Goal: Task Accomplishment & Management: Use online tool/utility

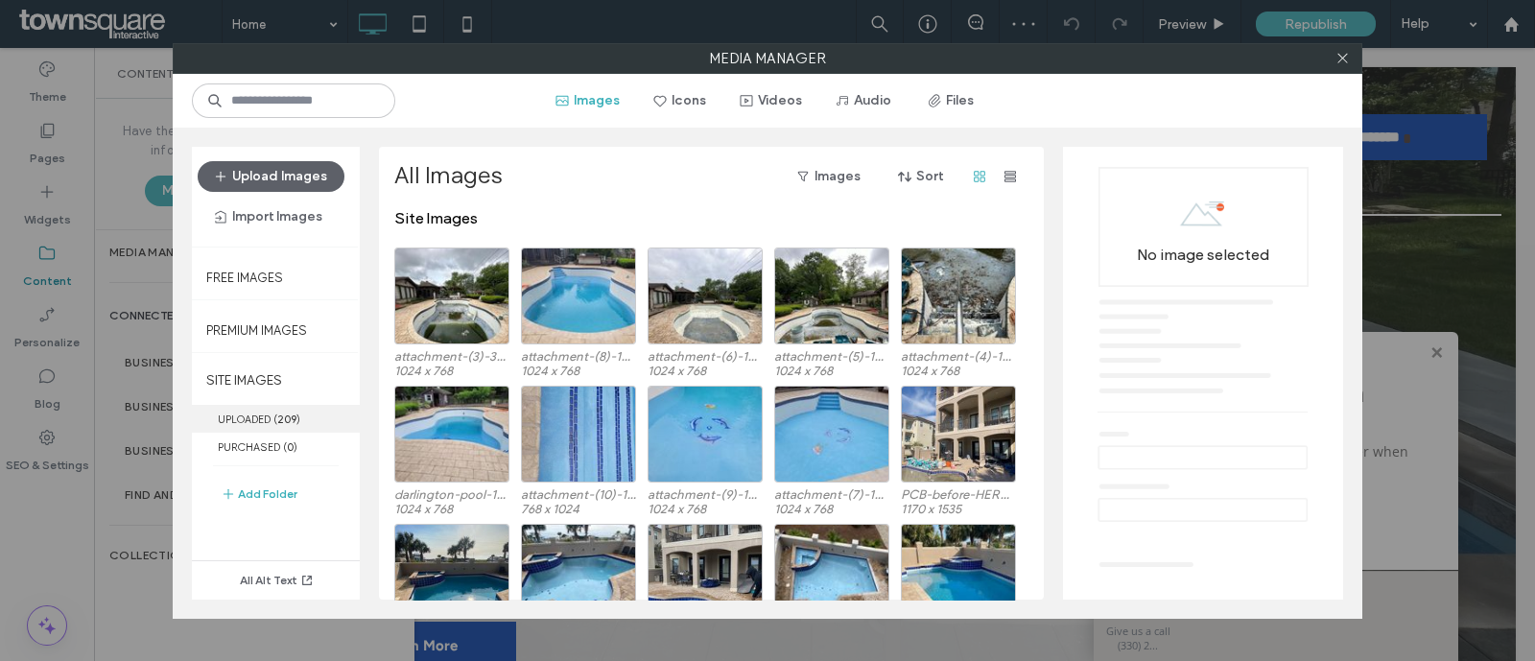
click at [259, 415] on label "UPLOADED ( 209 )" at bounding box center [276, 419] width 168 height 28
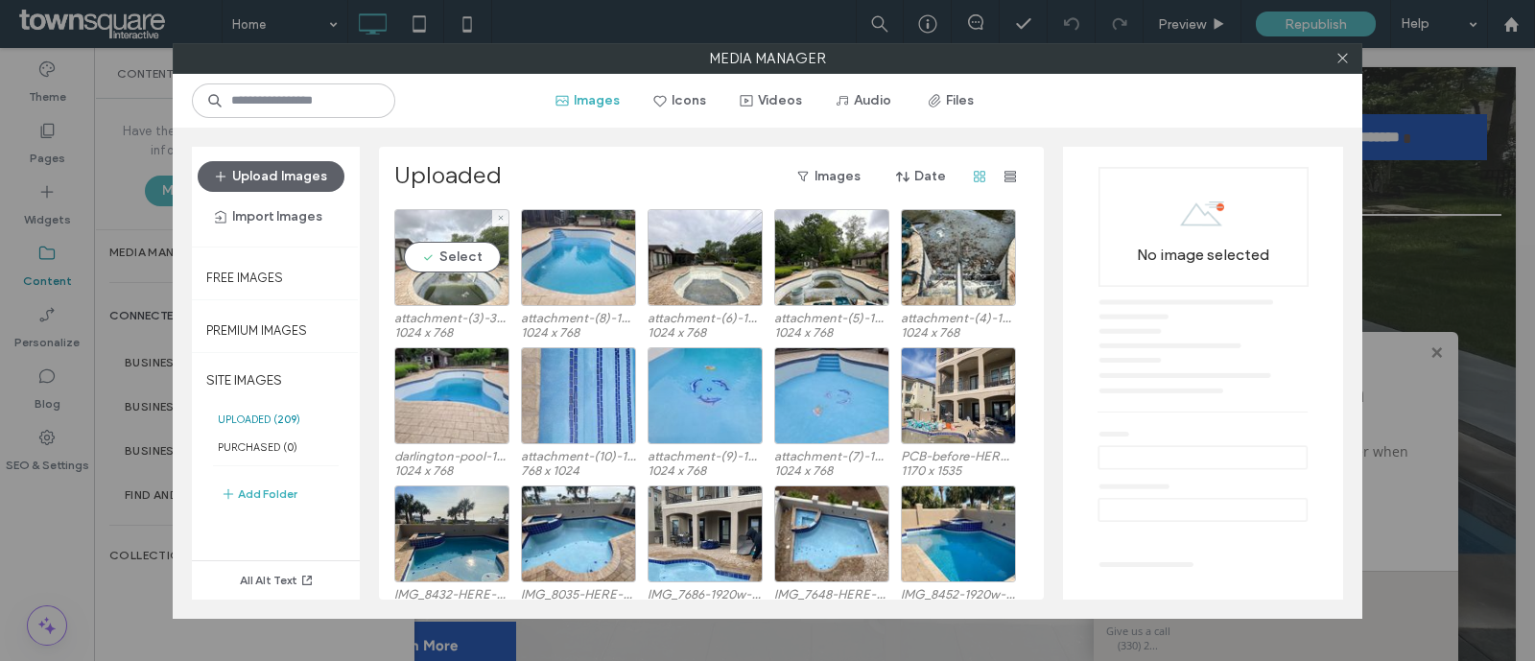
click at [470, 285] on div "Select" at bounding box center [451, 257] width 115 height 97
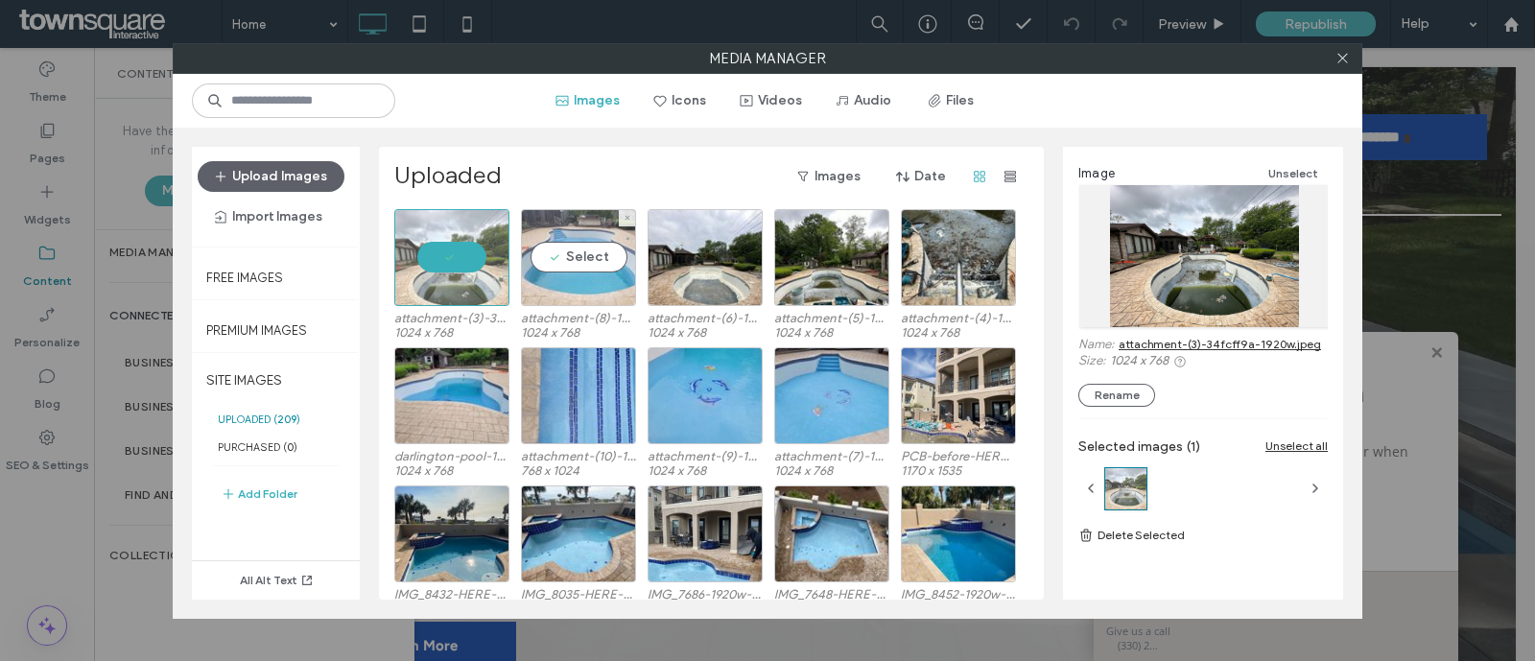
click at [585, 294] on div "Select" at bounding box center [578, 257] width 115 height 97
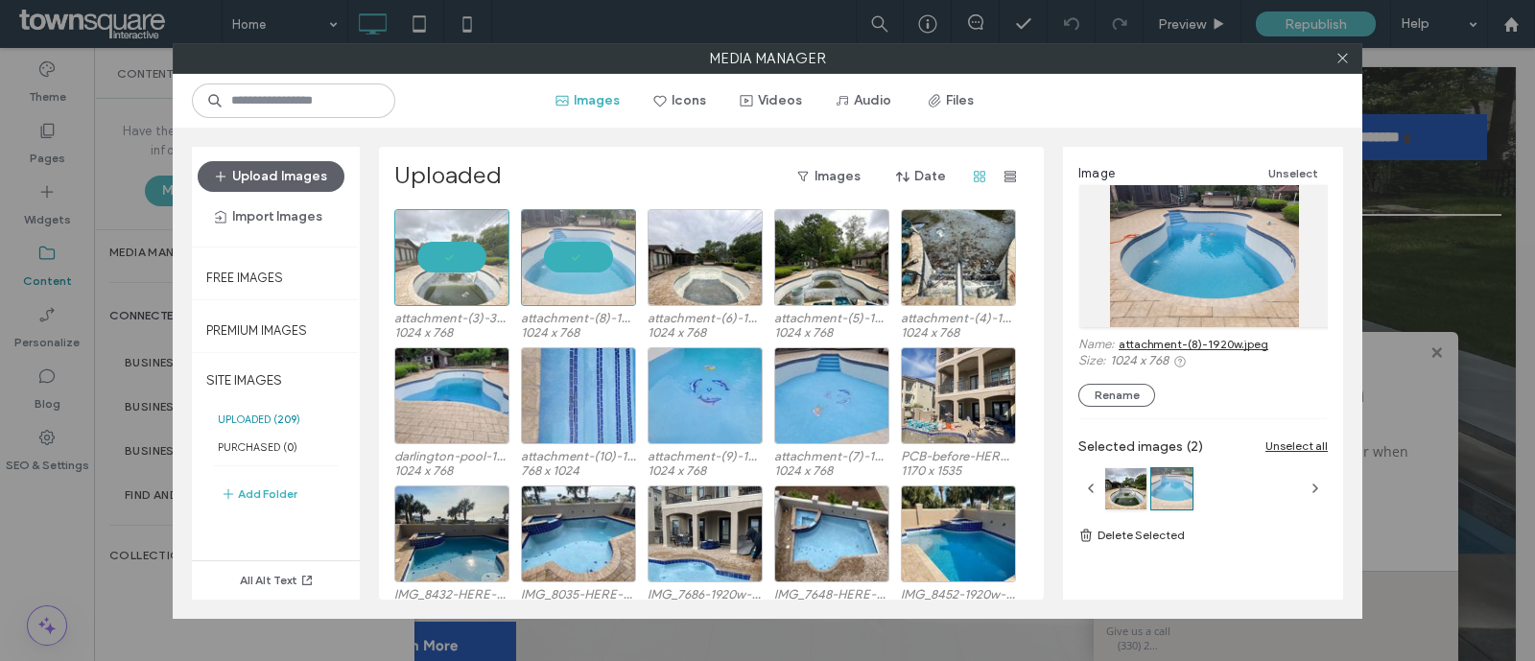
click at [1137, 343] on link "attachment-(8)-1920w.jpeg" at bounding box center [1194, 344] width 150 height 14
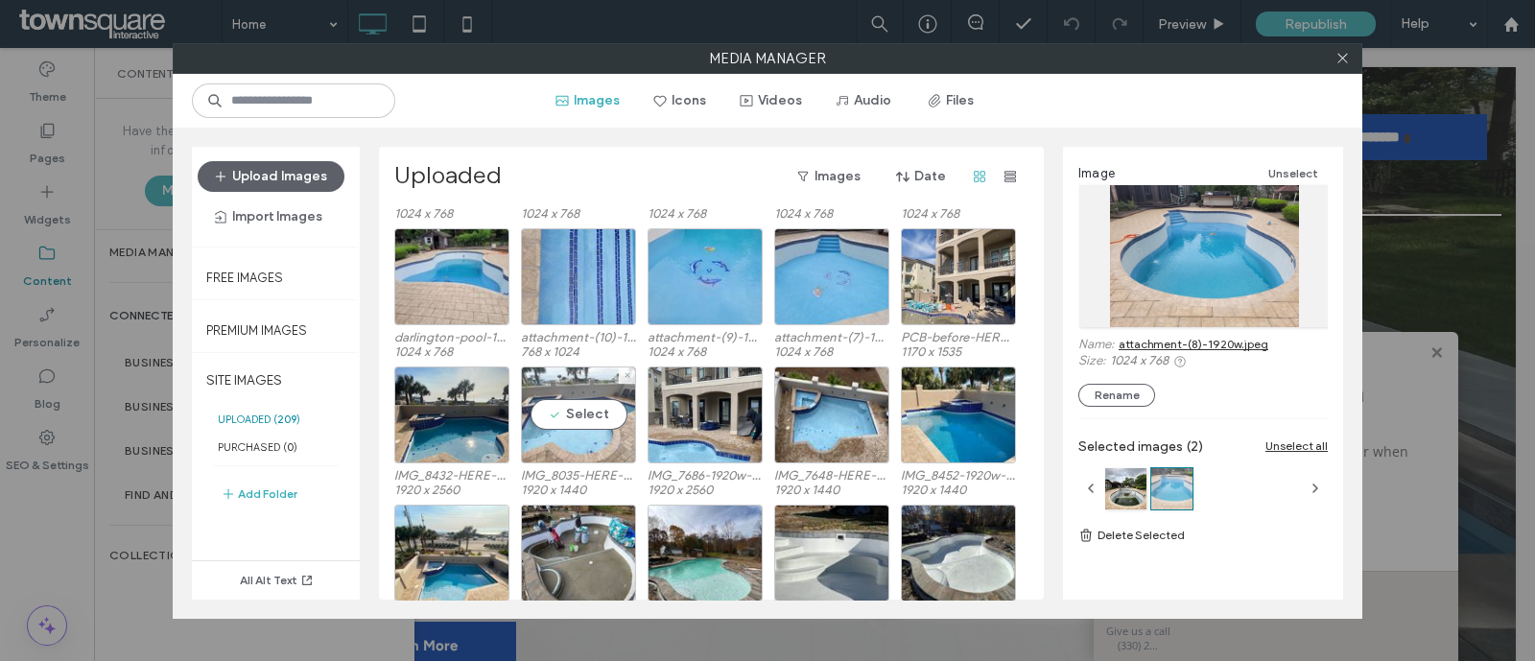
click at [569, 458] on div "Select" at bounding box center [578, 415] width 115 height 97
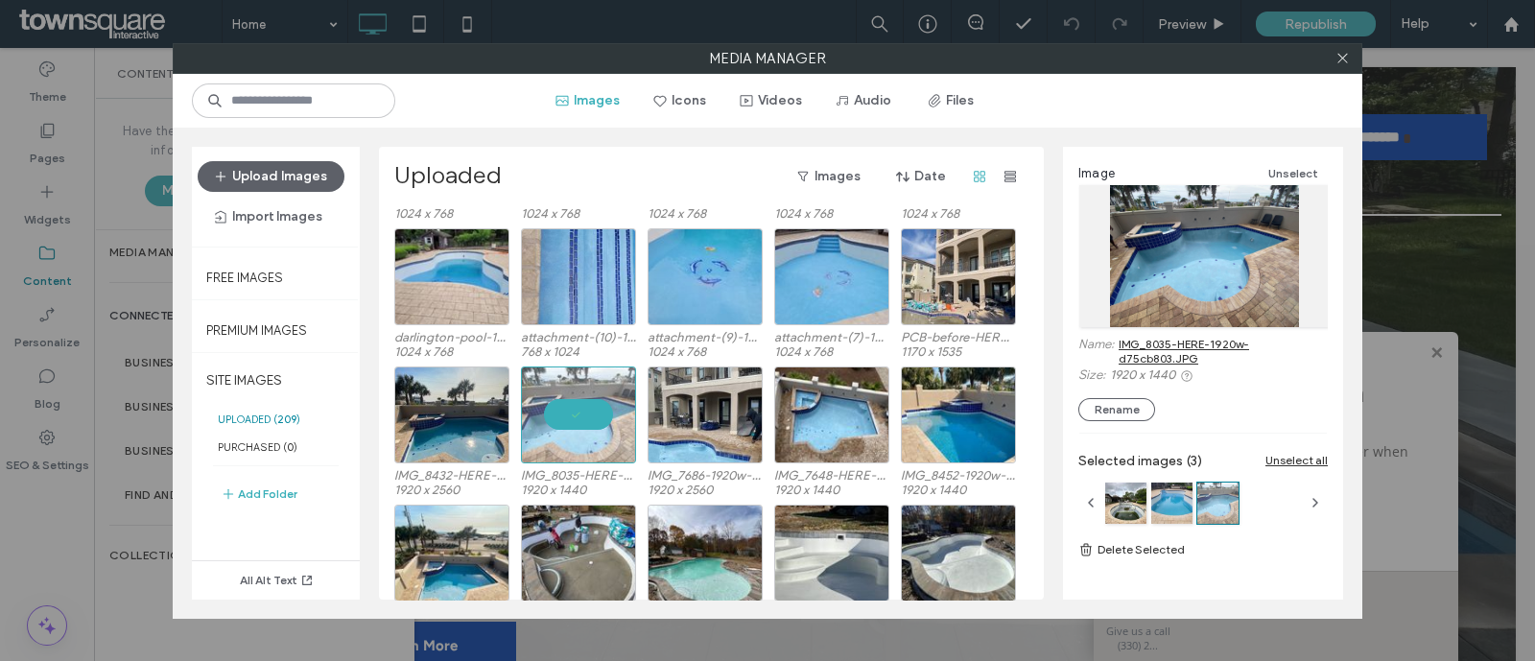
click at [1136, 337] on link "IMG_8035-HERE-1920w-d75cb803.JPG" at bounding box center [1223, 351] width 209 height 29
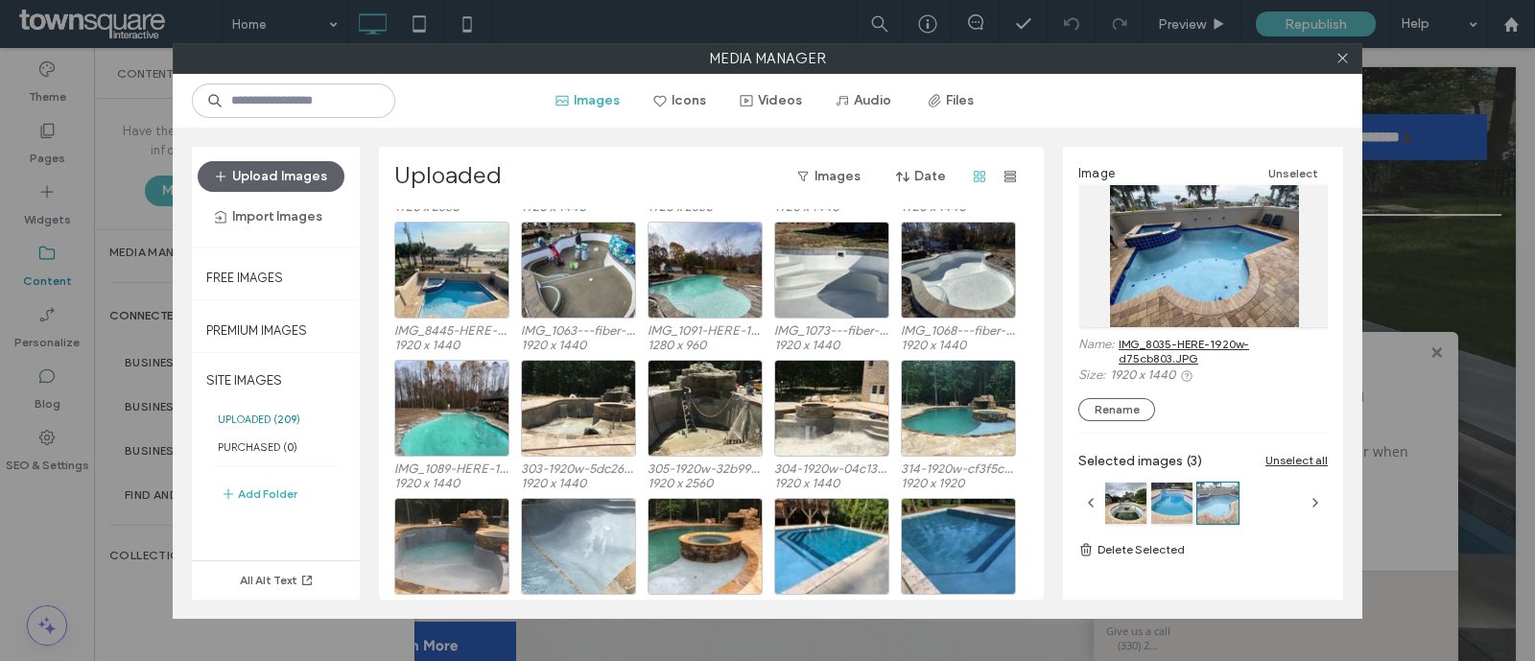
scroll to position [162, 0]
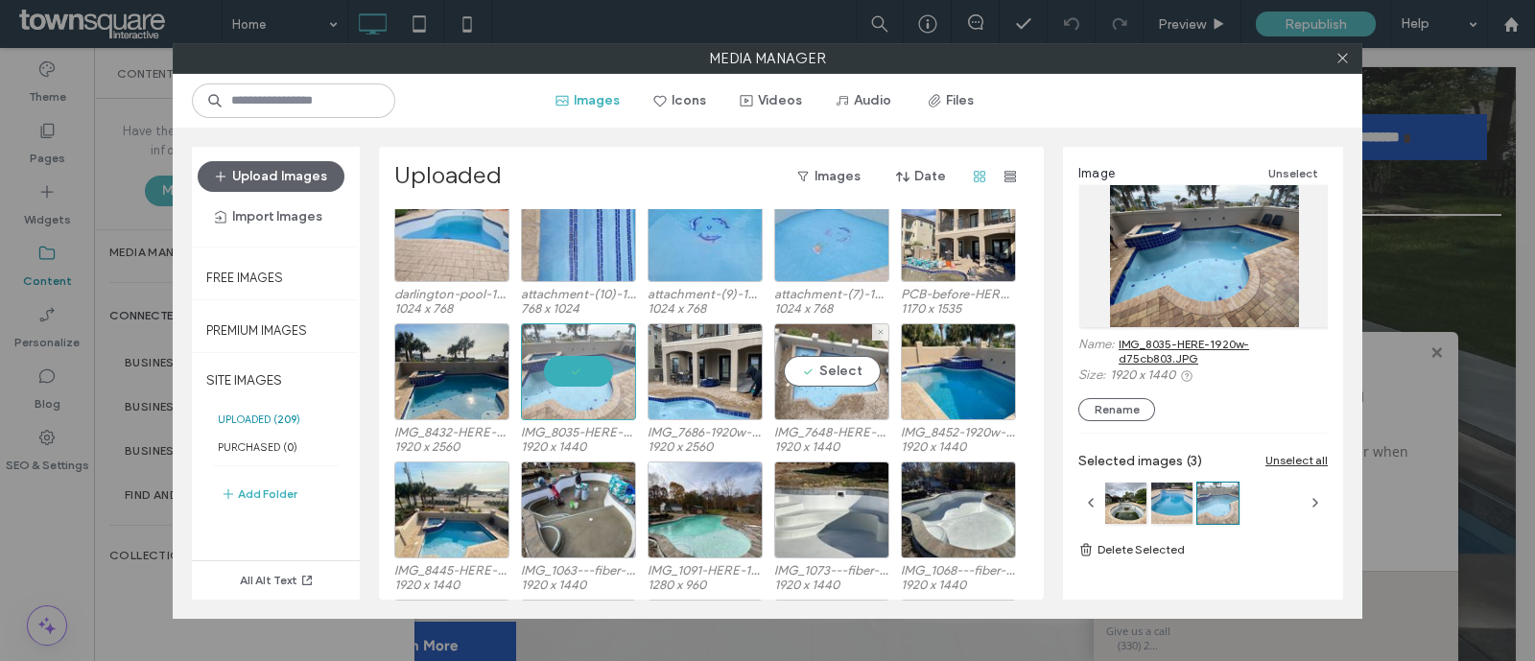
click at [820, 403] on div "Select" at bounding box center [831, 371] width 115 height 97
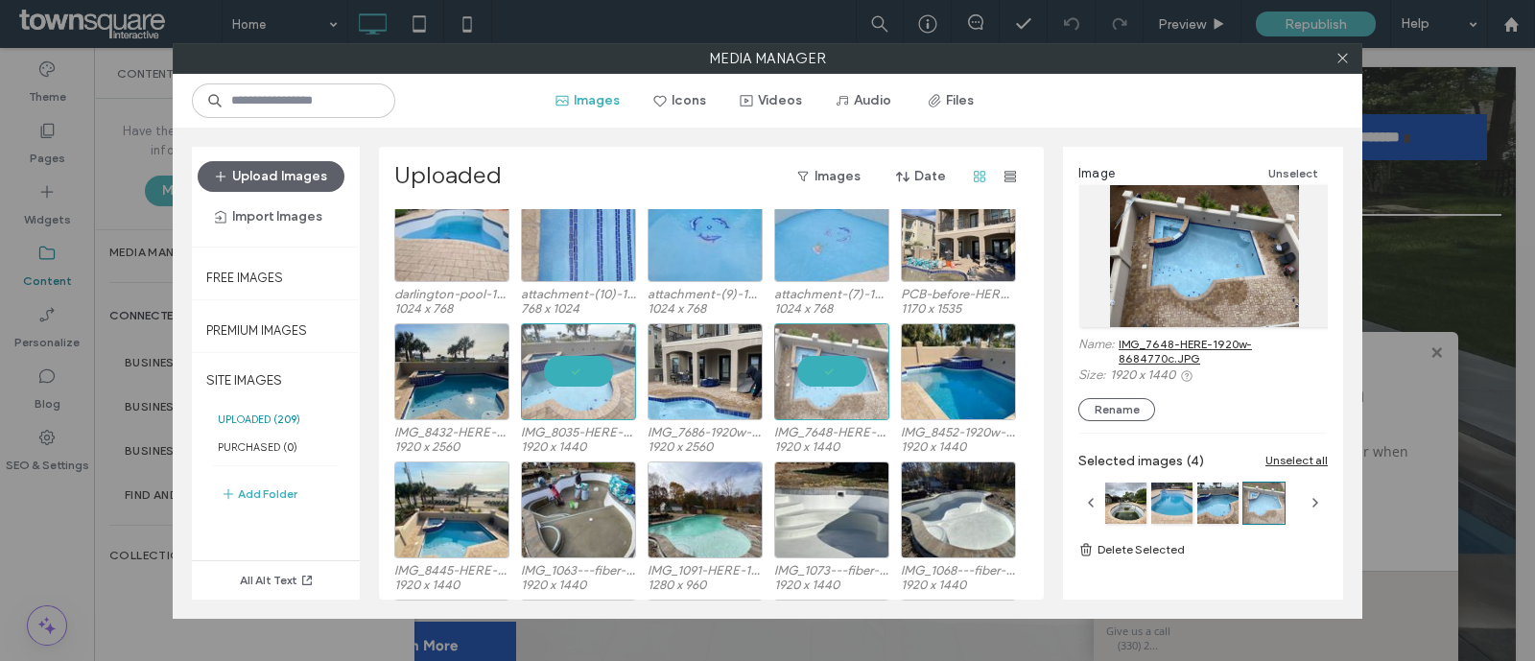
click at [1167, 352] on link "IMG_7648-HERE-1920w-8684770c.JPG" at bounding box center [1223, 351] width 209 height 29
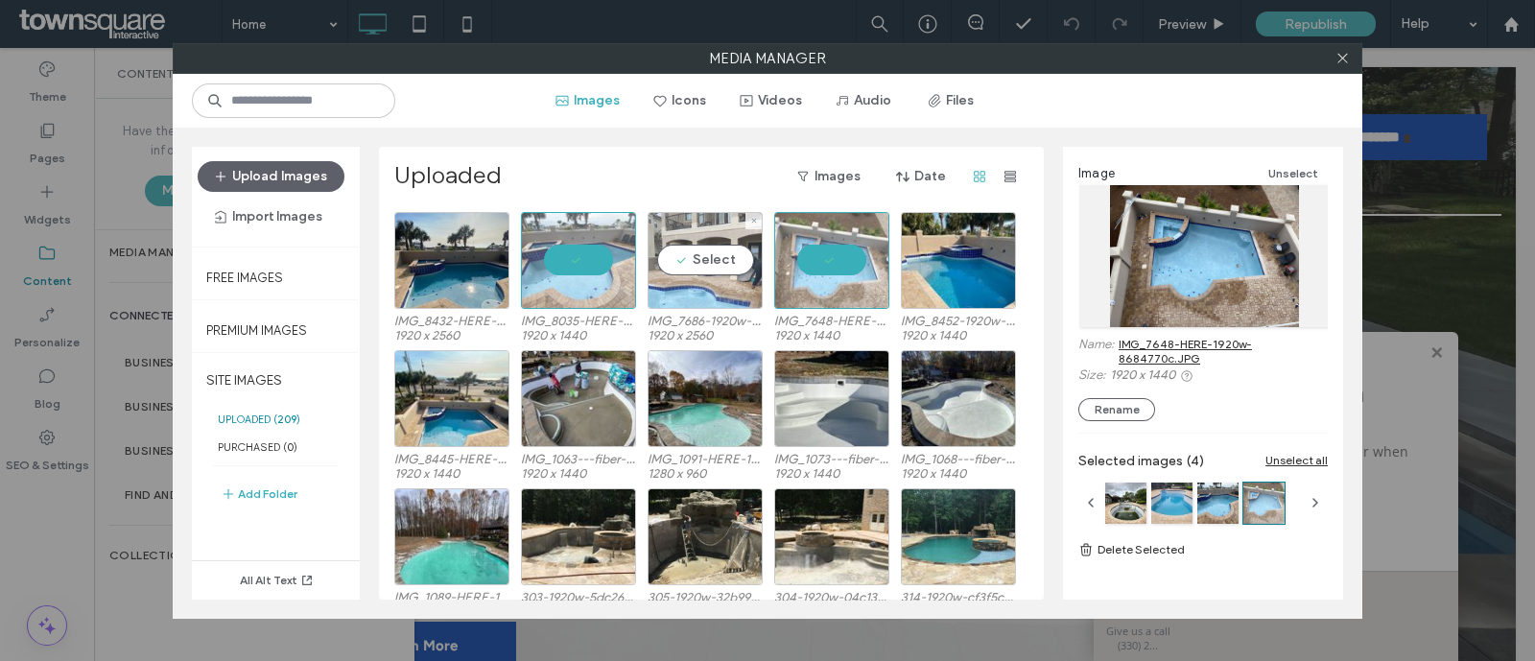
scroll to position [402, 0]
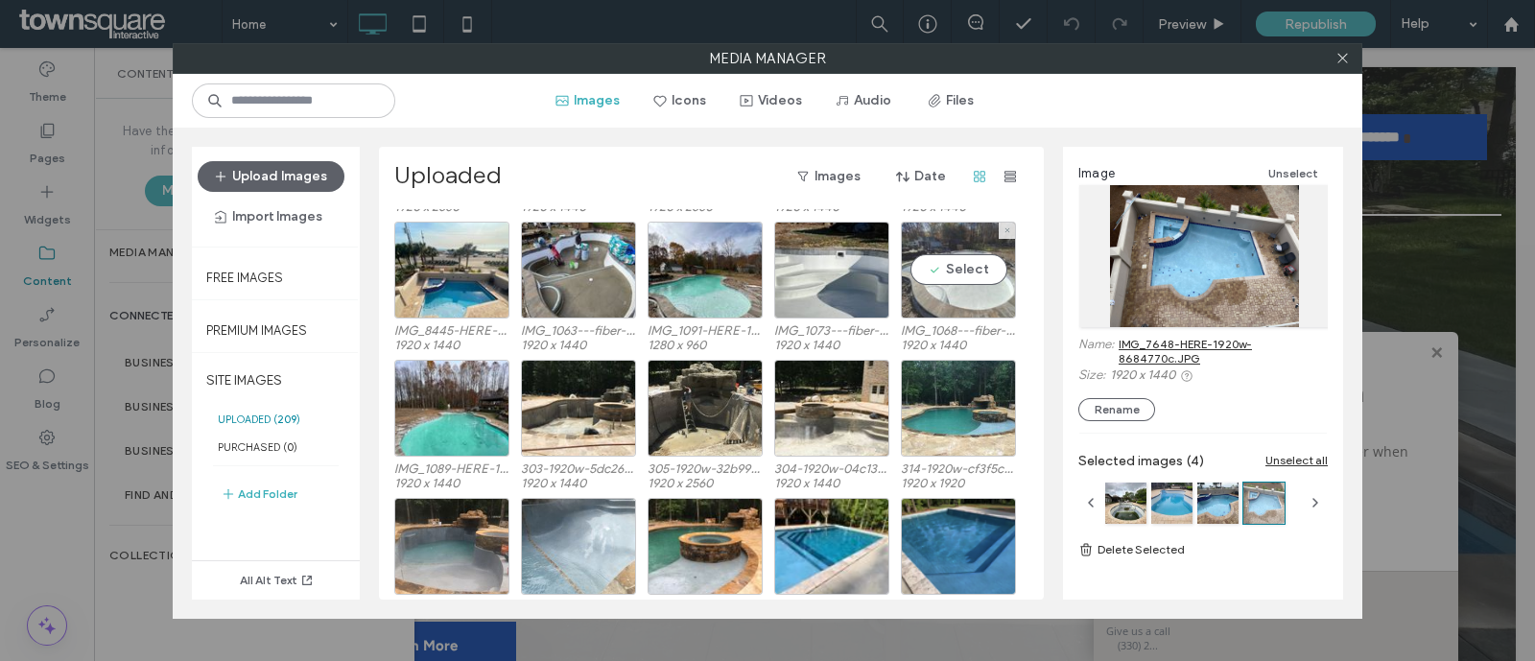
click at [997, 301] on div "Select" at bounding box center [958, 270] width 115 height 97
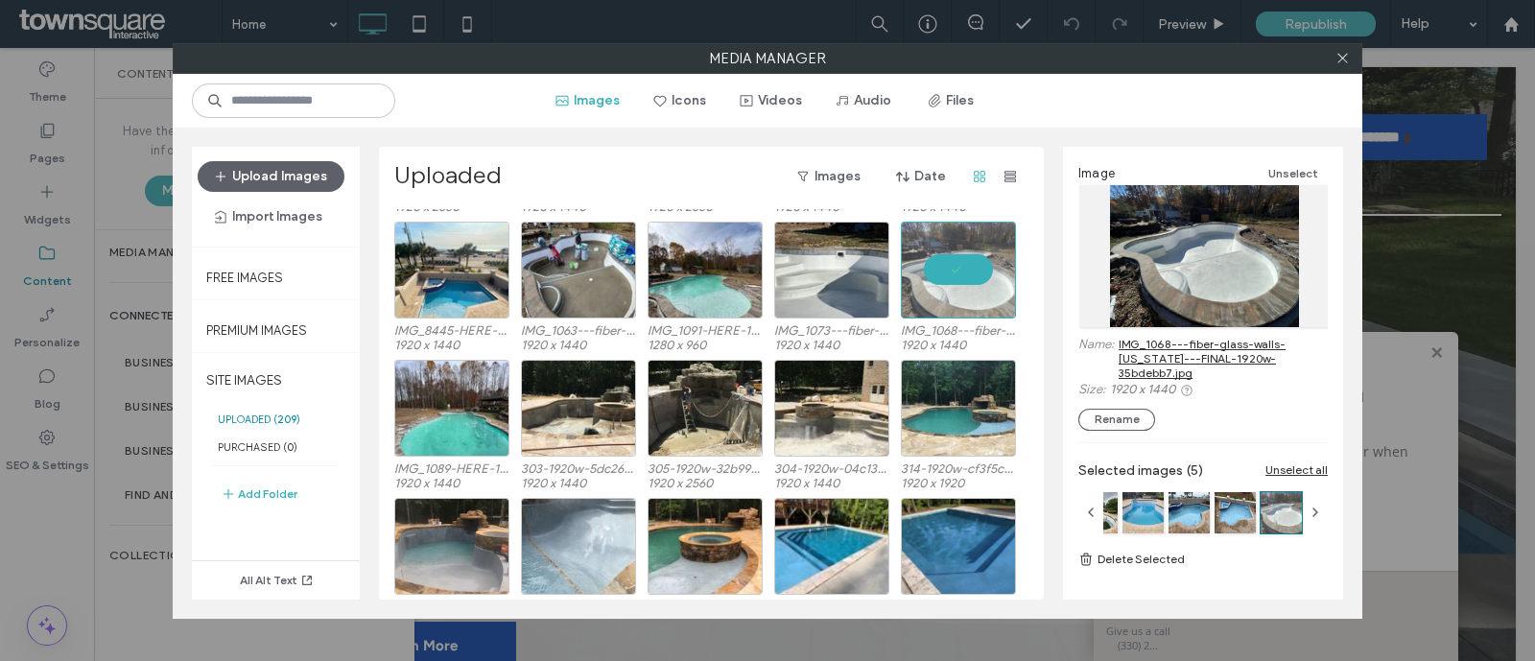
click at [1199, 342] on link "IMG_1068---fiber-glass-walls-ohio---FINAL-1920w-35bdebb7.jpg" at bounding box center [1223, 358] width 209 height 43
click at [592, 427] on div "Select" at bounding box center [578, 408] width 115 height 97
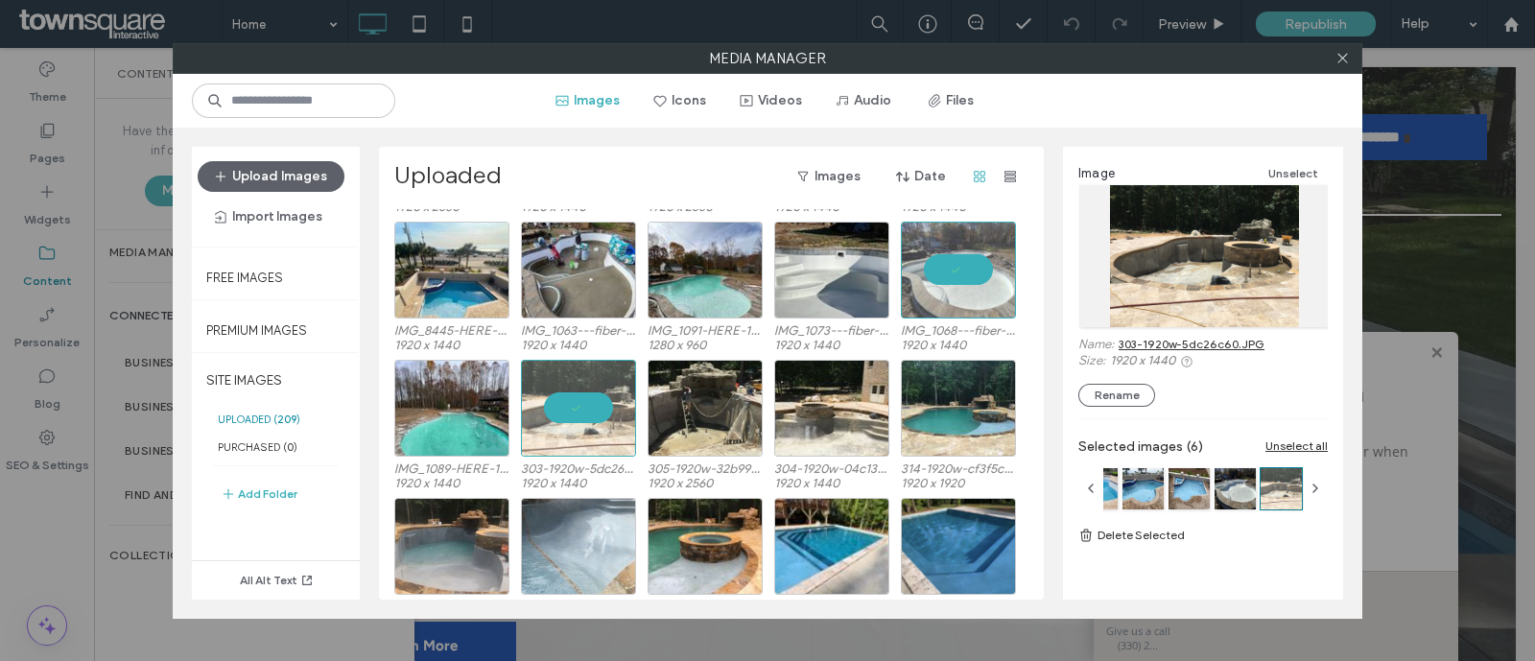
click at [1235, 343] on link "303-1920w-5dc26c60.JPG" at bounding box center [1192, 344] width 146 height 14
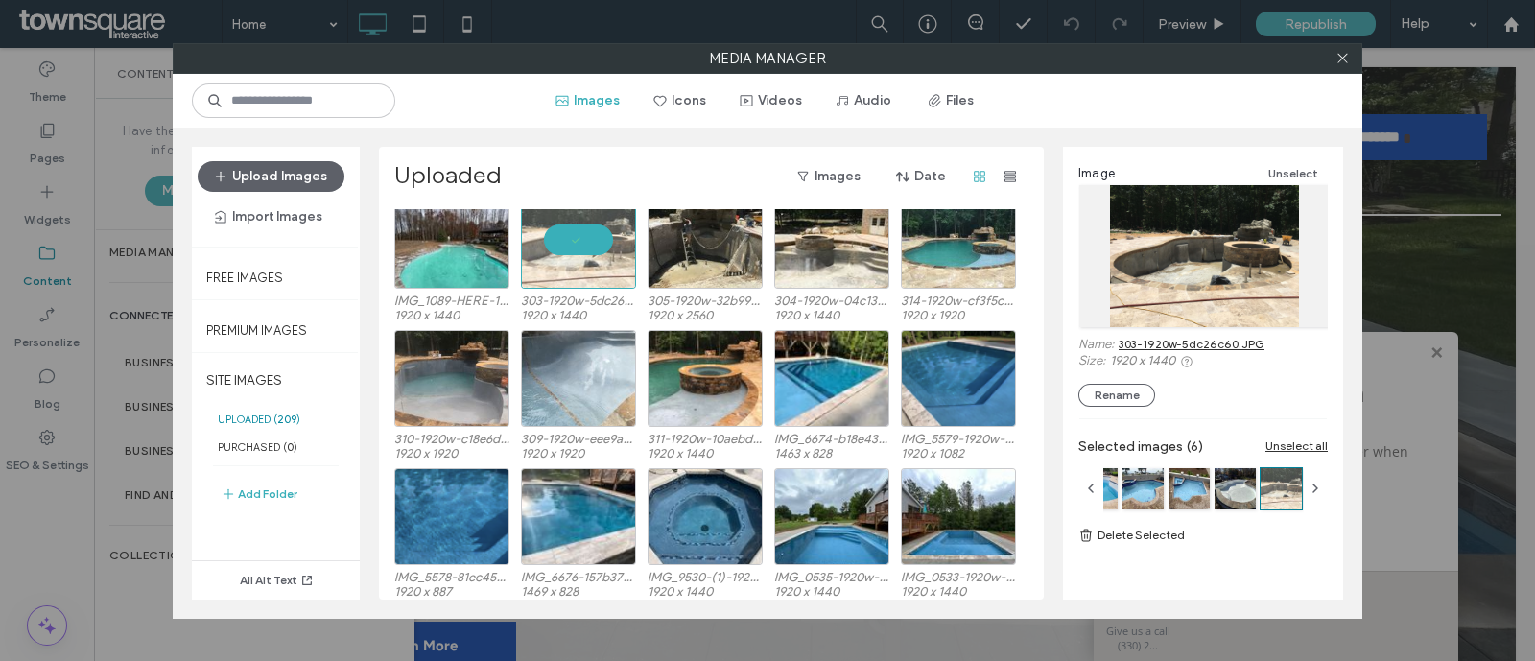
scroll to position [642, 0]
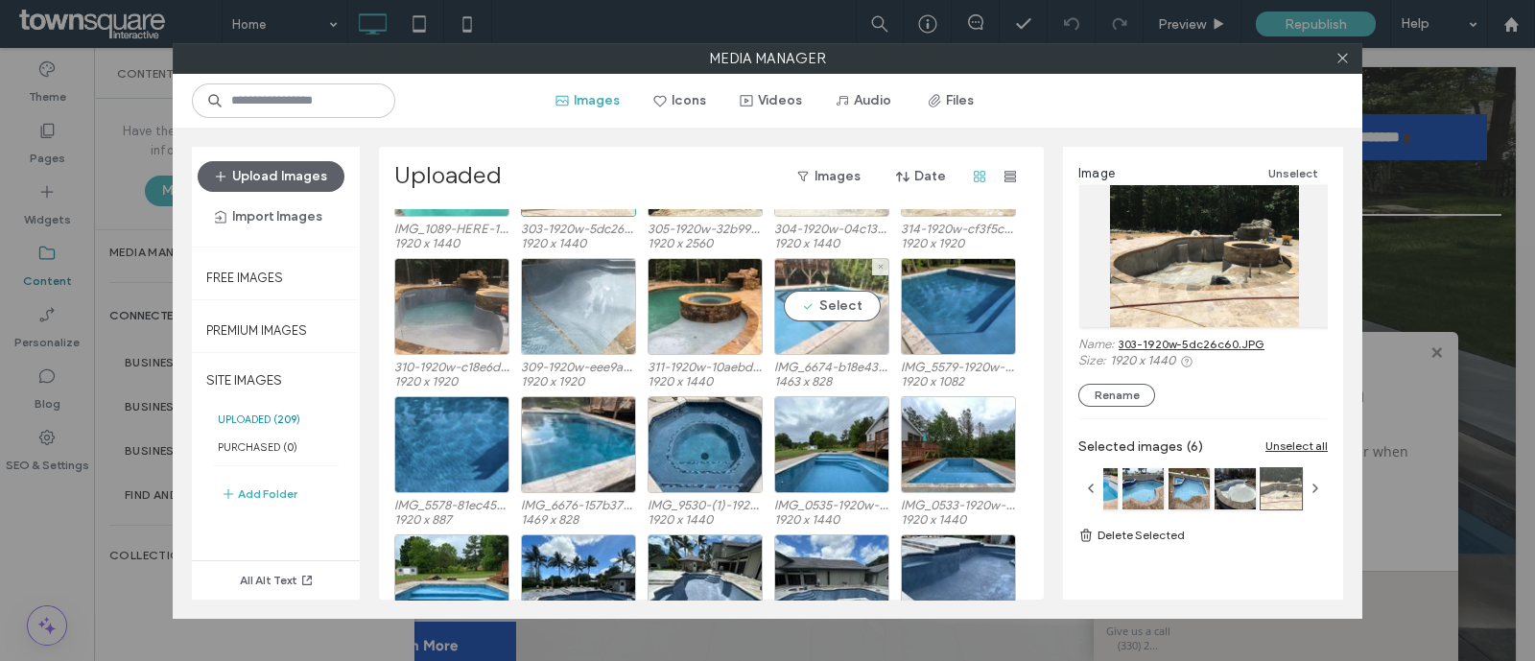
click at [849, 338] on div "Select" at bounding box center [831, 306] width 115 height 97
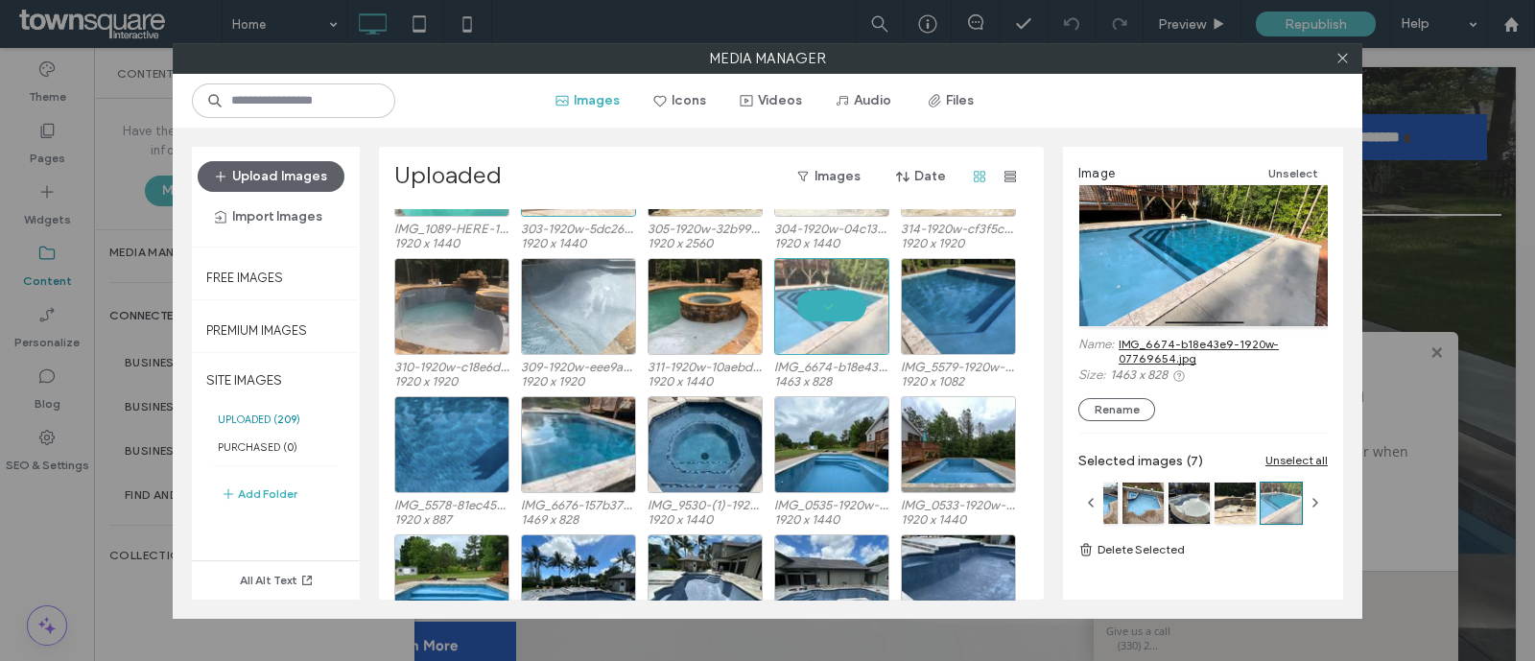
click at [1166, 348] on link "IMG_6674-b18e43e9-1920w-07769654.jpg" at bounding box center [1223, 351] width 209 height 29
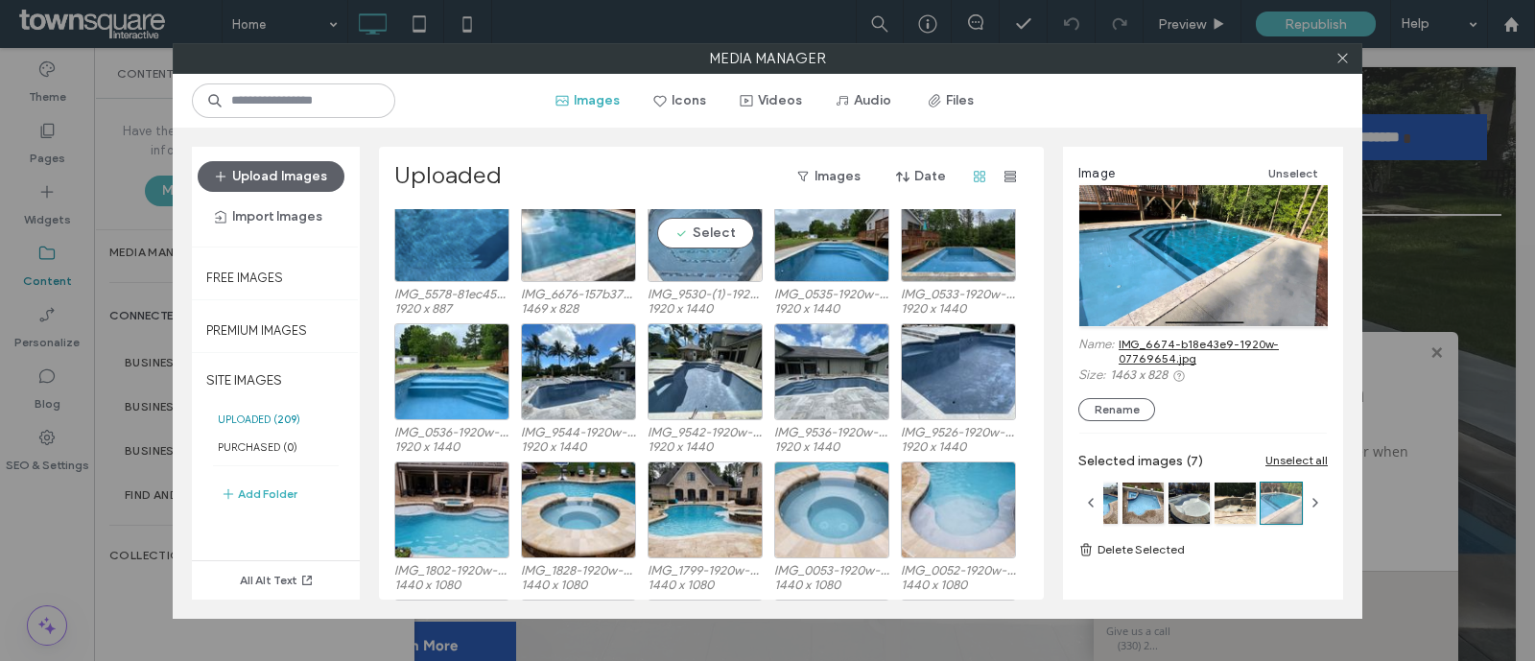
click at [726, 260] on div "Select" at bounding box center [705, 233] width 115 height 97
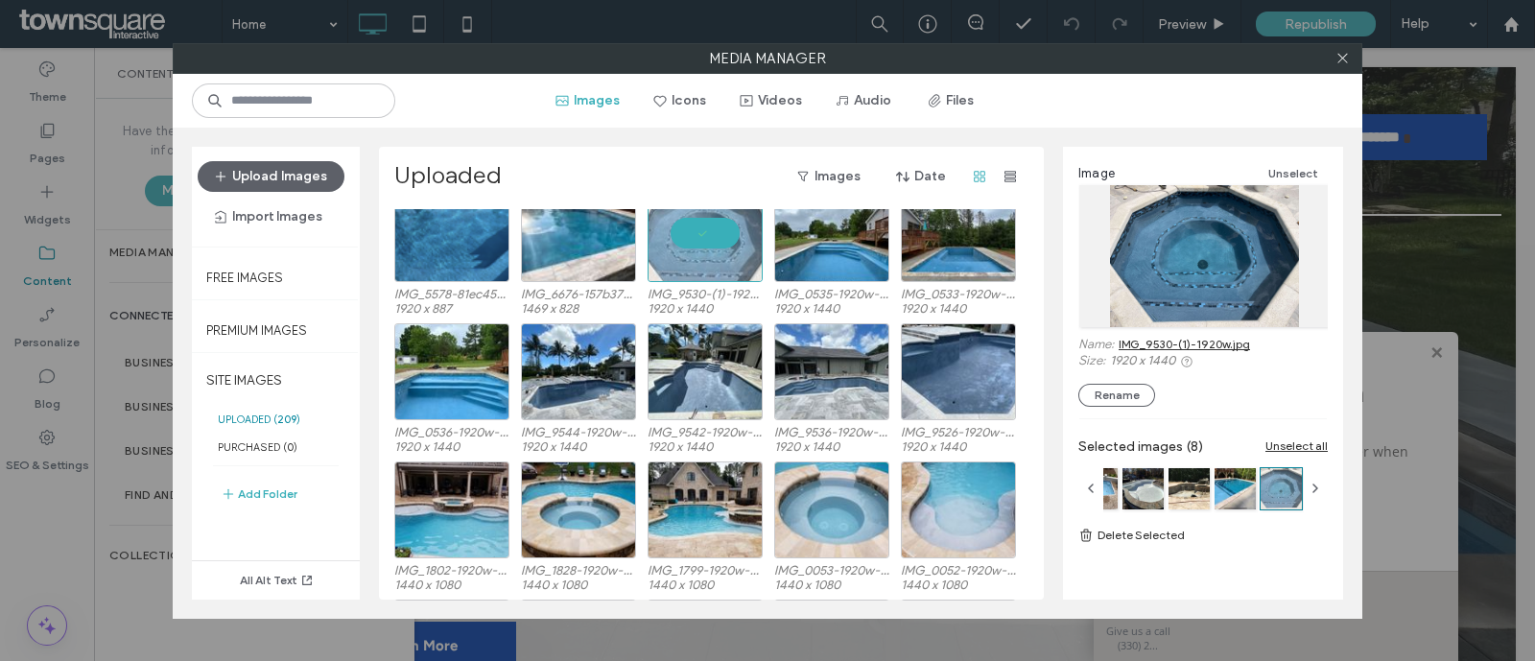
click at [1183, 338] on link "IMG_9530-(1)-1920w.jpg" at bounding box center [1184, 344] width 131 height 14
click at [613, 538] on div "Select" at bounding box center [578, 510] width 115 height 97
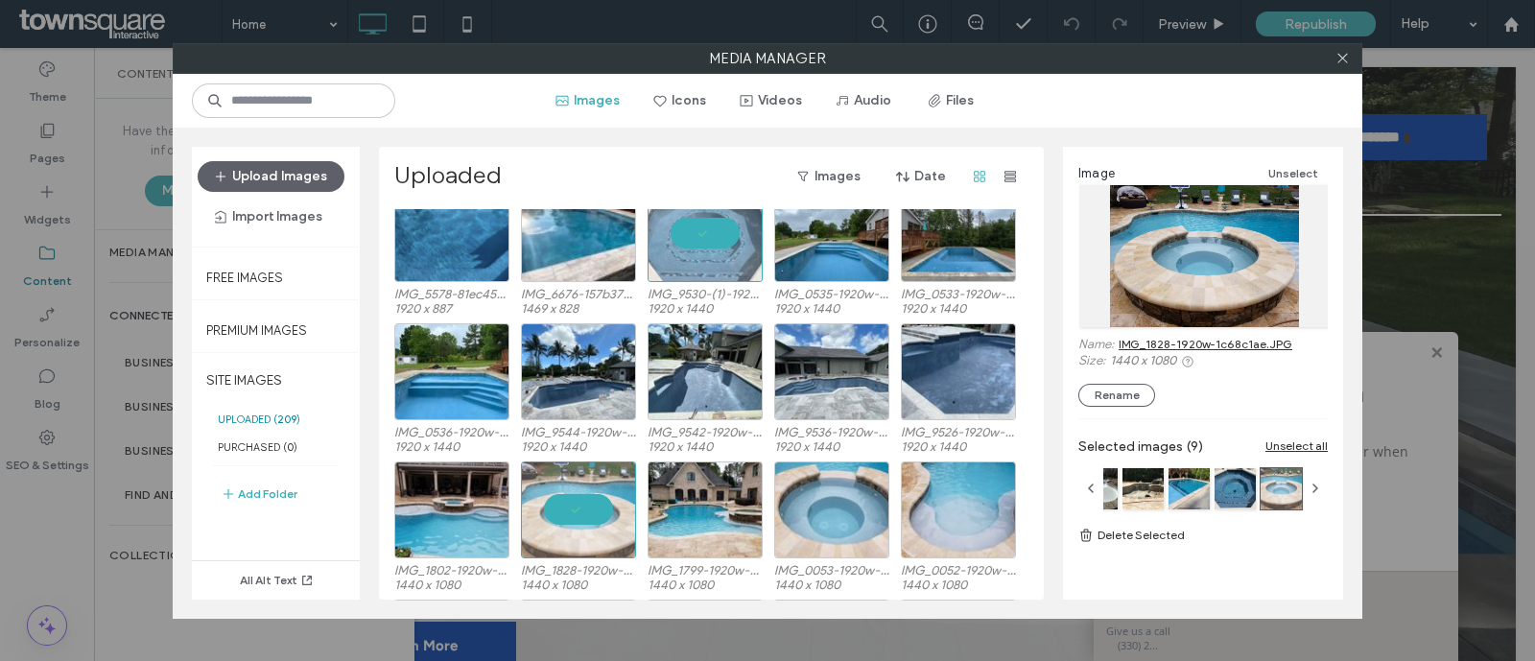
click at [1171, 341] on link "IMG_1828-1920w-1c68c1ae.JPG" at bounding box center [1206, 344] width 174 height 14
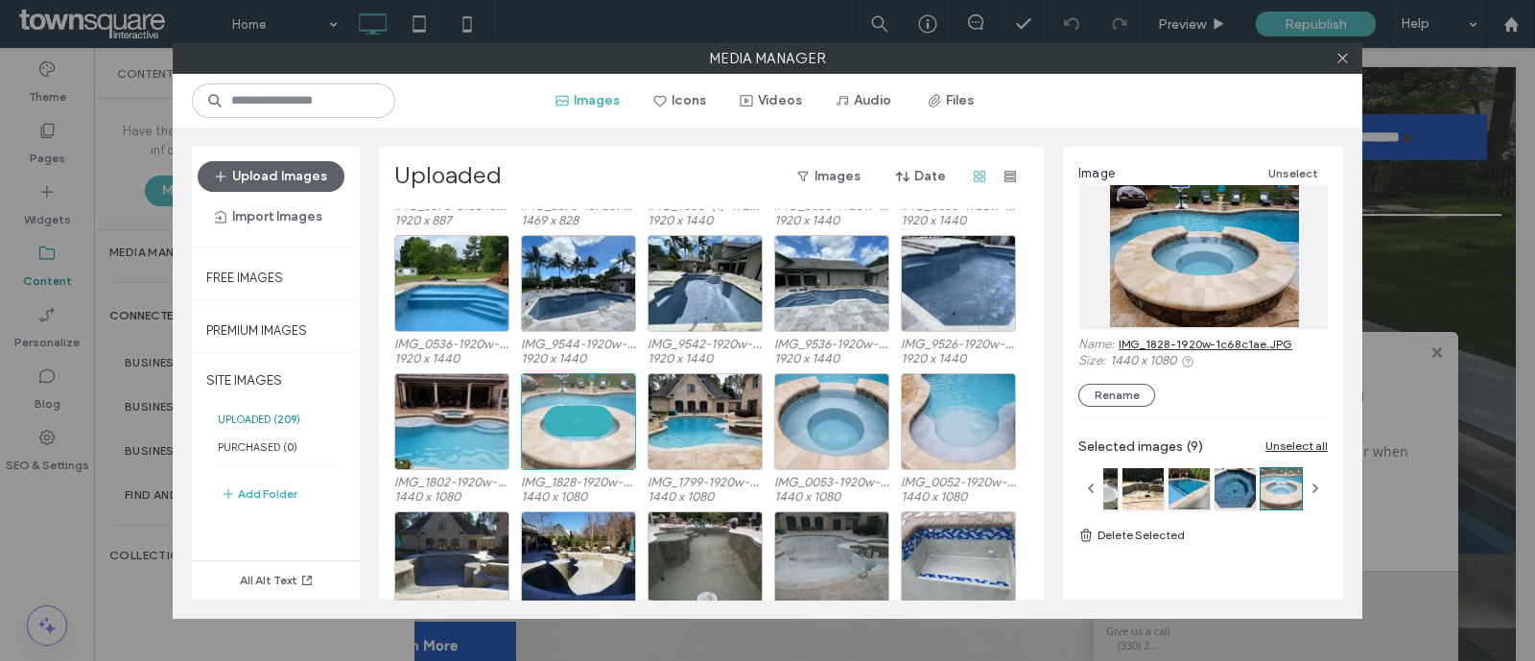
scroll to position [1093, 0]
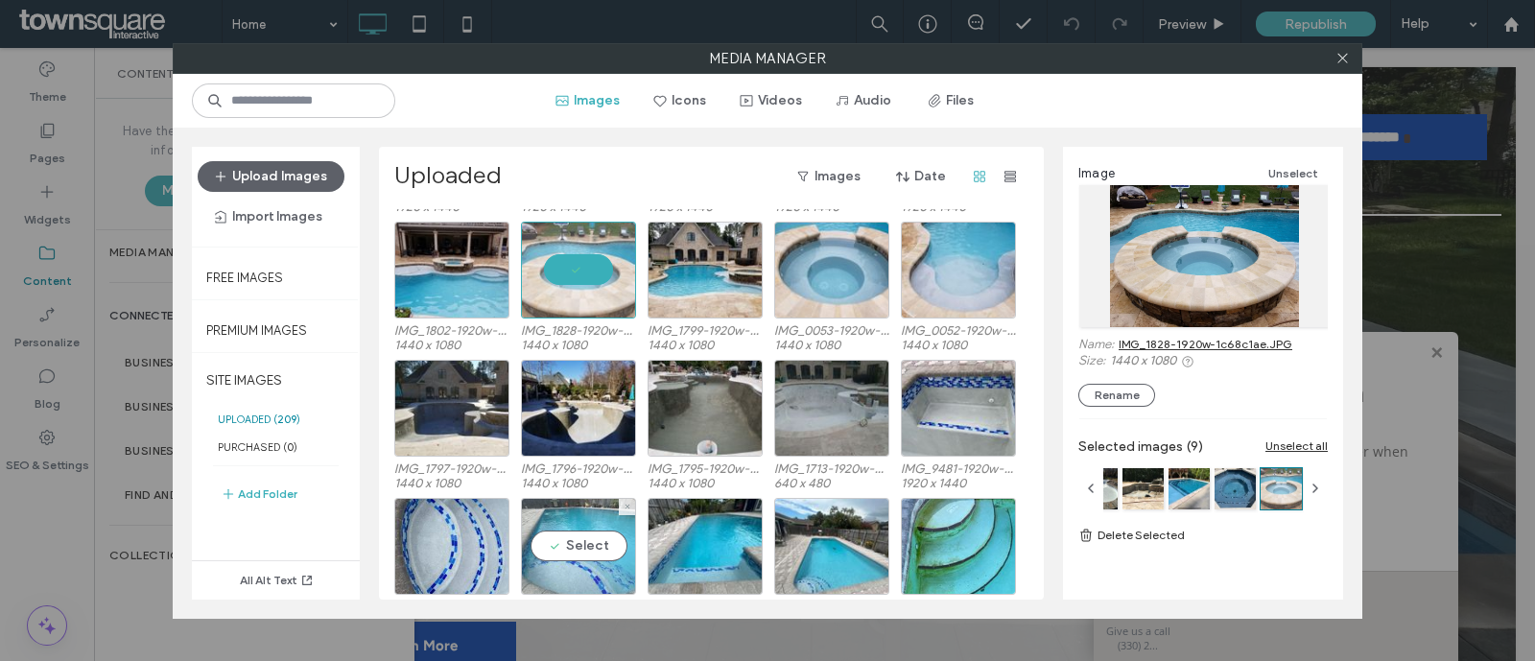
click at [600, 569] on div "Select" at bounding box center [578, 546] width 115 height 97
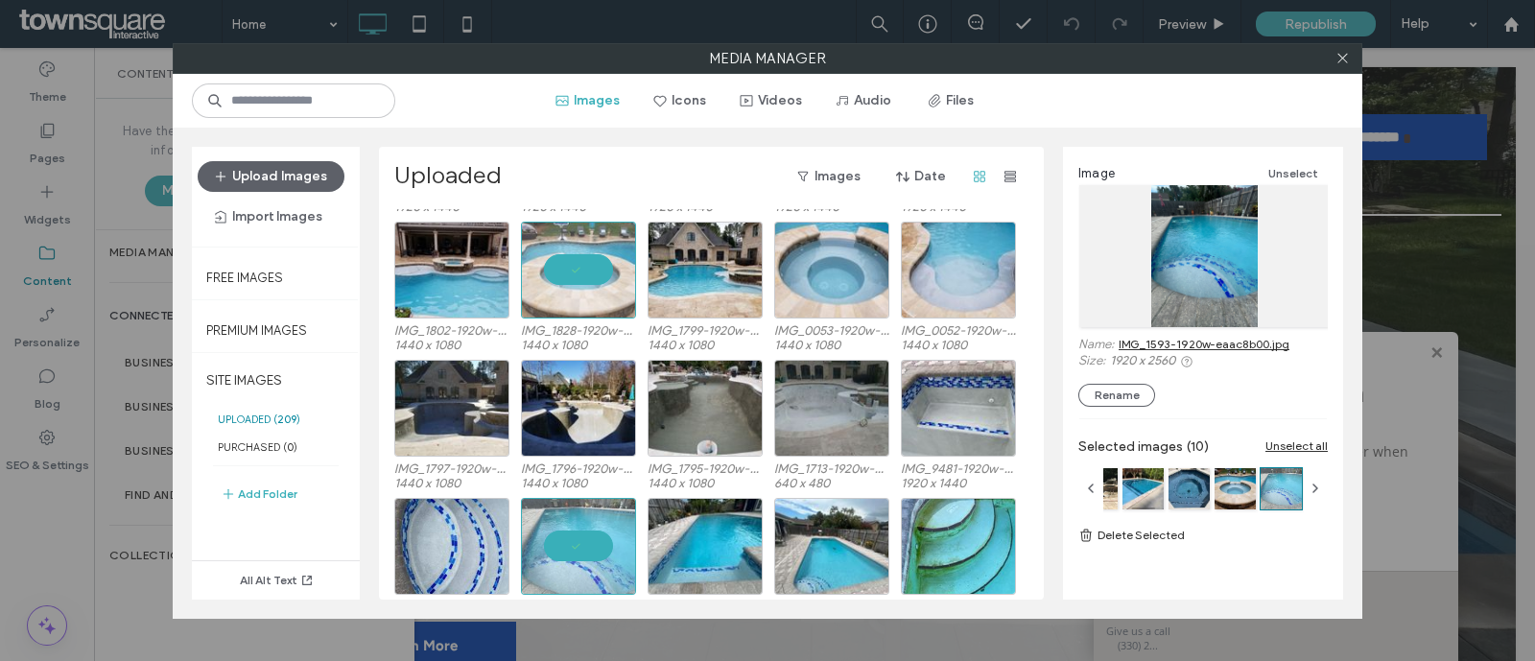
click at [1204, 338] on link "IMG_1593-1920w-eaac8b00.jpg" at bounding box center [1204, 344] width 171 height 14
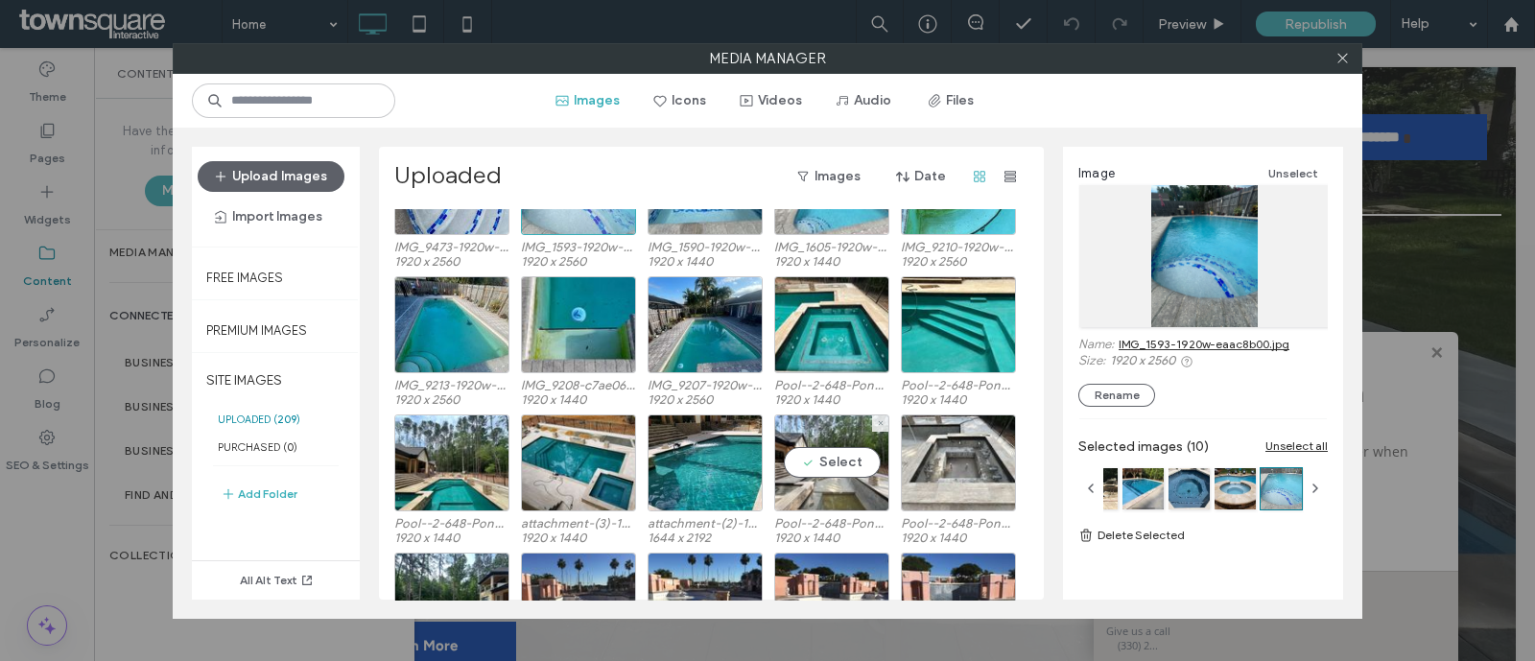
click at [840, 513] on div "Select Pool--2-648-Pond-Edge-Ct--13-1920w-ea92b548.jpg 1920 x 1440" at bounding box center [831, 479] width 115 height 129
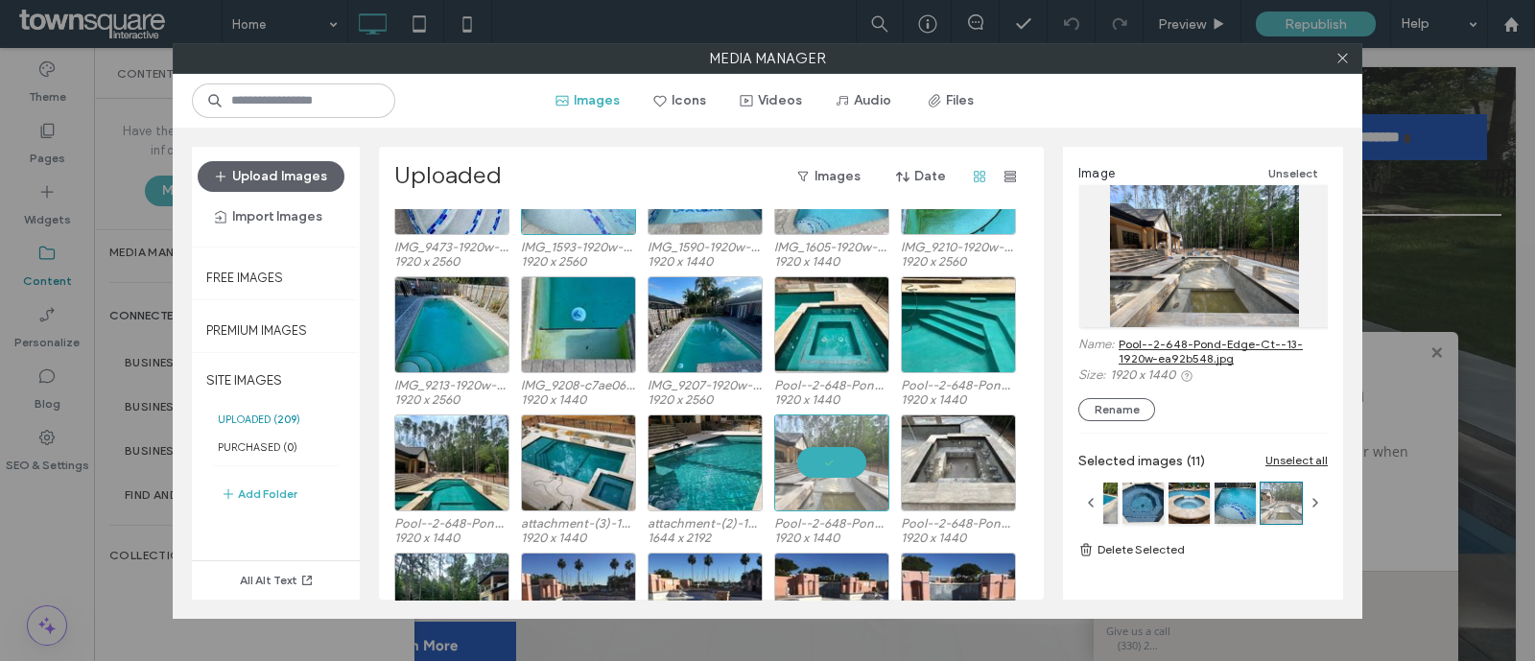
click at [1195, 350] on link "Pool--2-648-Pond-Edge-Ct--13-1920w-ea92b548.jpg" at bounding box center [1223, 351] width 209 height 29
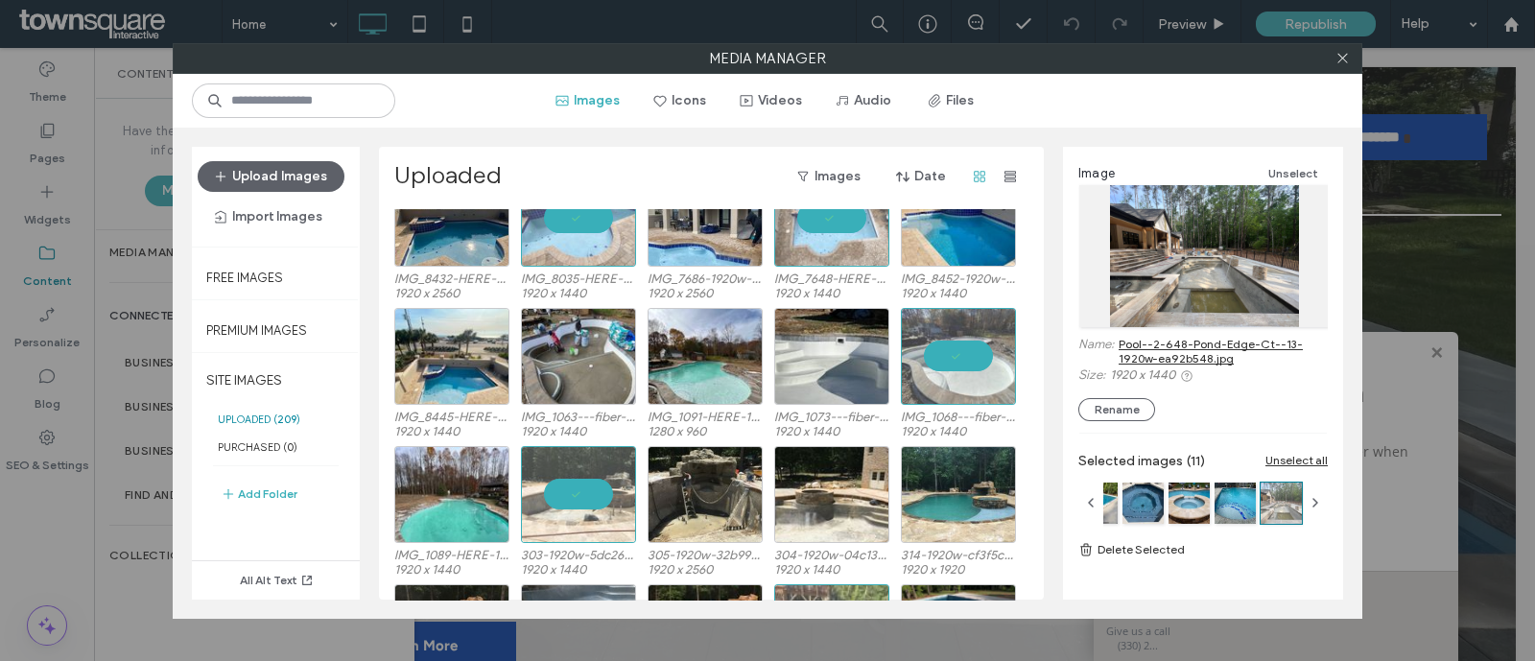
scroll to position [0, 0]
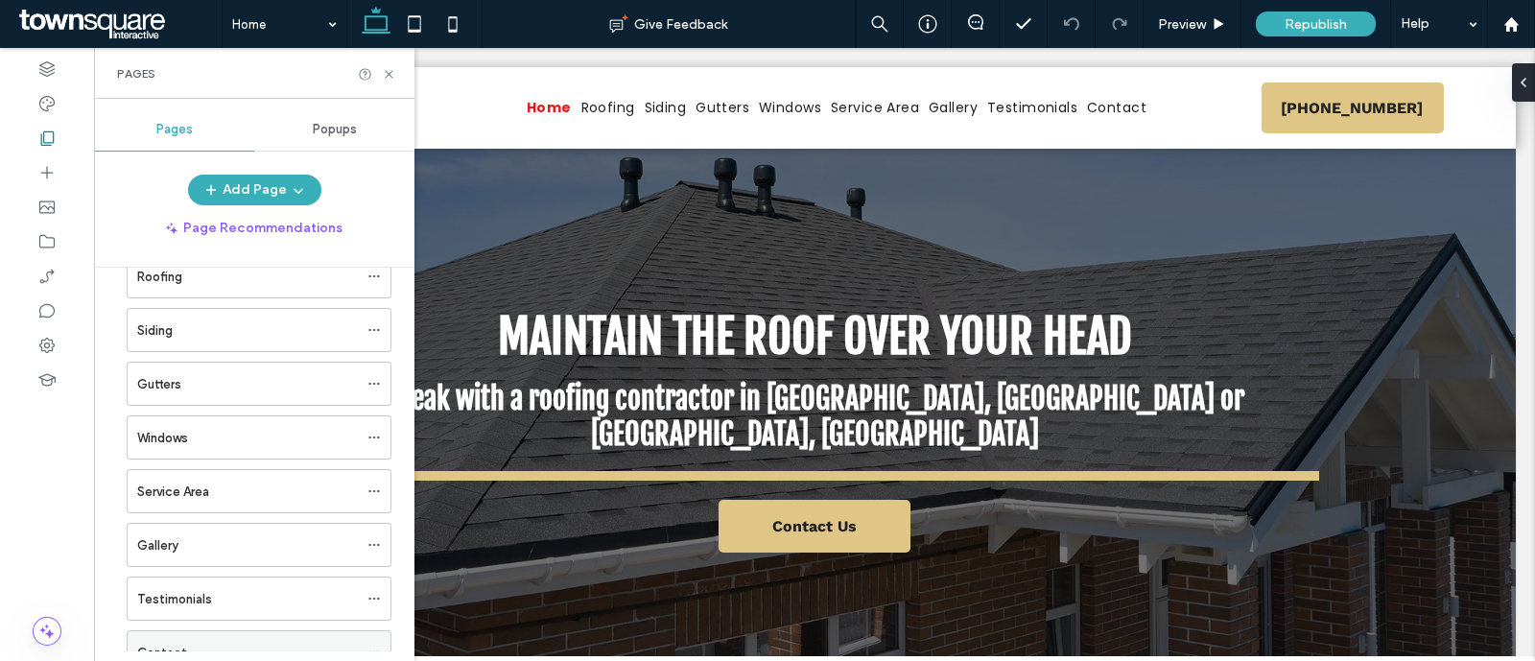
click at [191, 647] on div "Contact" at bounding box center [247, 653] width 221 height 20
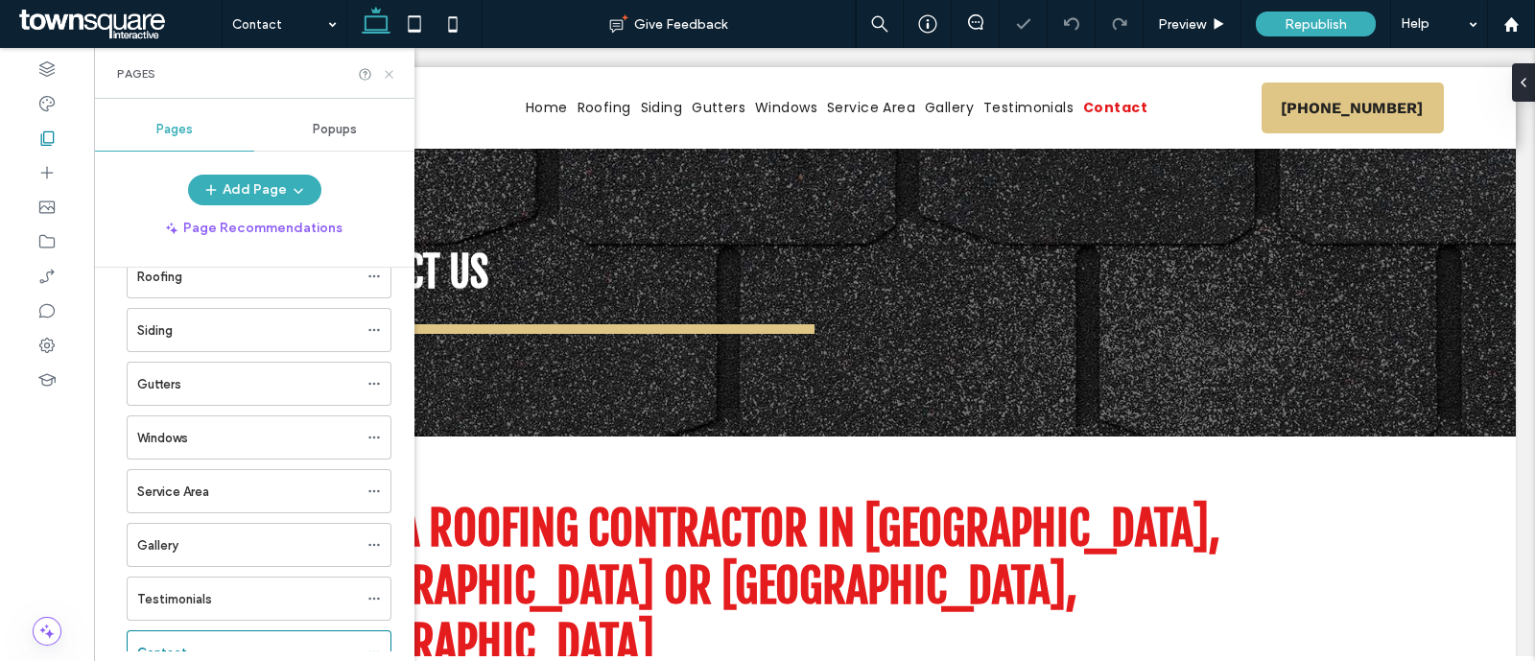
click at [391, 70] on icon at bounding box center [389, 74] width 14 height 14
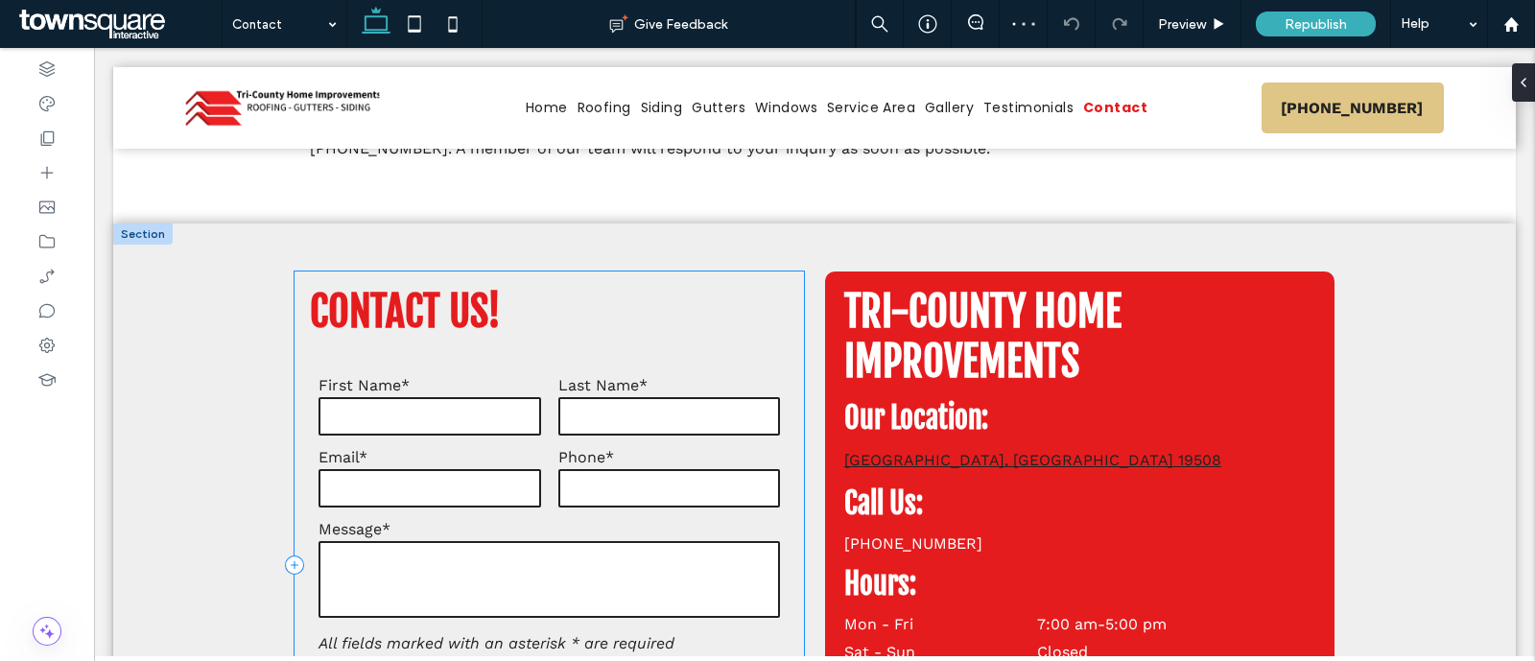
scroll to position [720, 0]
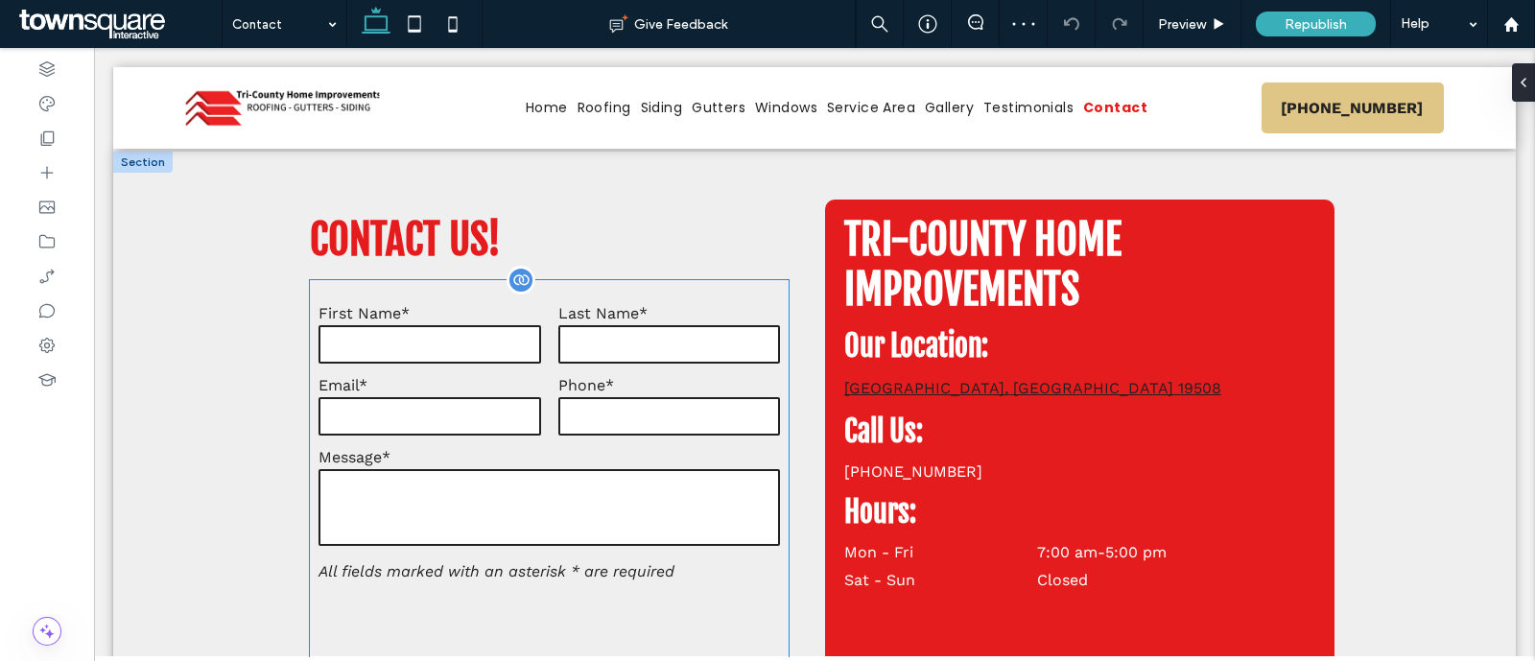
click at [663, 448] on label "Message*" at bounding box center [550, 457] width 462 height 18
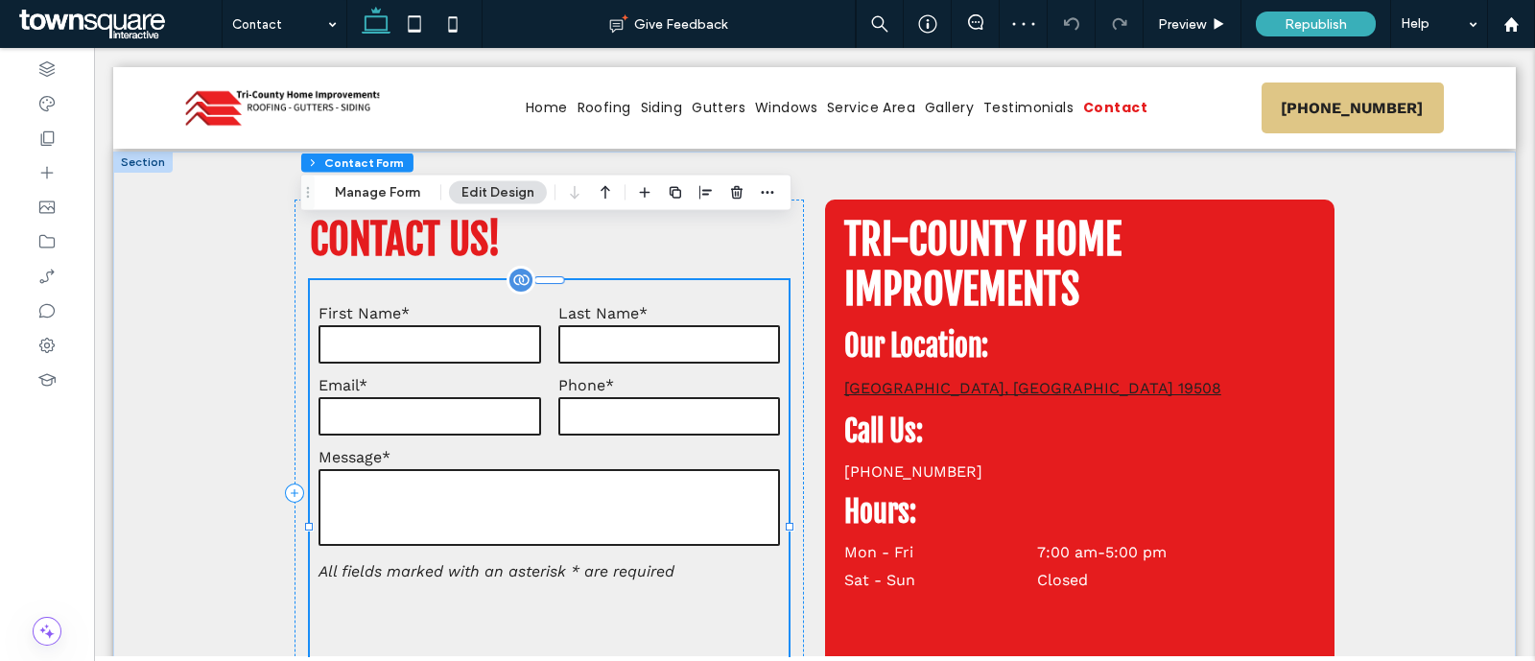
type input "*"
type input "***"
type input "*"
type input "***"
type input "*"
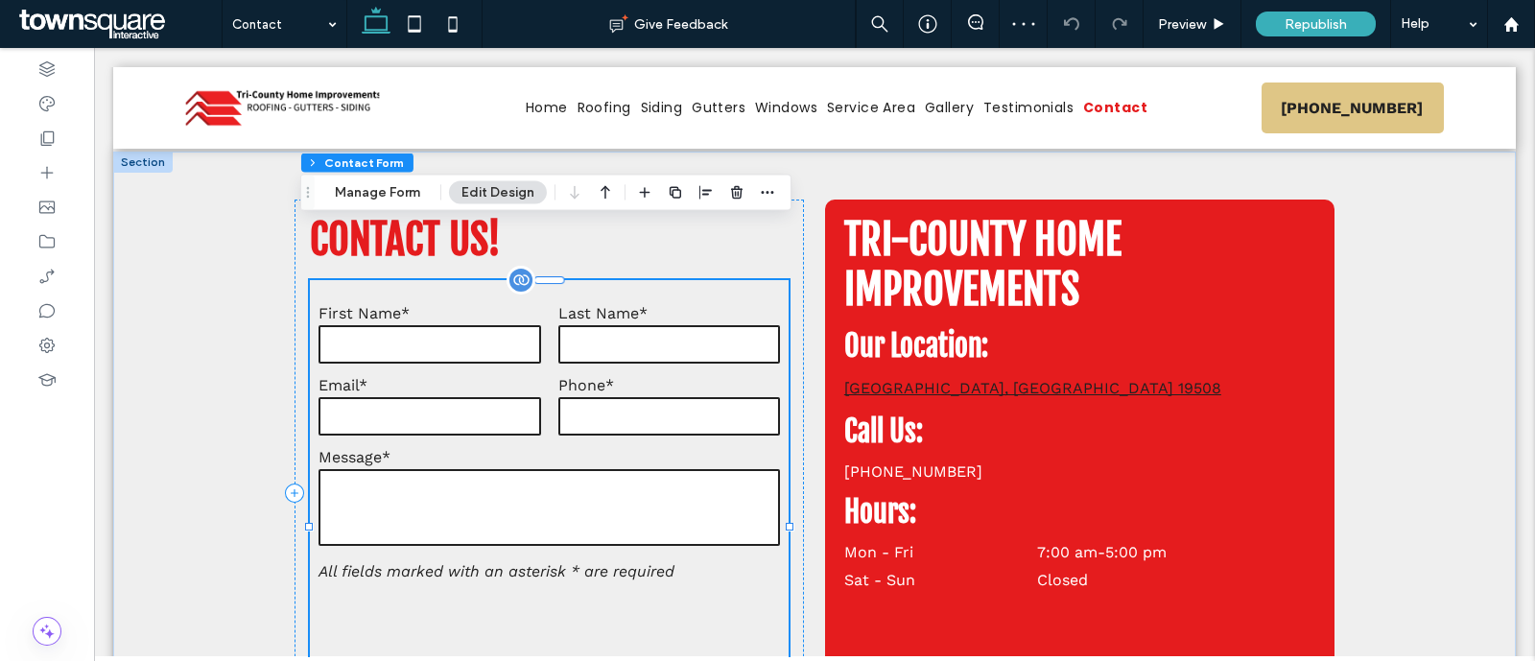
type input "*"
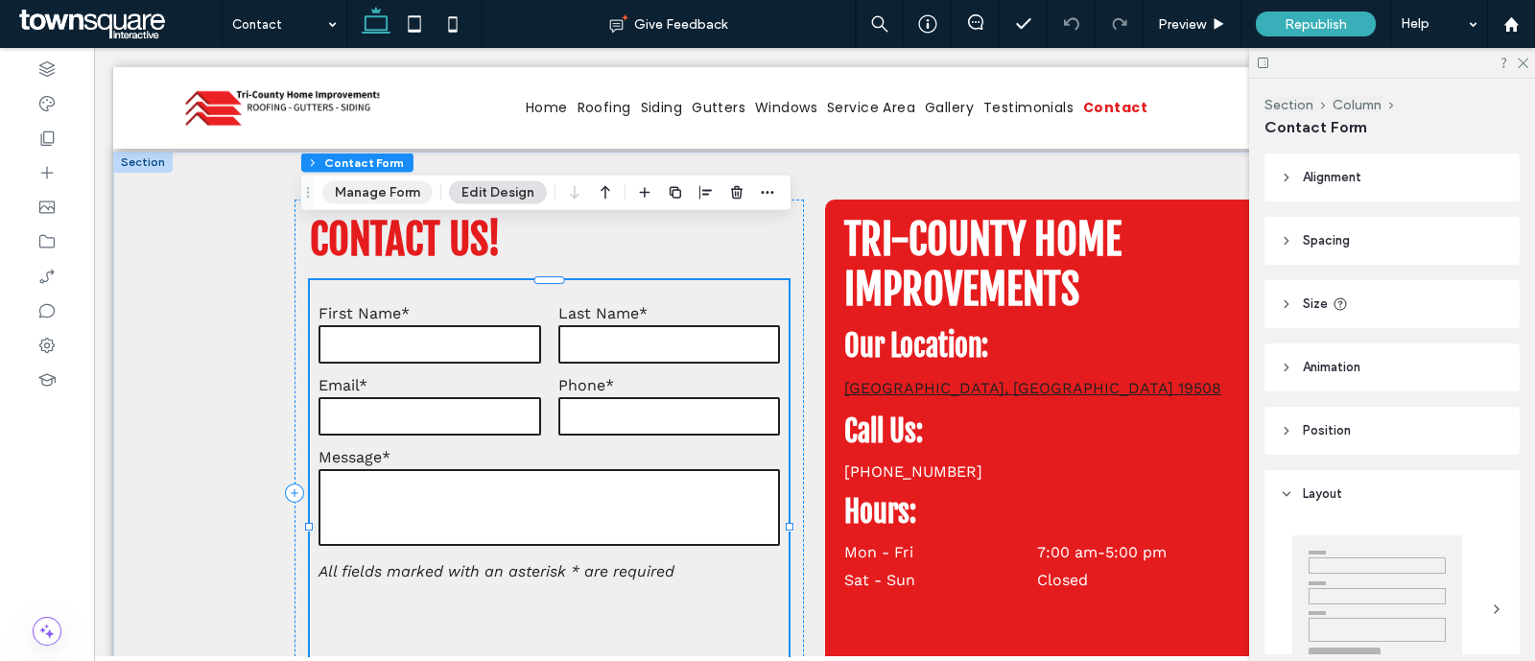
click at [362, 181] on button "Manage Form" at bounding box center [377, 192] width 110 height 23
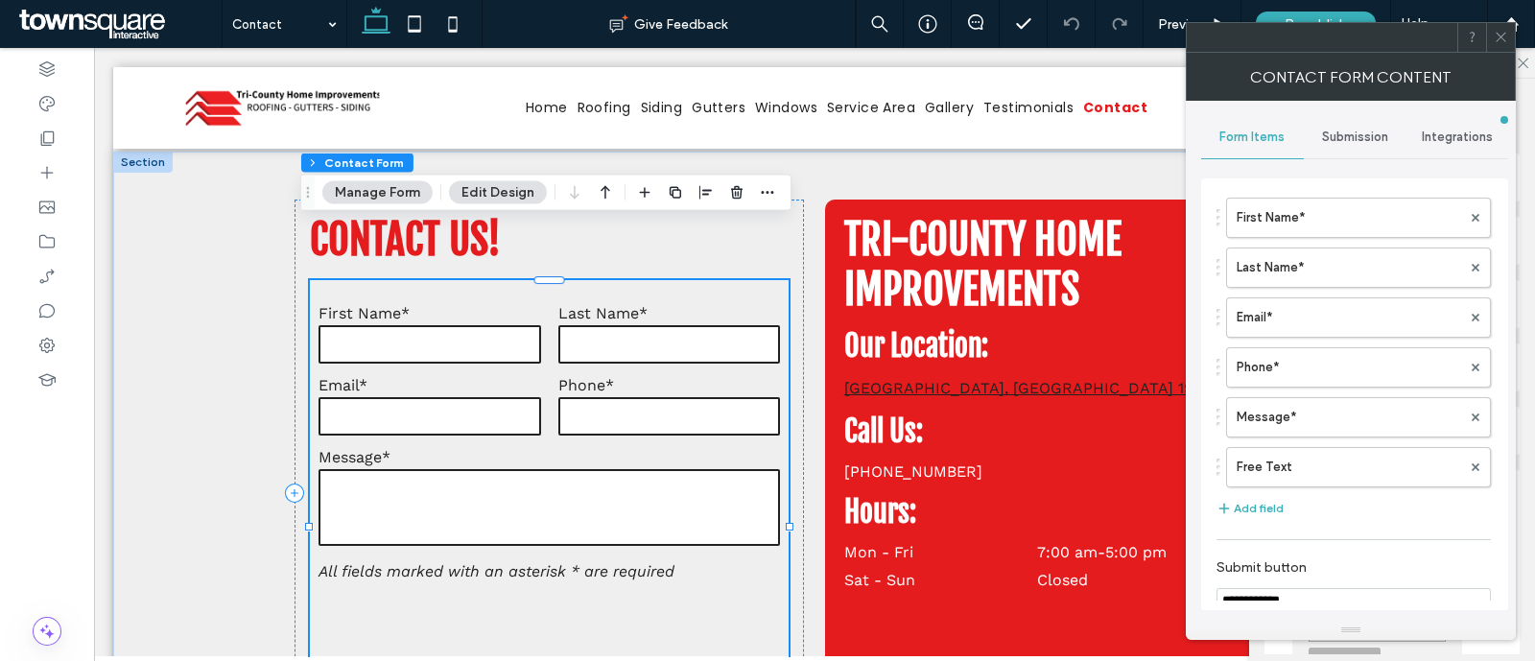
click at [1351, 139] on span "Submission" at bounding box center [1355, 137] width 66 height 15
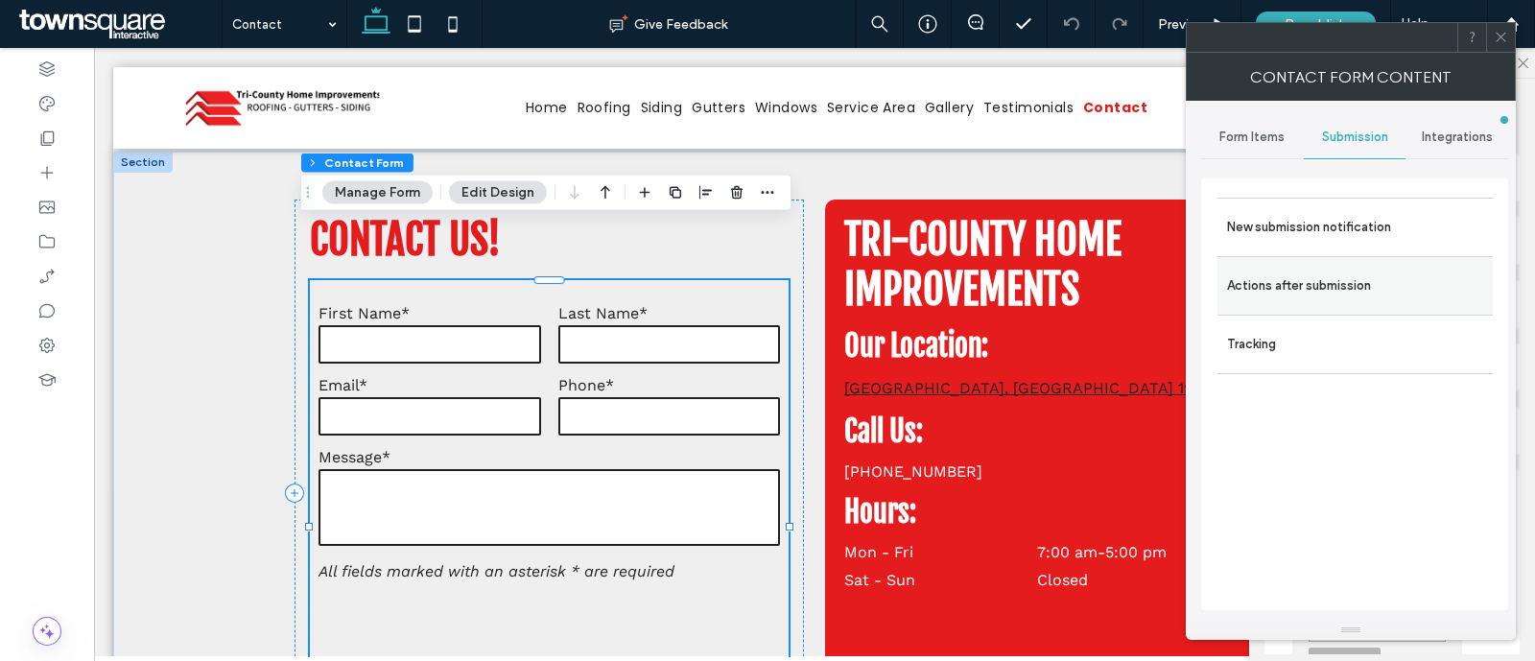
click at [1288, 289] on label "Actions after submission" at bounding box center [1355, 286] width 256 height 38
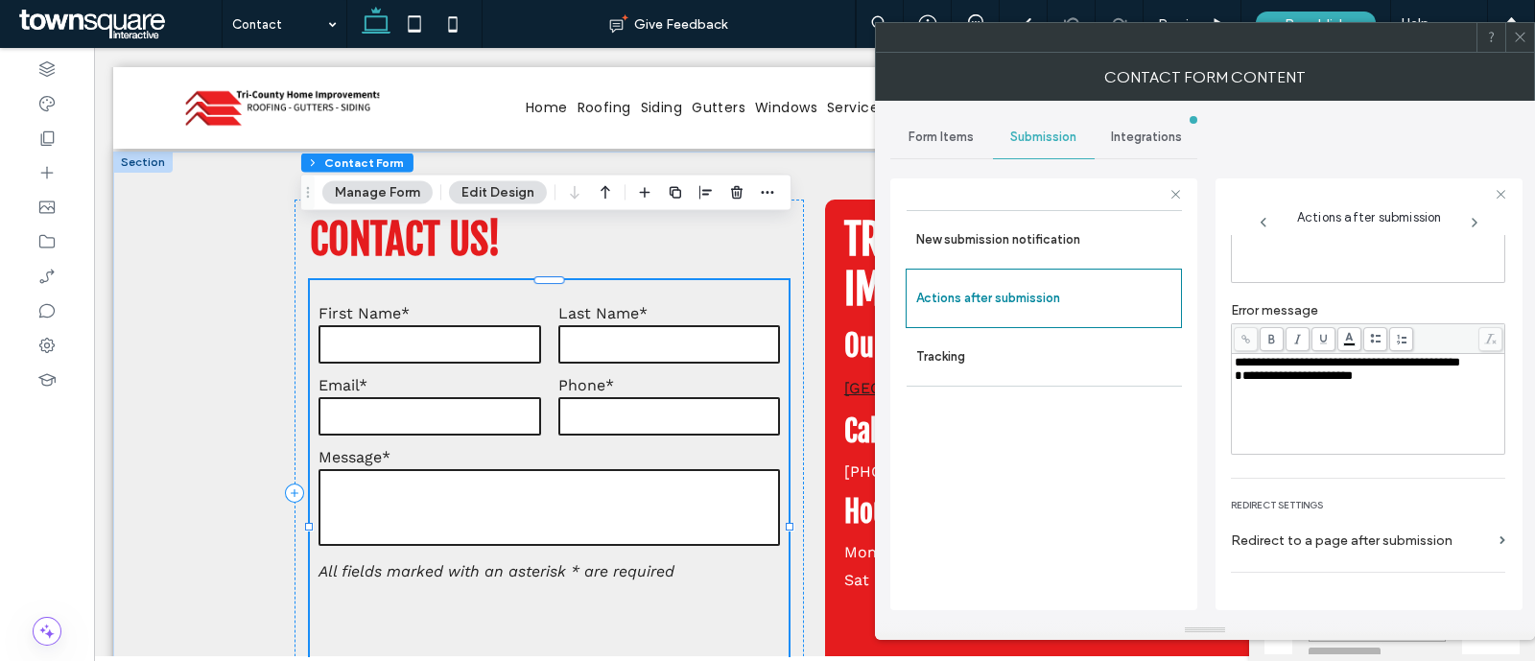
scroll to position [229, 0]
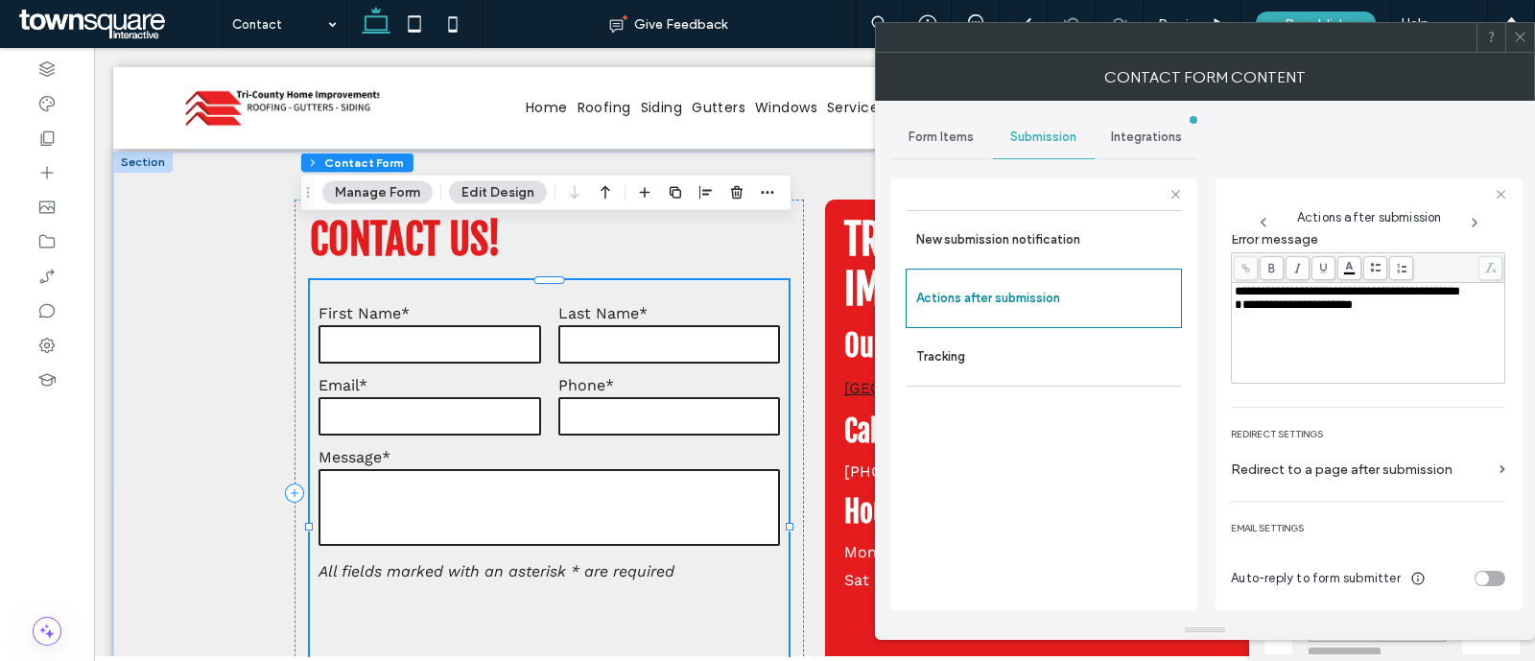
click at [1432, 466] on label "Redirect to a page after submission" at bounding box center [1361, 470] width 261 height 36
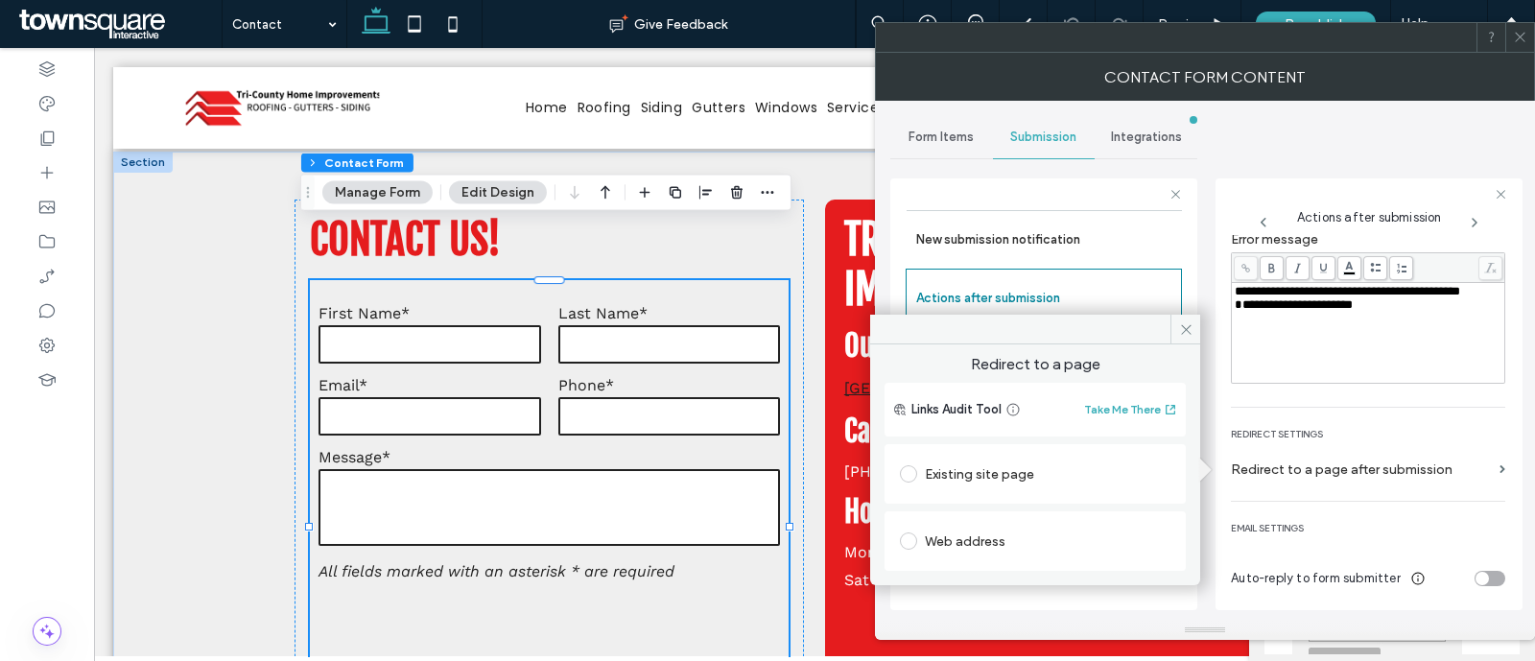
click at [918, 471] on label at bounding box center [912, 473] width 25 height 17
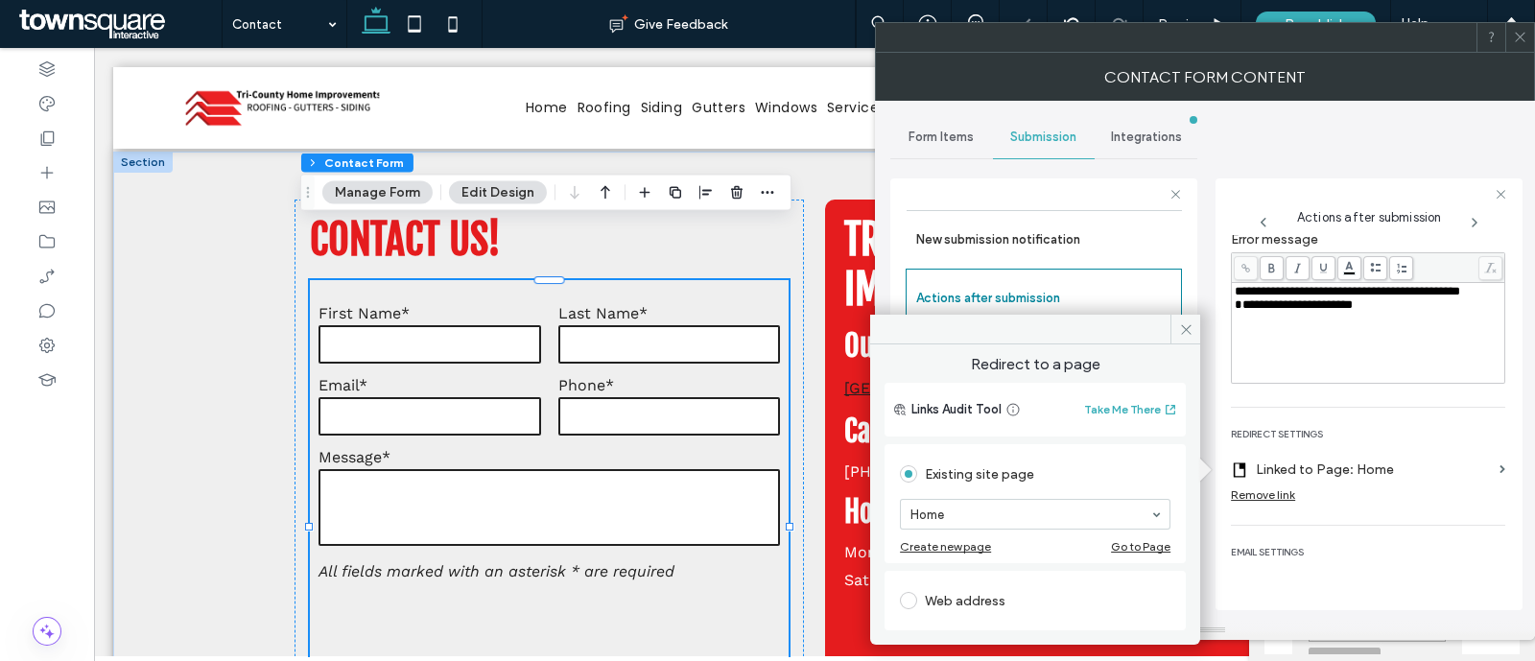
click at [974, 544] on div "Create new page" at bounding box center [945, 546] width 91 height 14
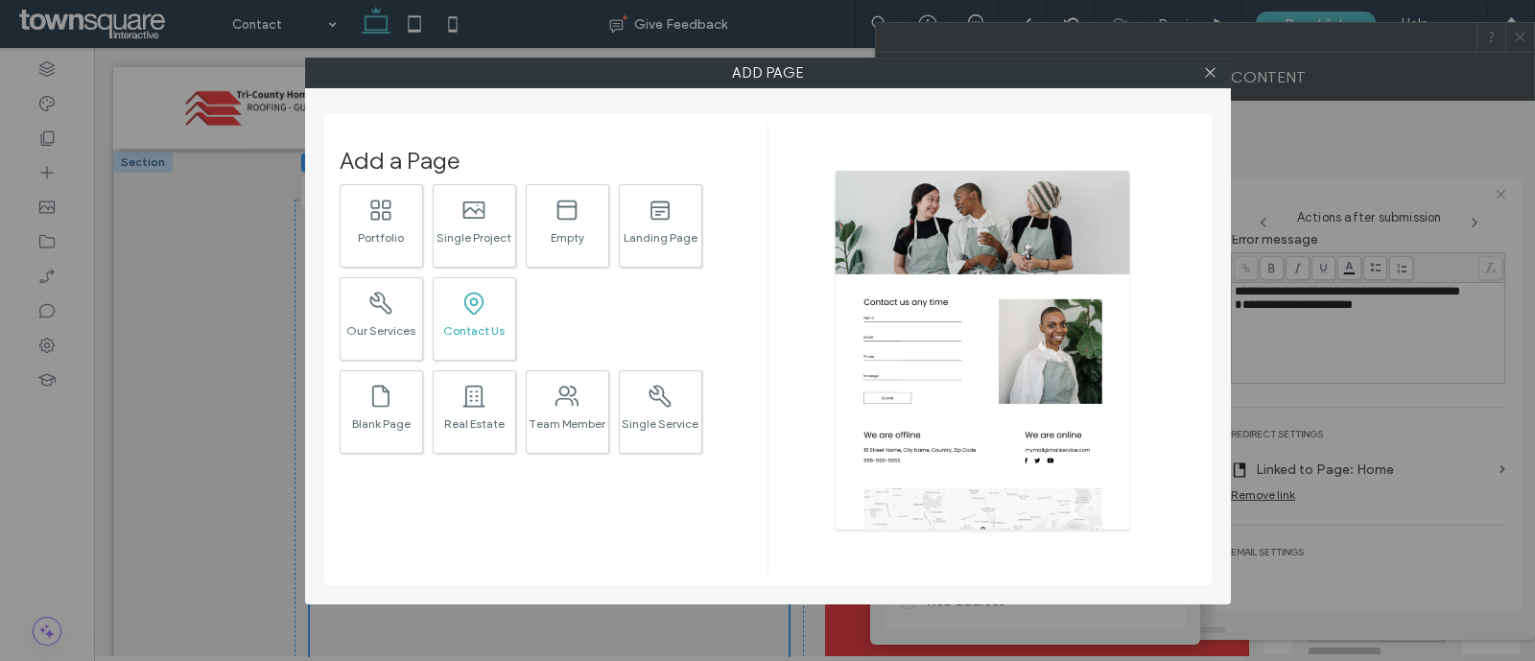
click at [495, 331] on div "Contact Us" at bounding box center [475, 330] width 82 height 12
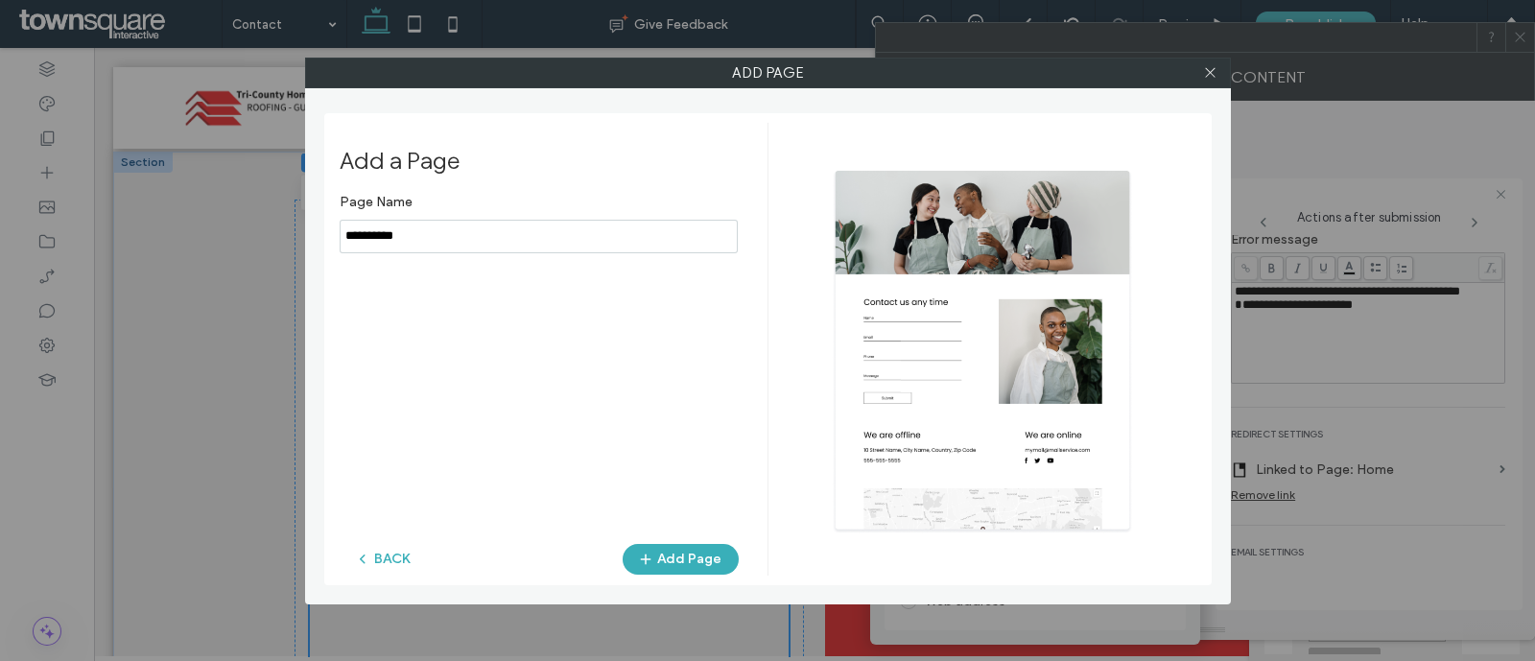
drag, startPoint x: 457, startPoint y: 230, endPoint x: 235, endPoint y: 229, distance: 221.7
click at [235, 229] on div "Add Page Add a Page Page Name BACK Add Page" at bounding box center [767, 330] width 1535 height 661
type input "*********"
click at [697, 546] on button "Add Page" at bounding box center [681, 559] width 116 height 31
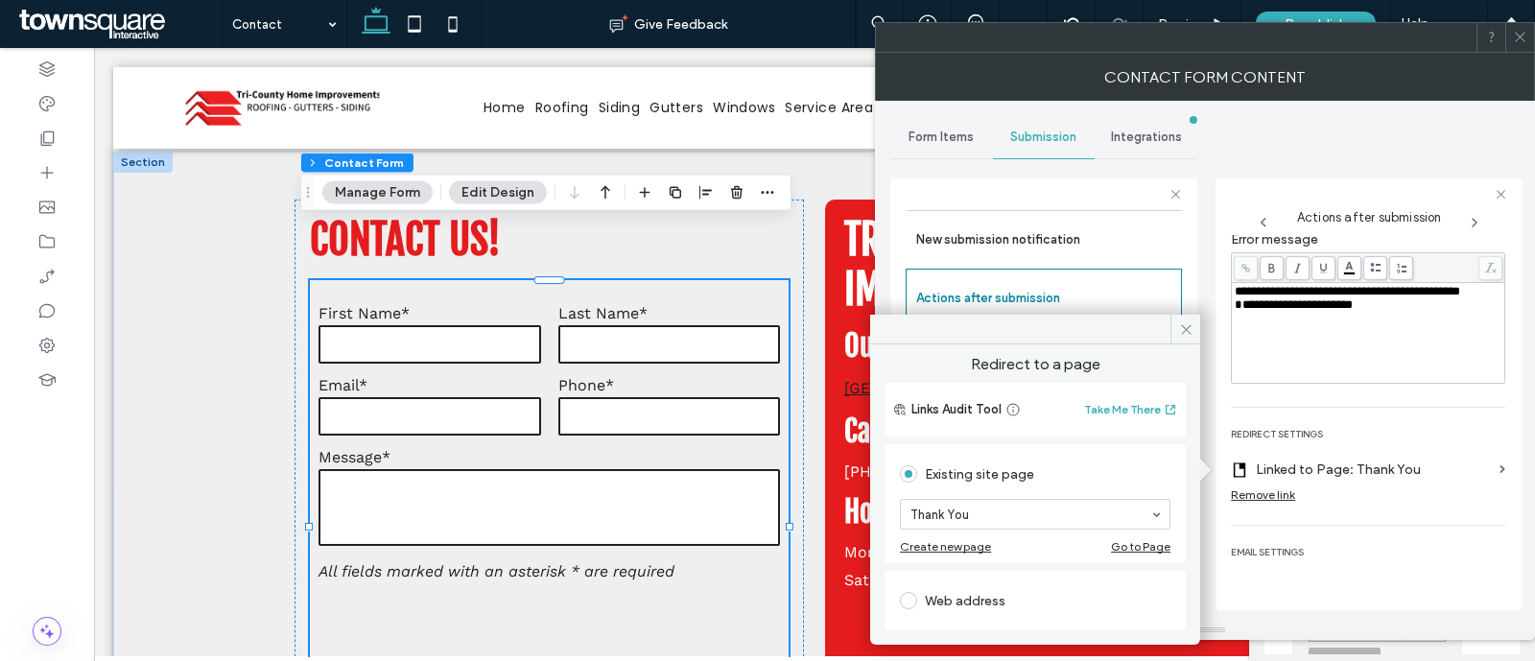
click at [1127, 548] on div "Go to Page" at bounding box center [1140, 546] width 59 height 14
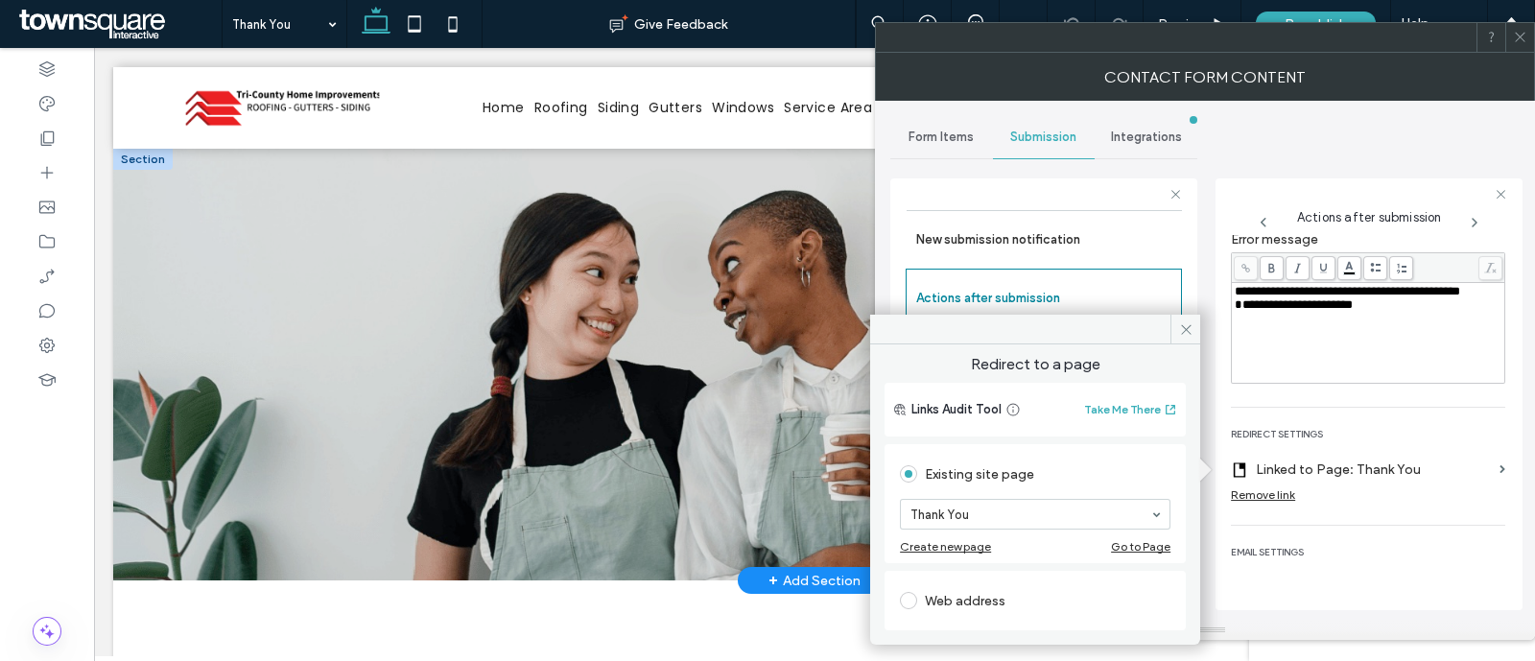
click at [148, 153] on div at bounding box center [142, 159] width 59 height 21
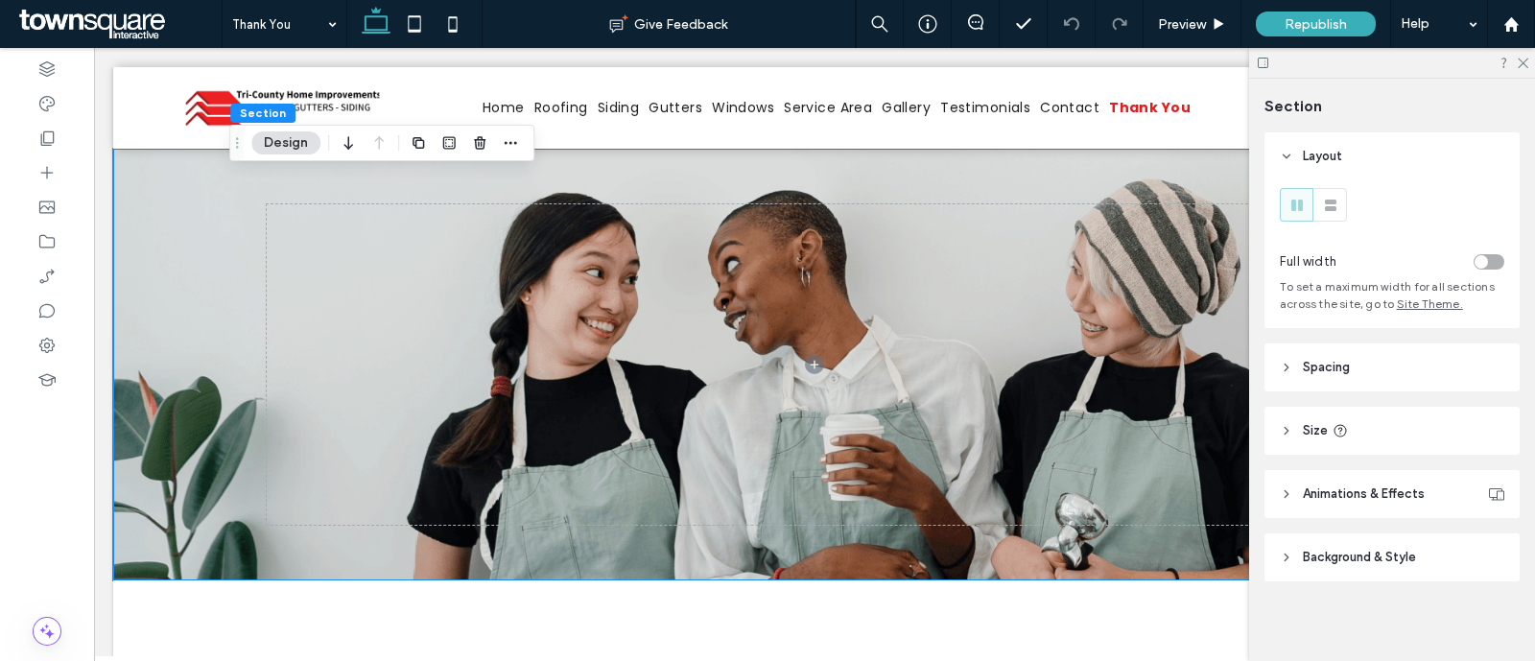
click at [1358, 558] on span "Background & Style" at bounding box center [1359, 557] width 113 height 19
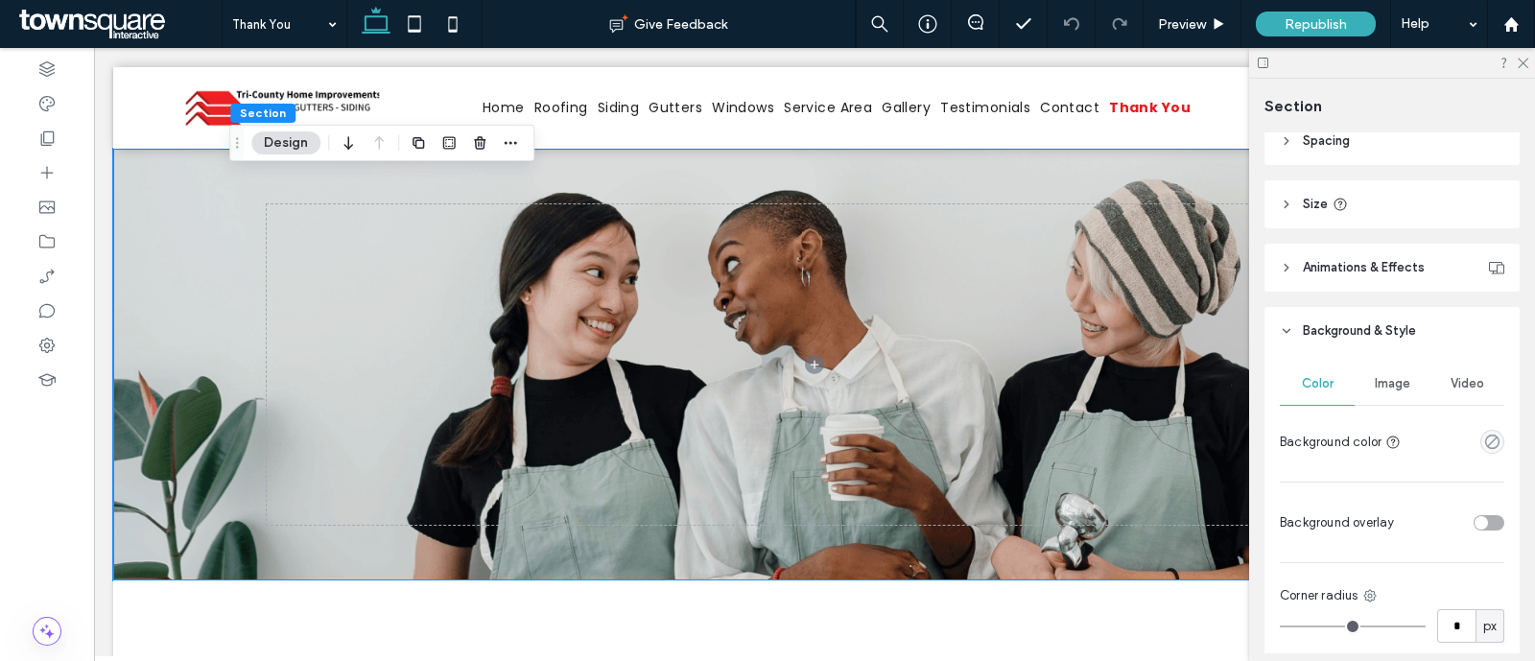
scroll to position [239, 0]
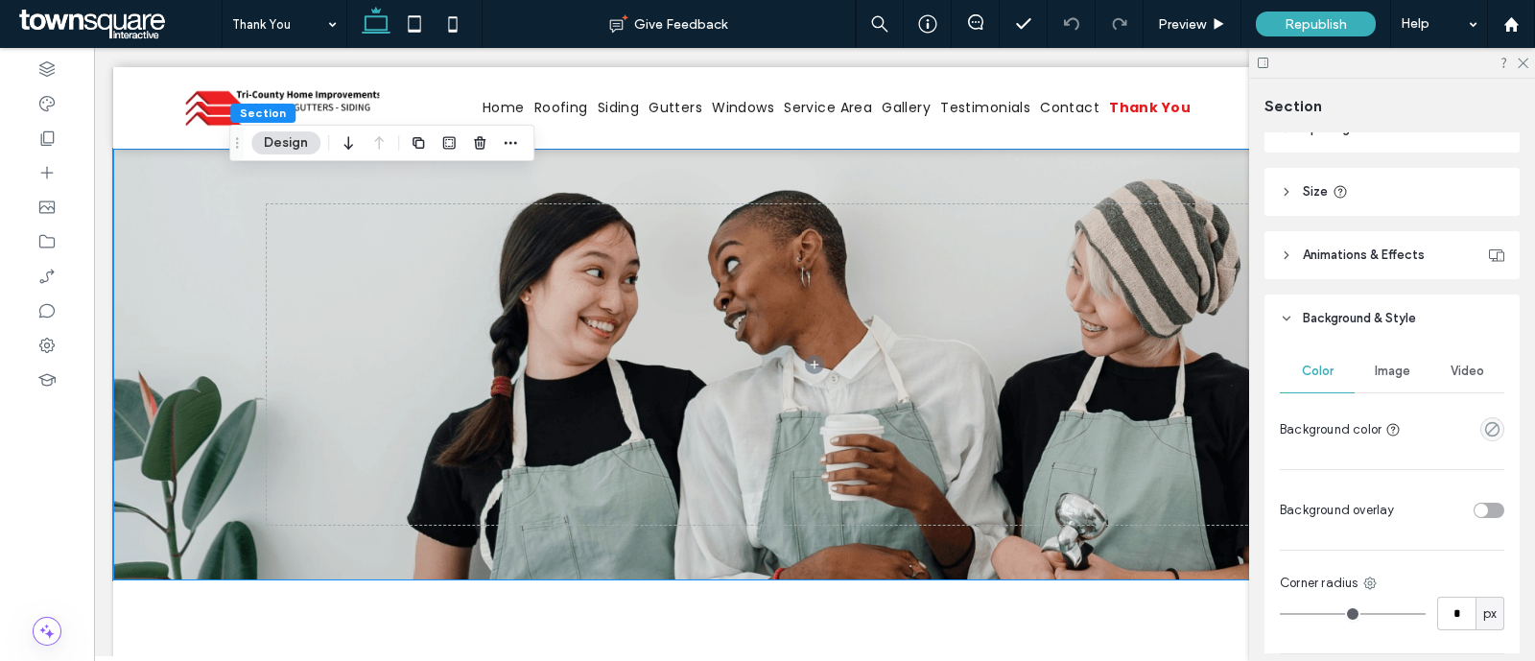
click at [1387, 368] on span "Image" at bounding box center [1393, 371] width 36 height 15
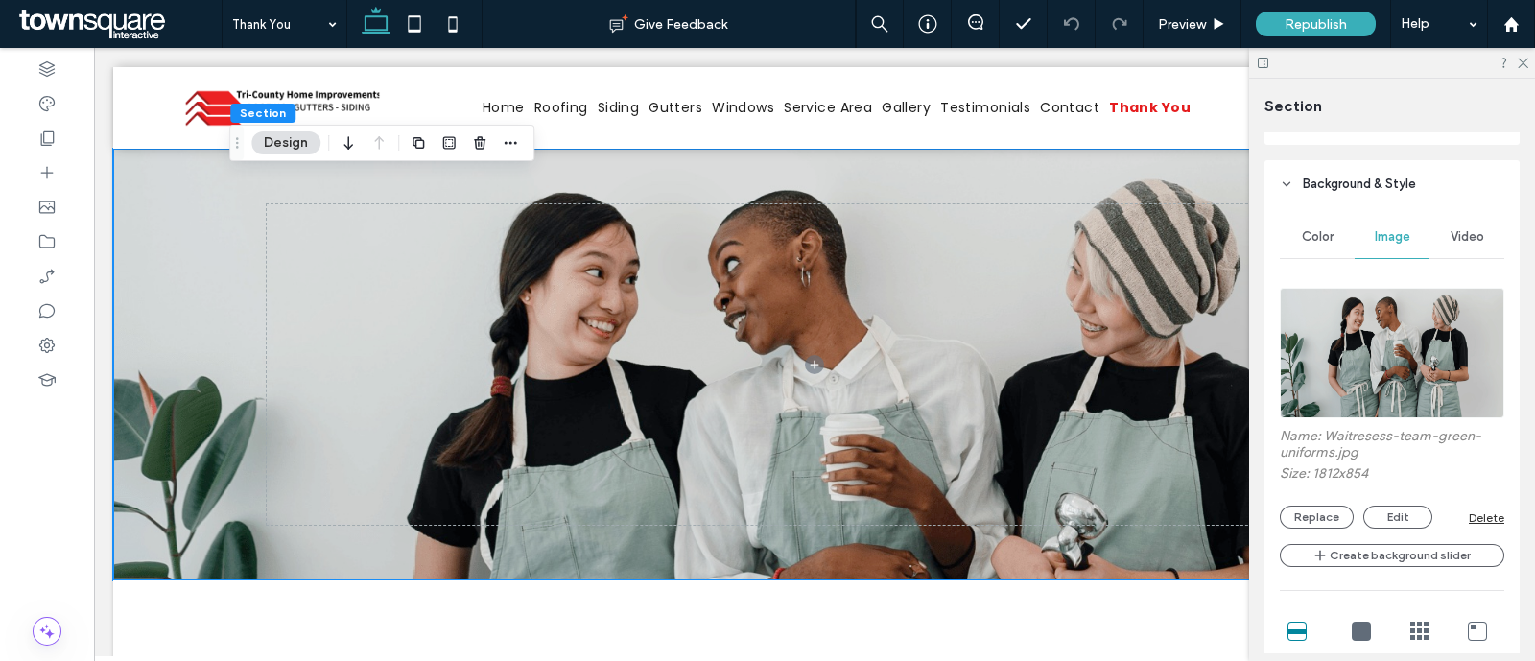
scroll to position [479, 0]
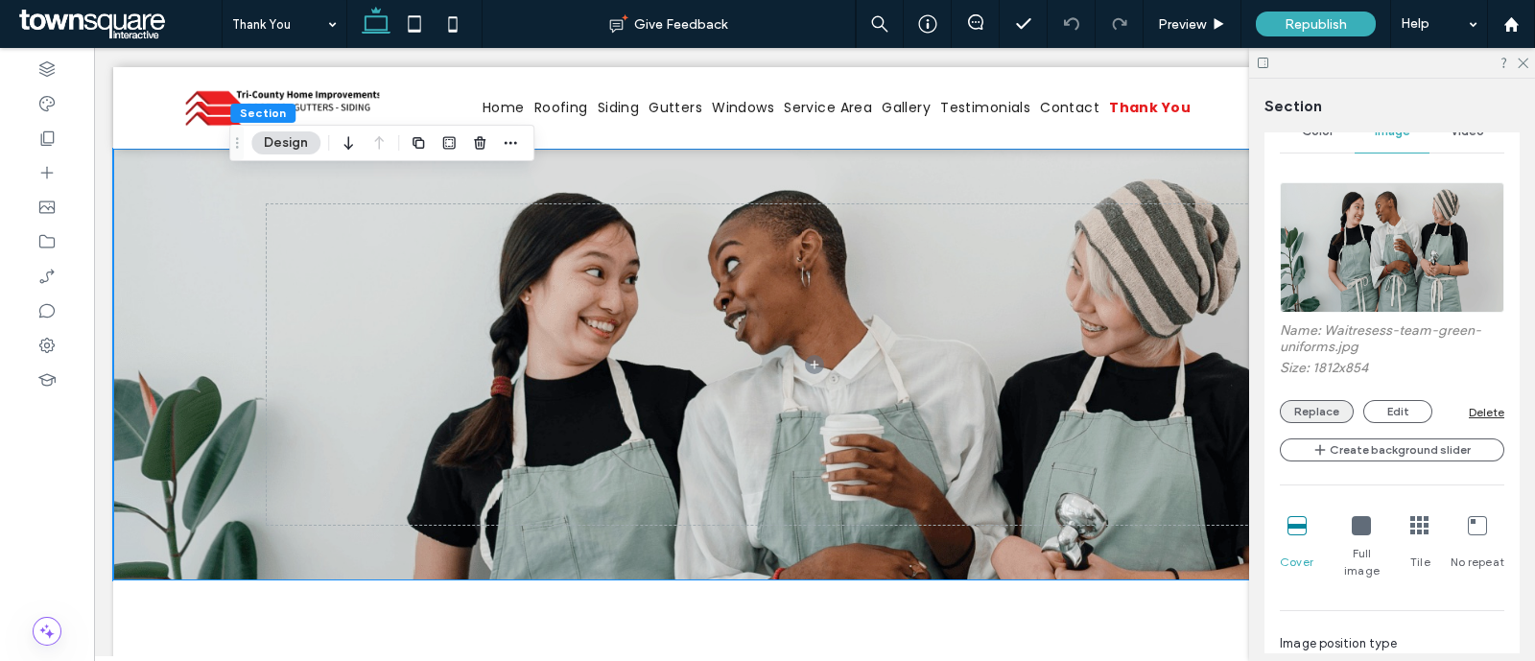
click at [1327, 401] on button "Replace" at bounding box center [1317, 411] width 74 height 23
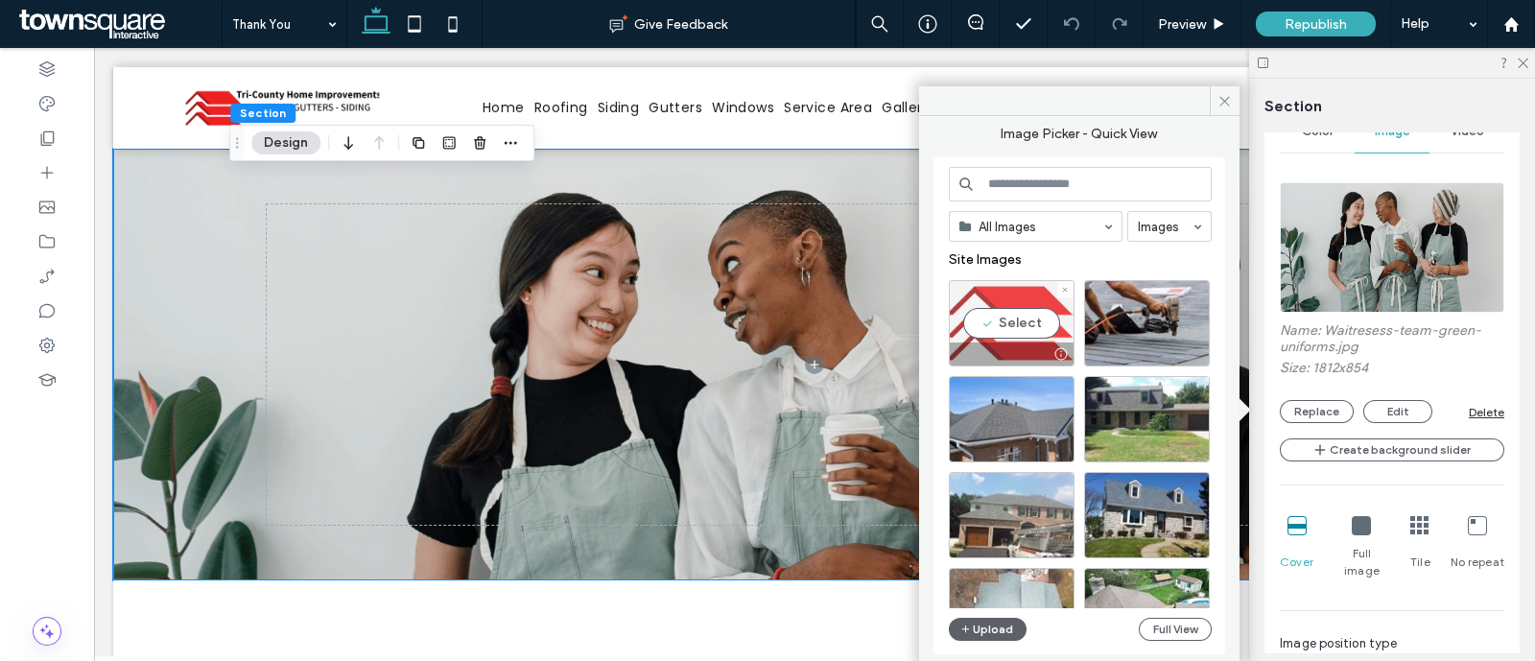
click at [1001, 301] on div "Select" at bounding box center [1012, 323] width 126 height 86
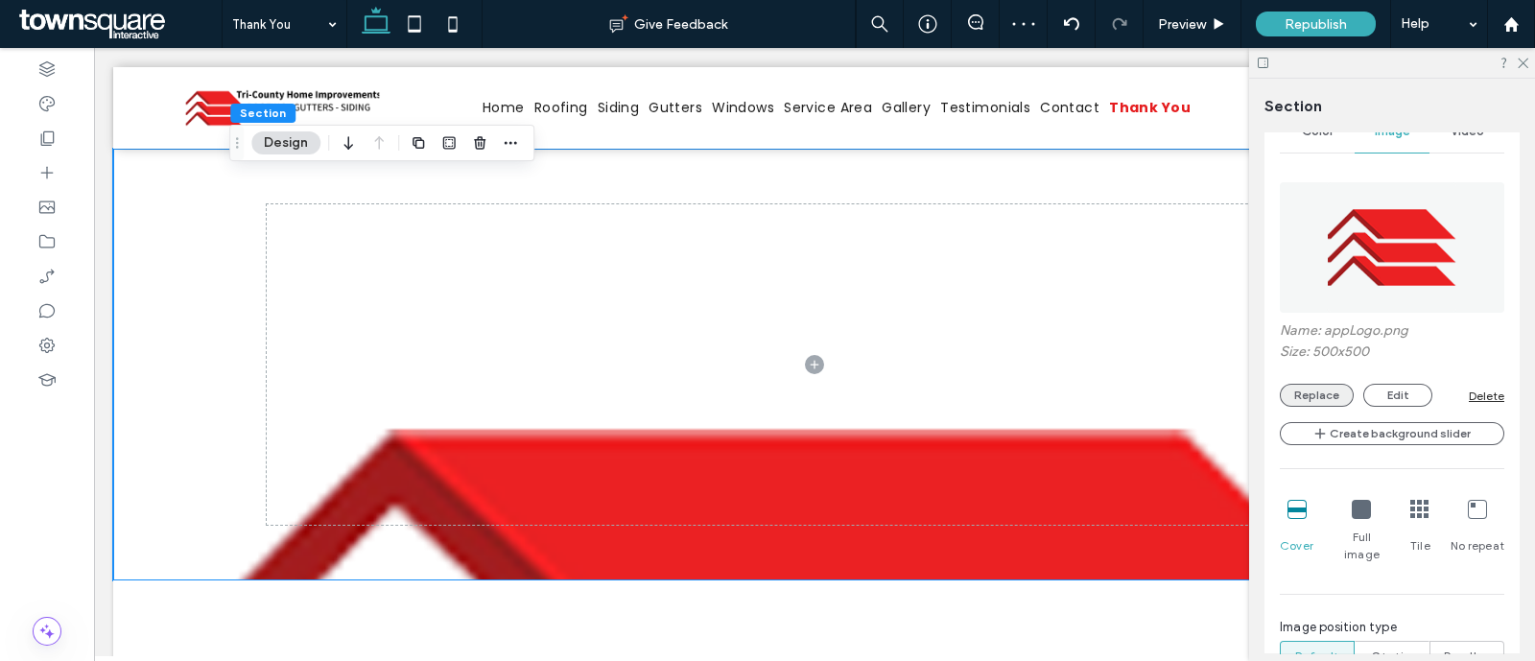
click at [1320, 393] on button "Replace" at bounding box center [1317, 395] width 74 height 23
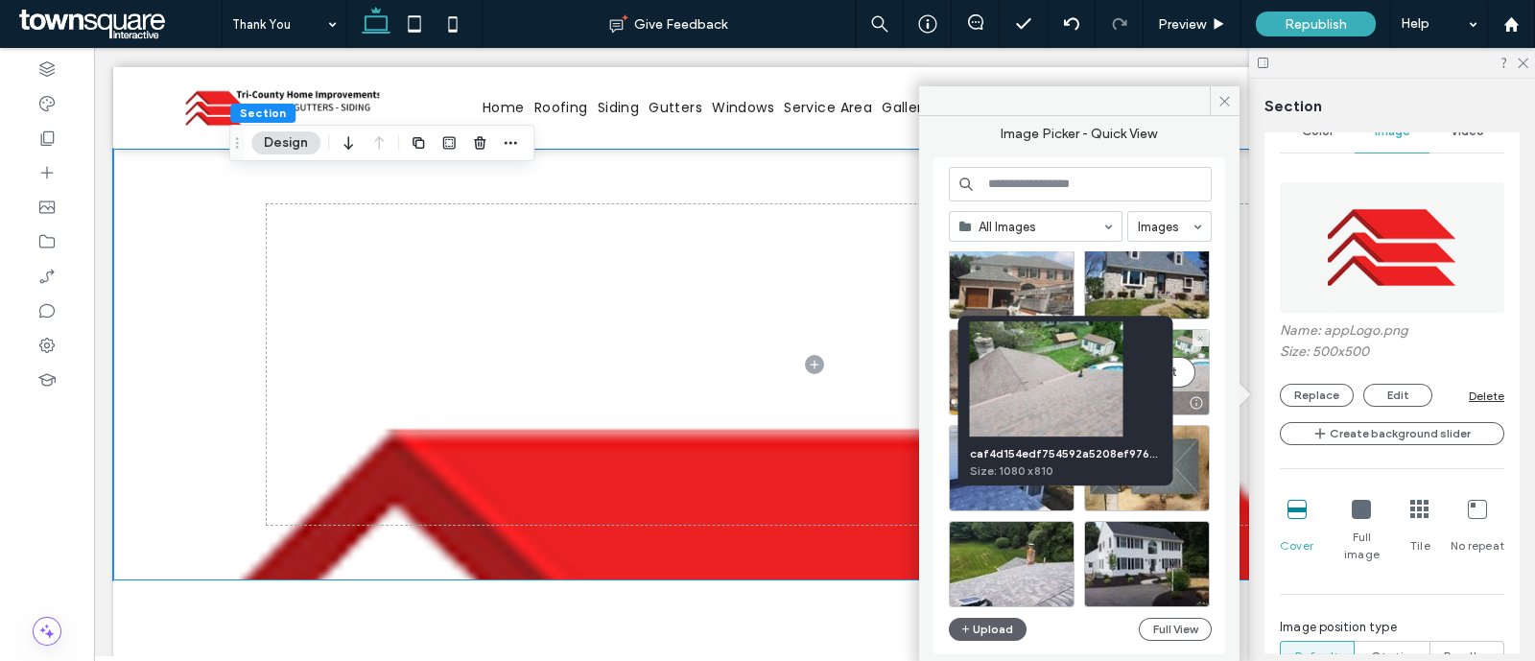
scroll to position [360, 0]
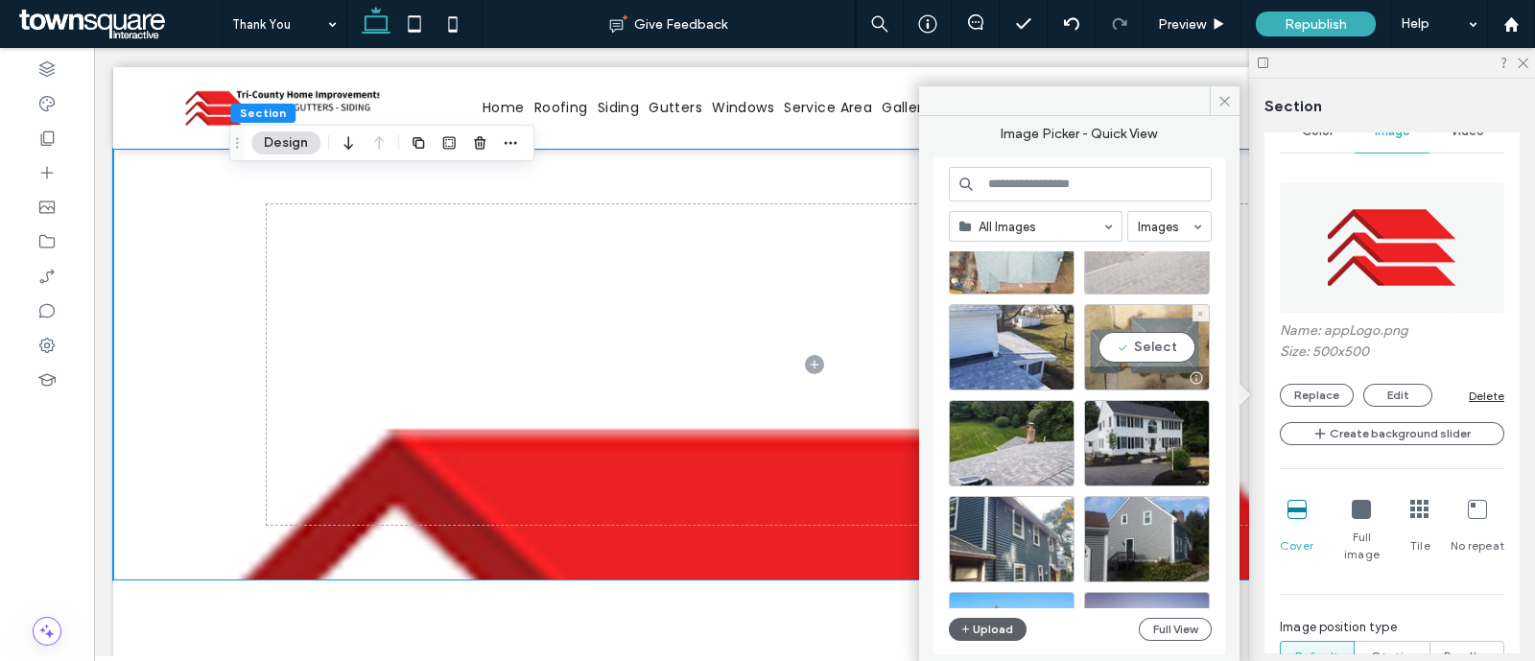
click at [1135, 356] on div "Select" at bounding box center [1147, 347] width 126 height 86
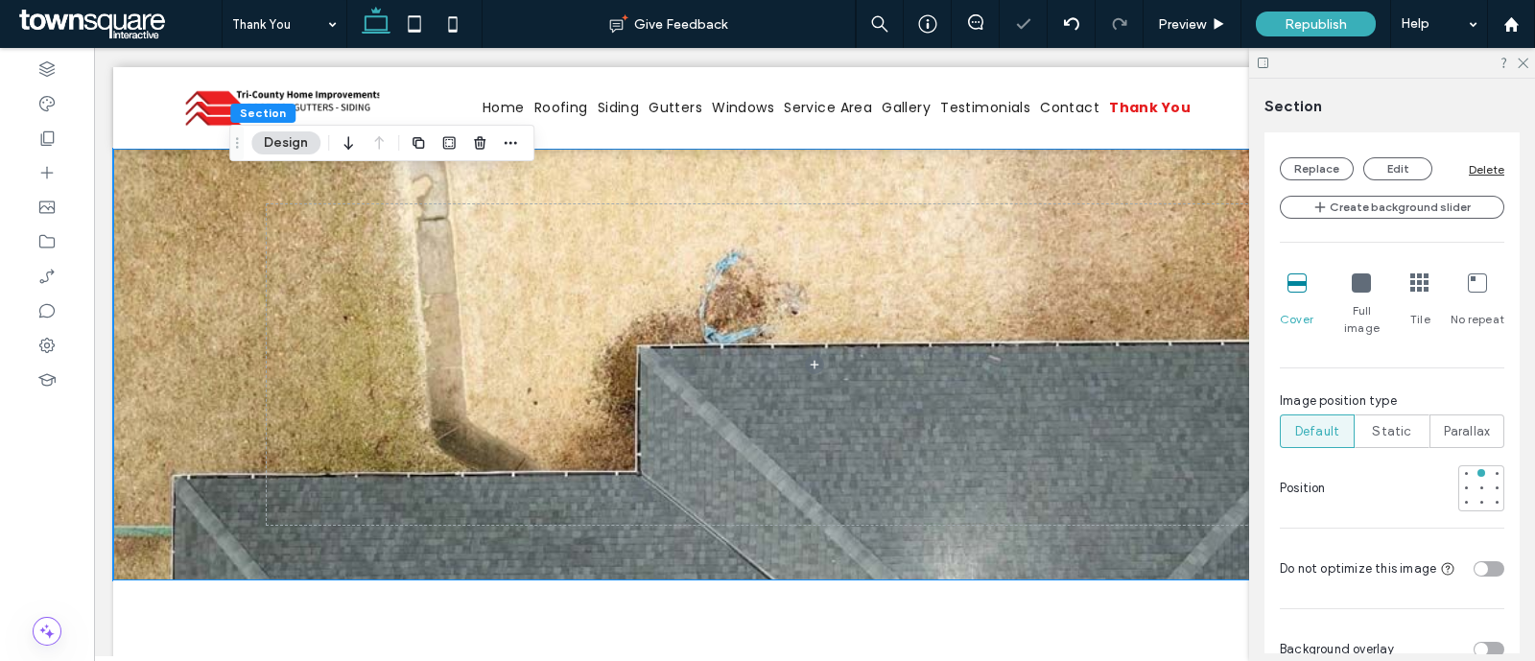
scroll to position [839, 0]
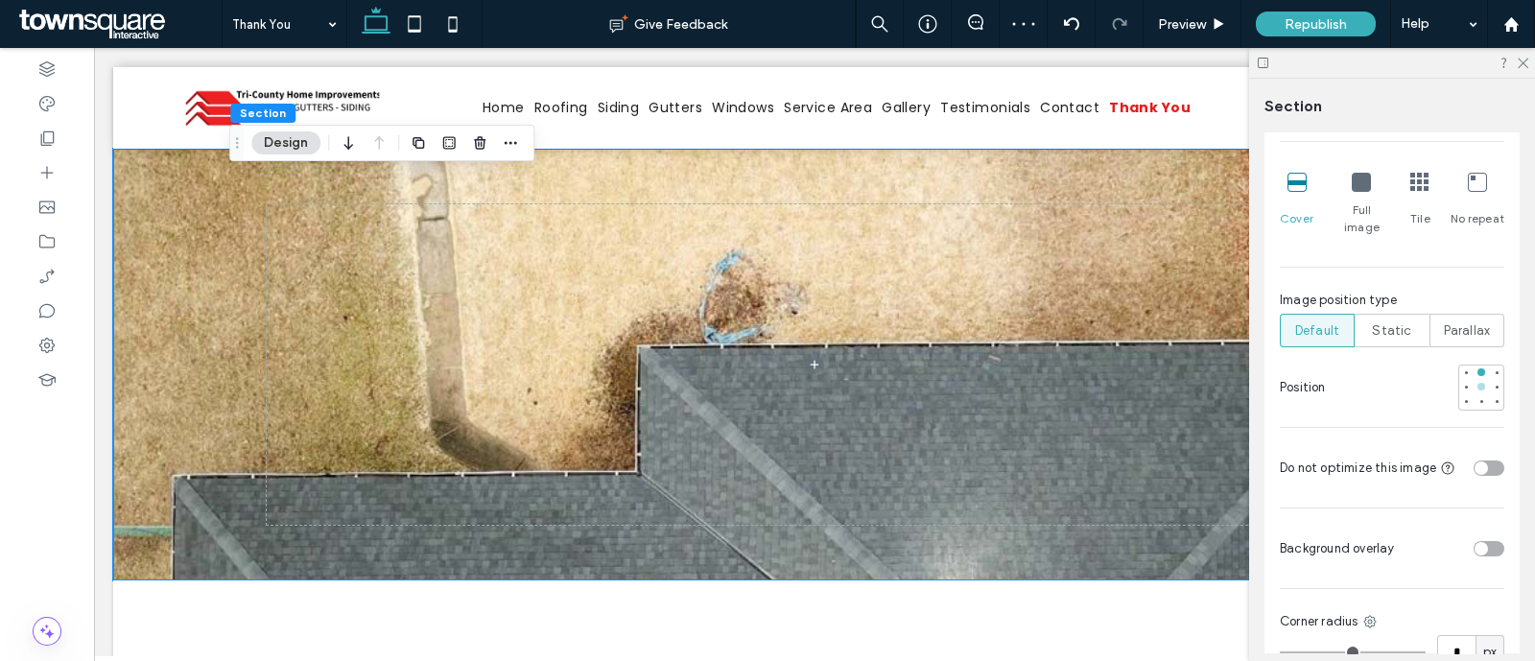
click at [1475, 380] on div at bounding box center [1481, 386] width 13 height 13
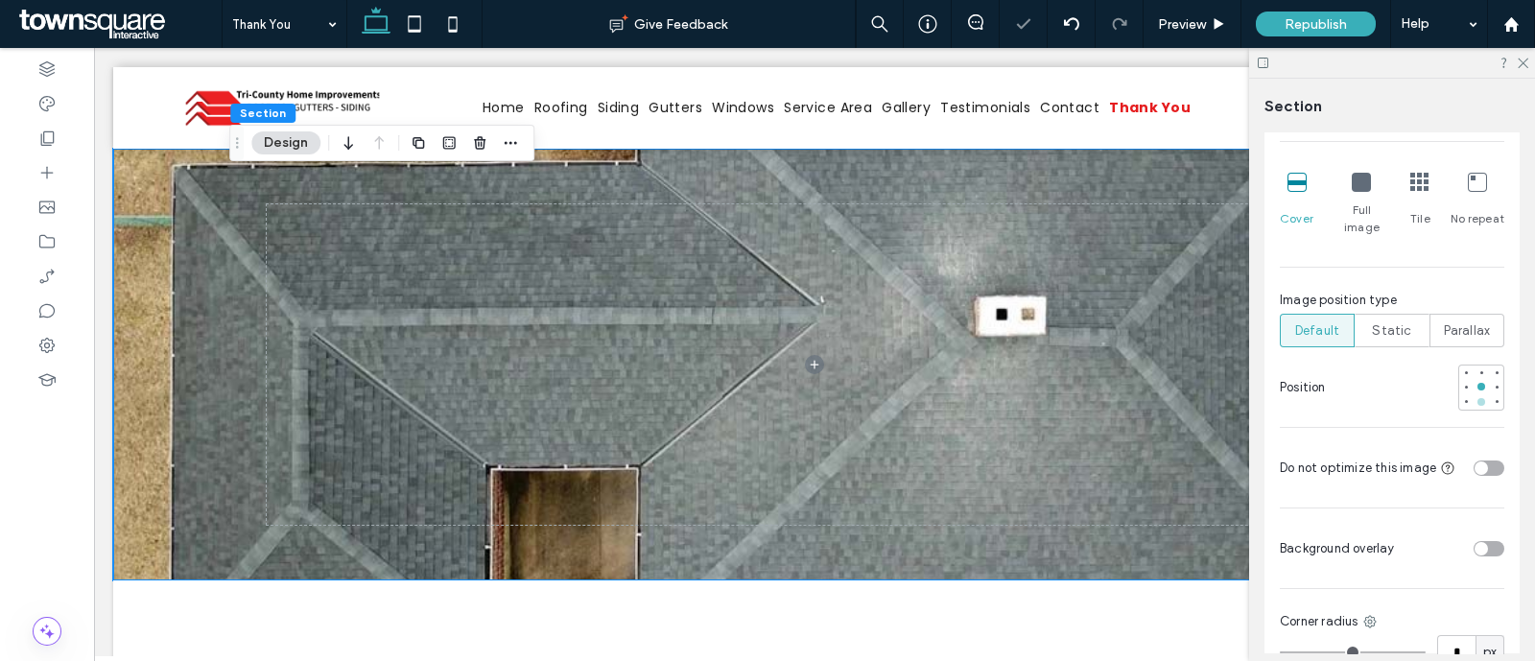
click at [1475, 395] on div at bounding box center [1481, 401] width 13 height 13
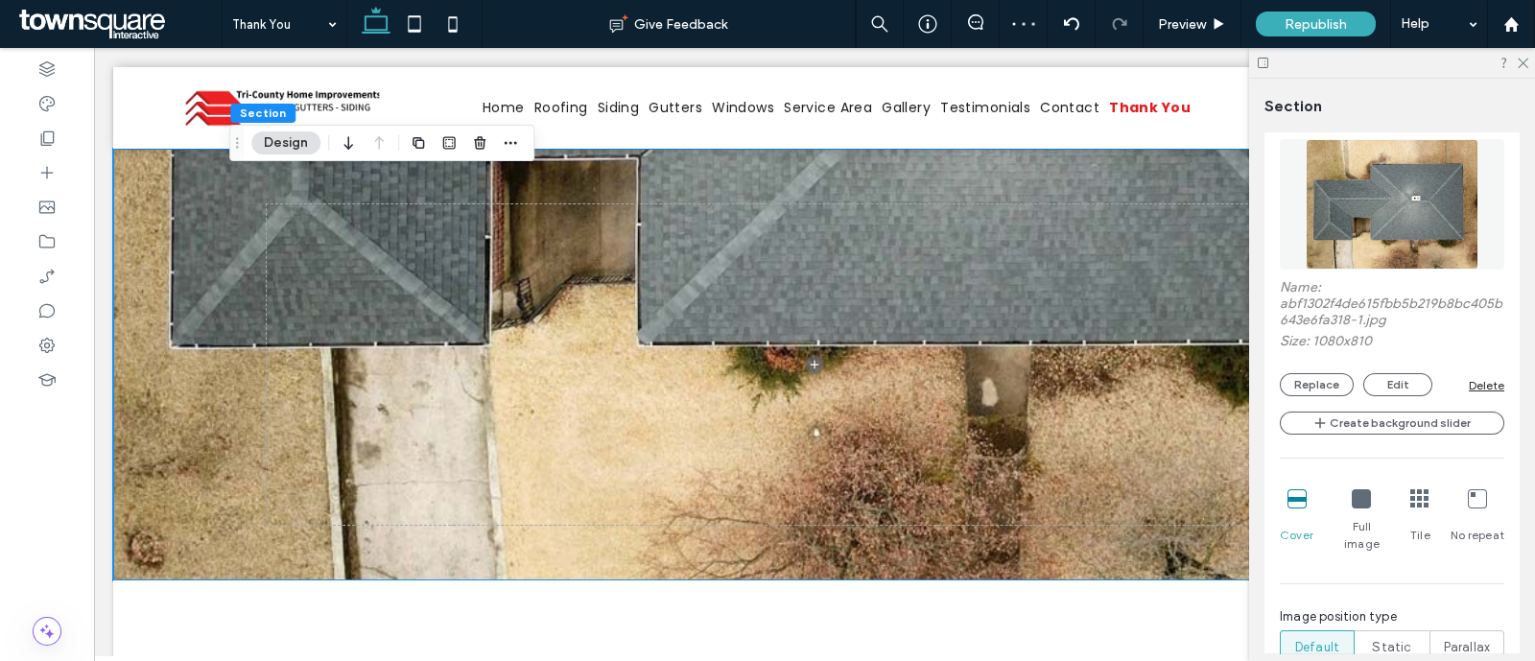
scroll to position [479, 0]
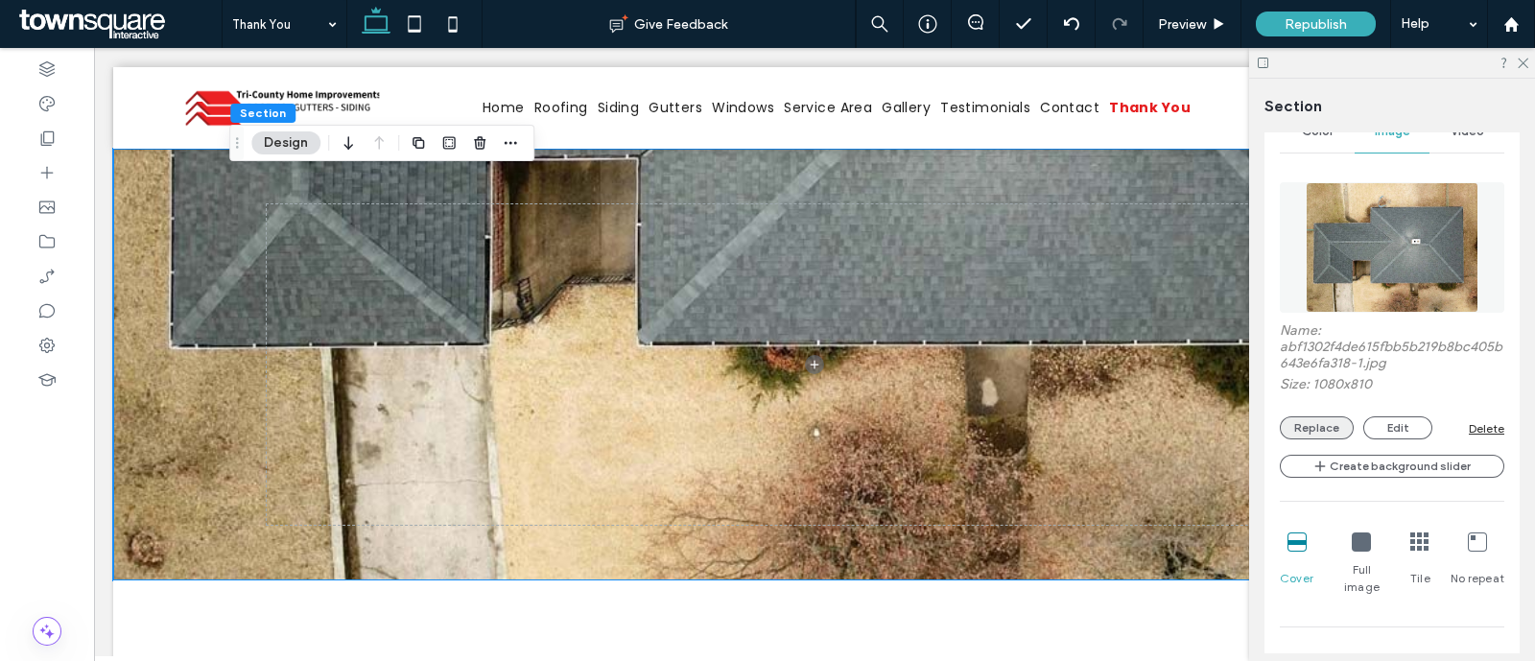
click at [1300, 434] on button "Replace" at bounding box center [1317, 427] width 74 height 23
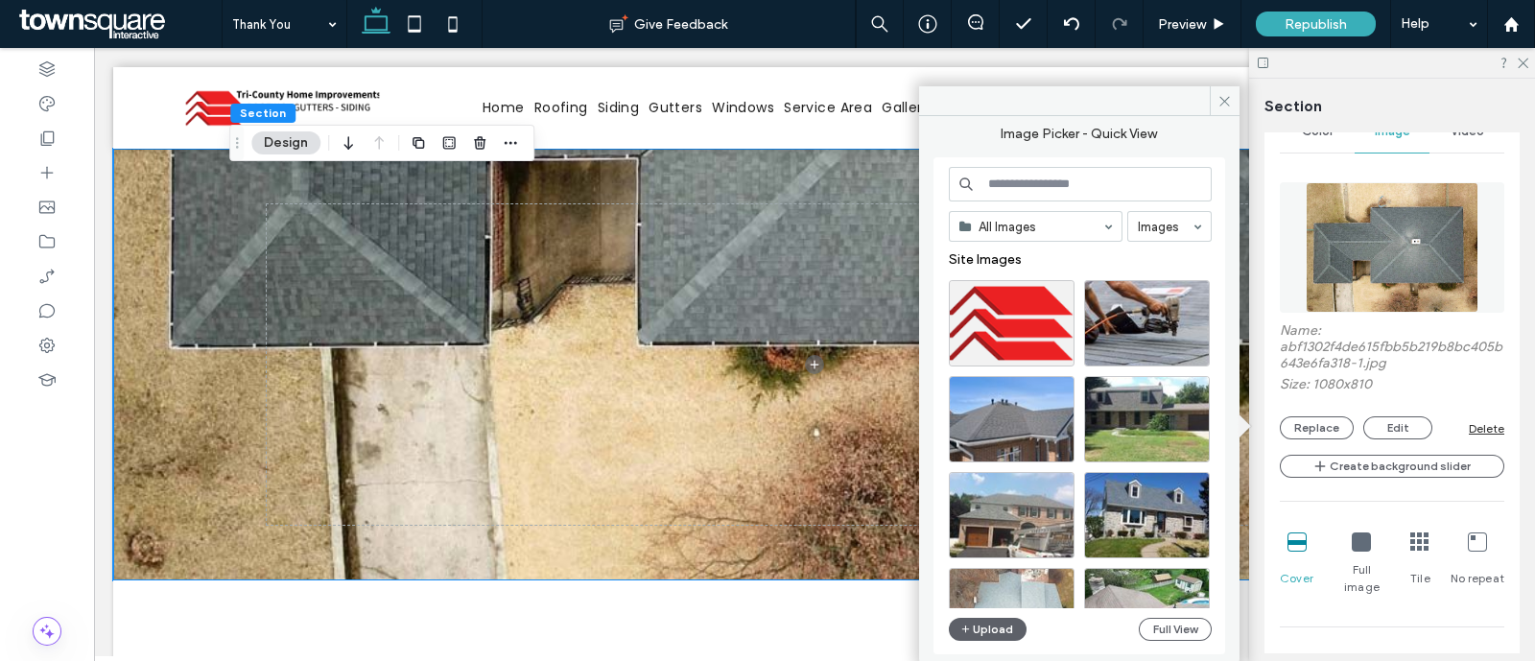
click at [1055, 185] on input at bounding box center [1080, 184] width 263 height 35
type input "*********"
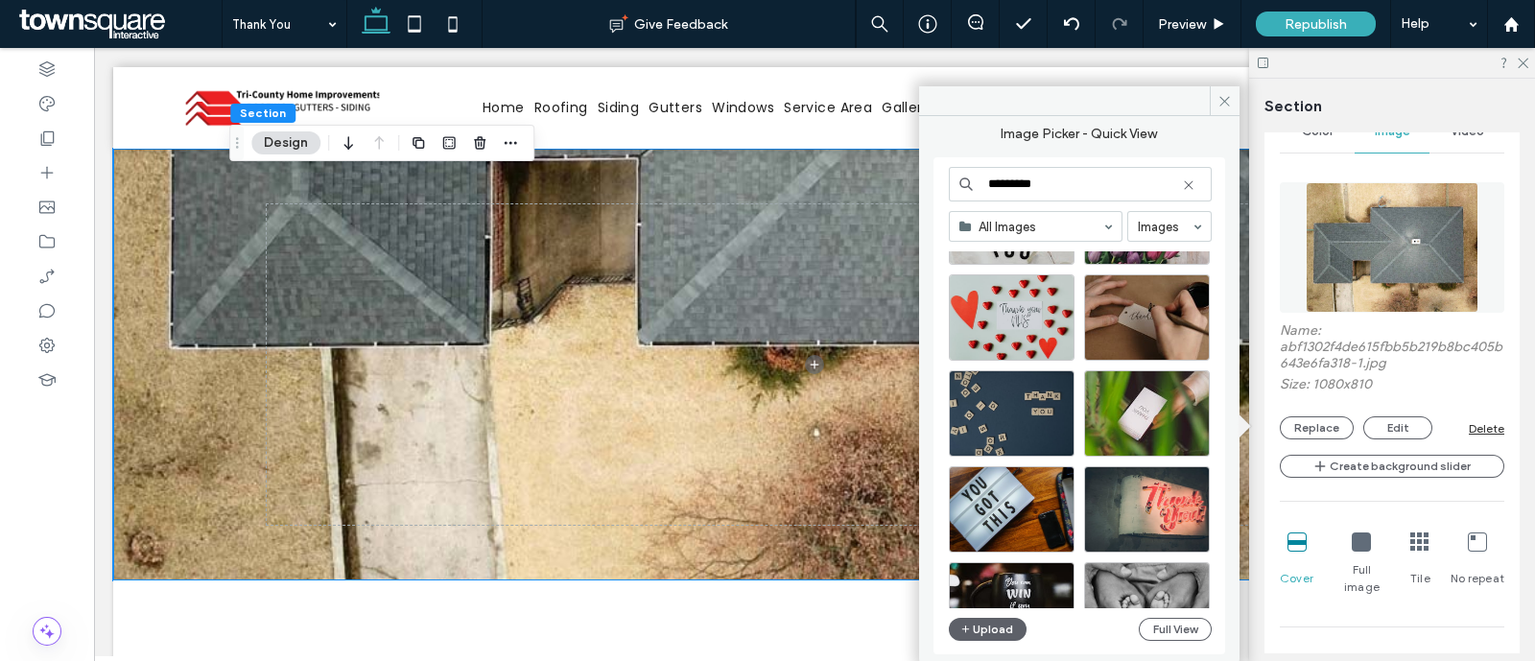
scroll to position [822, 0]
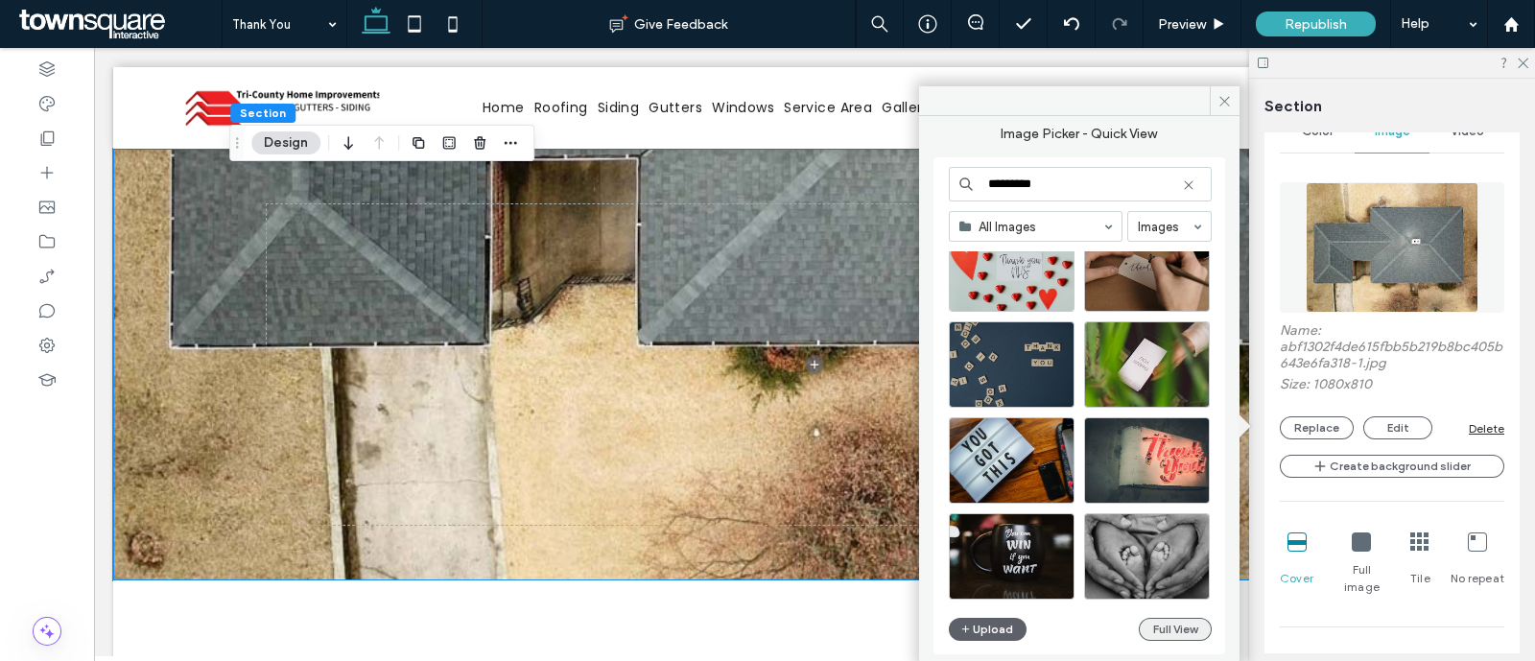
click at [1146, 627] on button "Full View" at bounding box center [1175, 629] width 73 height 23
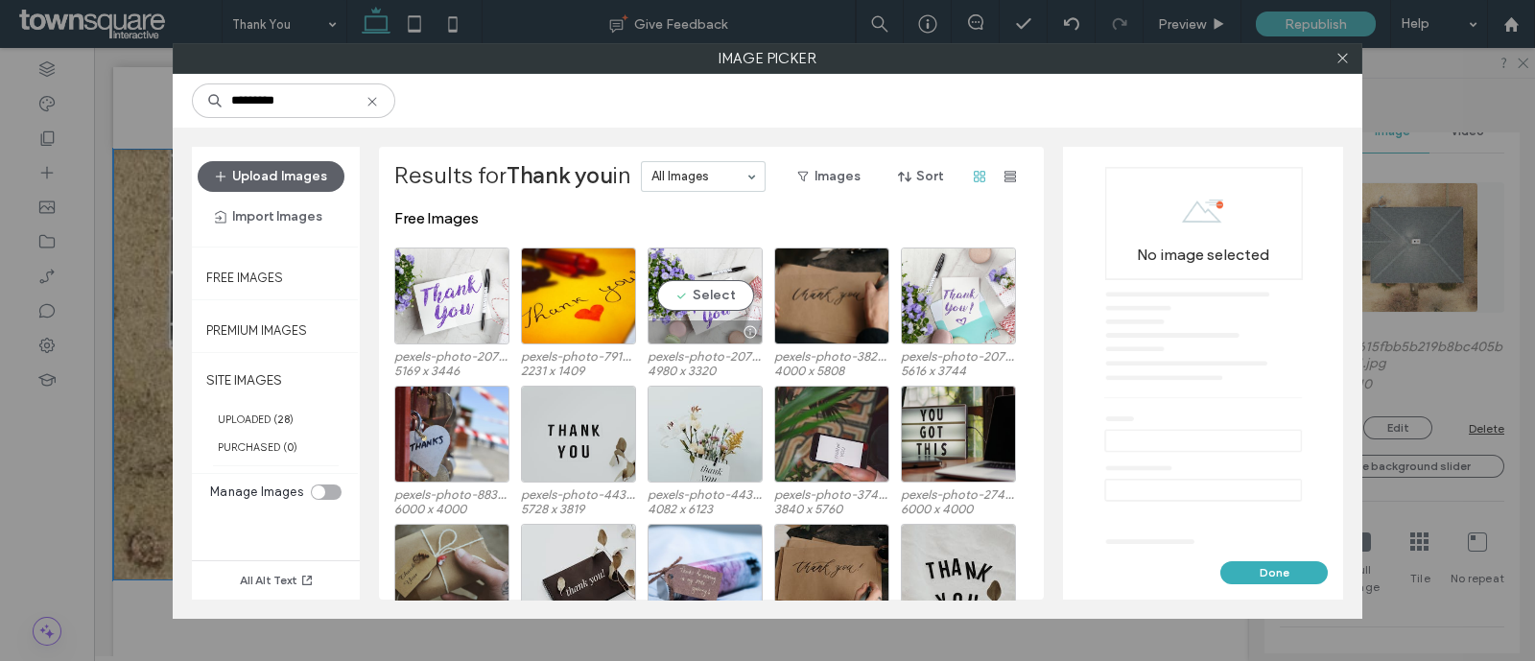
scroll to position [201, 0]
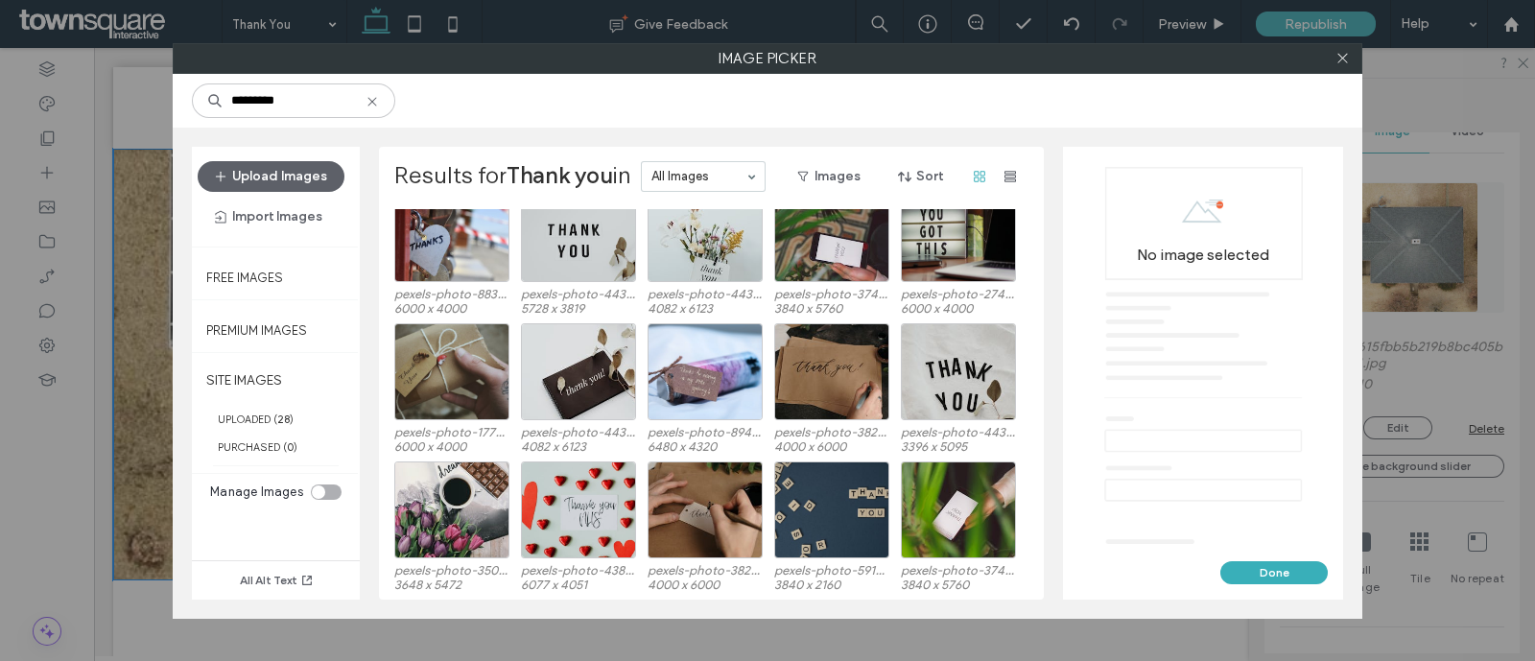
click at [369, 106] on icon at bounding box center [372, 101] width 15 height 15
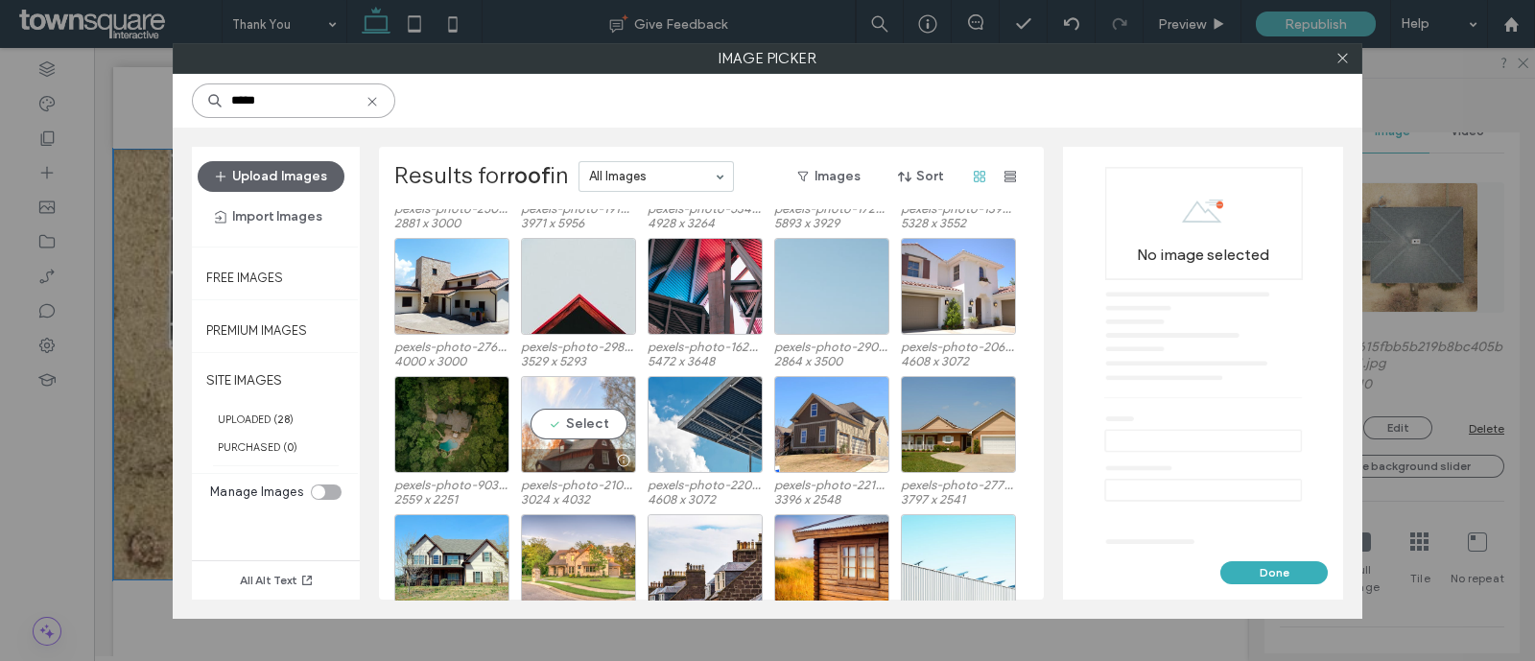
scroll to position [720, 0]
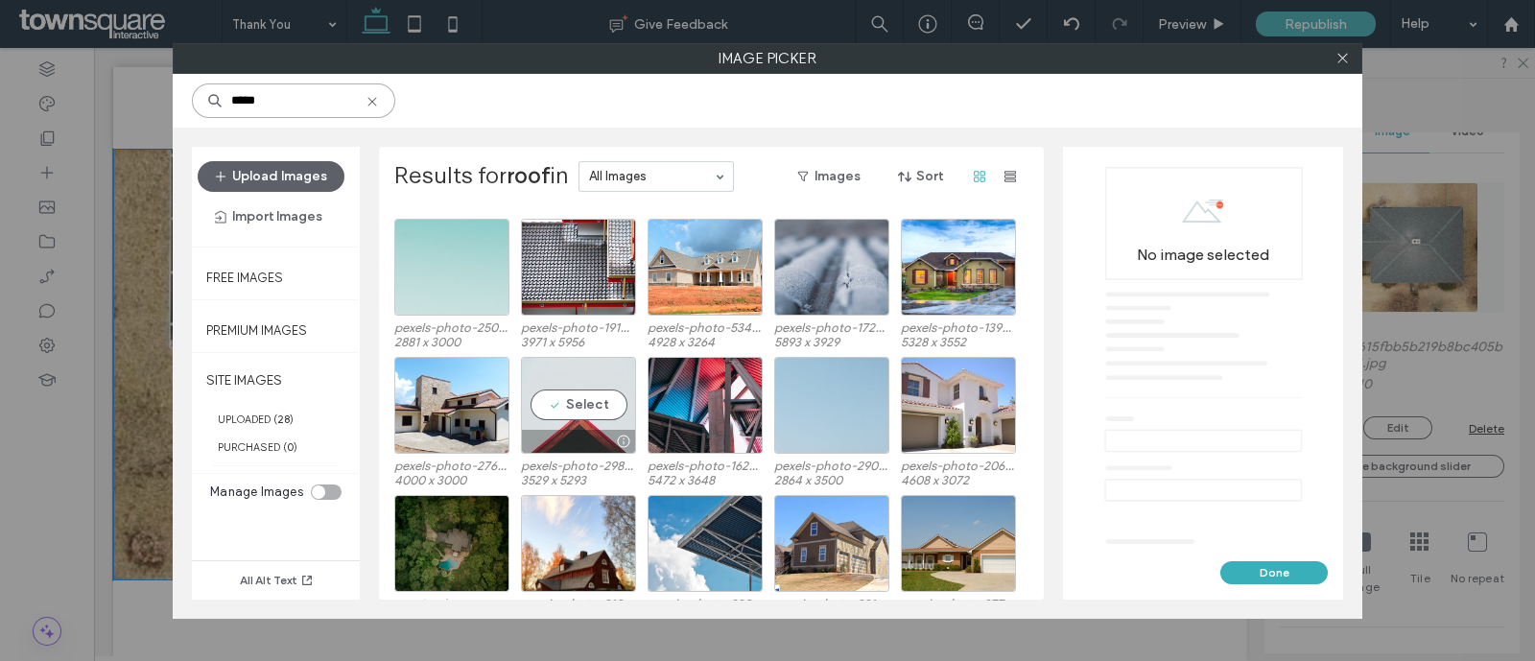
type input "****"
click at [581, 386] on div "Select" at bounding box center [578, 405] width 115 height 97
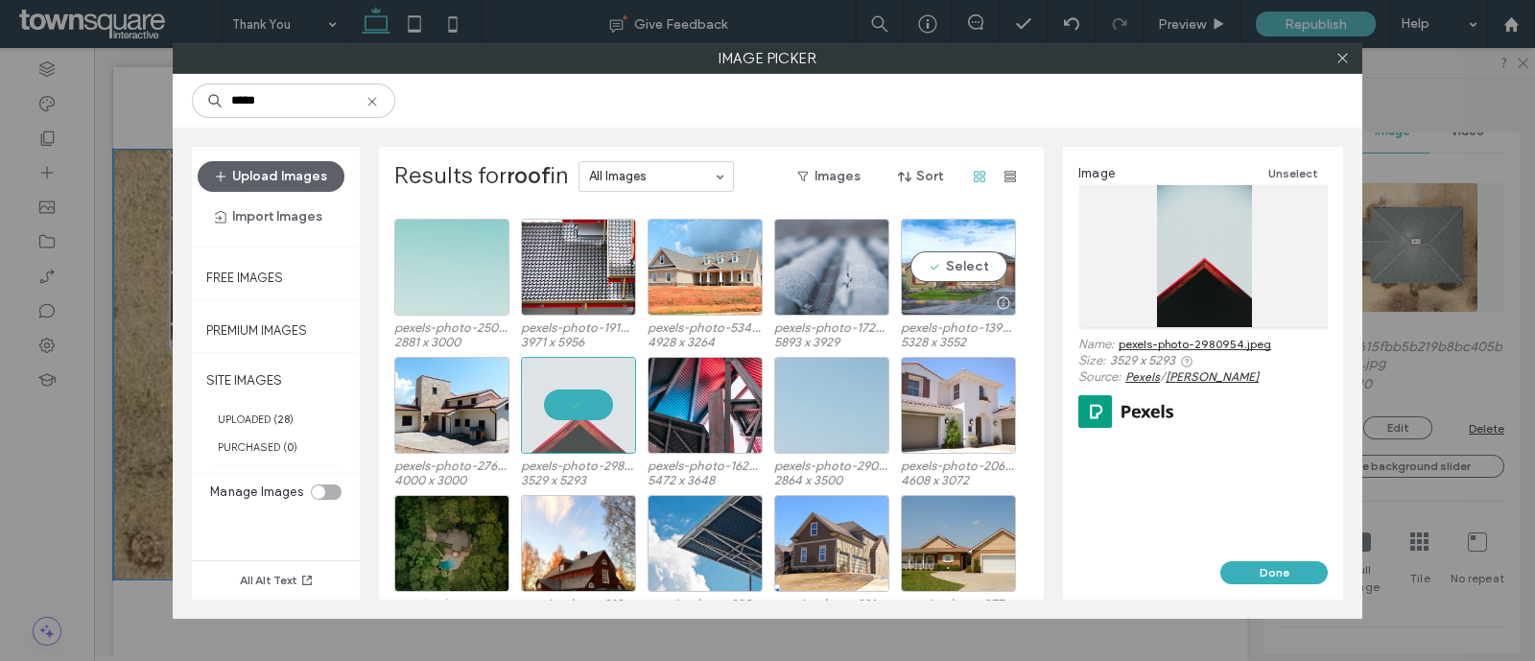
scroll to position [479, 0]
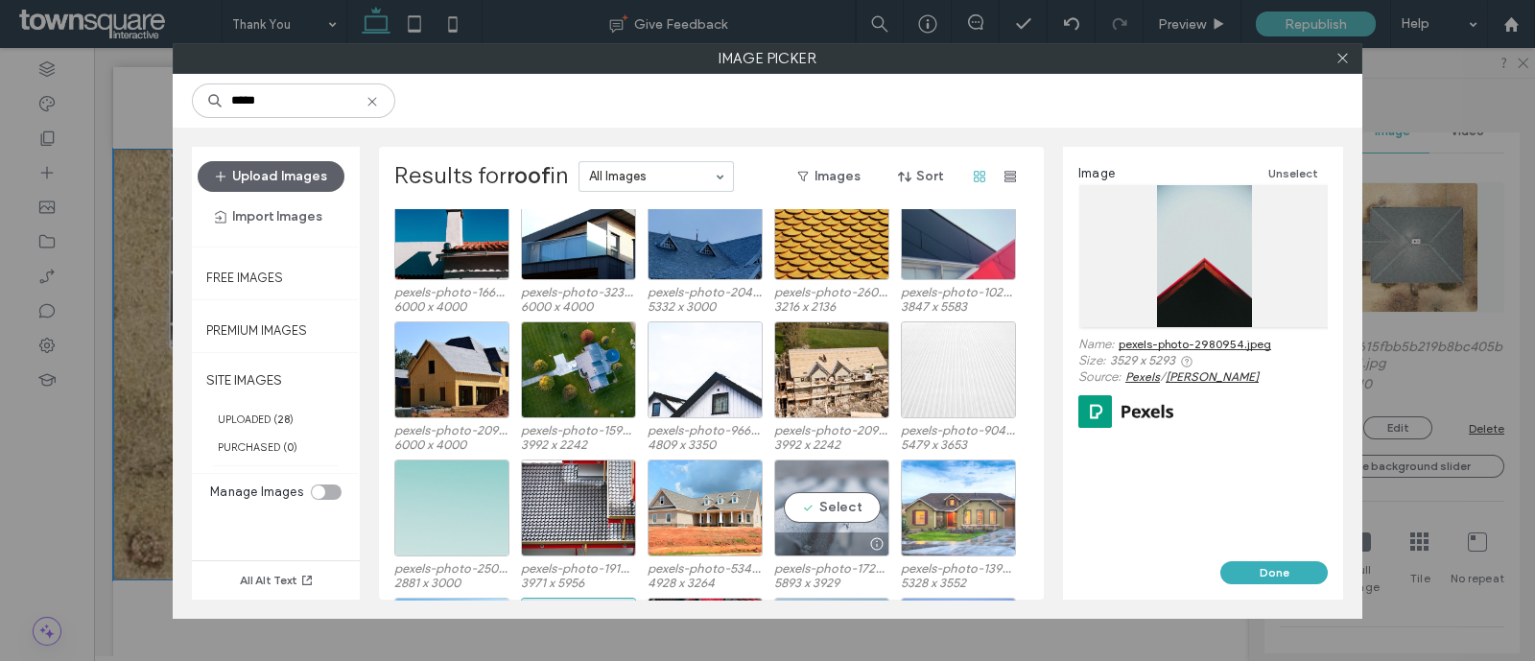
click at [851, 482] on div "Select" at bounding box center [831, 508] width 115 height 97
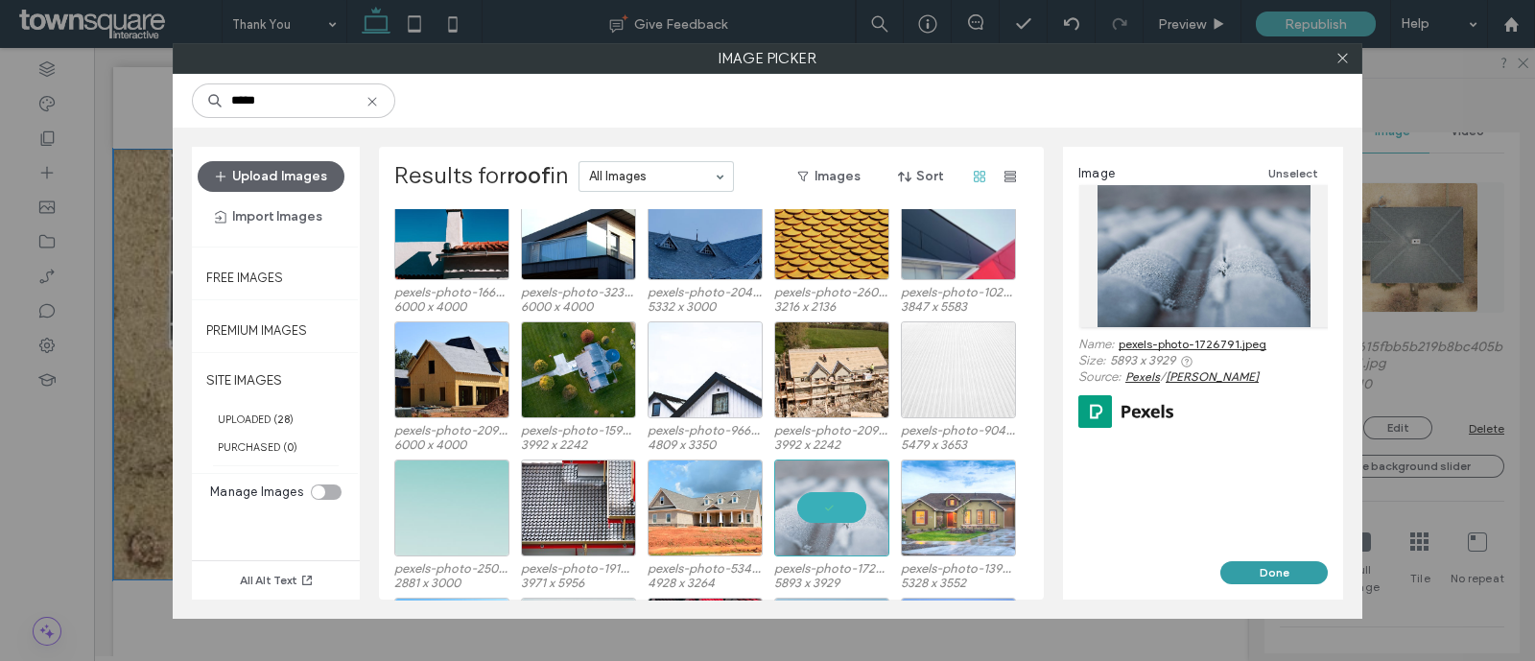
click at [1294, 564] on button "Done" at bounding box center [1274, 572] width 107 height 23
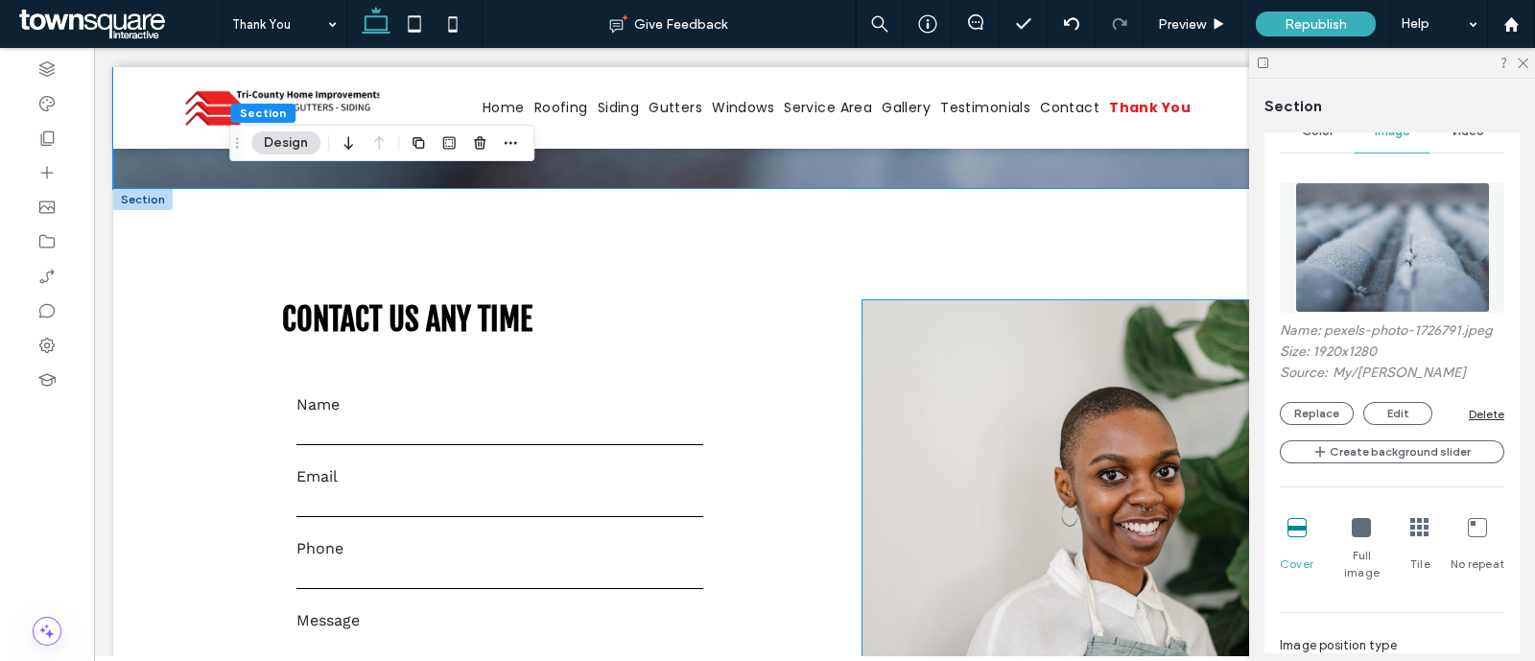
scroll to position [720, 0]
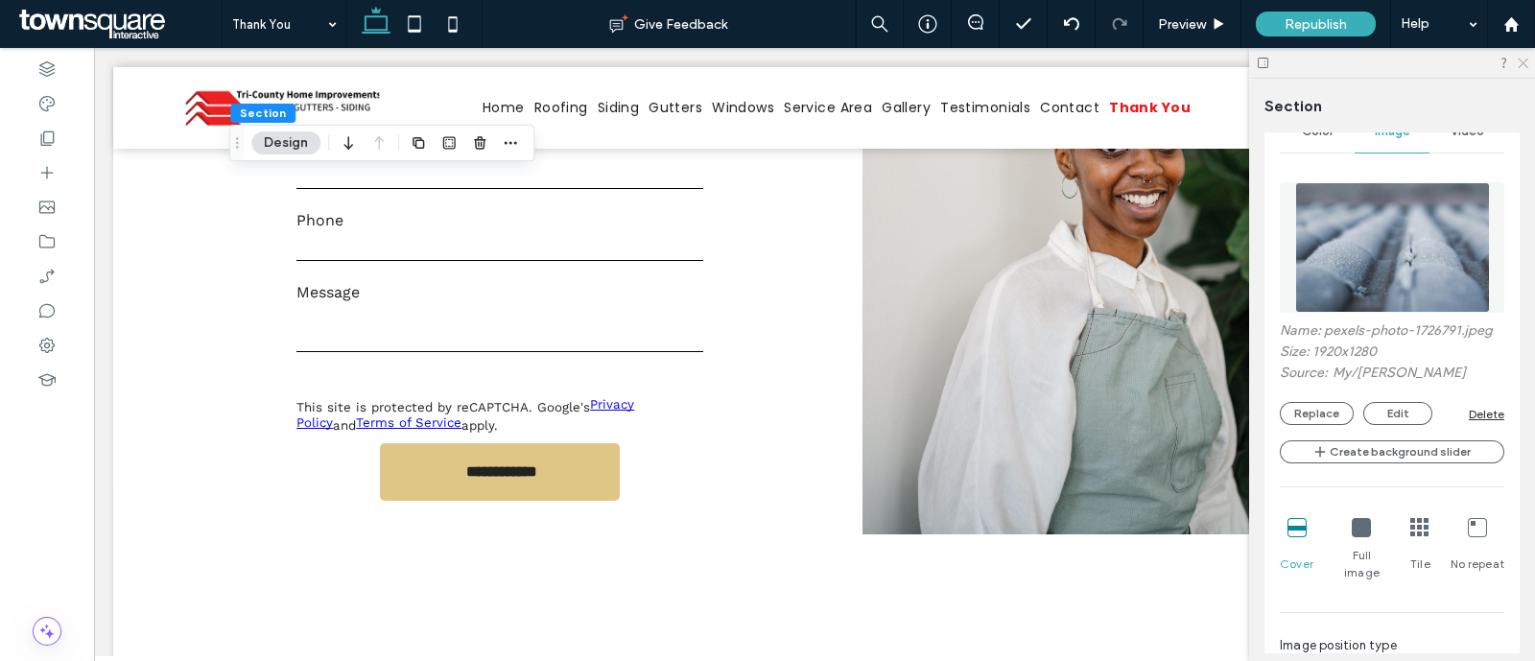
click at [1523, 62] on use at bounding box center [1523, 64] width 11 height 11
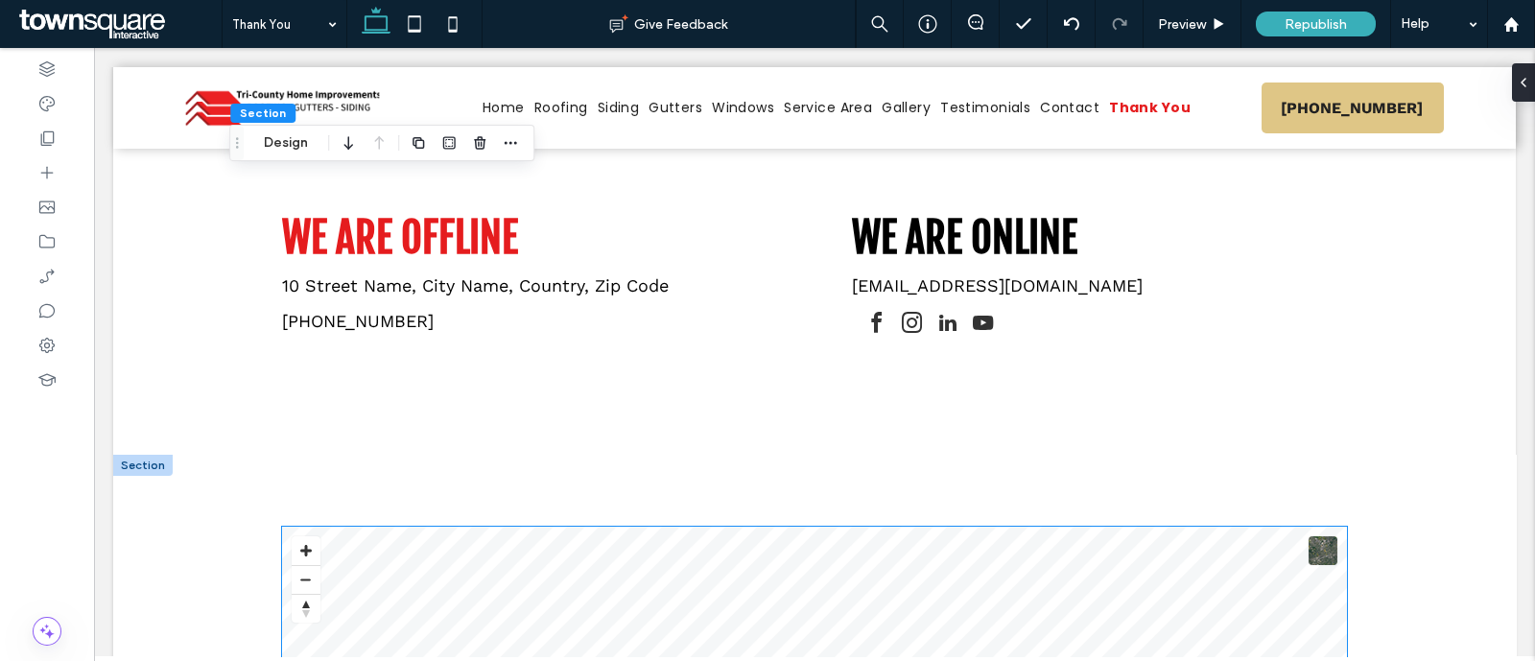
scroll to position [1199, 0]
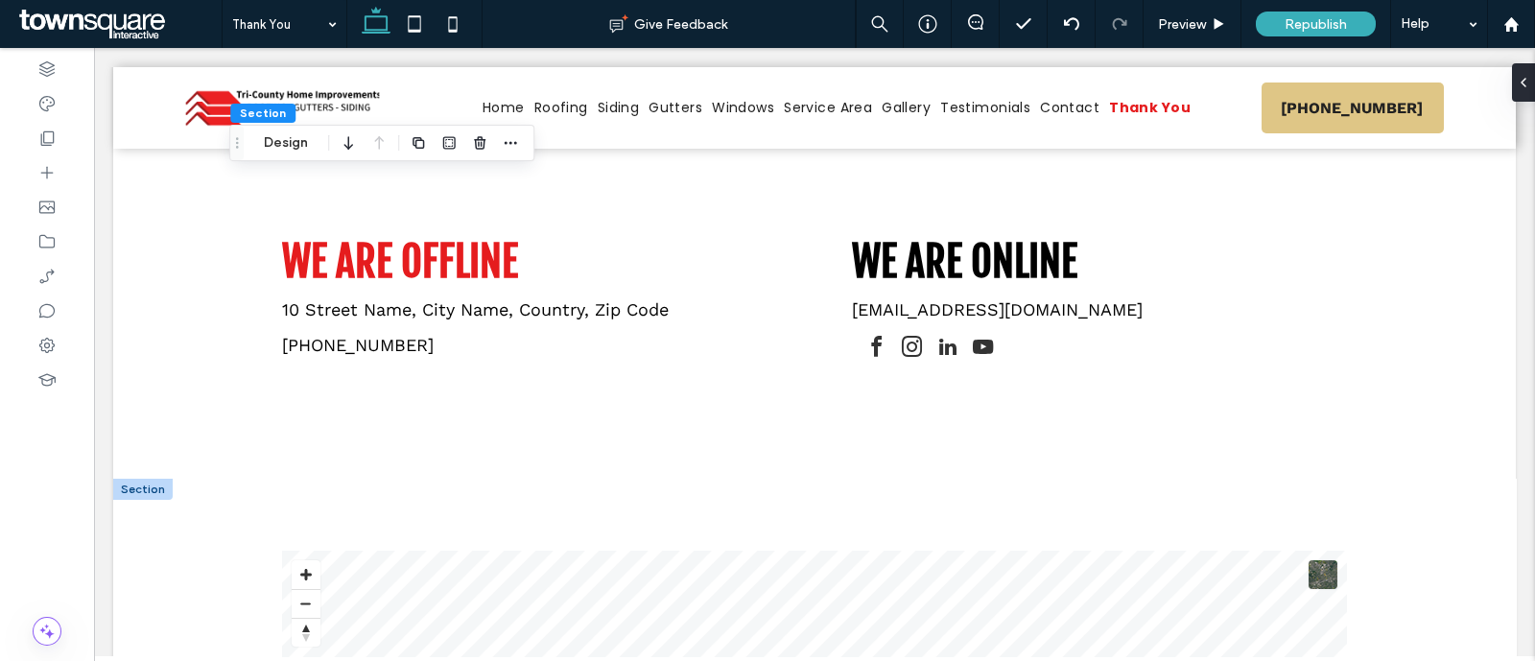
click at [154, 496] on div at bounding box center [142, 489] width 59 height 21
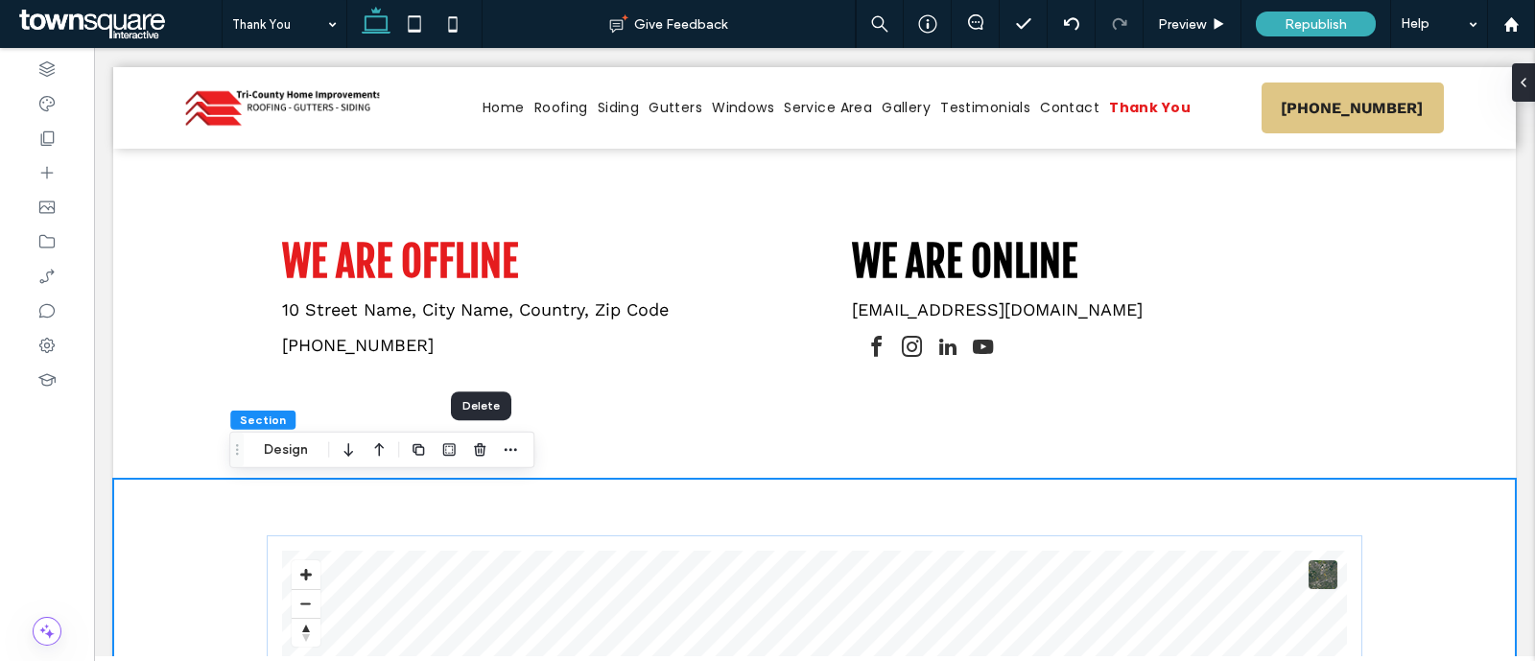
click at [466, 443] on div at bounding box center [464, 450] width 115 height 35
click at [484, 443] on icon "button" at bounding box center [479, 449] width 15 height 15
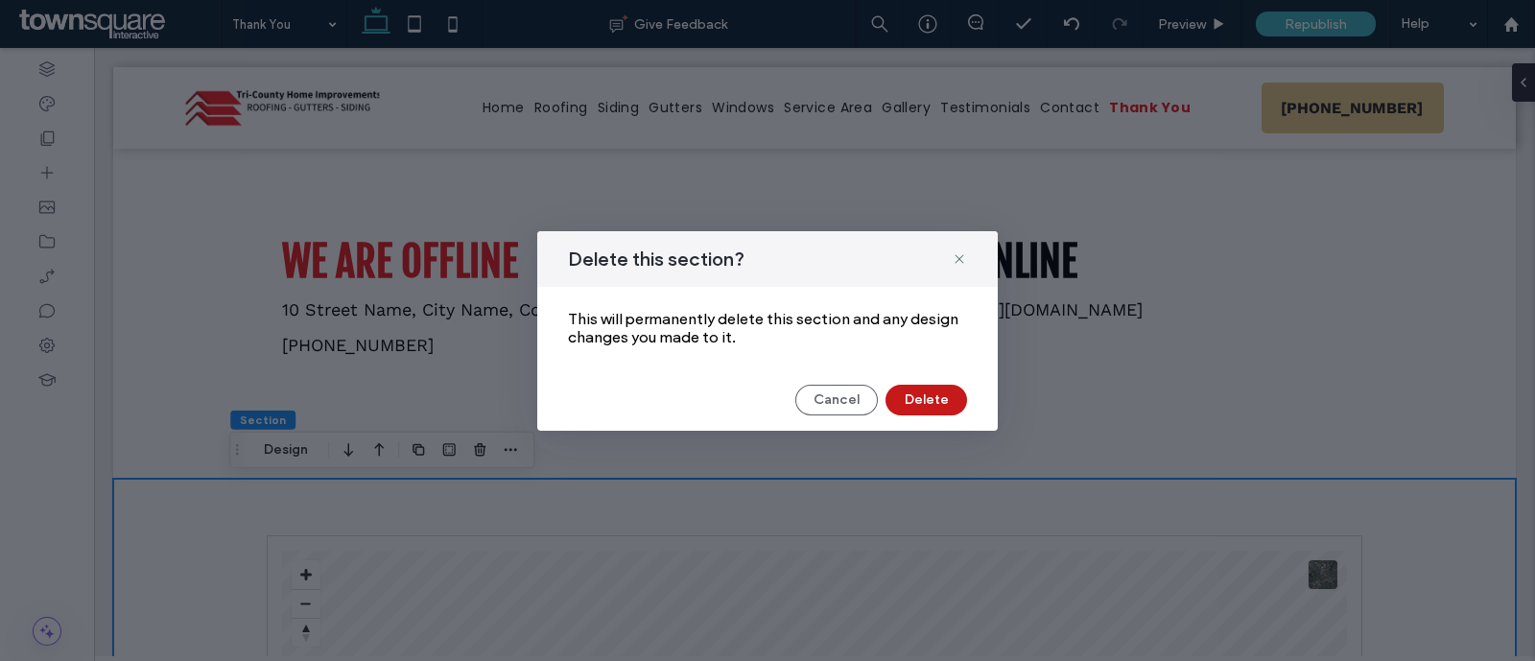
click at [913, 391] on button "Delete" at bounding box center [927, 400] width 82 height 31
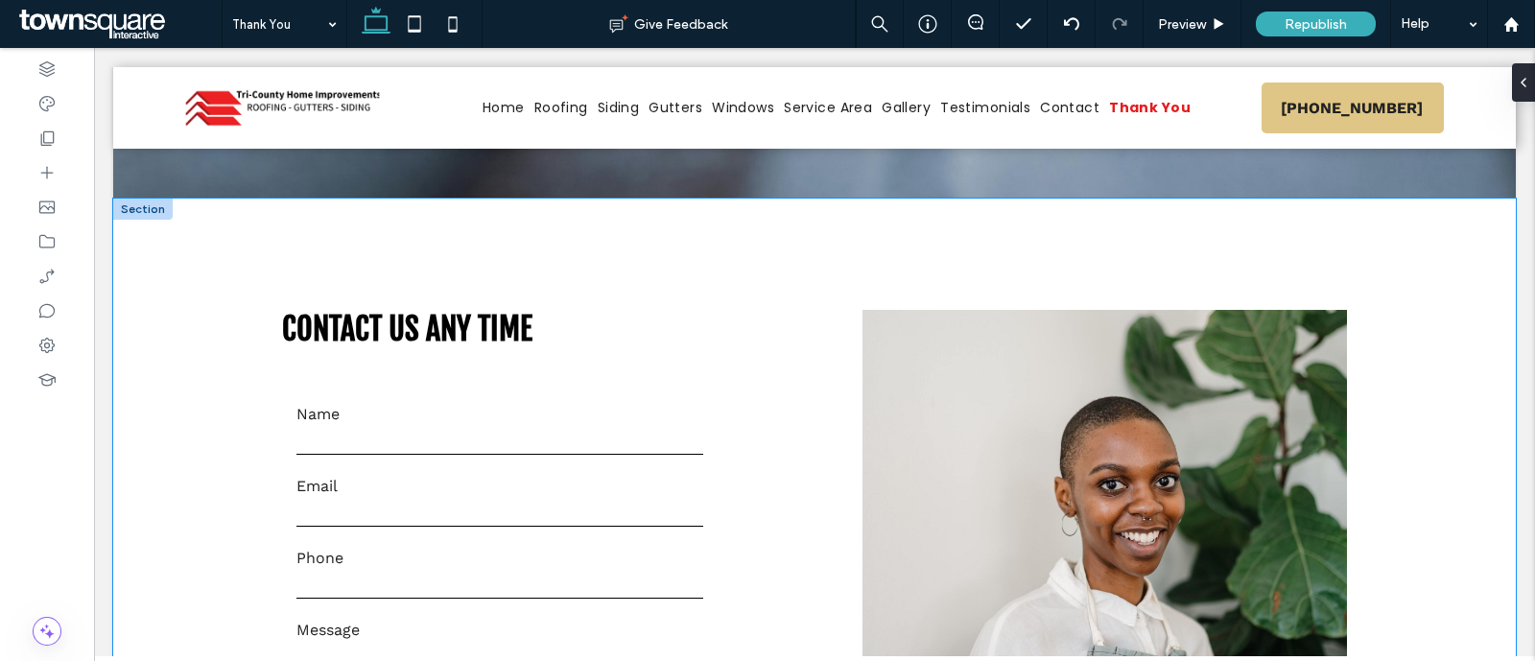
scroll to position [360, 0]
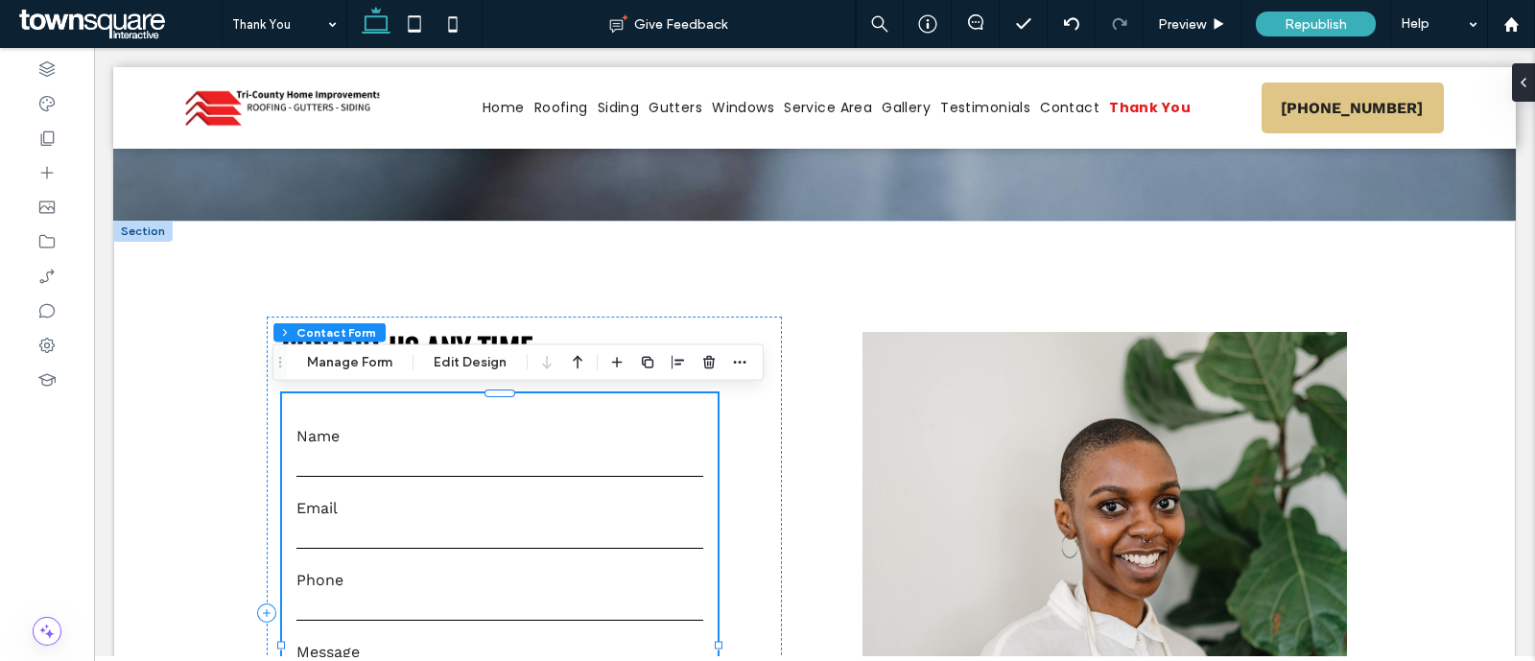
type input "*"
type input "***"
click at [701, 363] on icon "button" at bounding box center [708, 362] width 15 height 15
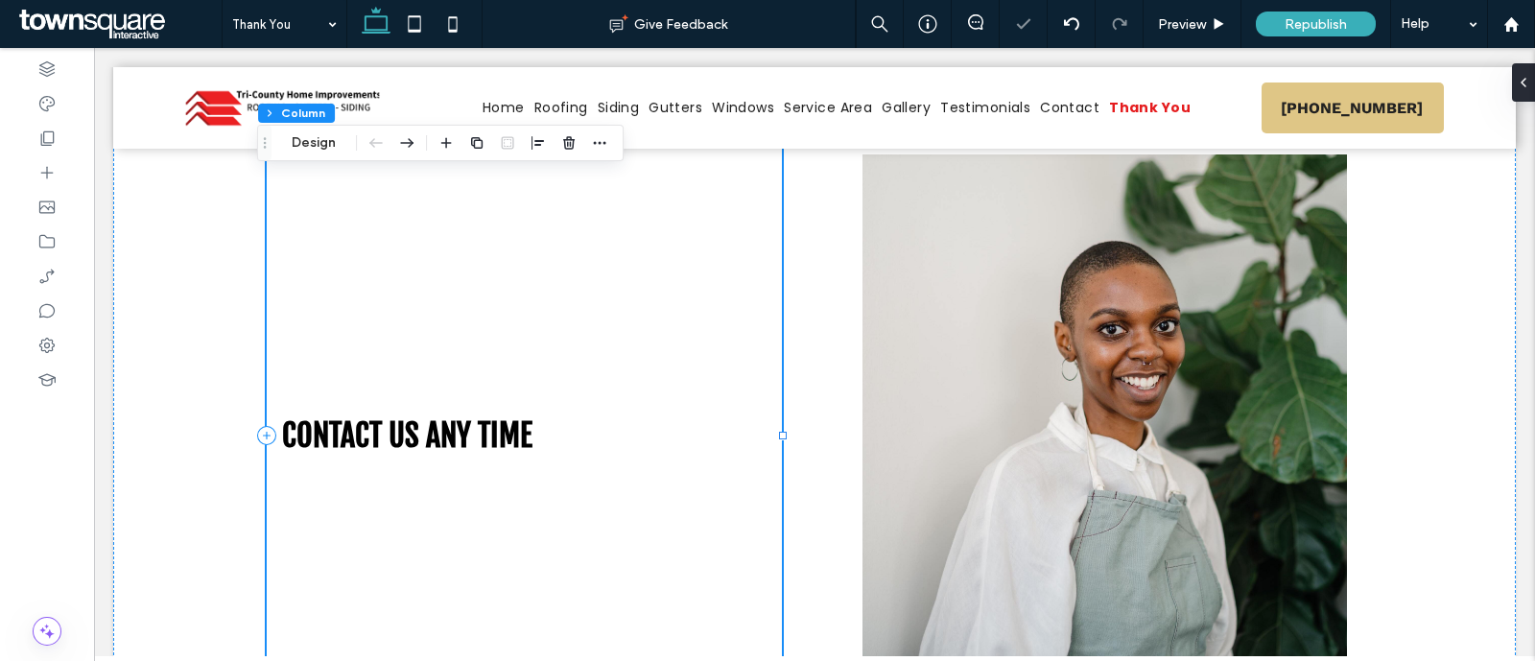
scroll to position [720, 0]
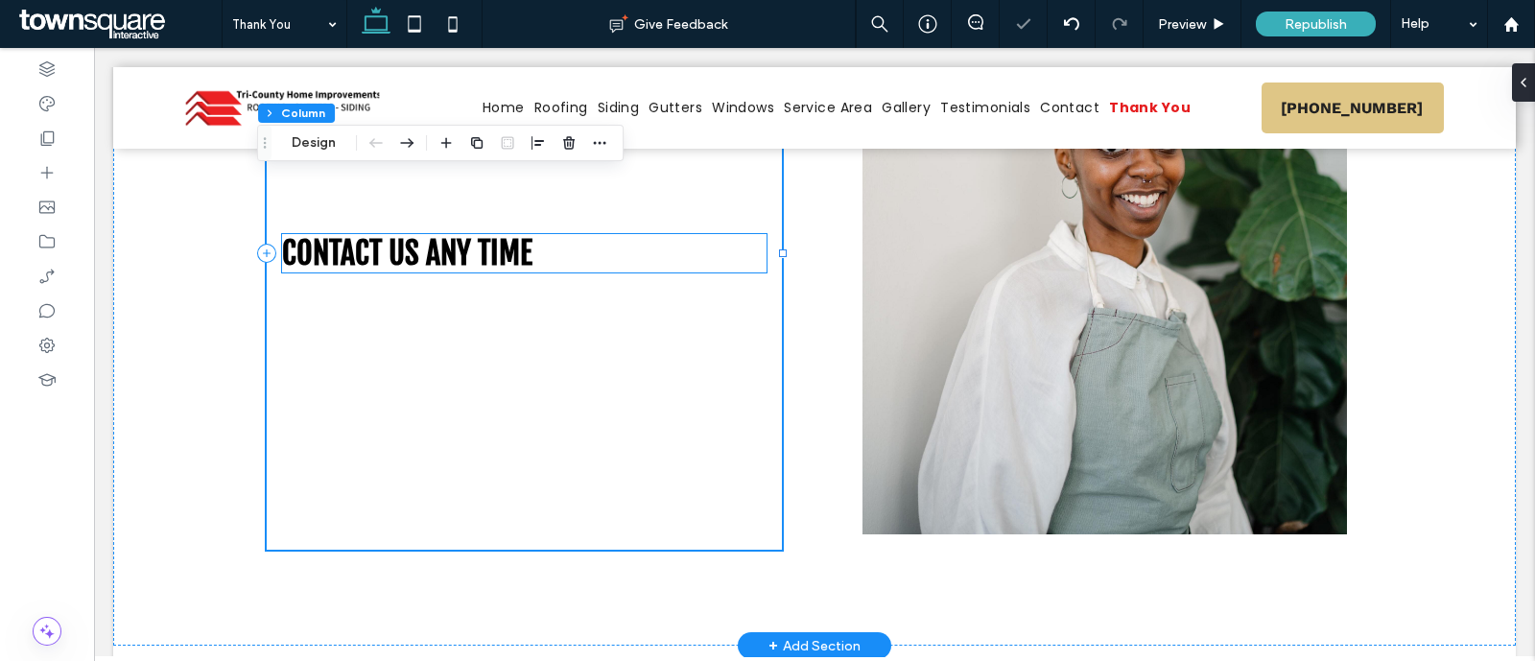
click at [444, 256] on span "Contact us any time" at bounding box center [407, 253] width 250 height 38
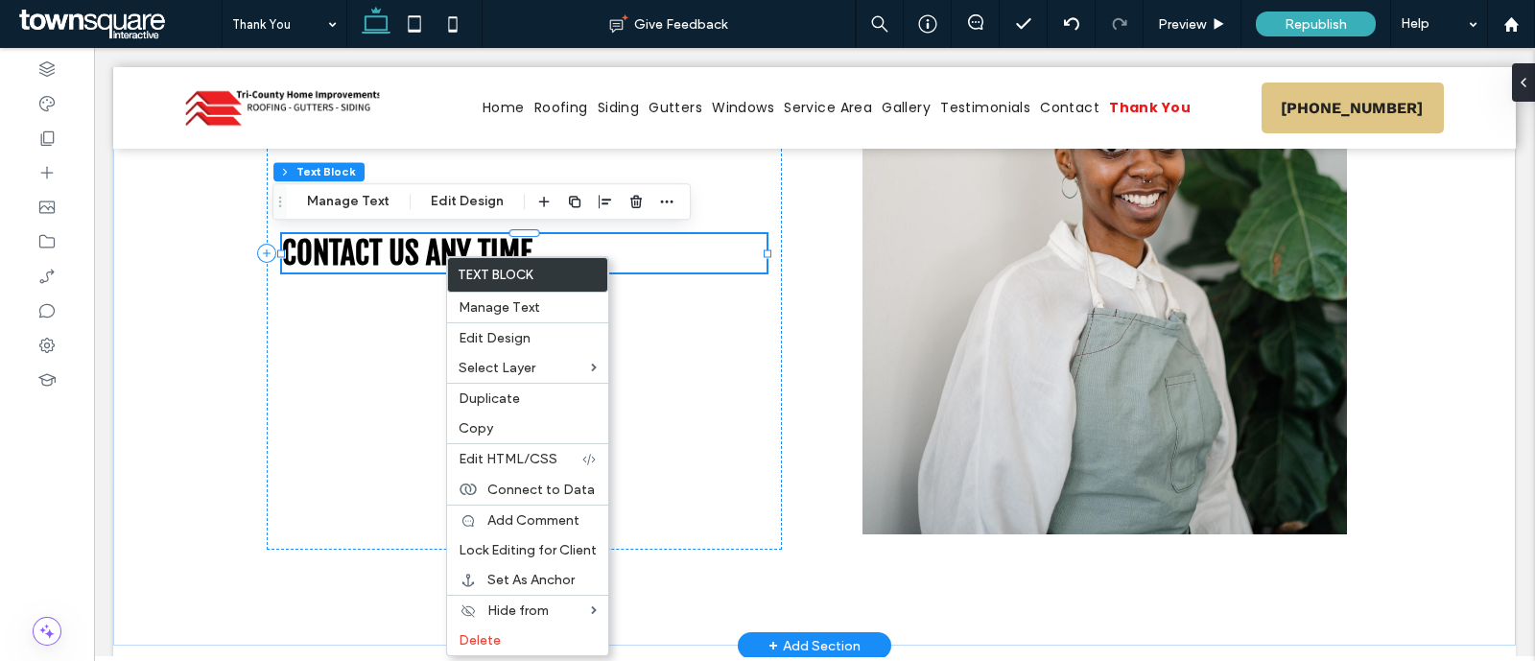
click at [415, 250] on span "Contact us any time" at bounding box center [407, 253] width 250 height 38
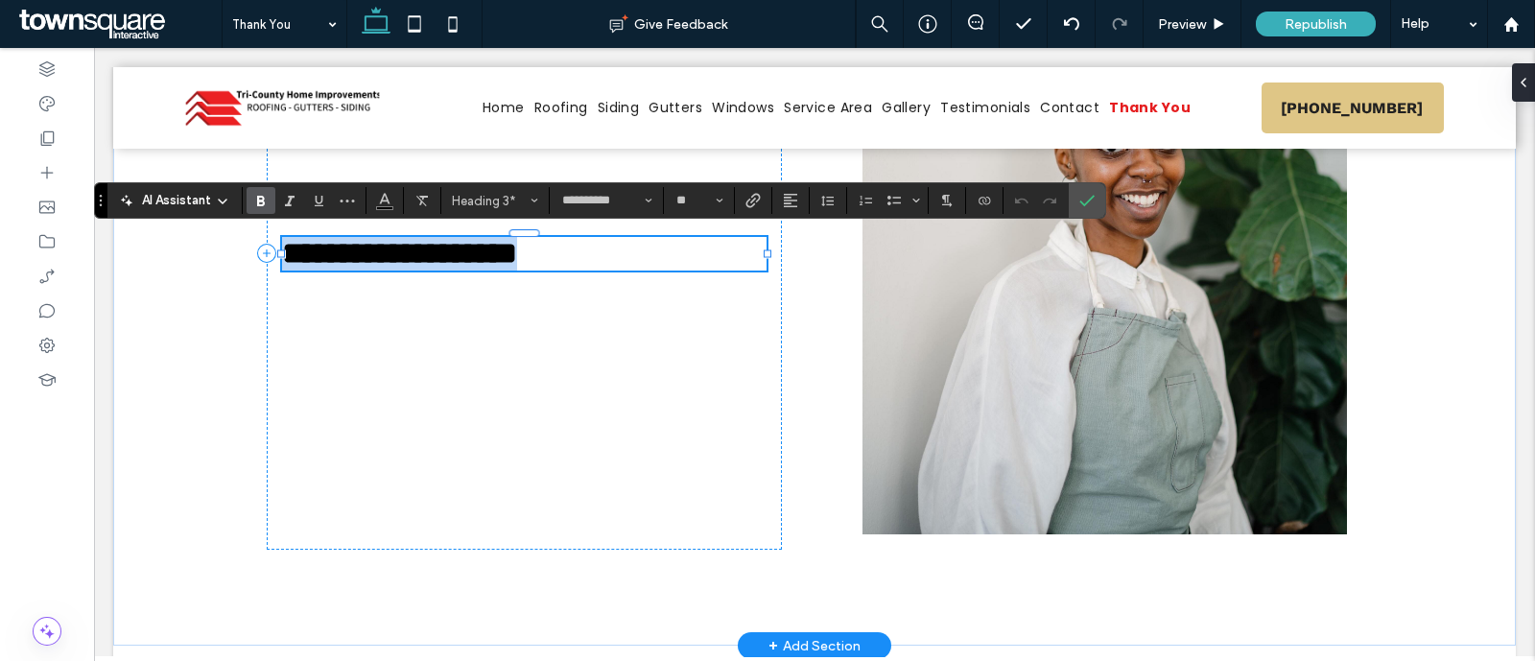
paste div
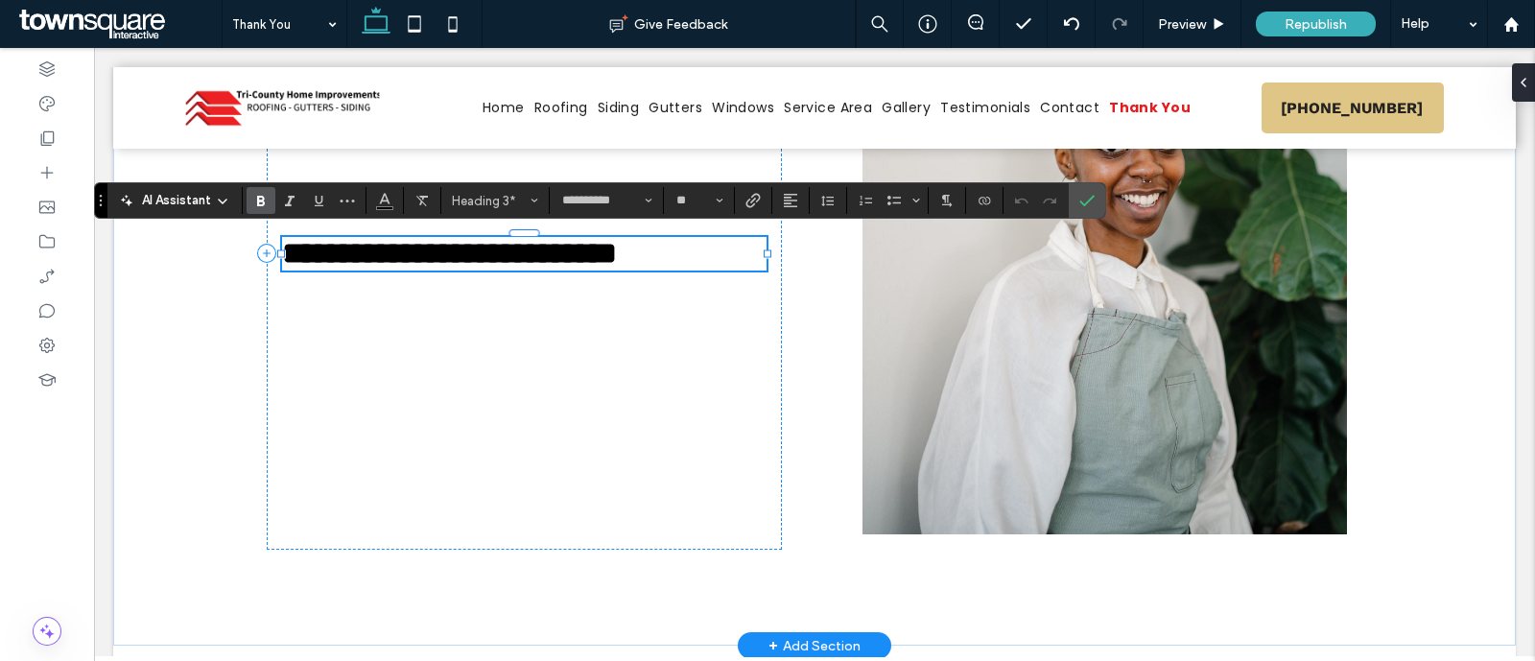
type input "*********"
type input "**"
drag, startPoint x: 649, startPoint y: 263, endPoint x: 633, endPoint y: 271, distance: 17.2
drag, startPoint x: 633, startPoint y: 271, endPoint x: 506, endPoint y: 310, distance: 133.5
click at [506, 310] on div "**********" at bounding box center [524, 253] width 515 height 593
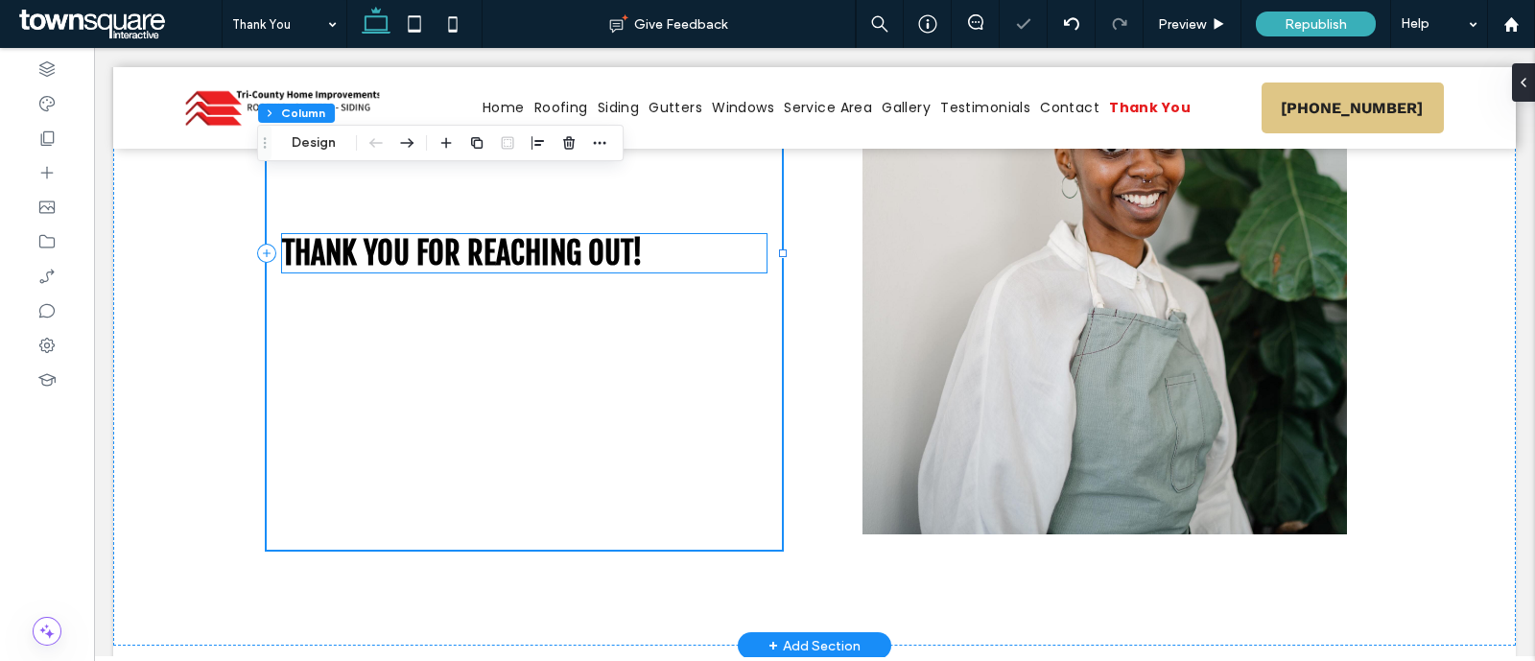
click at [699, 248] on h3 "Thank You for Reaching Out!" at bounding box center [524, 253] width 485 height 38
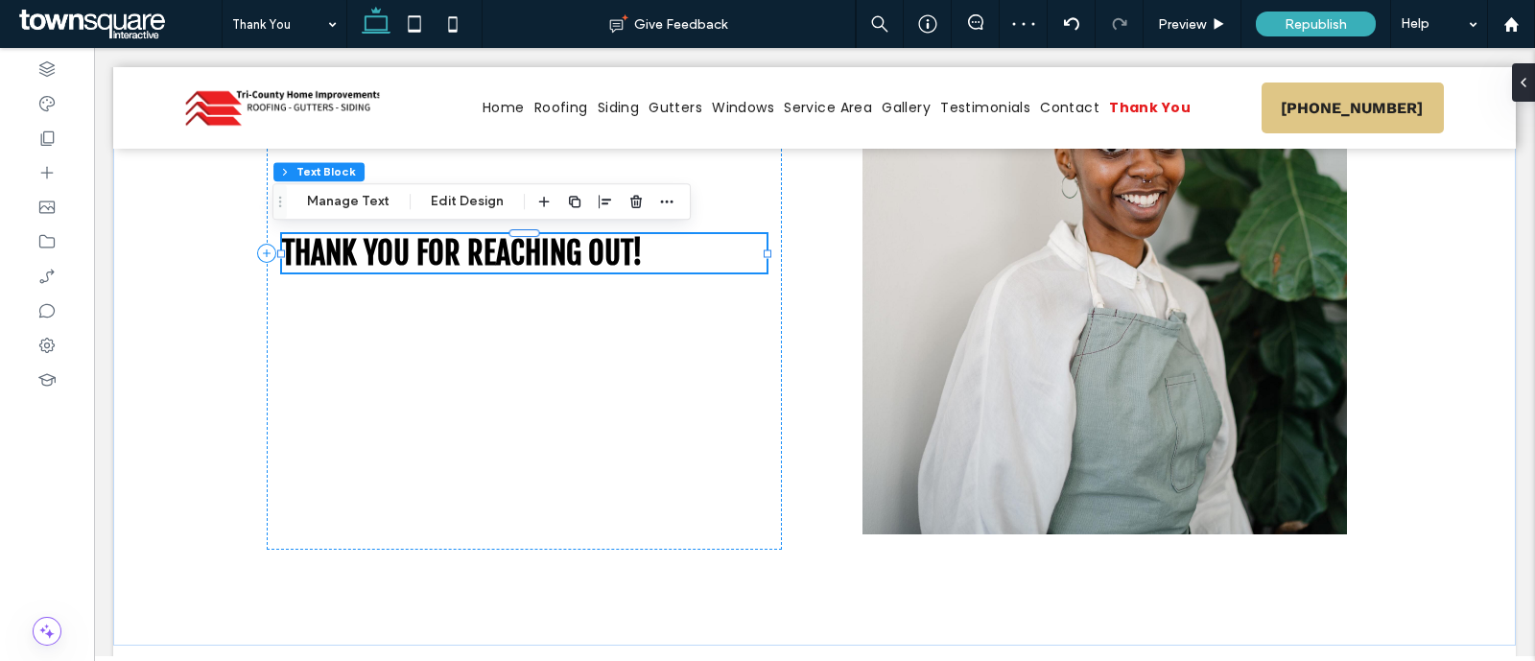
drag, startPoint x: 576, startPoint y: 205, endPoint x: 566, endPoint y: 201, distance: 10.3
click at [571, 205] on icon "button" at bounding box center [574, 201] width 15 height 15
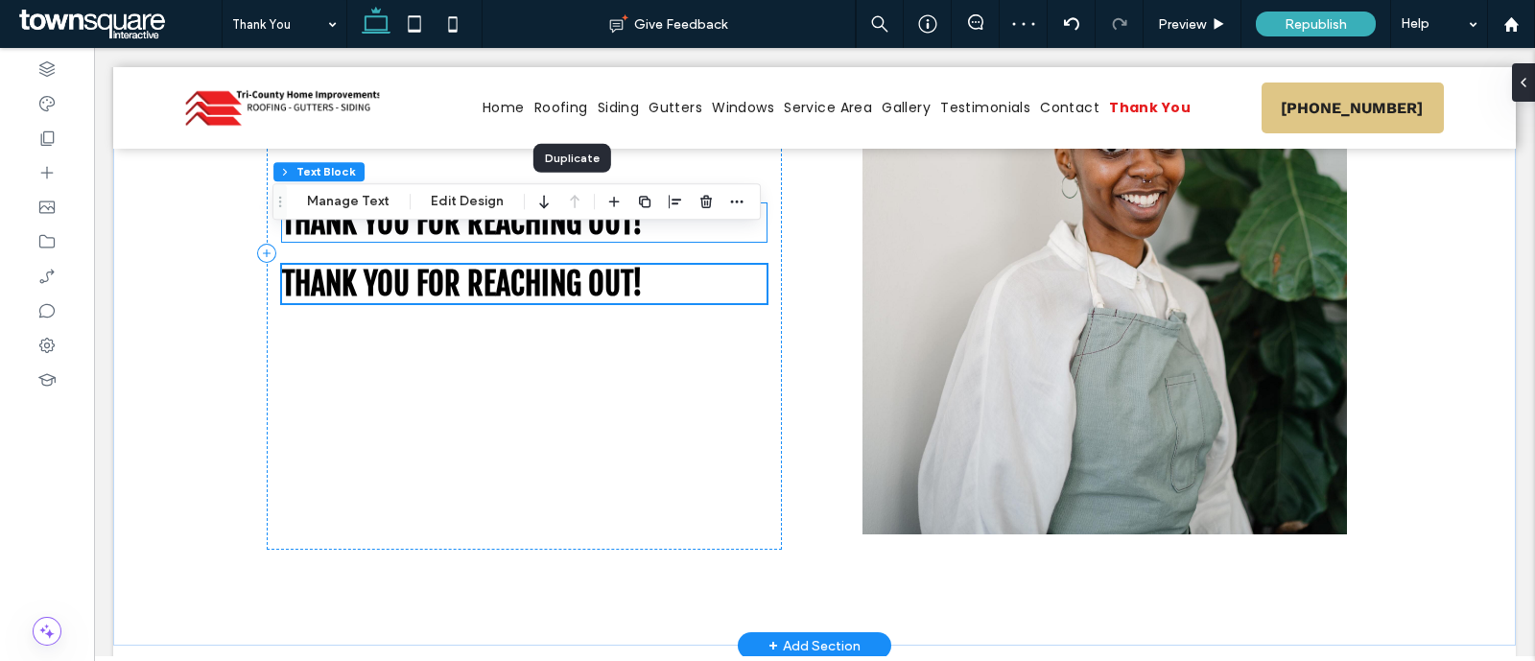
scroll to position [688, 0]
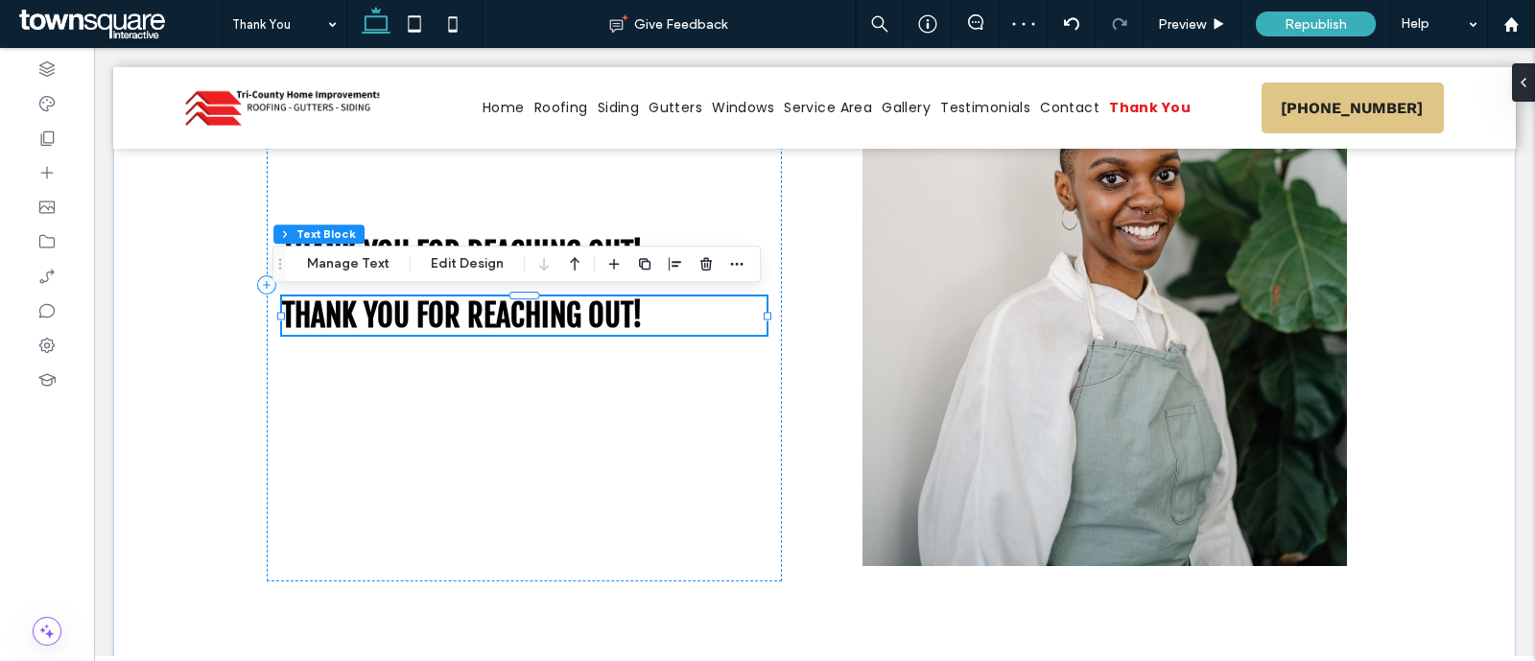
click at [496, 314] on span "Thank You for Reaching Out!" at bounding box center [462, 315] width 361 height 38
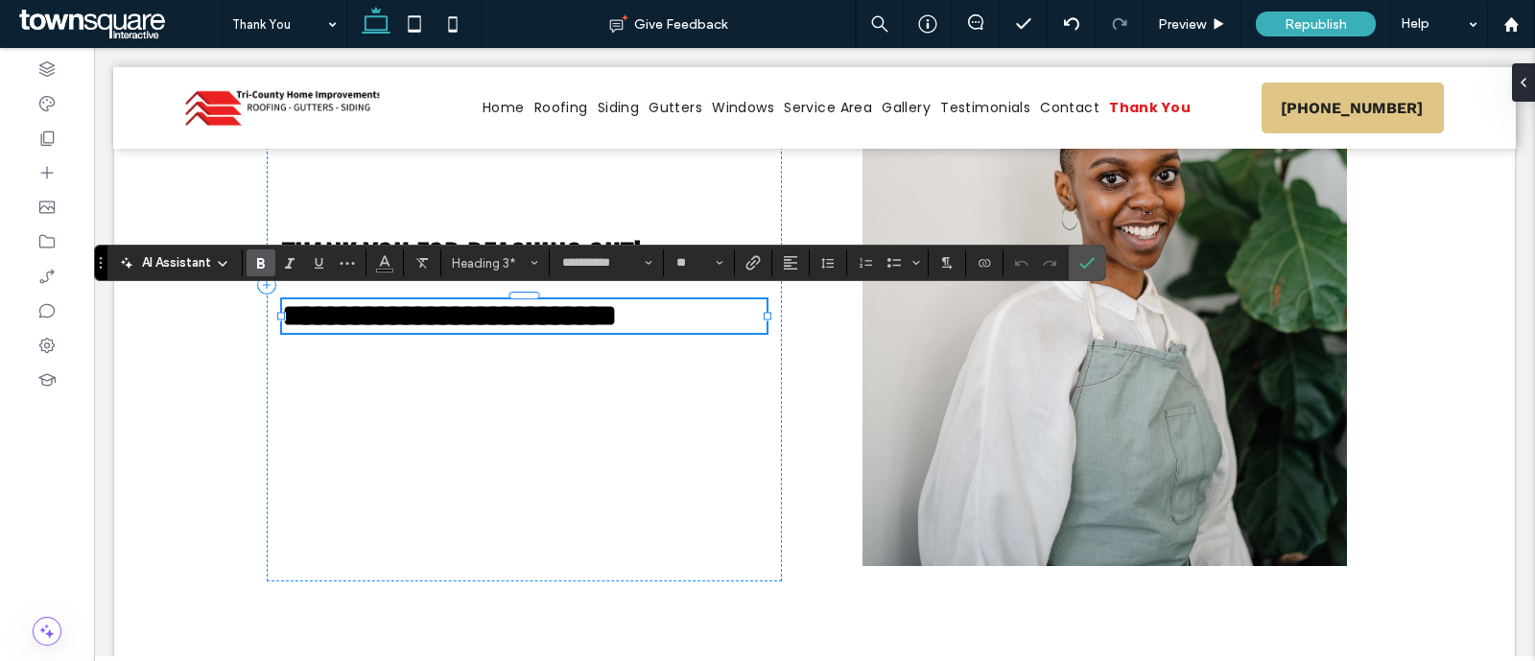
paste div
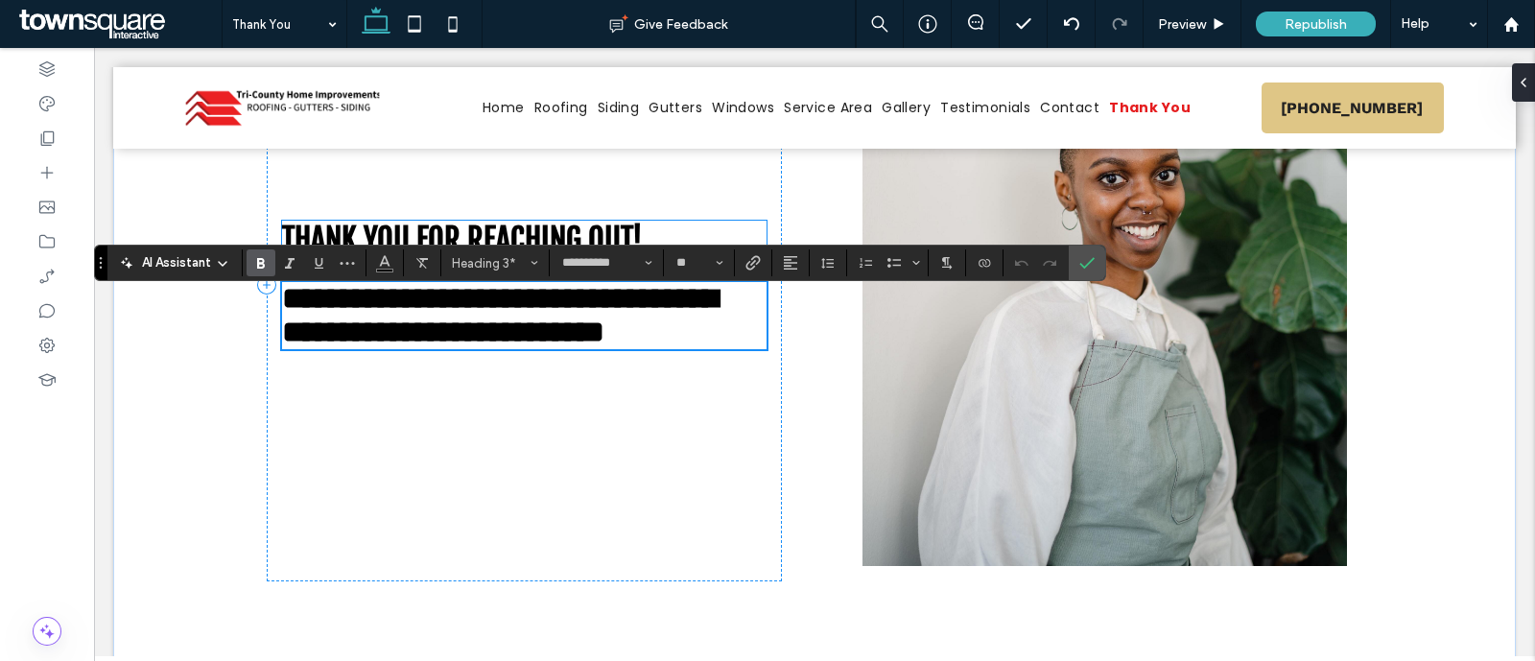
type input "*********"
type input "**"
type input "**********"
type input "**"
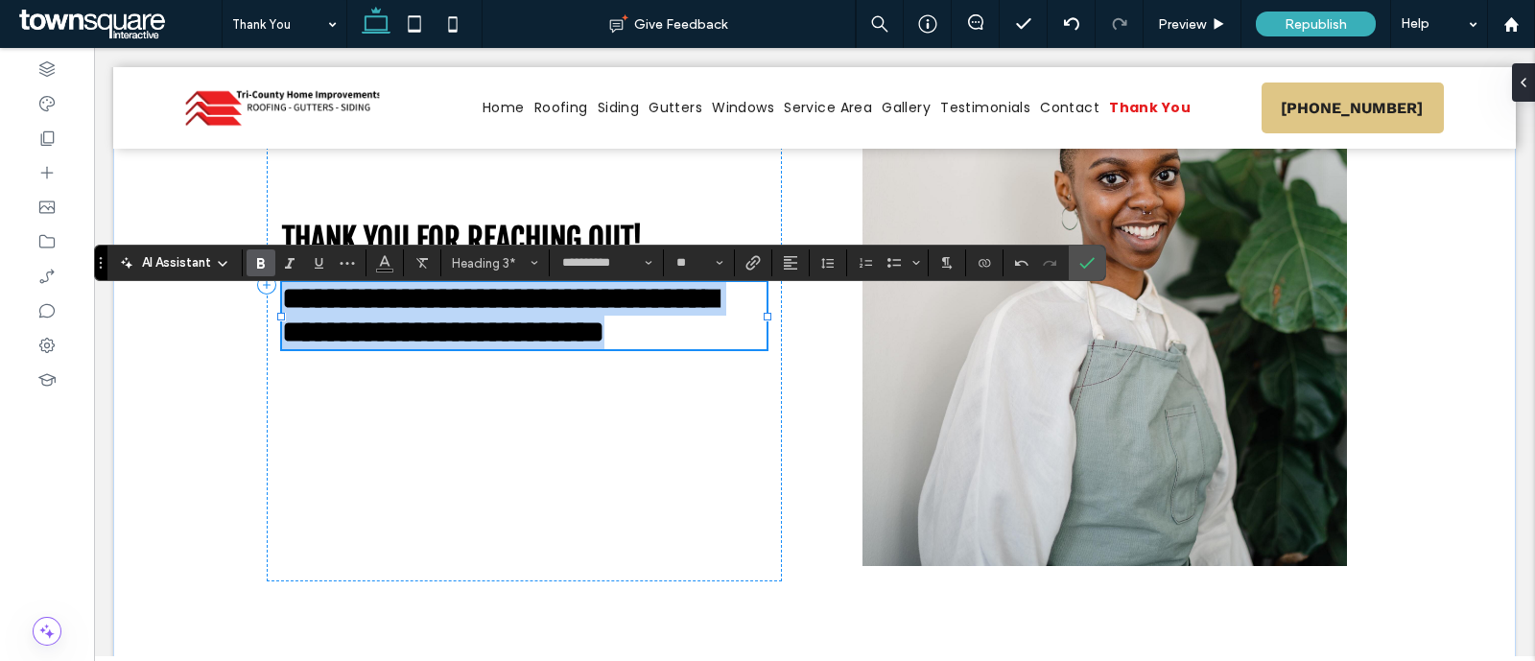
drag, startPoint x: 276, startPoint y: 291, endPoint x: 680, endPoint y: 336, distance: 406.5
click at [680, 336] on h3 "**********" at bounding box center [524, 315] width 485 height 67
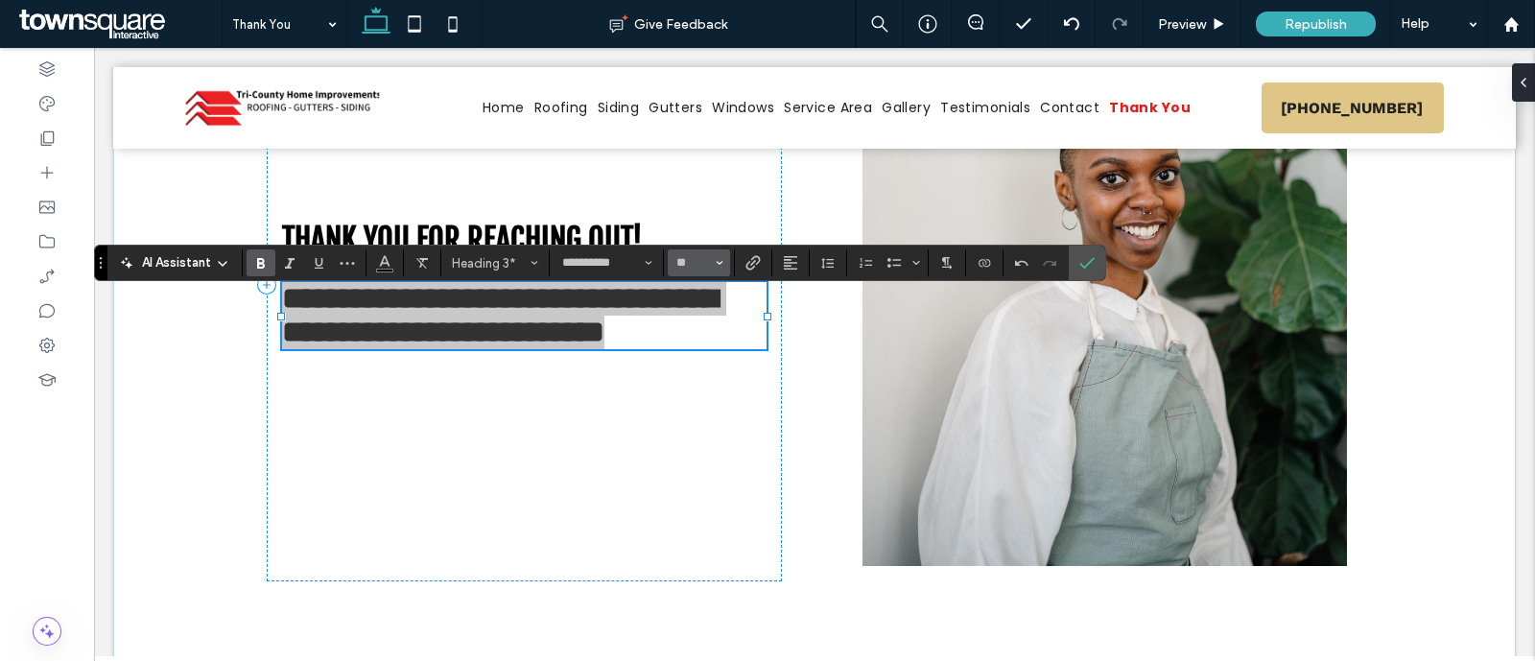
click at [719, 263] on use "Size" at bounding box center [720, 263] width 7 height 4
click at [698, 415] on label "30" at bounding box center [698, 416] width 61 height 27
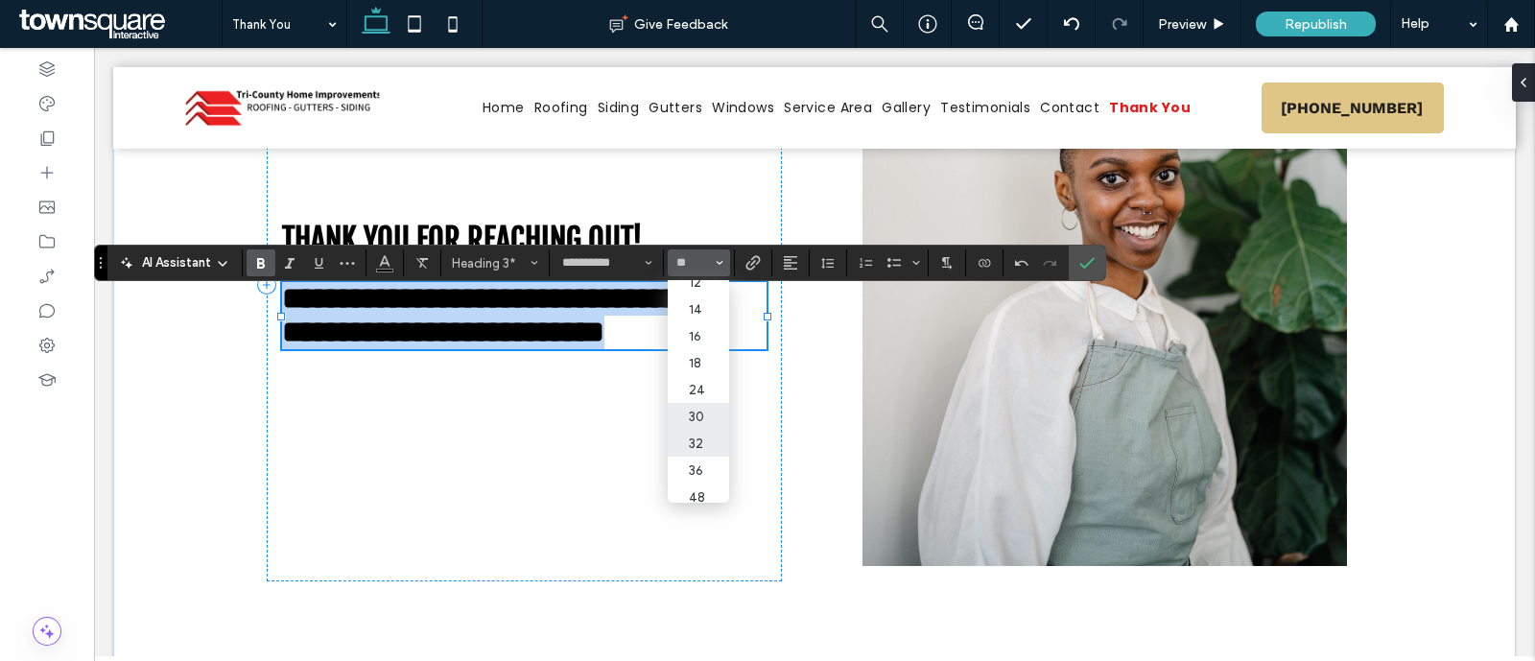
scroll to position [691, 0]
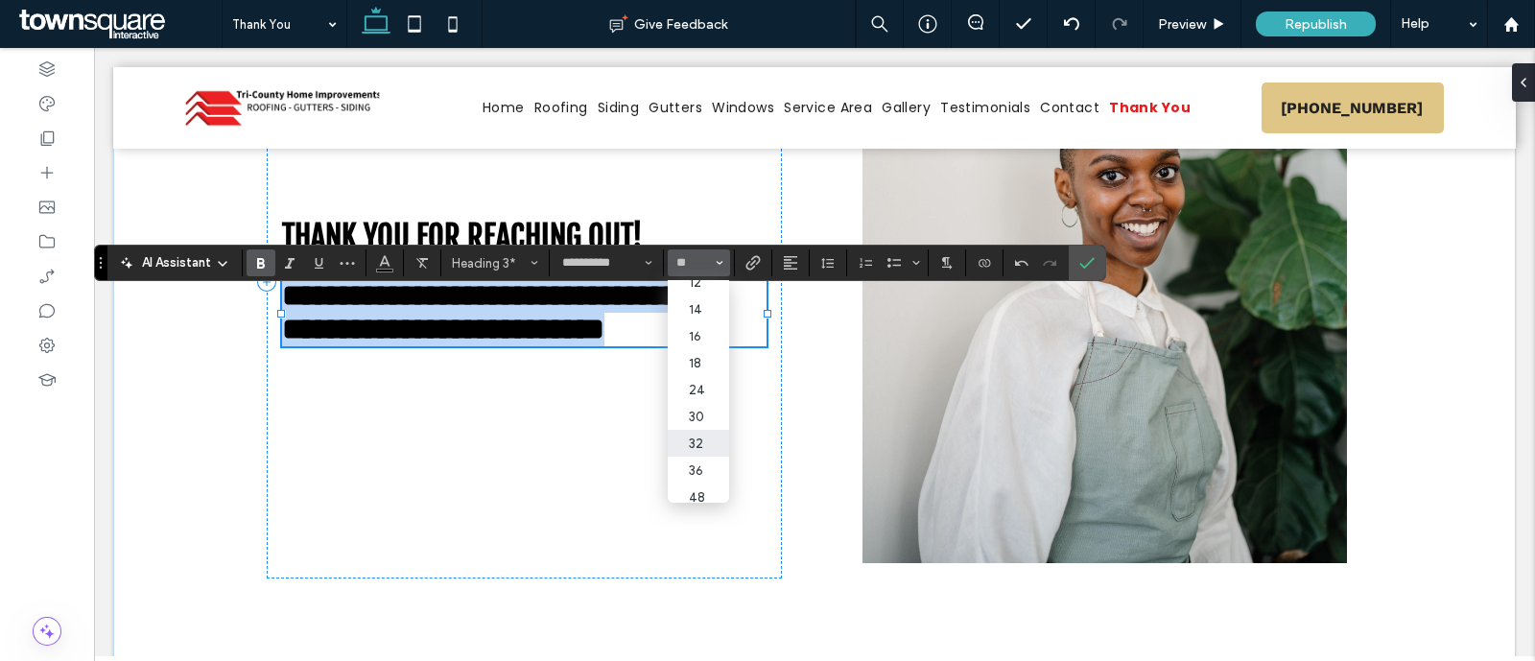
type input "**"
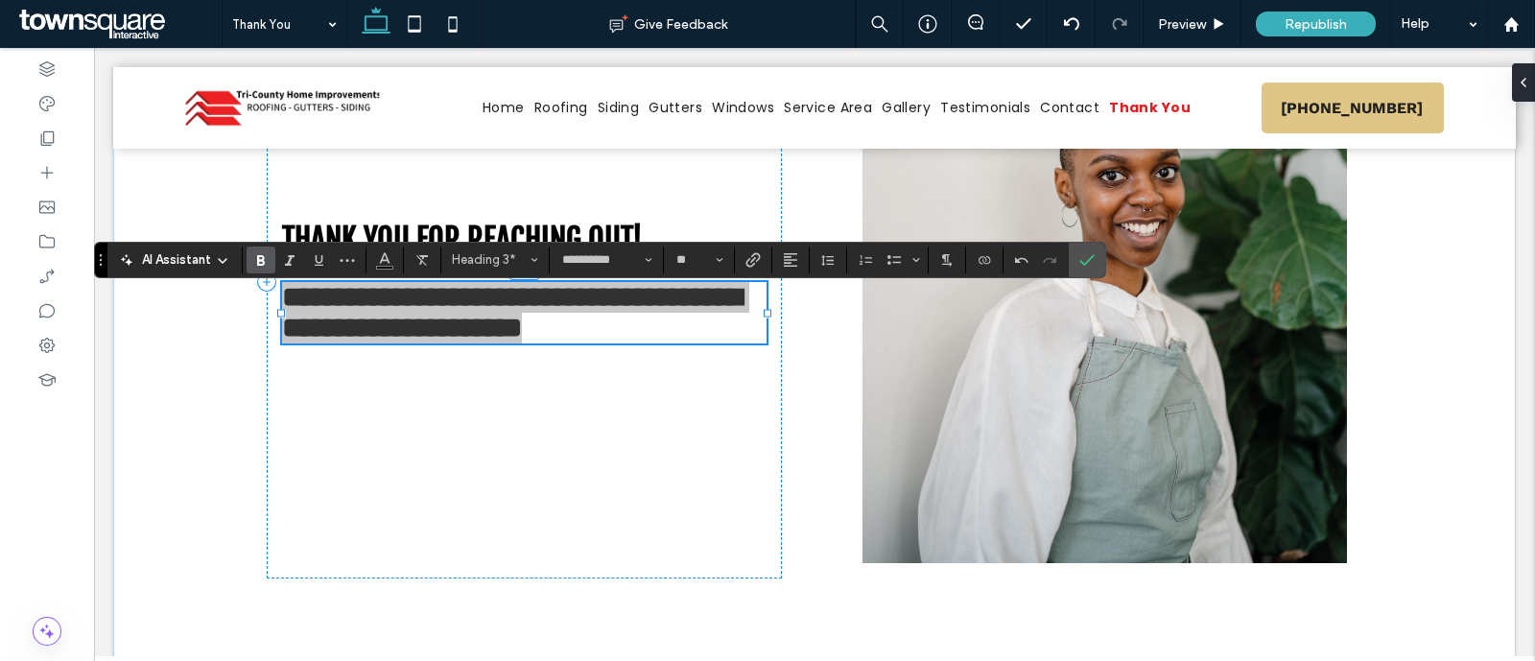
click at [254, 256] on icon "Bold" at bounding box center [260, 259] width 15 height 15
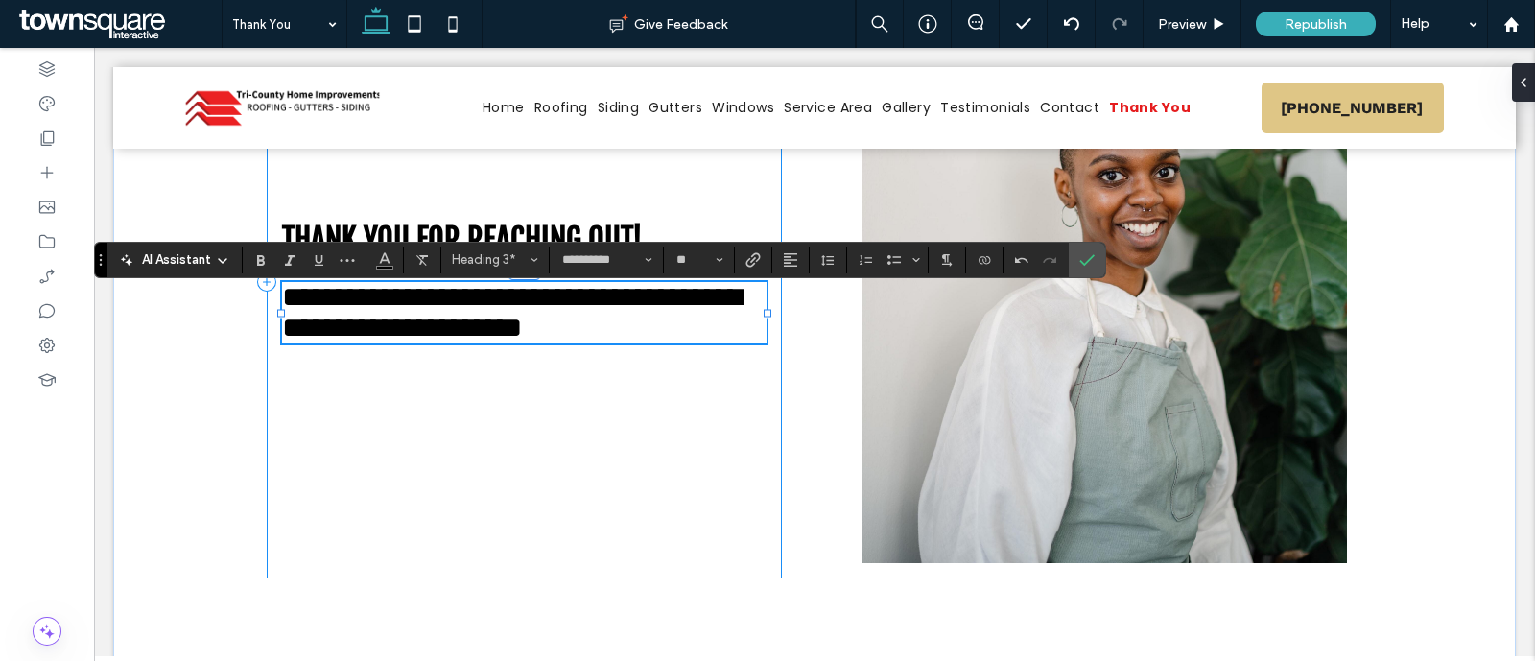
click at [666, 442] on div "**********" at bounding box center [524, 282] width 515 height 593
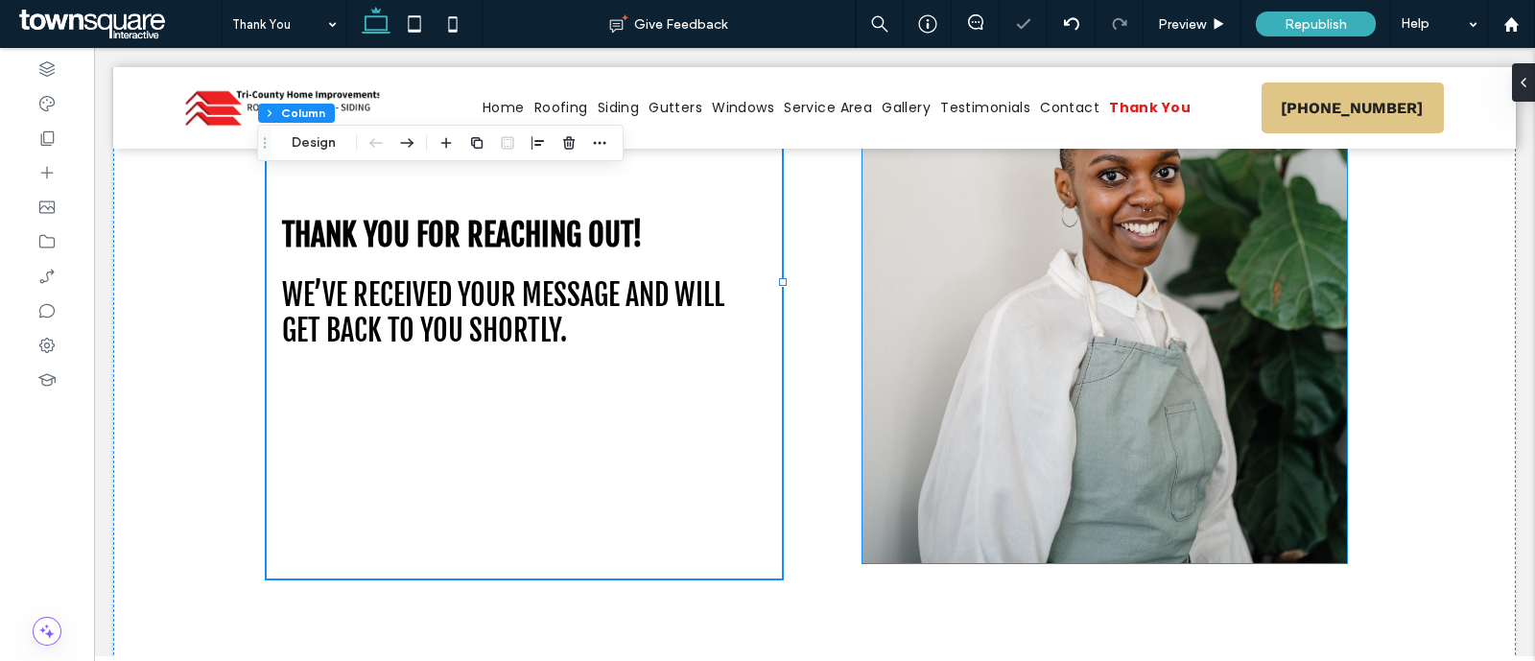
click at [1108, 342] on img at bounding box center [1105, 282] width 485 height 562
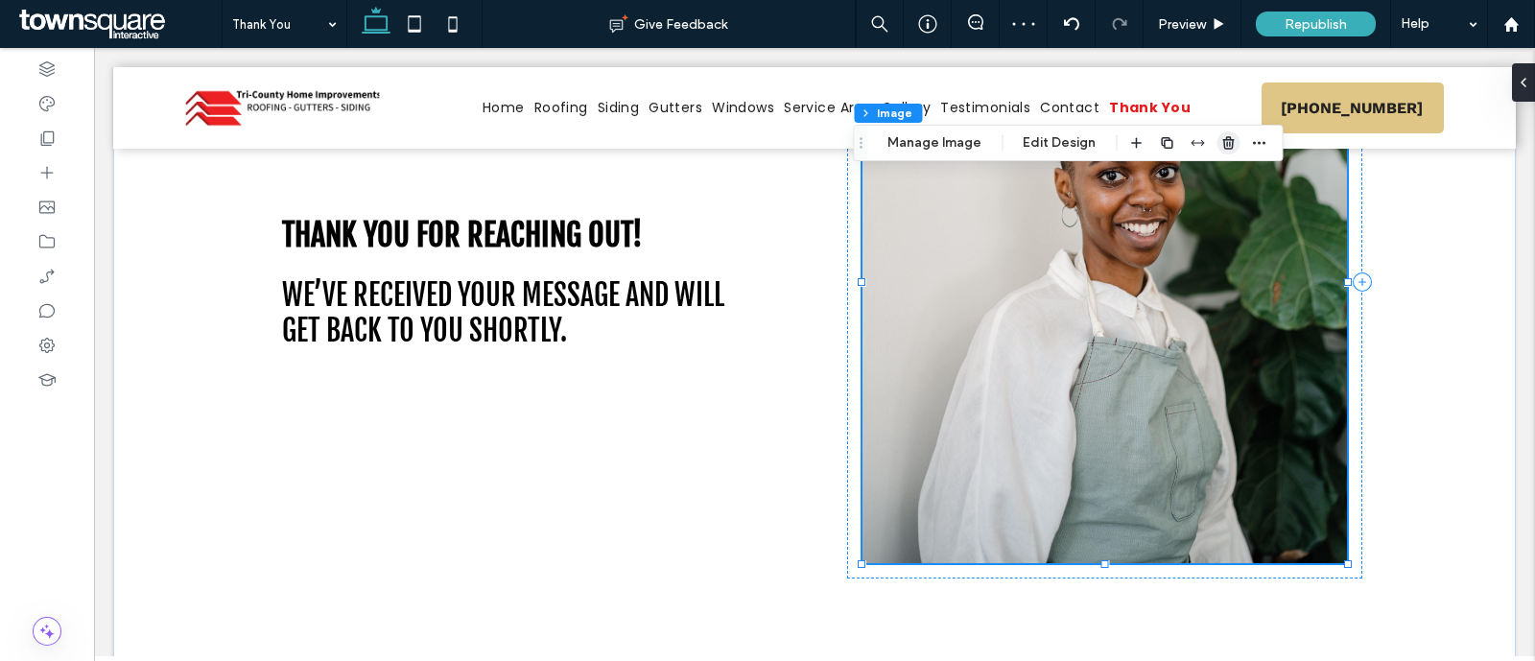
click at [1221, 142] on icon "button" at bounding box center [1228, 142] width 15 height 15
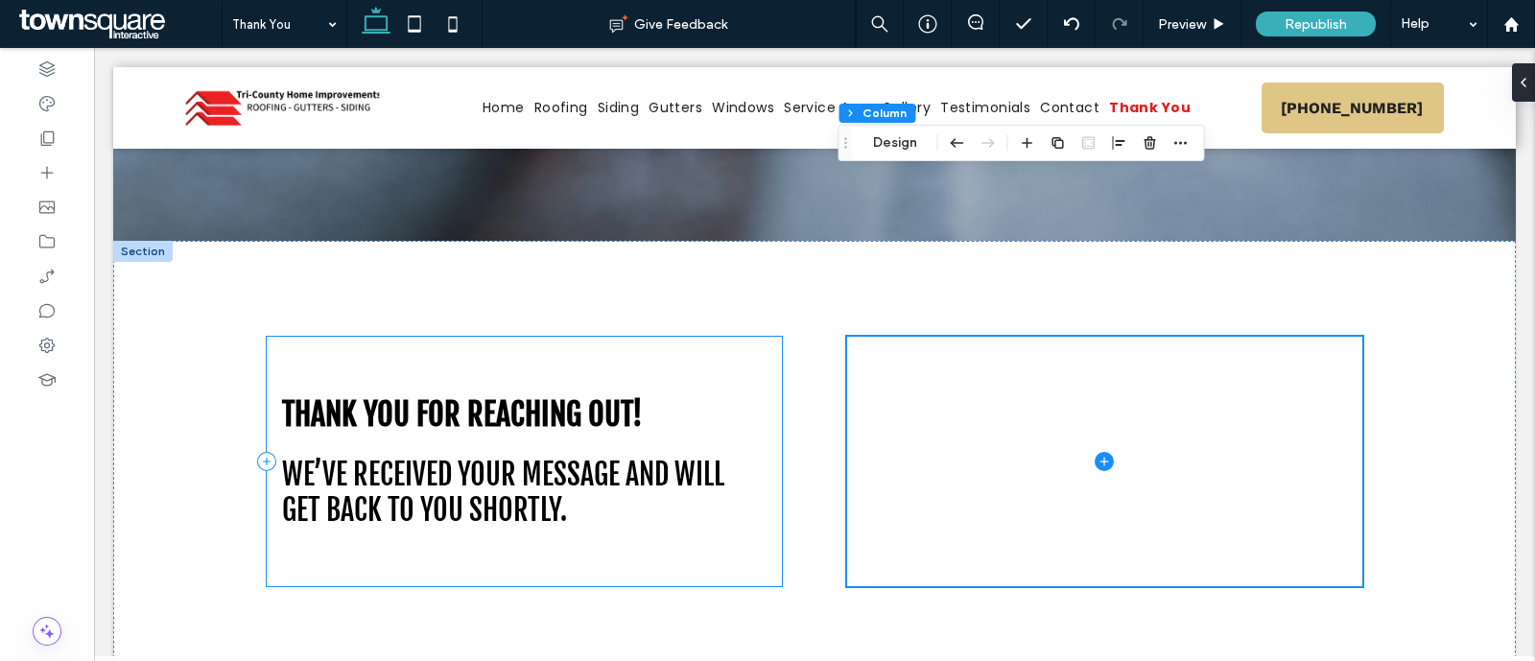
scroll to position [600, 0]
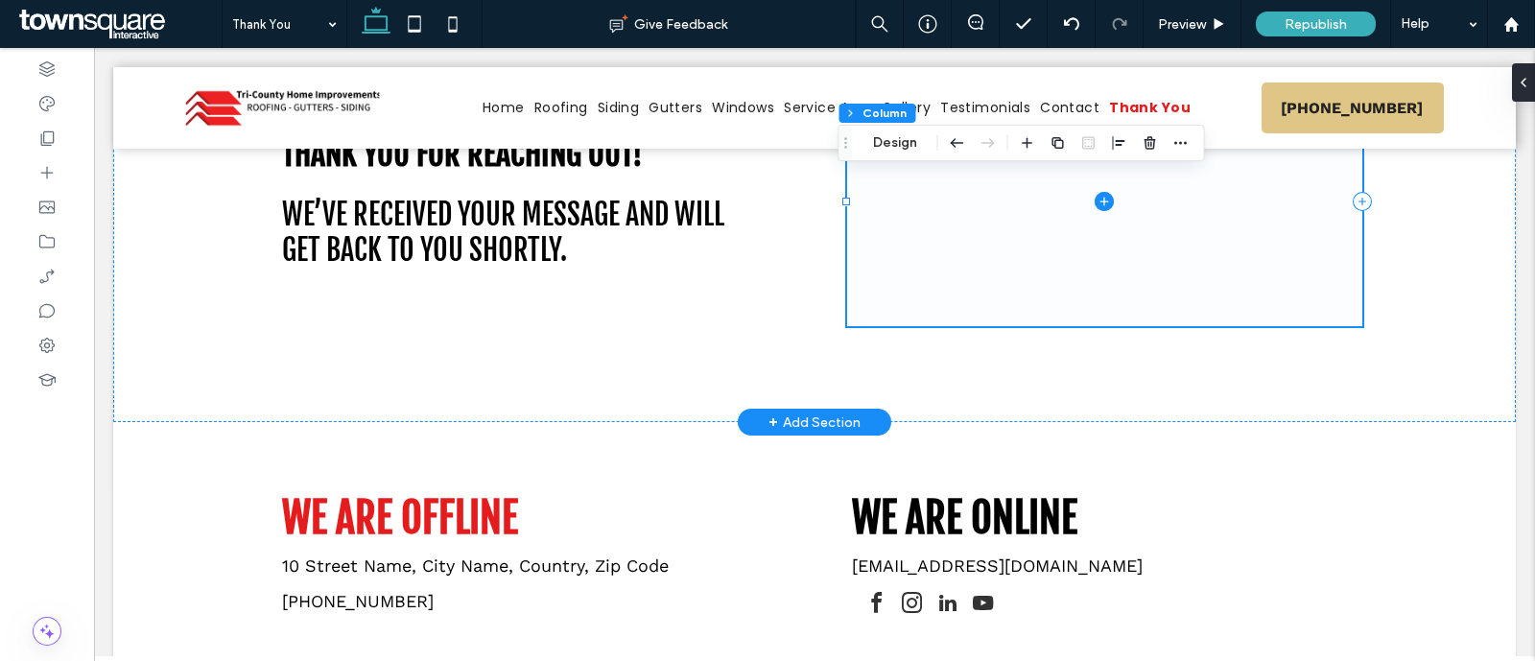
click at [918, 304] on span at bounding box center [1104, 201] width 515 height 249
drag, startPoint x: 1147, startPoint y: 146, endPoint x: 1032, endPoint y: 96, distance: 124.6
click at [1147, 146] on icon "button" at bounding box center [1150, 142] width 15 height 15
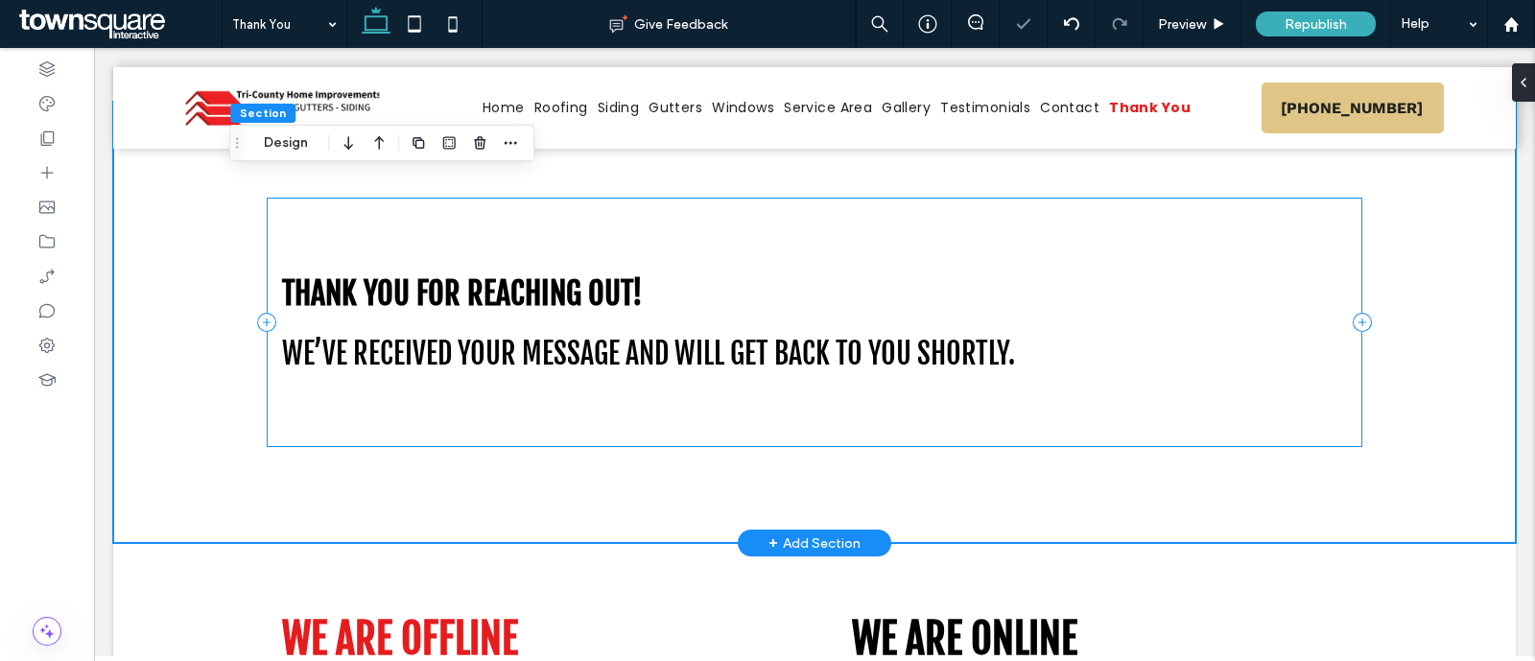
scroll to position [360, 0]
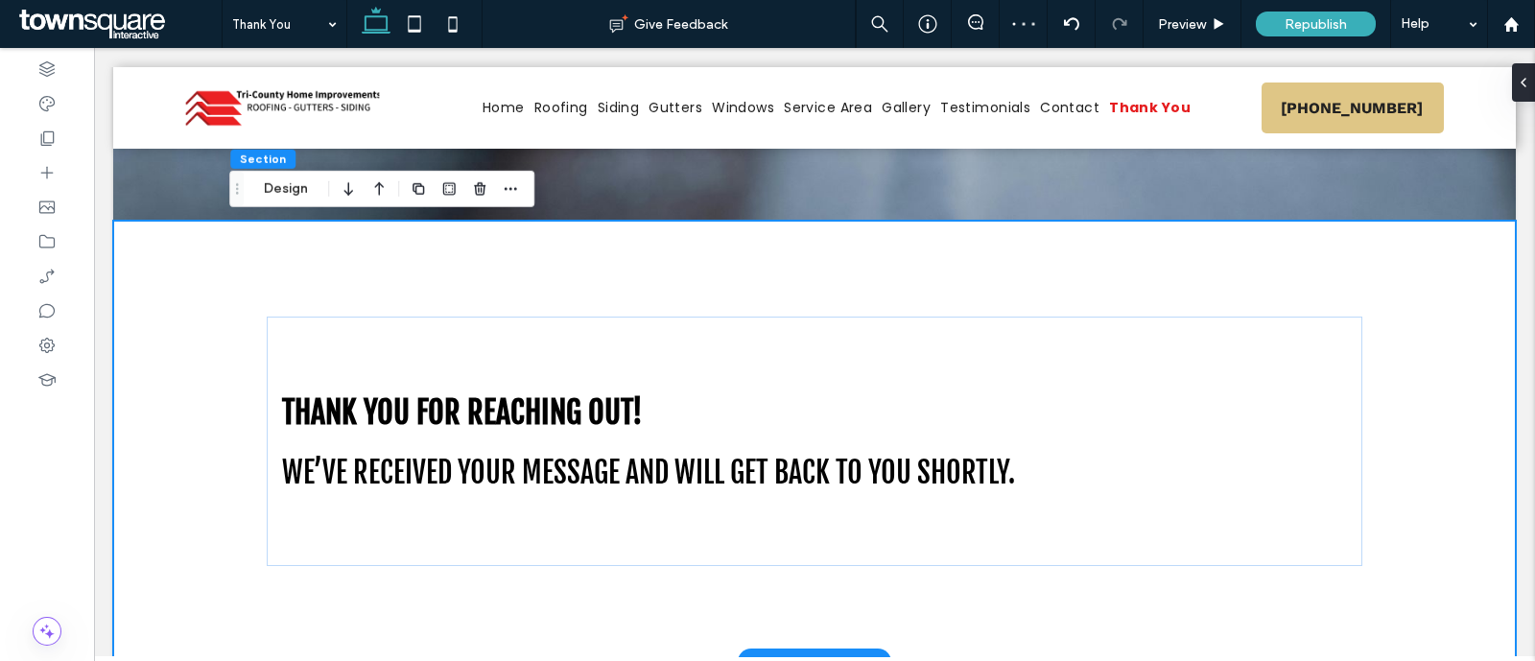
click at [216, 262] on div "Thank You for Reaching Out! We’ve received your message and will get back to yo…" at bounding box center [814, 441] width 1403 height 441
click at [270, 192] on button "Design" at bounding box center [285, 189] width 69 height 23
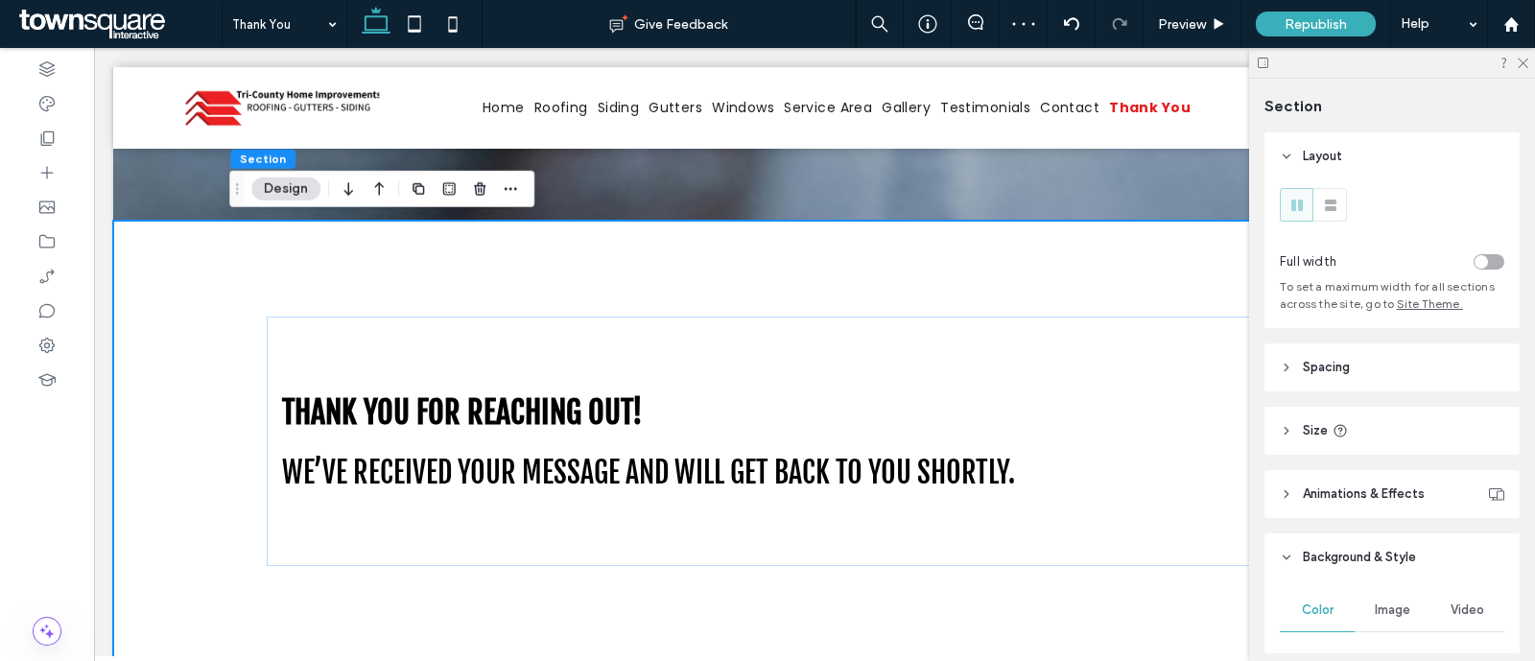
scroll to position [239, 0]
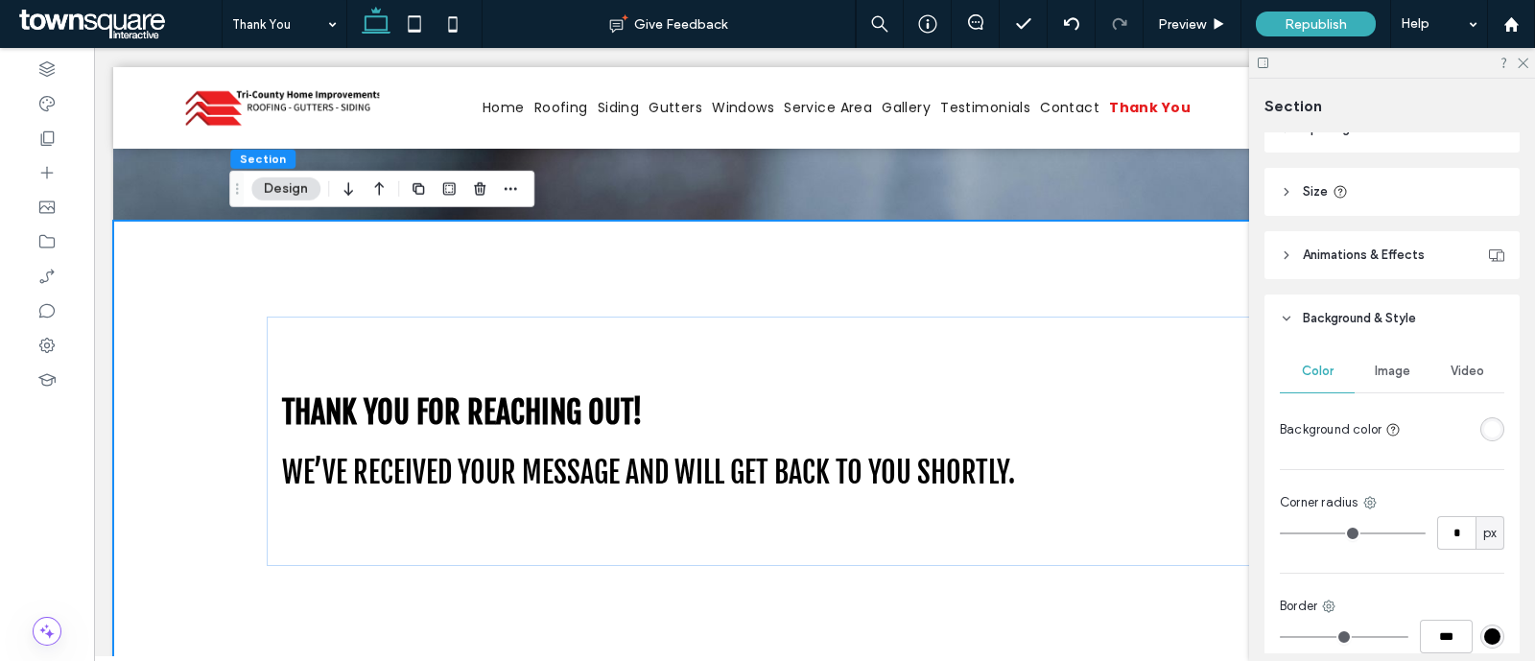
click at [1481, 424] on div "rgba(255, 255, 255, 1)" at bounding box center [1493, 429] width 24 height 24
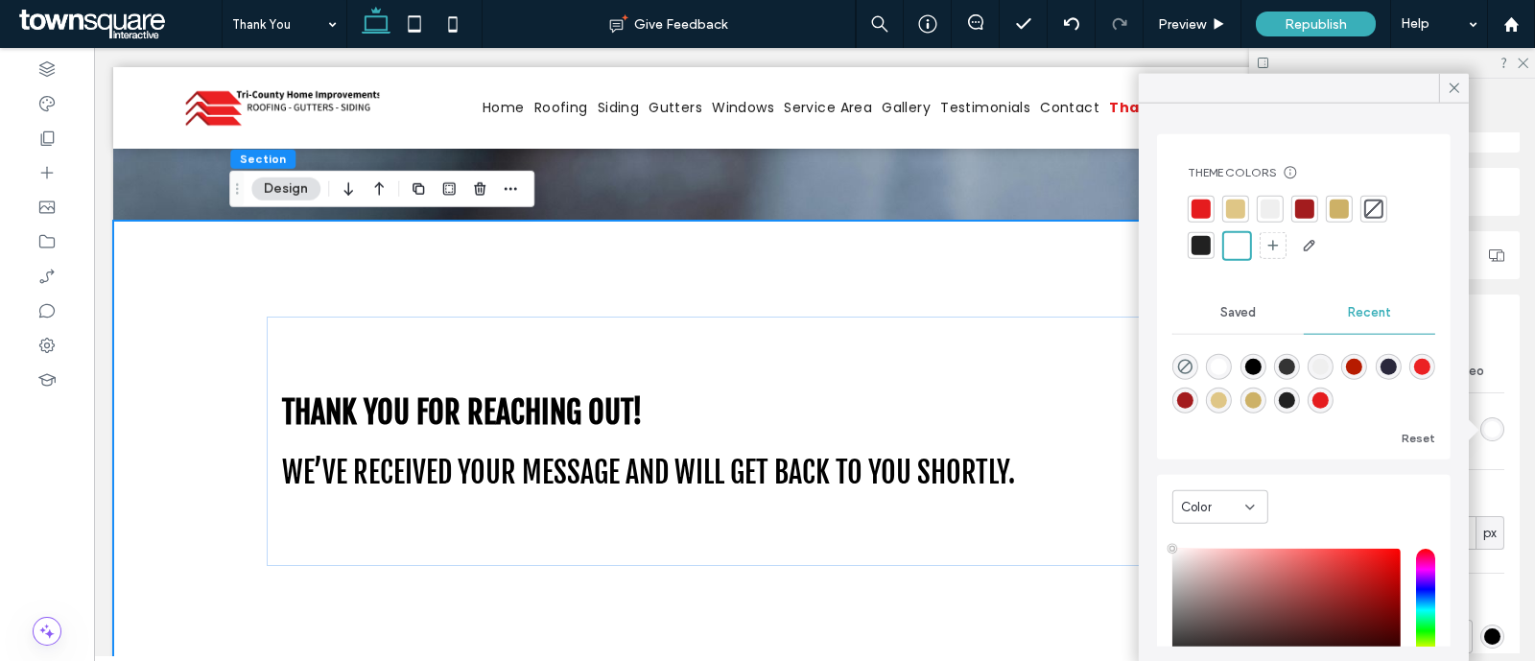
click at [1227, 395] on div "rgba(223, 198, 134, 1)" at bounding box center [1219, 400] width 16 height 16
type input "*******"
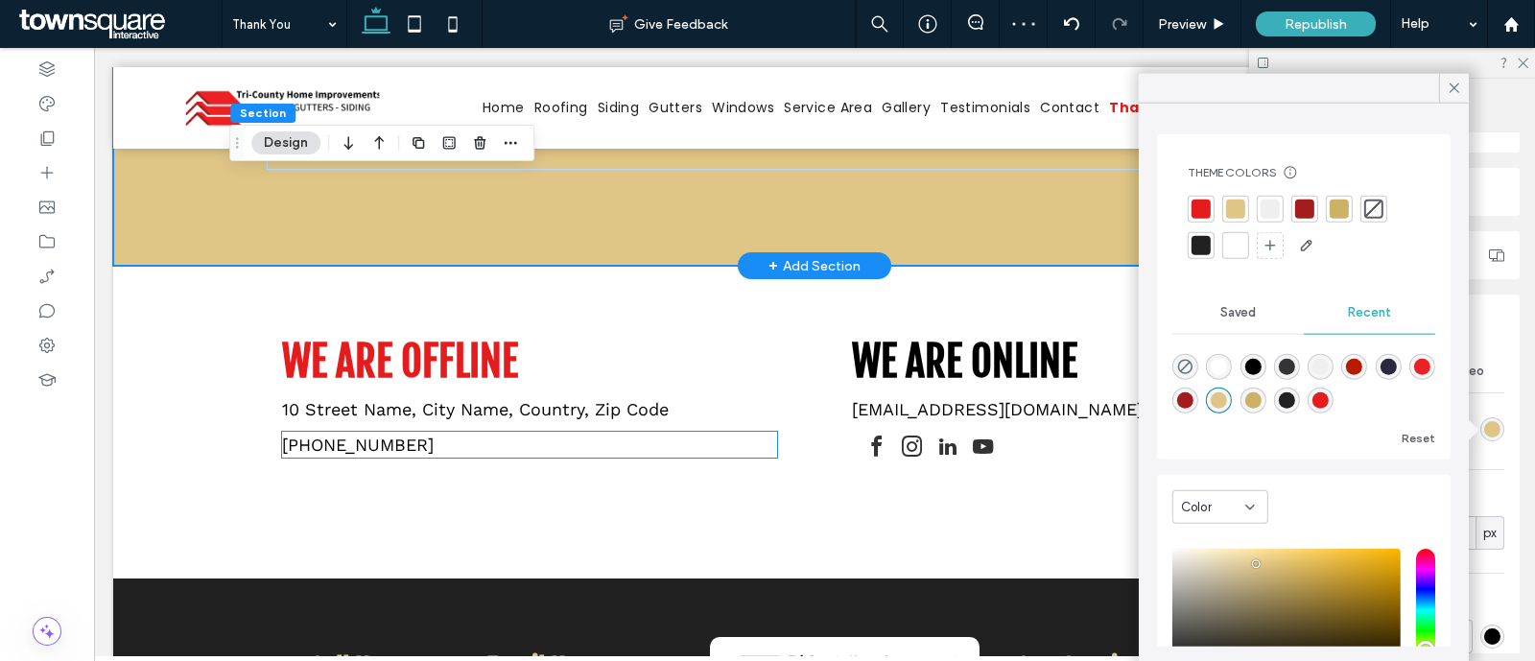
scroll to position [720, 0]
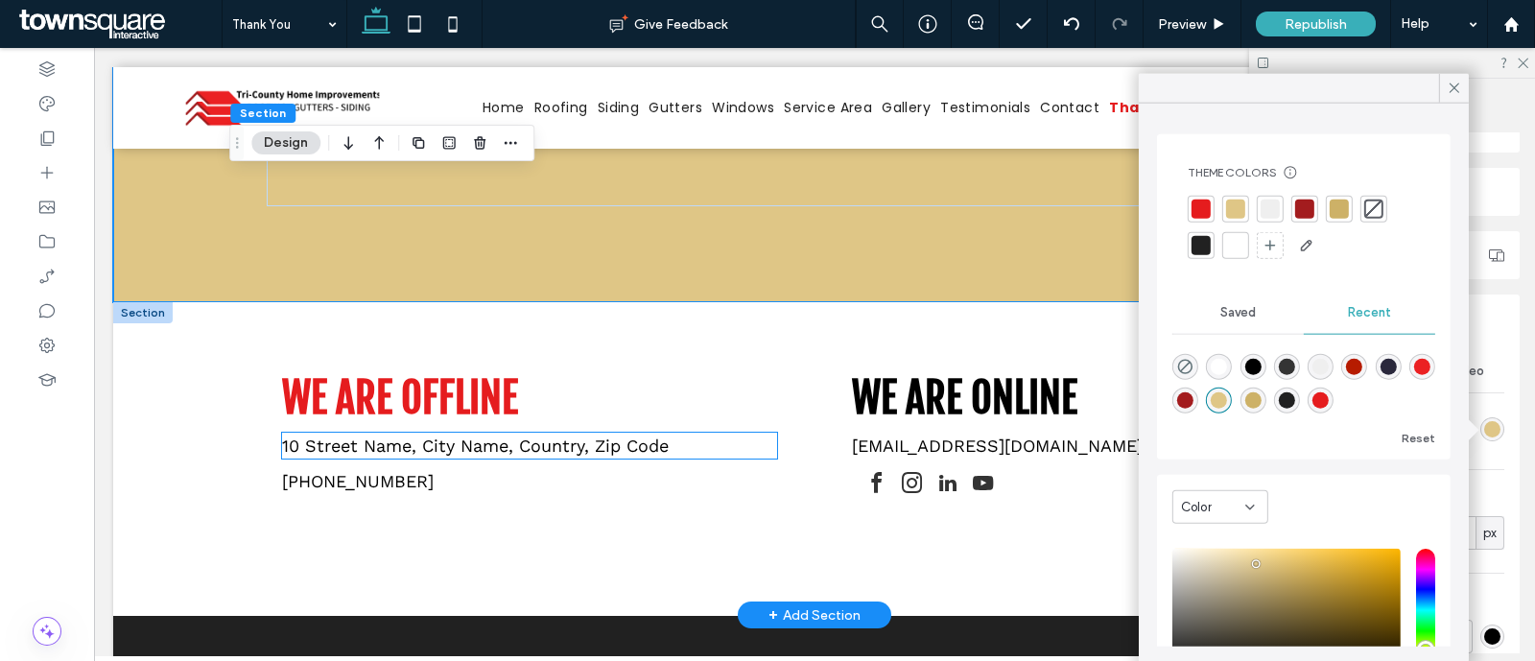
click at [491, 454] on span "10 Street Name, City Name, Country, Zip Code" at bounding box center [475, 446] width 387 height 20
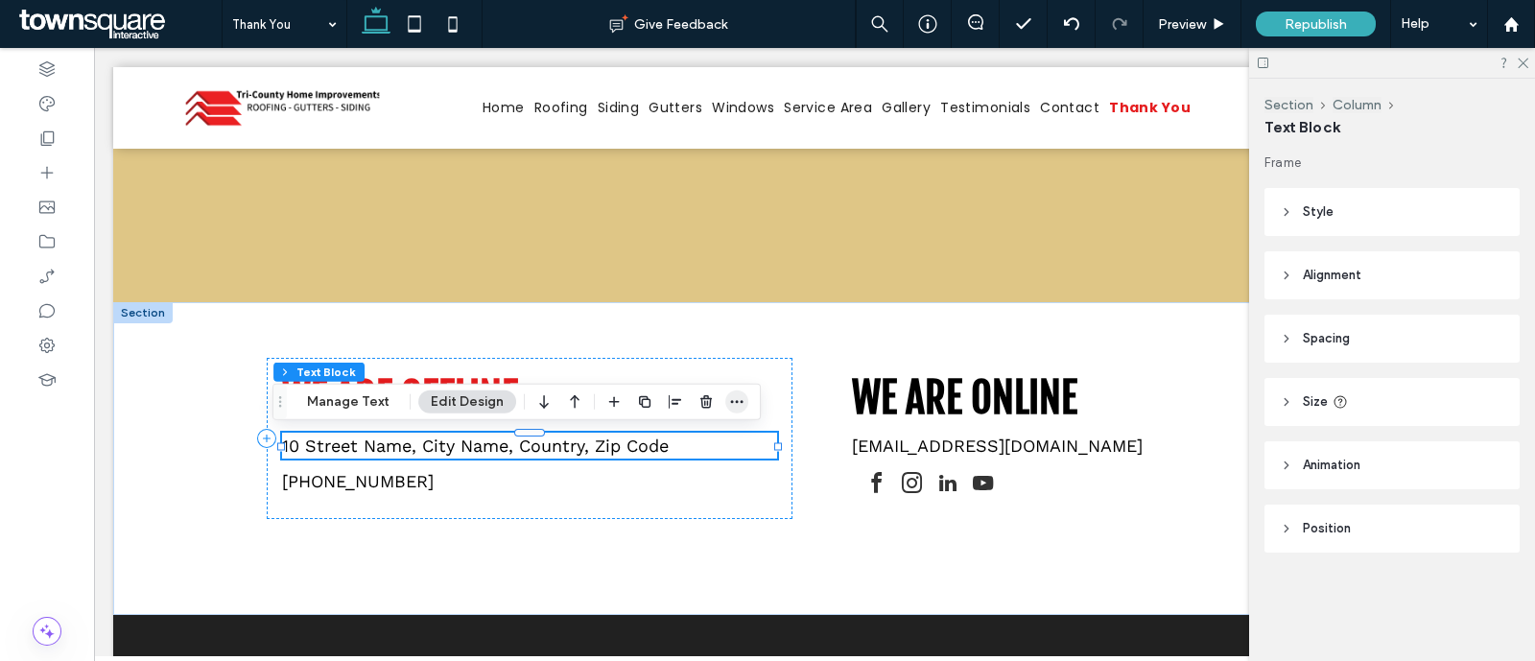
click at [730, 402] on icon "button" at bounding box center [736, 401] width 15 height 15
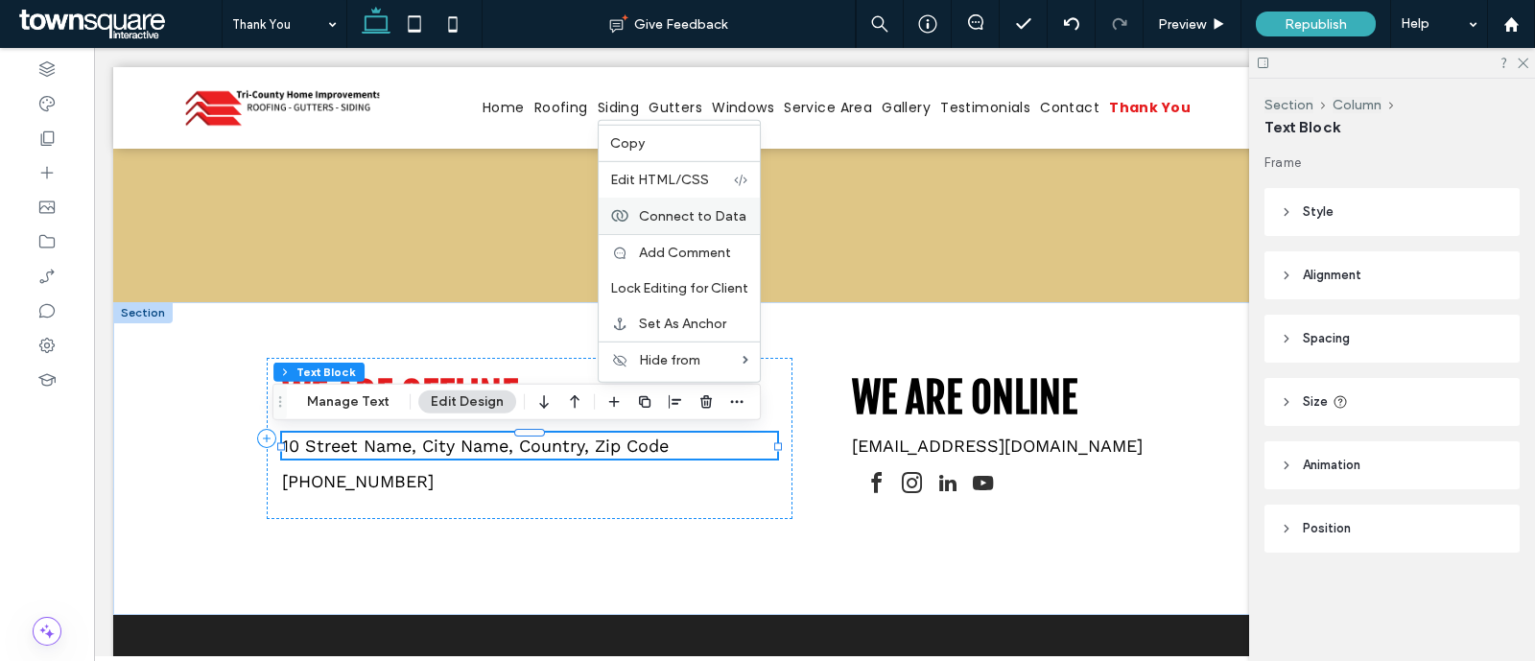
click at [695, 223] on span "Connect to Data" at bounding box center [692, 215] width 107 height 16
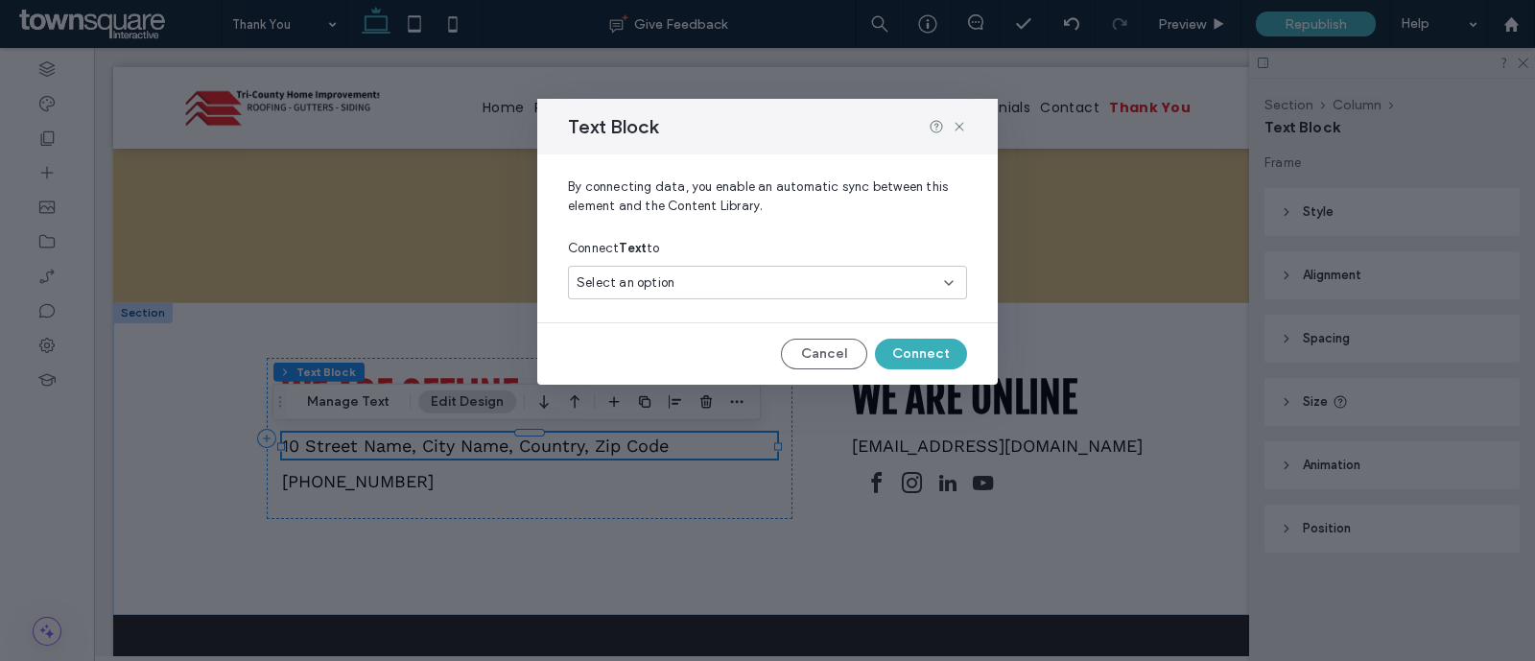
click at [715, 284] on div "Select an option" at bounding box center [756, 282] width 359 height 19
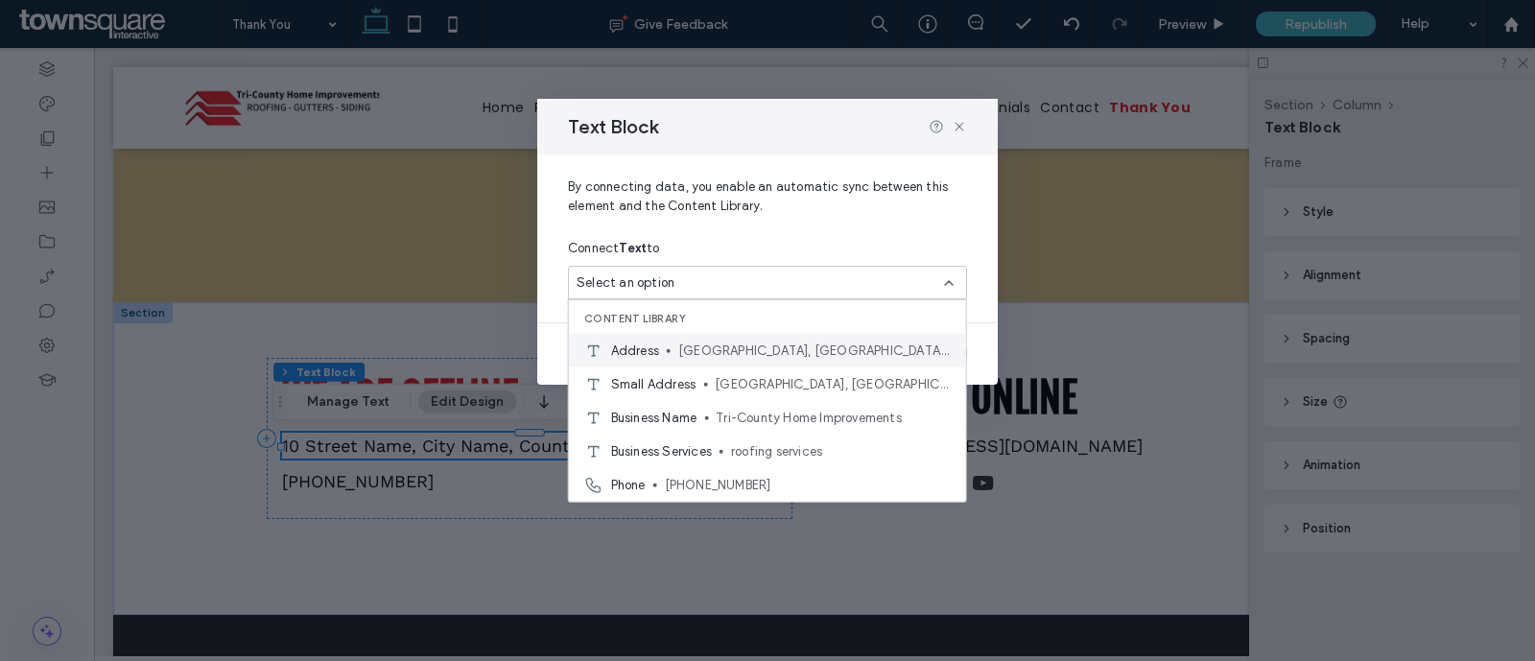
click at [840, 347] on span "Birdsboro, PA 19508" at bounding box center [814, 350] width 273 height 19
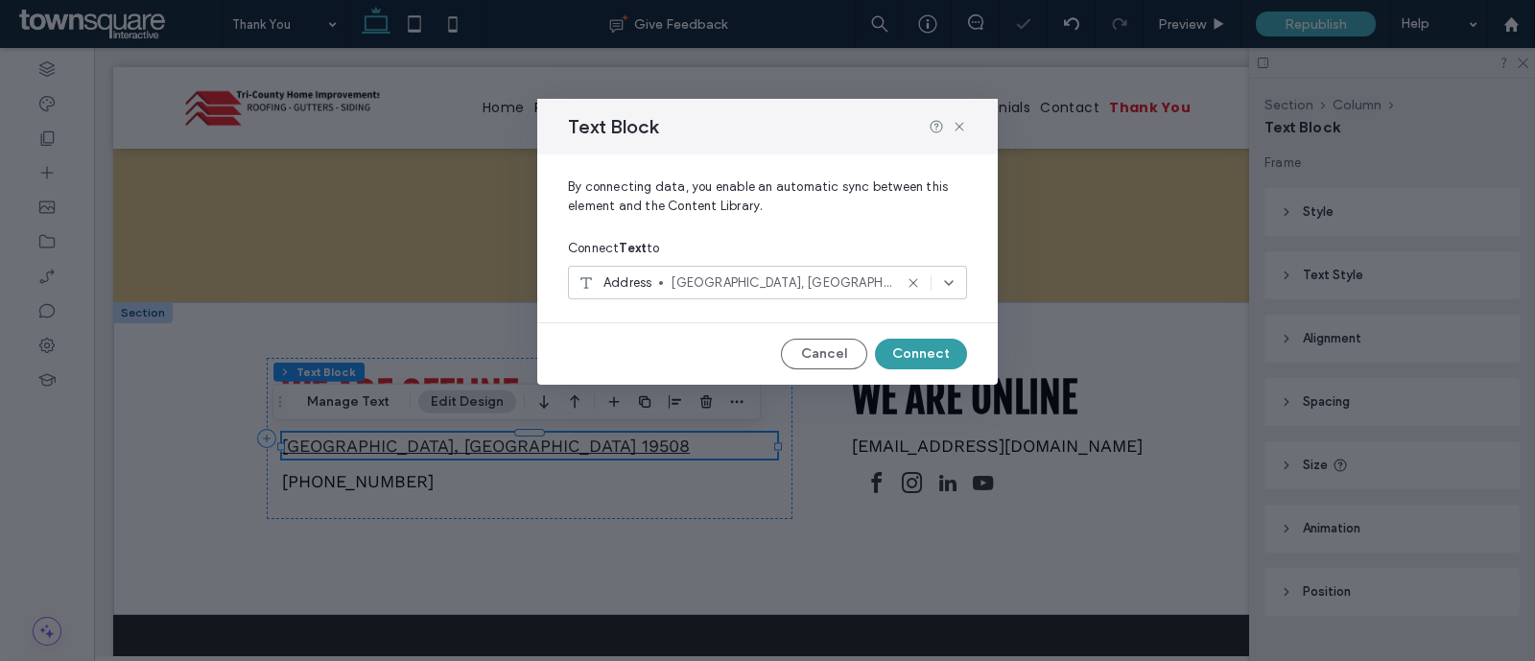
click at [920, 346] on button "Connect" at bounding box center [921, 354] width 92 height 31
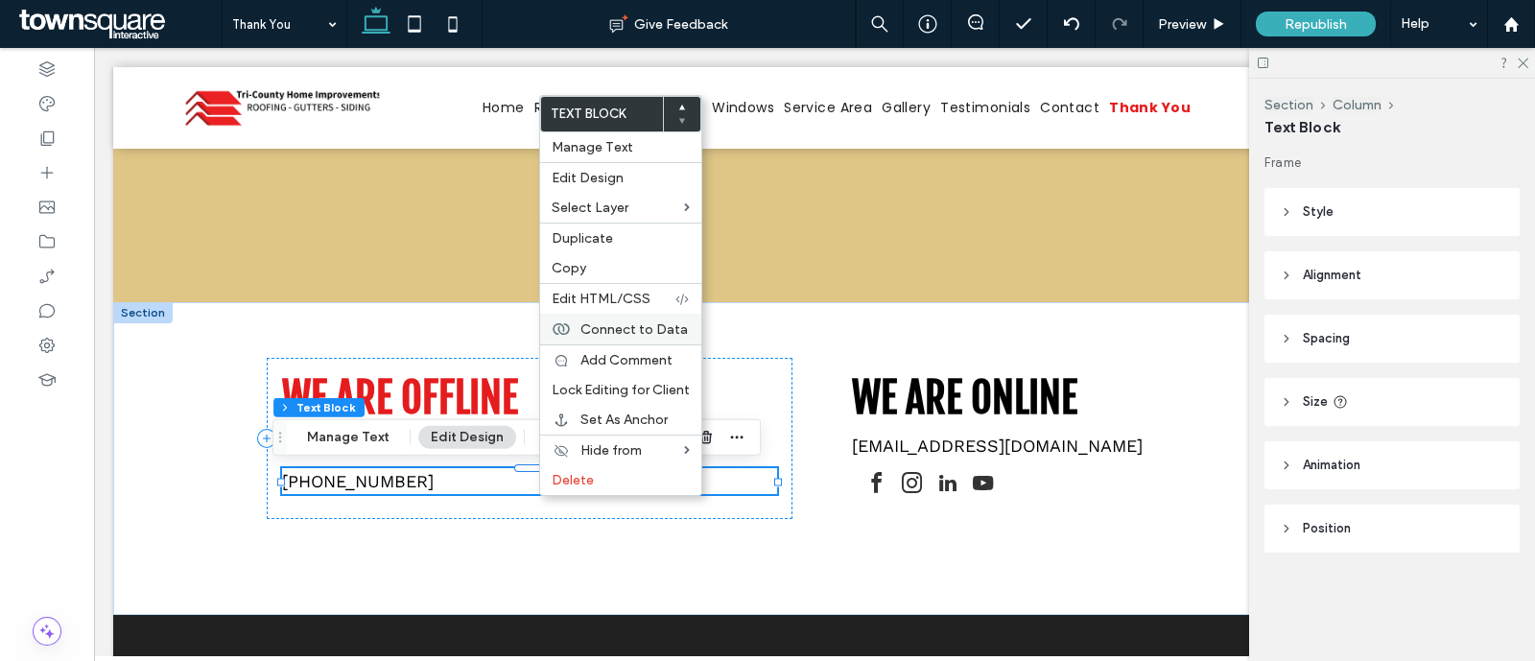
click at [633, 325] on span "Connect to Data" at bounding box center [634, 329] width 107 height 16
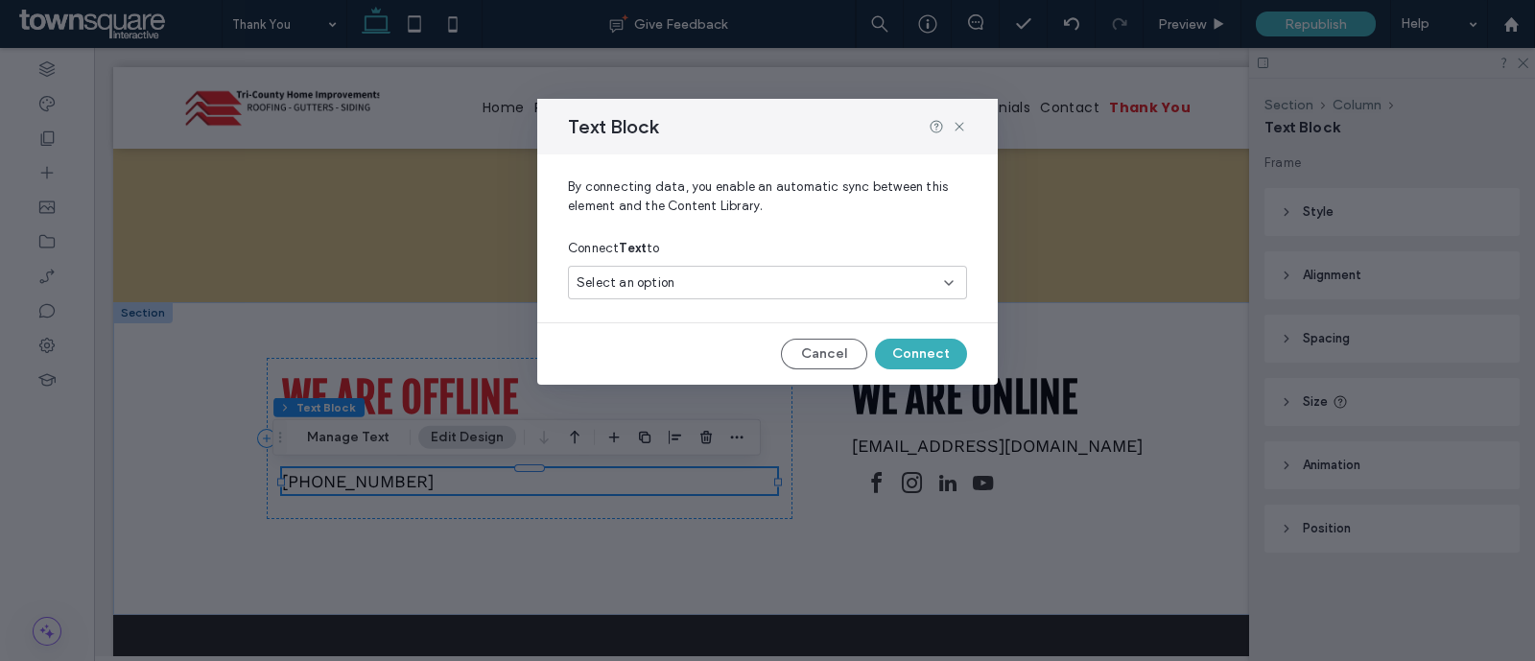
click at [946, 284] on icon at bounding box center [948, 282] width 15 height 15
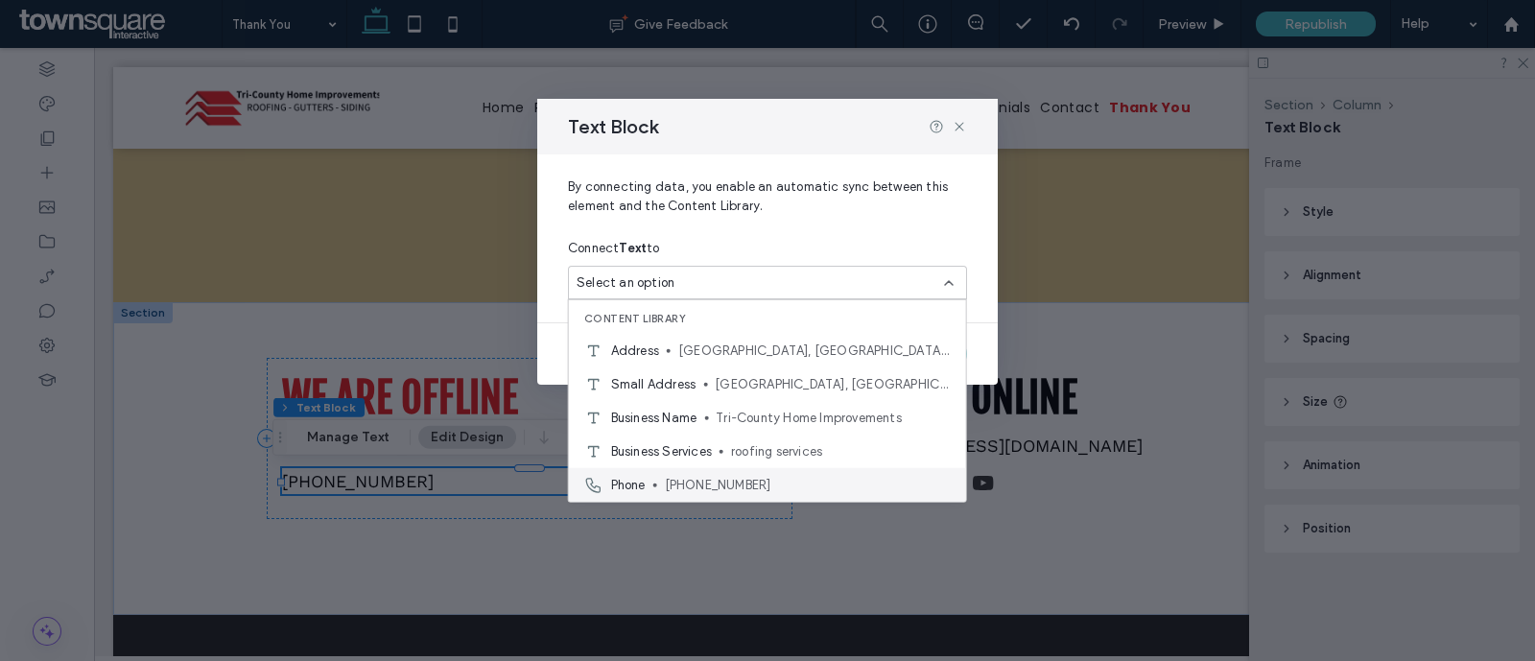
click at [832, 482] on span "(610) 718-6001" at bounding box center [808, 484] width 286 height 19
click at [591, 483] on use at bounding box center [593, 485] width 14 height 14
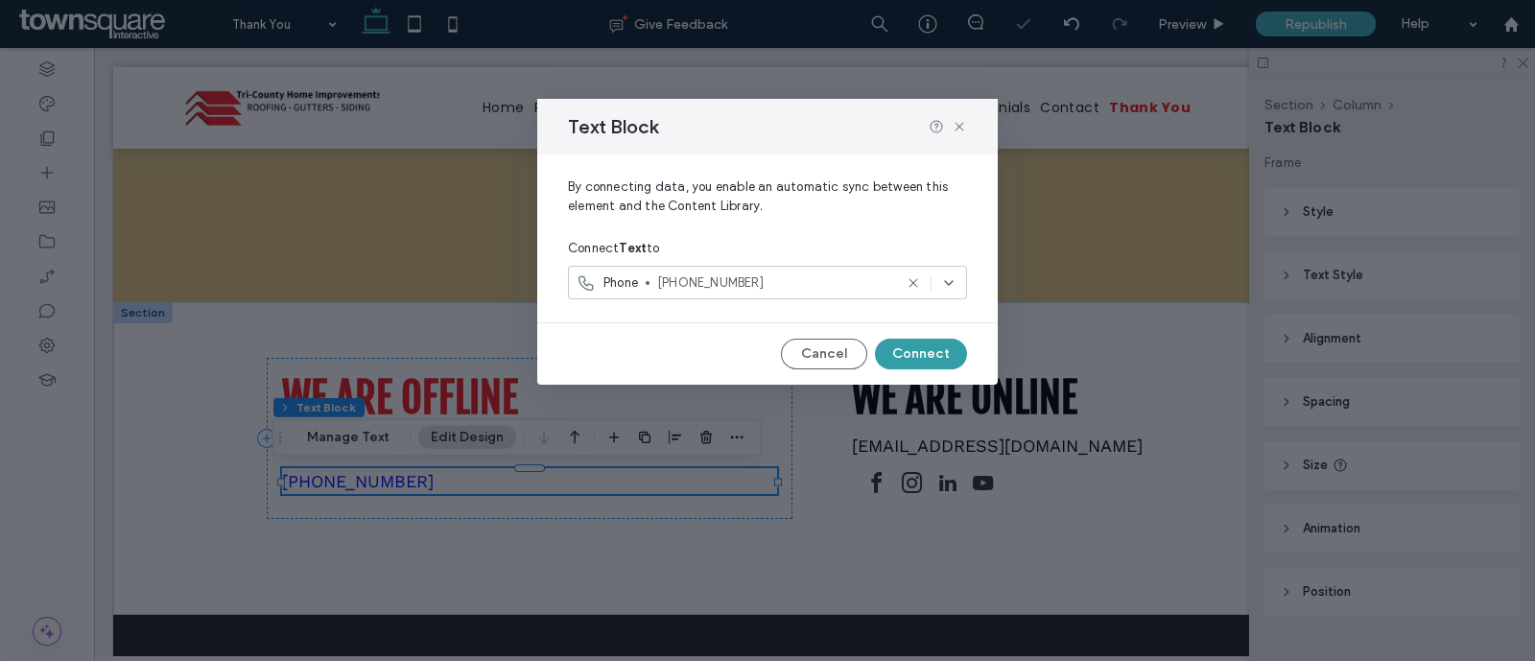
click at [936, 351] on button "Connect" at bounding box center [921, 354] width 92 height 31
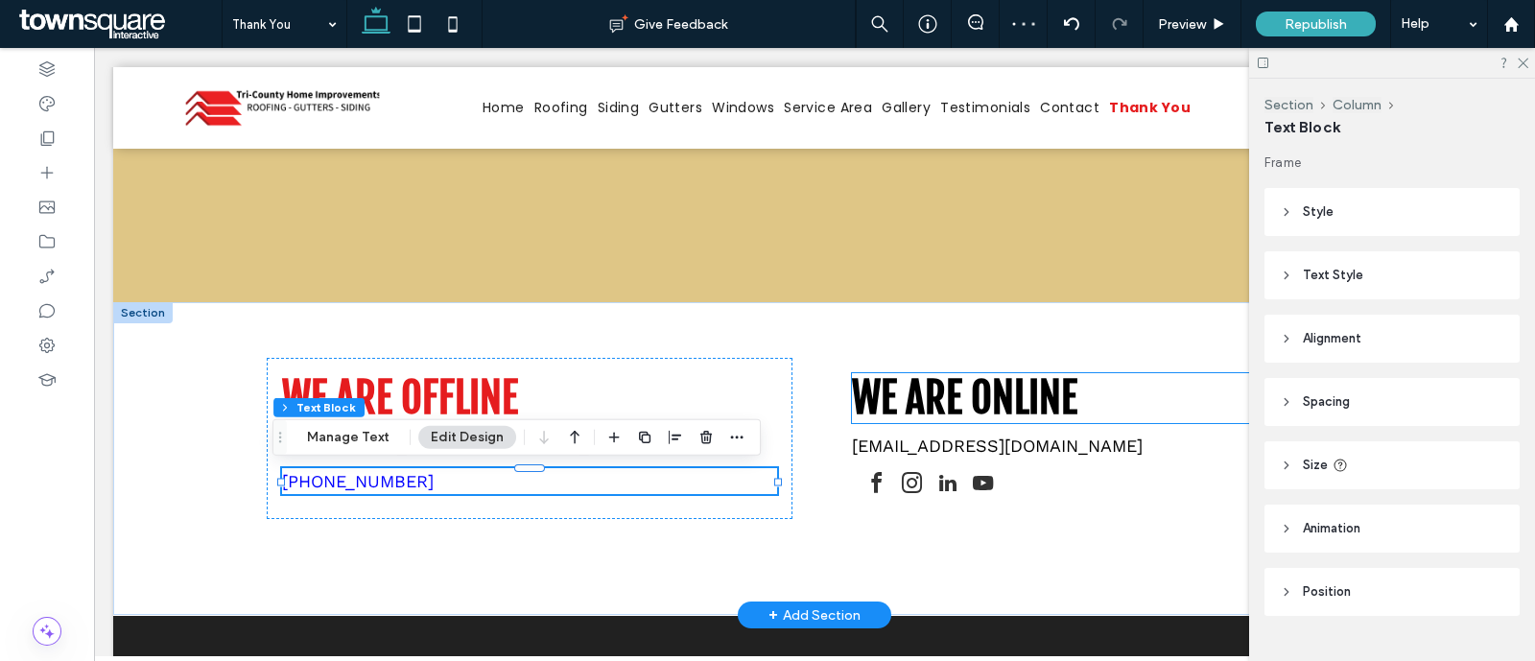
click at [950, 415] on span "We are online" at bounding box center [964, 398] width 225 height 50
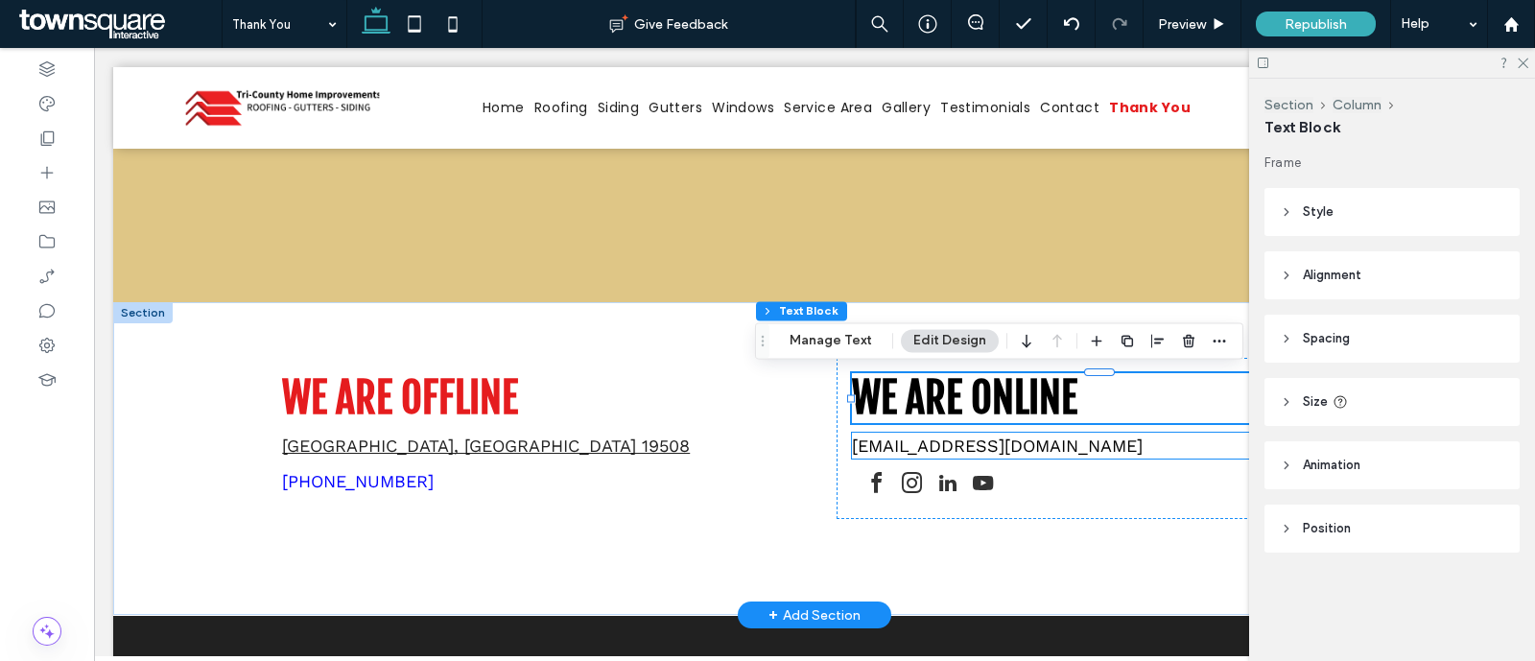
click at [987, 456] on p "mymail@mailservice.com" at bounding box center [1099, 446] width 495 height 26
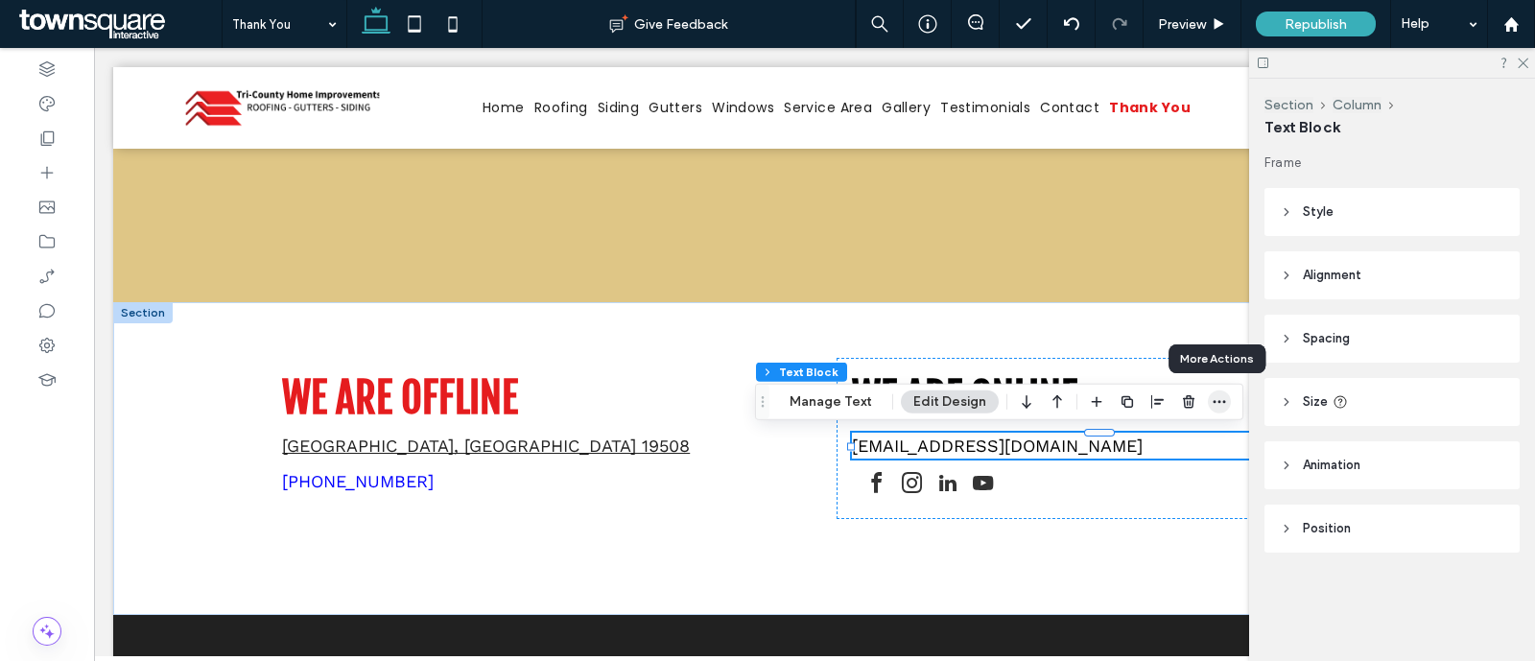
click at [1221, 400] on icon "button" at bounding box center [1219, 401] width 15 height 15
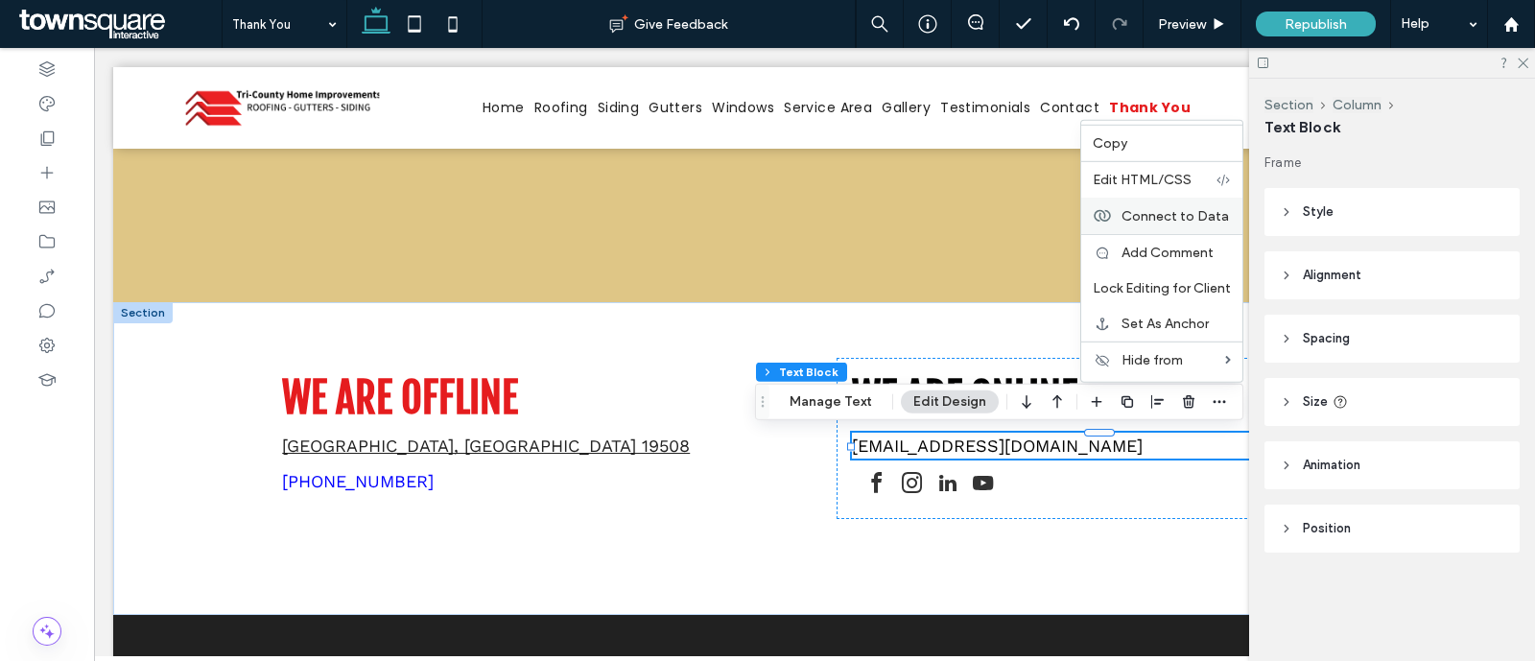
click at [1162, 218] on span "Connect to Data" at bounding box center [1175, 215] width 107 height 16
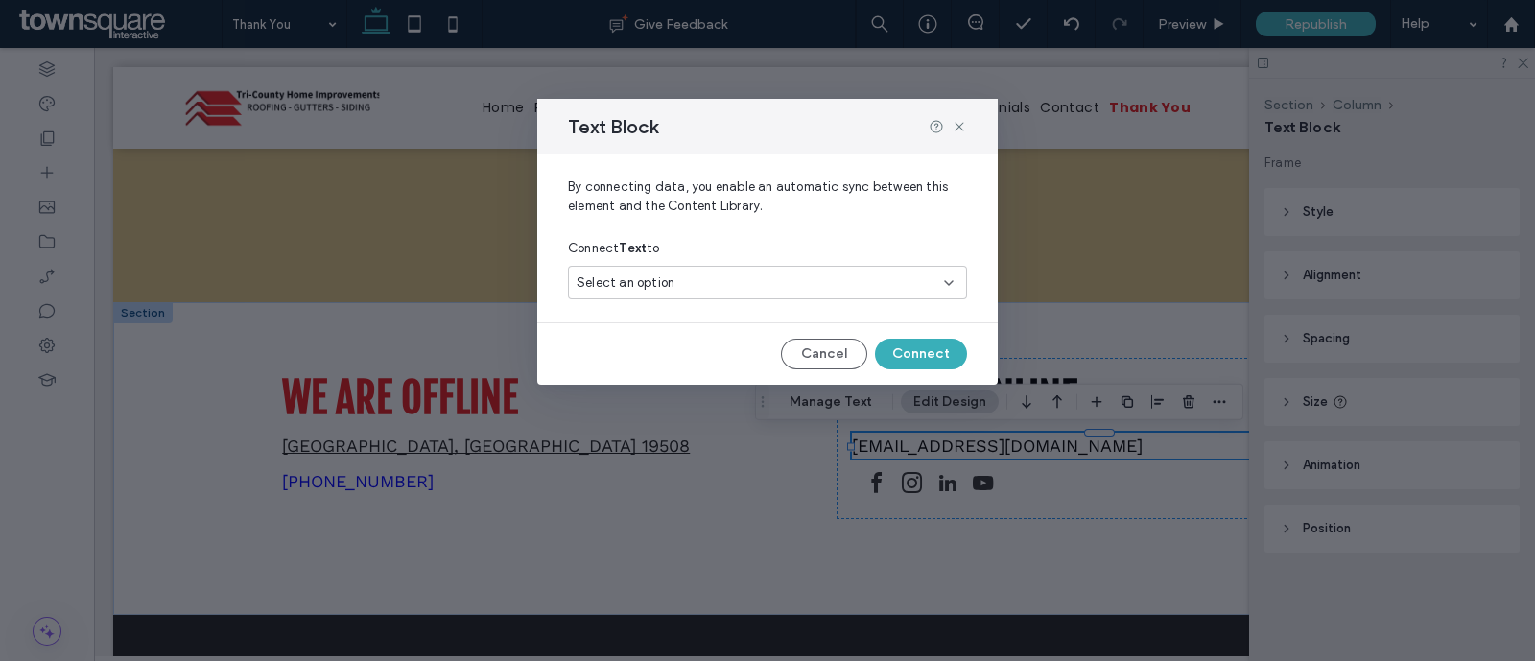
click at [956, 280] on div "Select an option" at bounding box center [767, 283] width 399 height 34
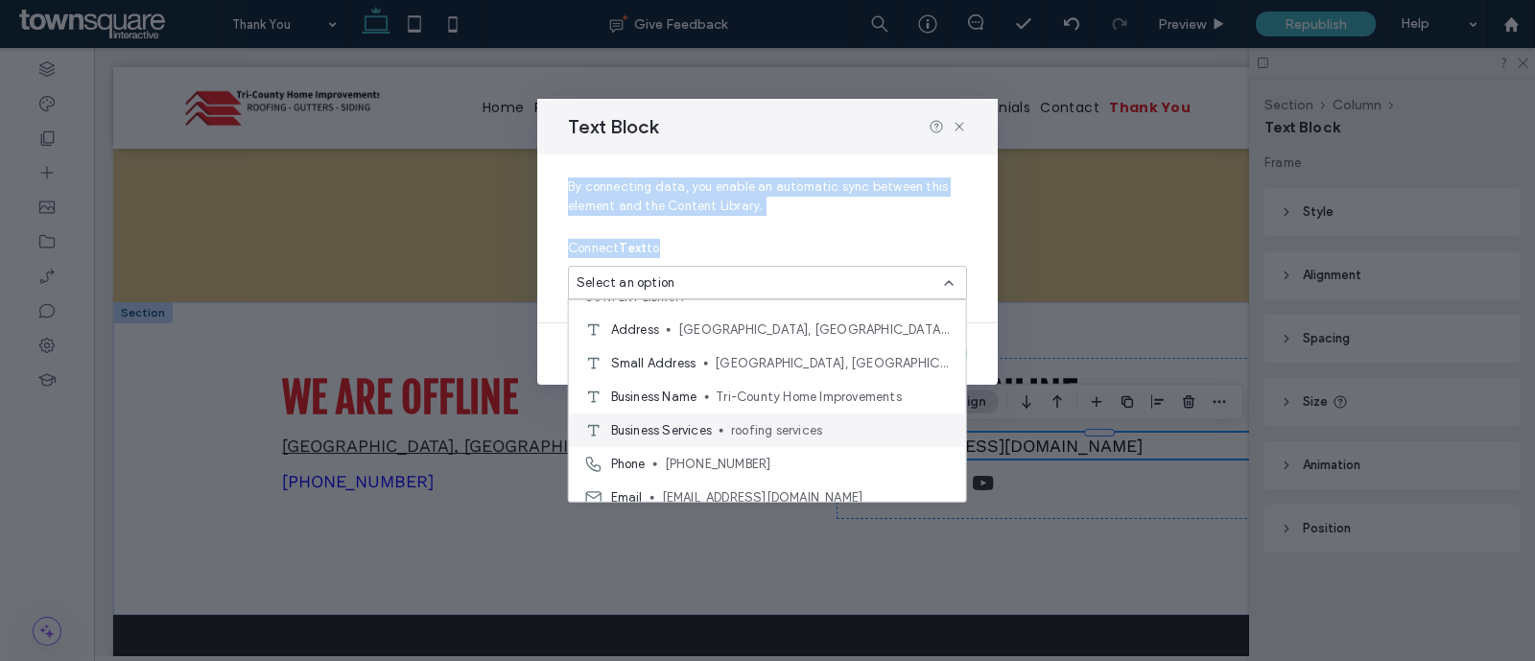
scroll to position [34, 0]
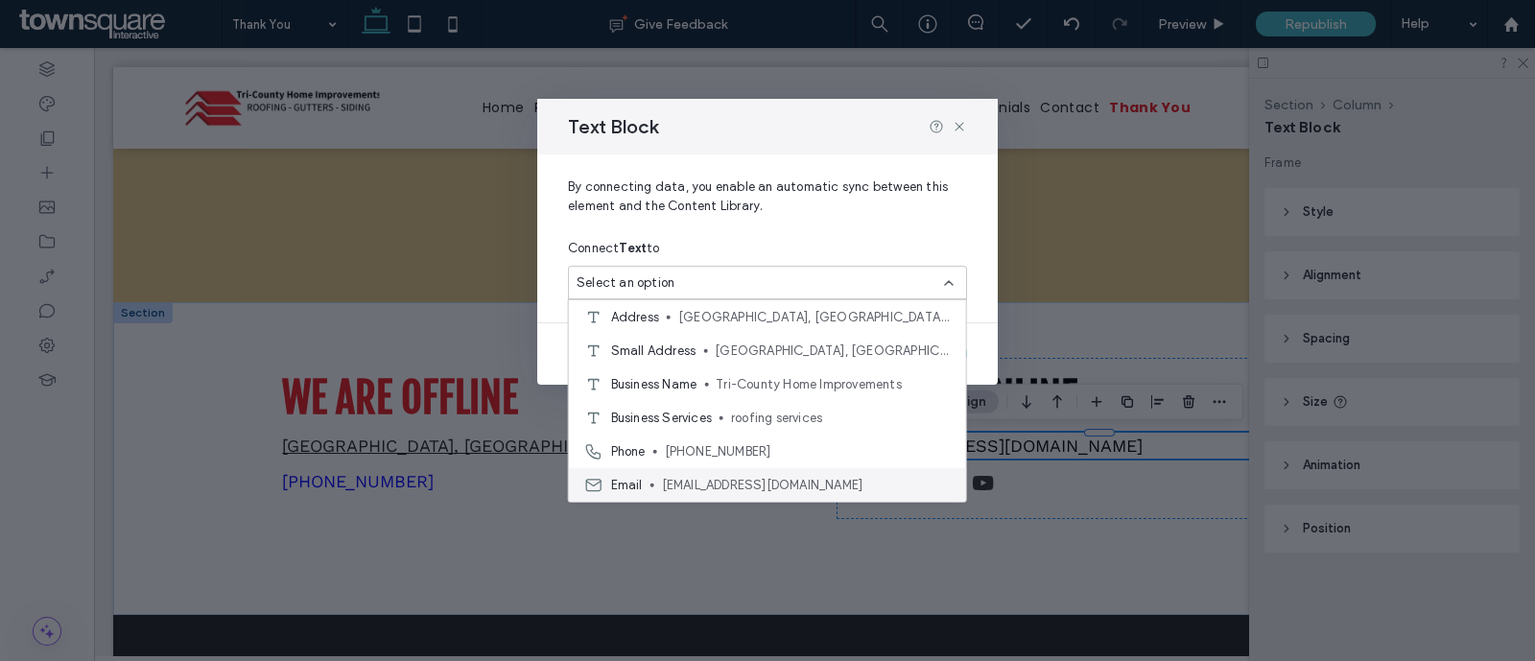
click at [888, 482] on span "joncaron@tricountyhome.biz" at bounding box center [806, 484] width 289 height 19
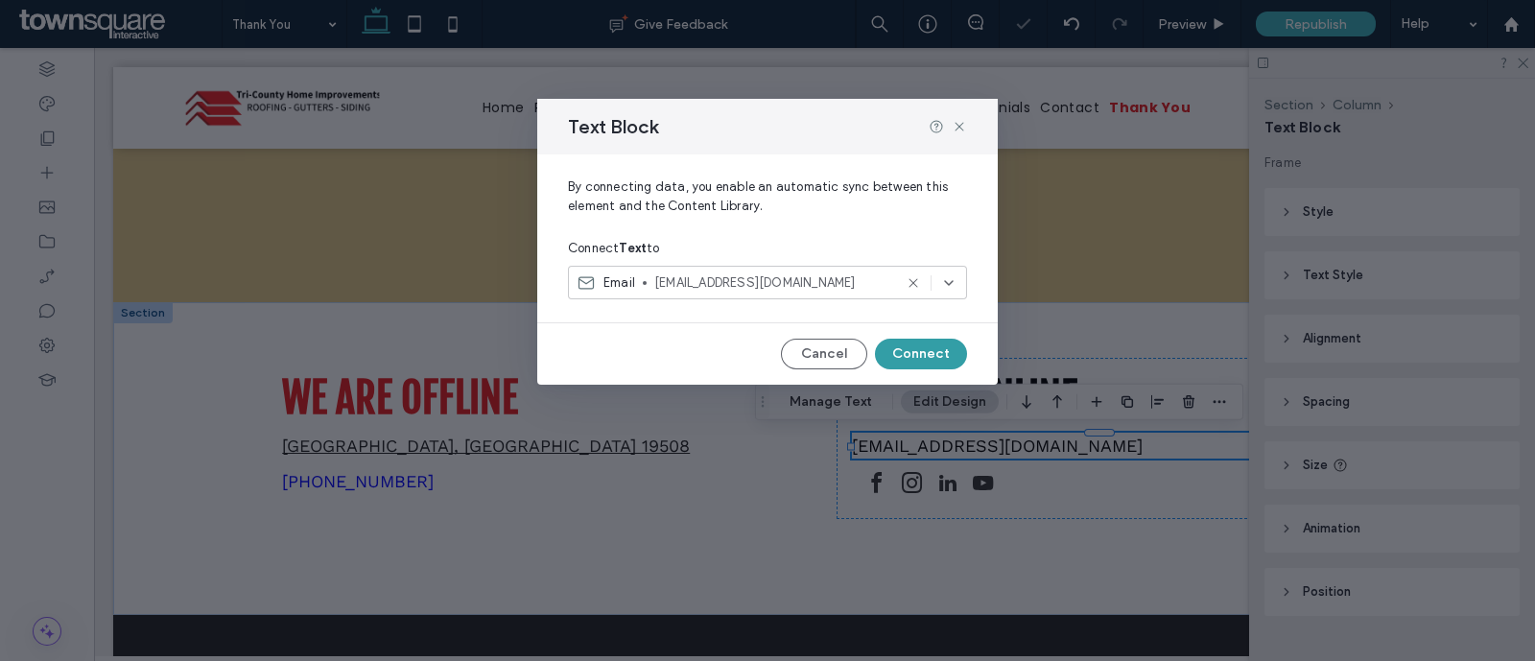
click at [945, 344] on button "Connect" at bounding box center [921, 354] width 92 height 31
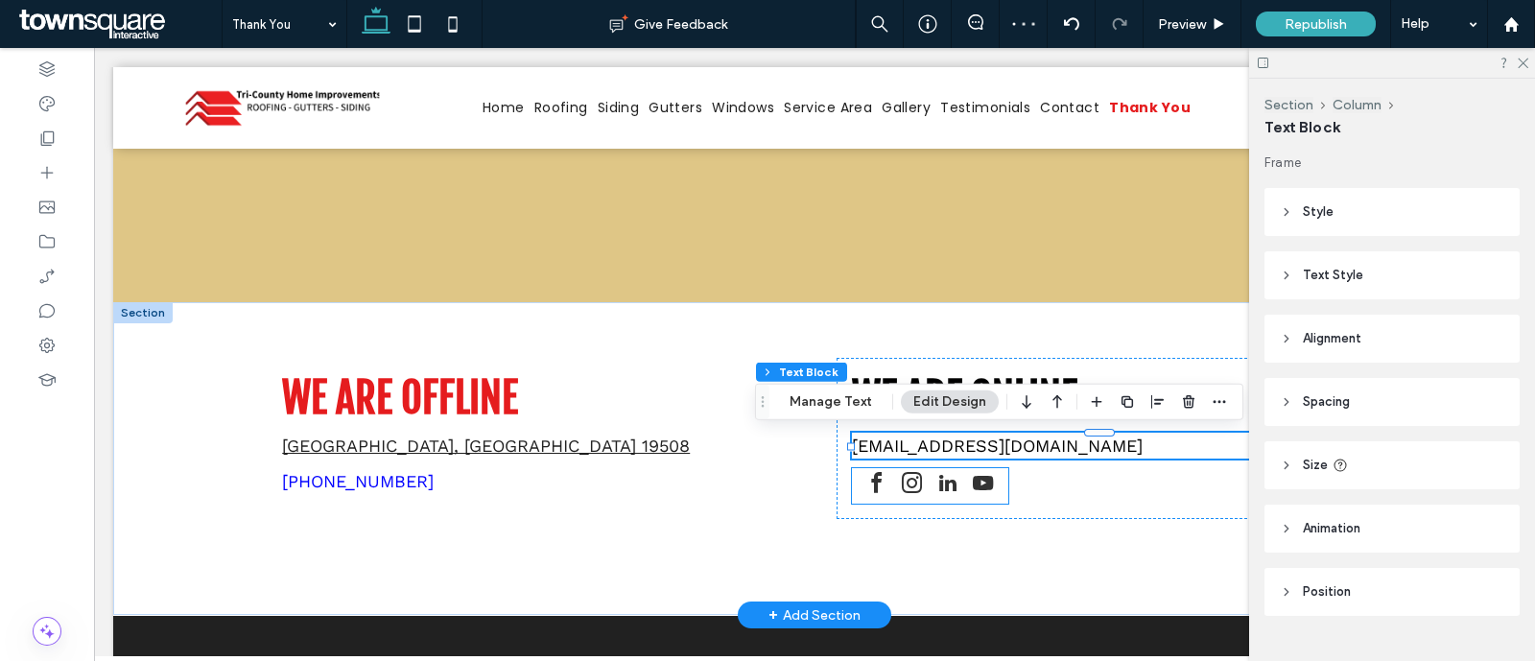
click at [973, 488] on span "youtube" at bounding box center [983, 483] width 31 height 31
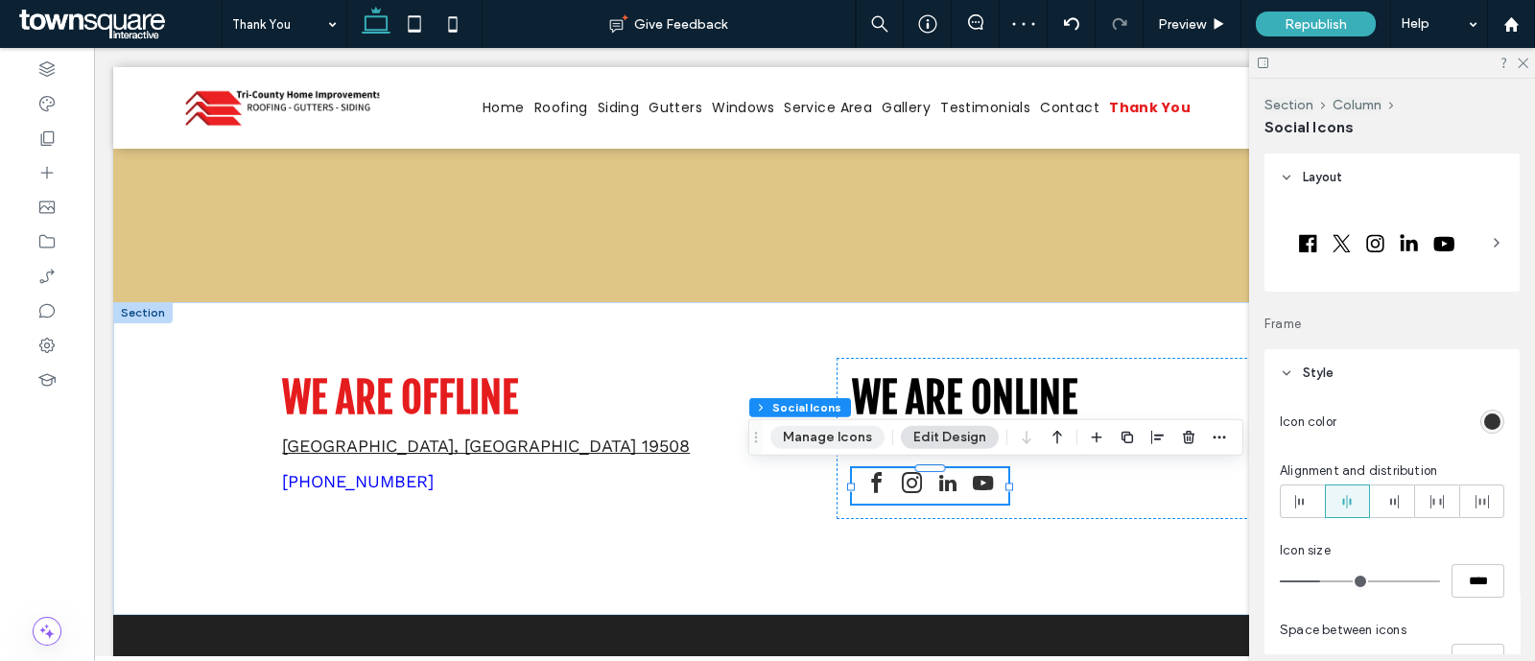
click at [858, 427] on button "Manage Icons" at bounding box center [827, 437] width 114 height 23
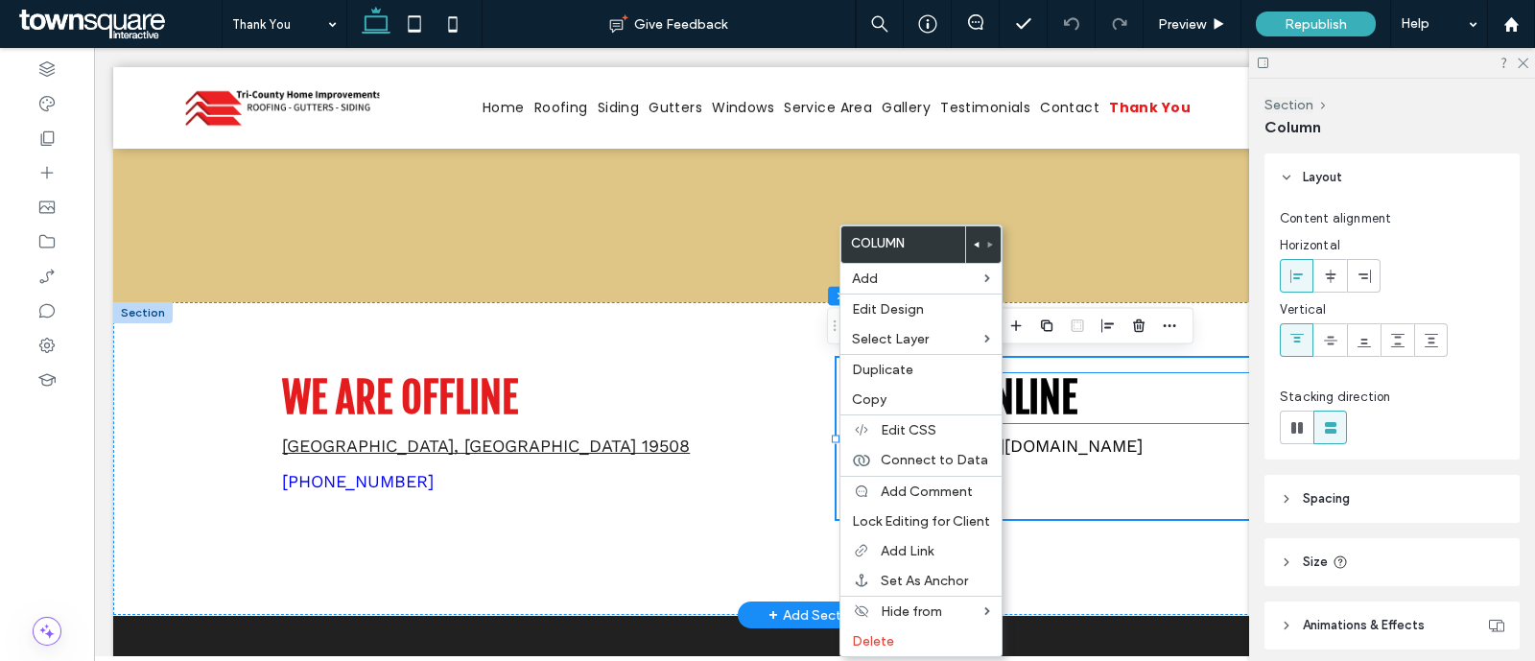
click at [1164, 373] on h3 "We are online" at bounding box center [1099, 398] width 495 height 50
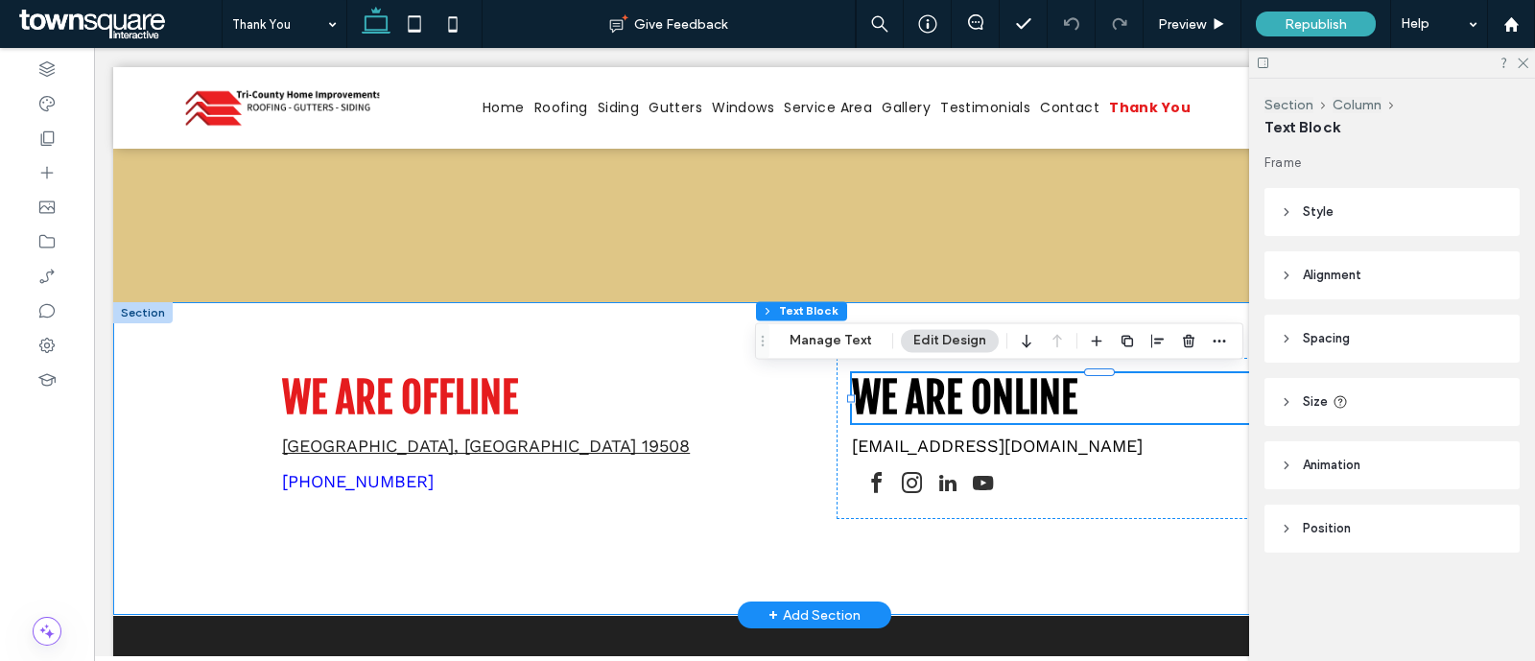
click at [1181, 304] on div "We are offline Birdsboro, PA 19508 (610) 718-6001 We are online joncaron@tricou…" at bounding box center [814, 458] width 1151 height 313
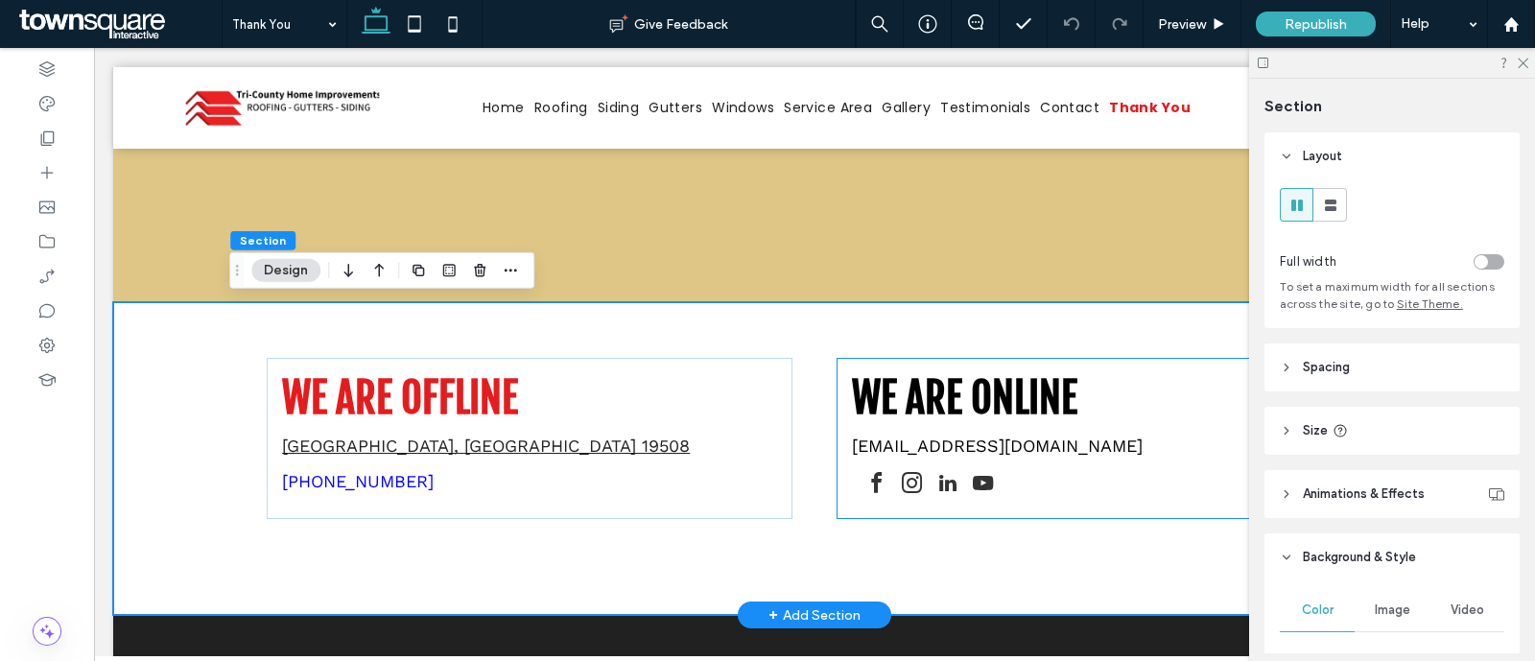
click at [837, 369] on div "We are online joncaron@tricountyhome.biz" at bounding box center [1100, 438] width 526 height 161
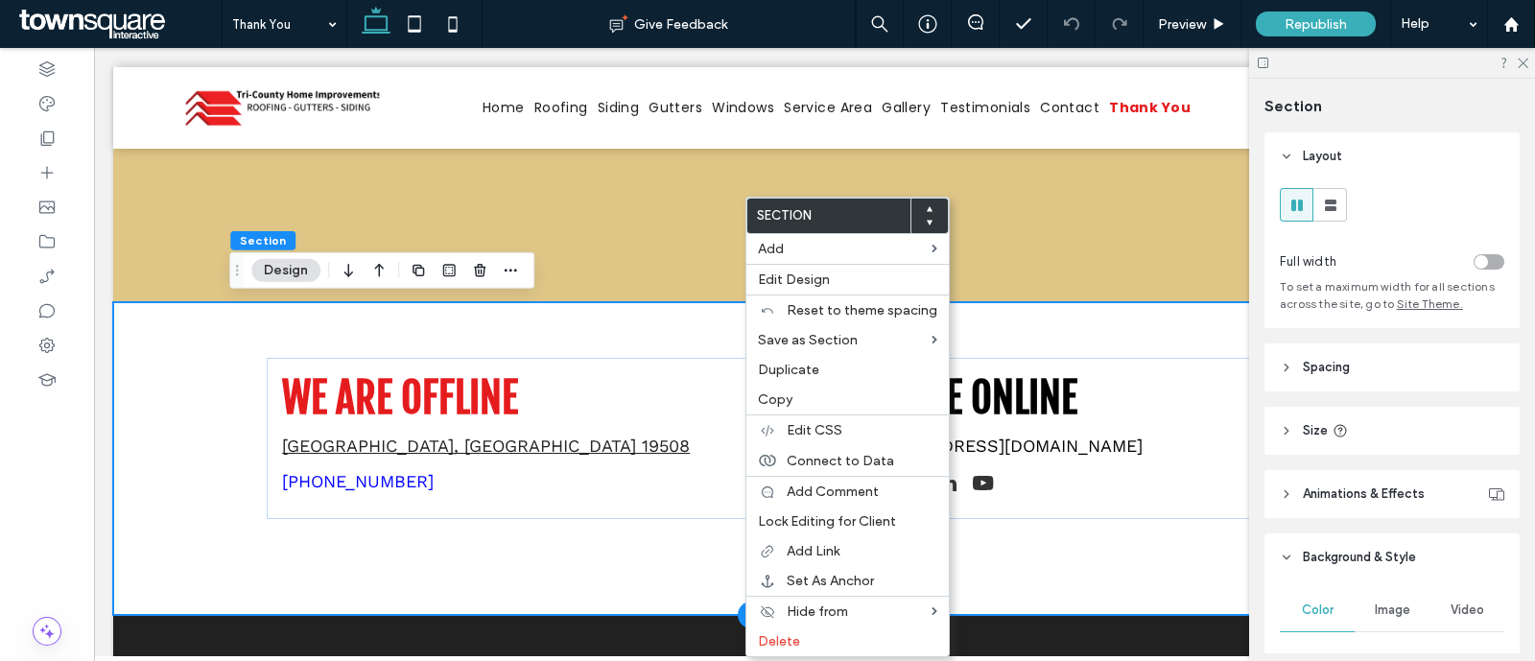
click at [373, 327] on div "We are offline Birdsboro, PA 19508 (610) 718-6001 We are online joncaron@tricou…" at bounding box center [814, 458] width 1151 height 313
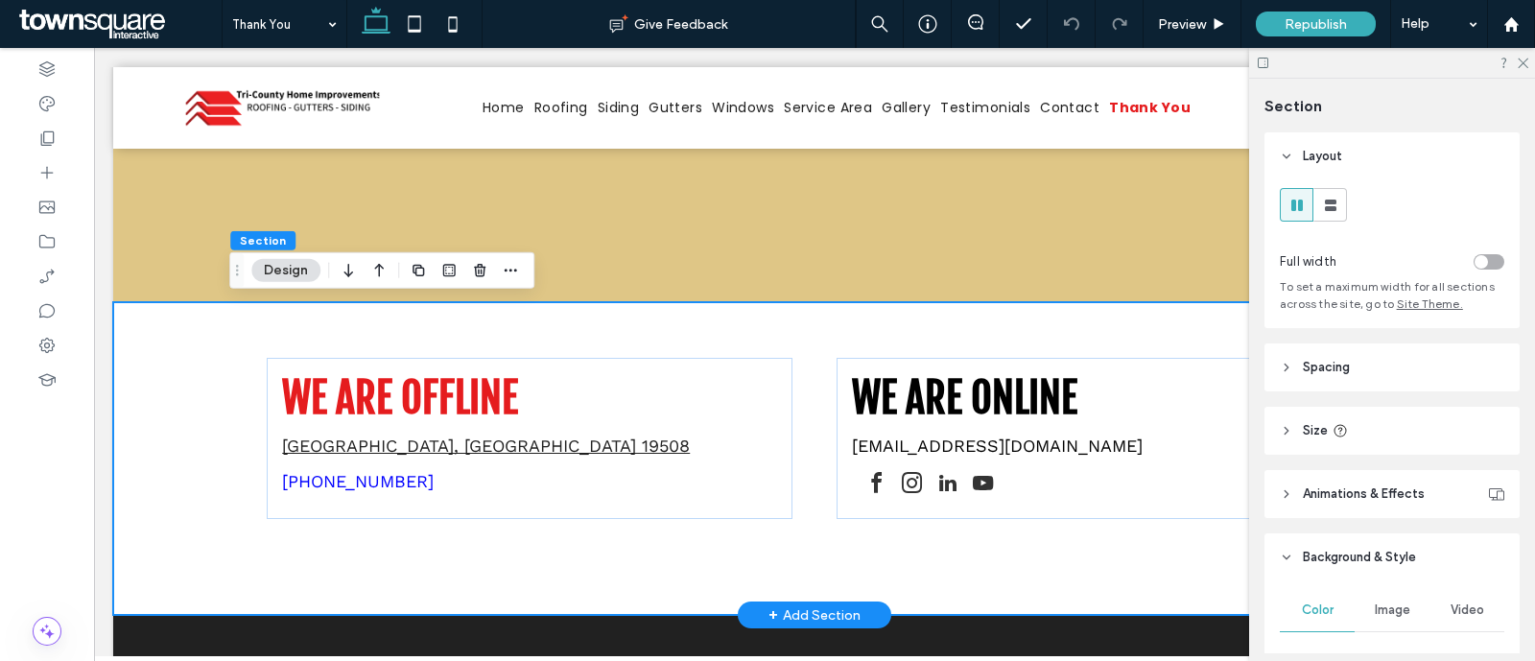
click at [206, 331] on div "We are offline Birdsboro, PA 19508 (610) 718-6001 We are online joncaron@tricou…" at bounding box center [814, 458] width 1403 height 313
click at [294, 533] on div "We are offline Birdsboro, PA 19508 (610) 718-6001 We are online joncaron@tricou…" at bounding box center [814, 458] width 1151 height 313
click at [861, 613] on div "+ Add Section" at bounding box center [815, 615] width 154 height 27
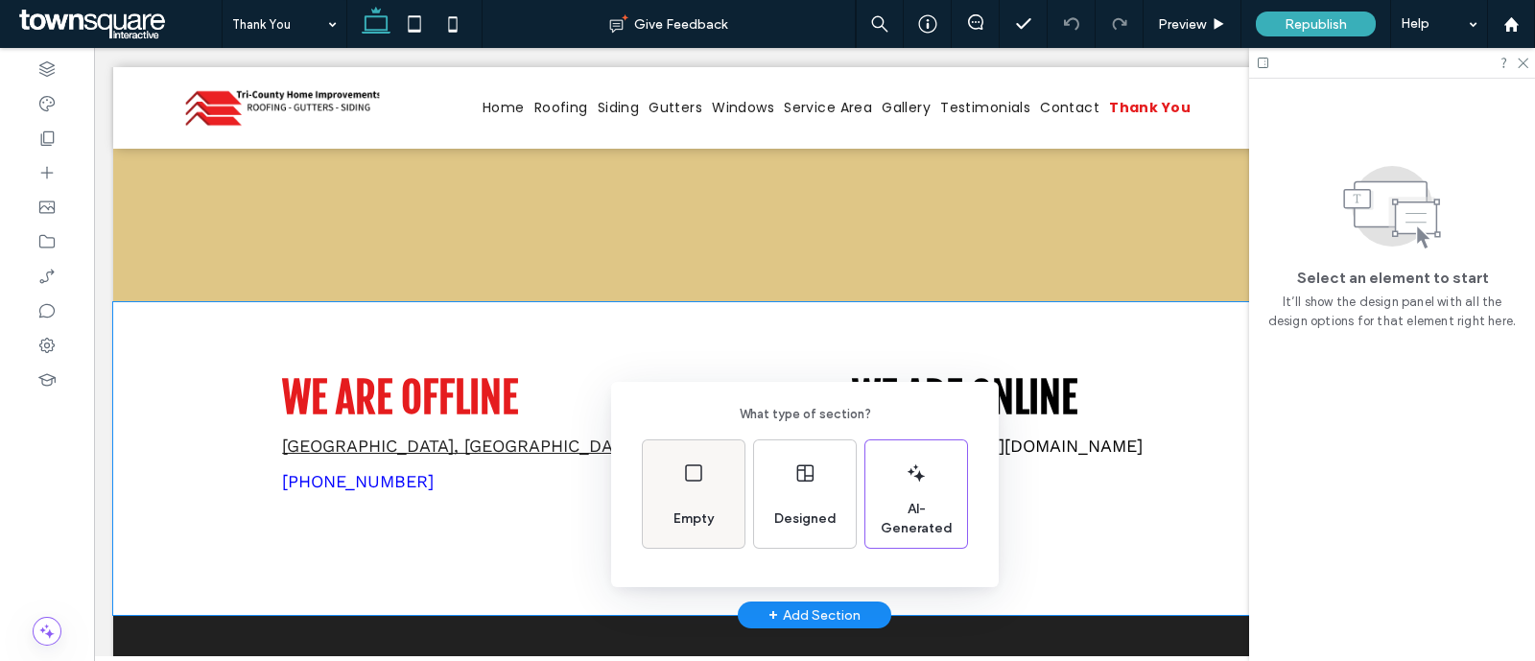
click at [699, 488] on div "Empty" at bounding box center [694, 493] width 102 height 107
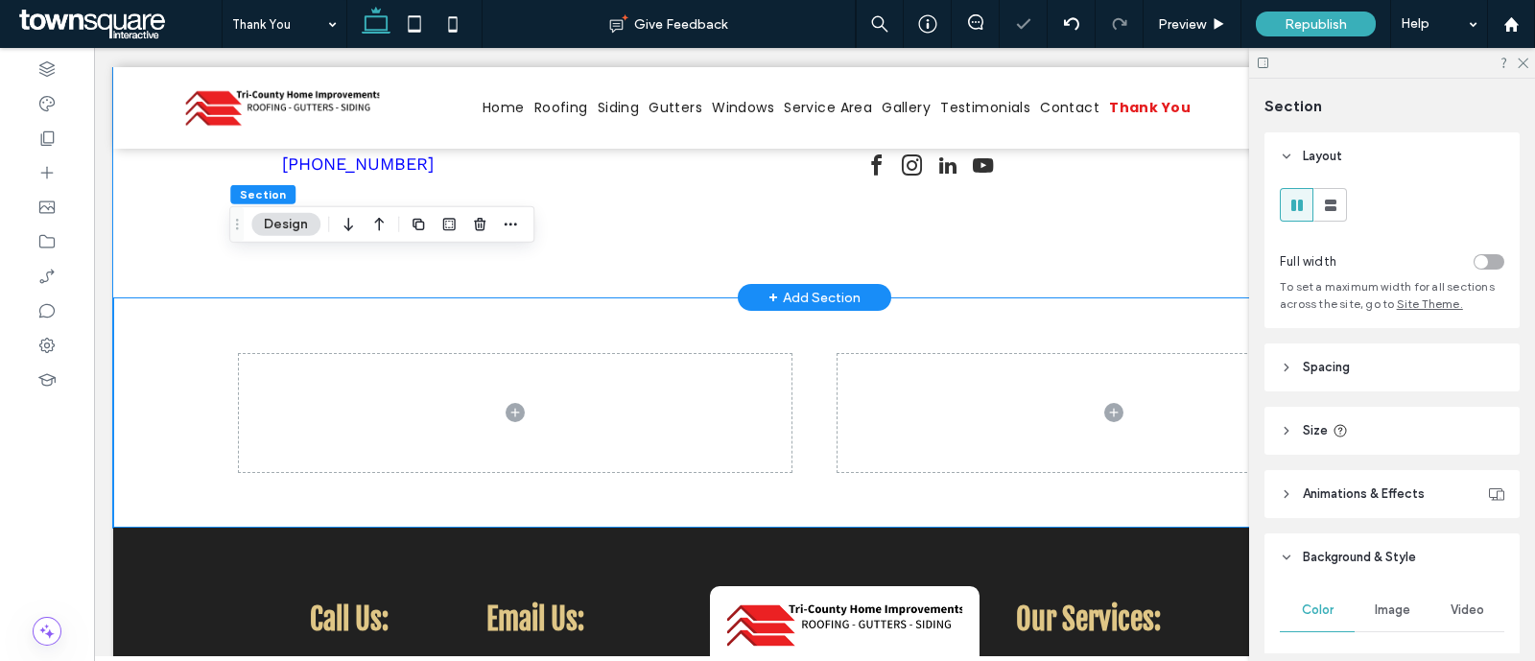
scroll to position [1079, 0]
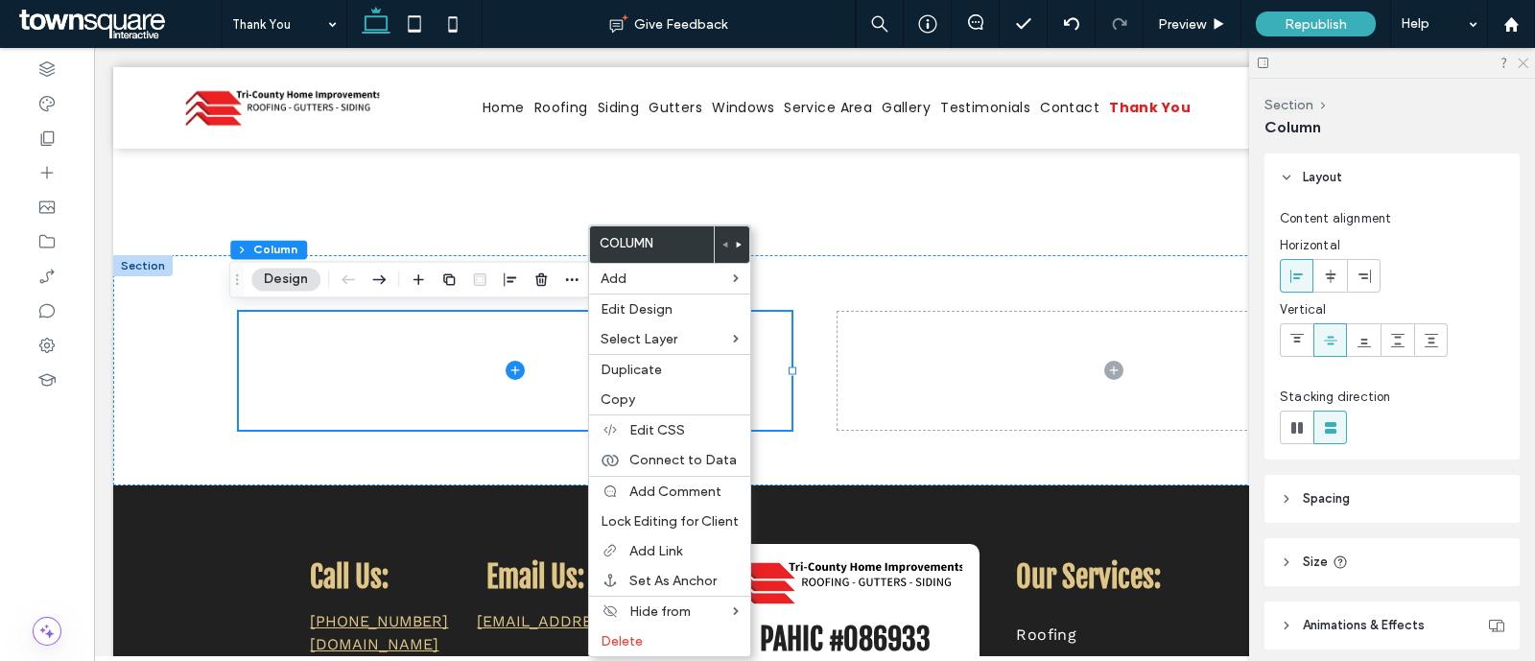
drag, startPoint x: 1521, startPoint y: 59, endPoint x: 1423, endPoint y: 10, distance: 109.9
click at [1521, 59] on icon at bounding box center [1522, 62] width 12 height 12
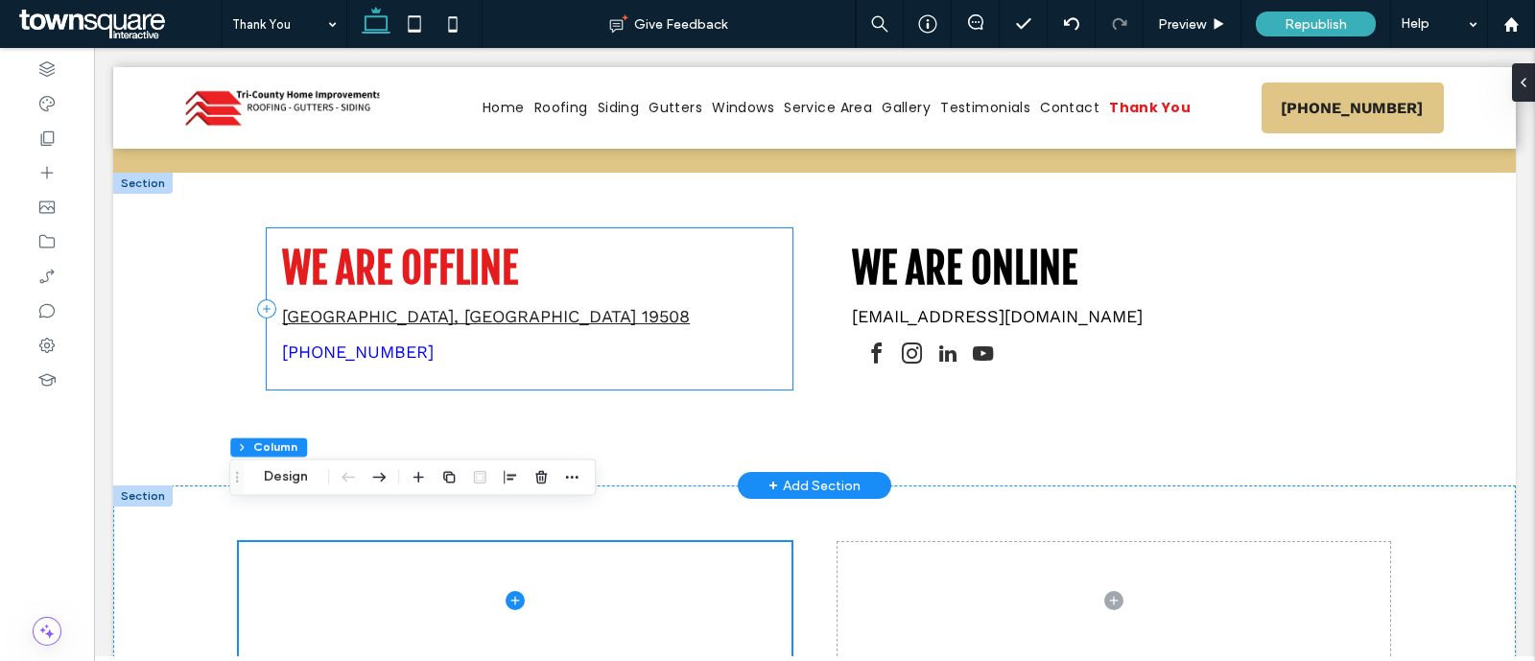
scroll to position [720, 0]
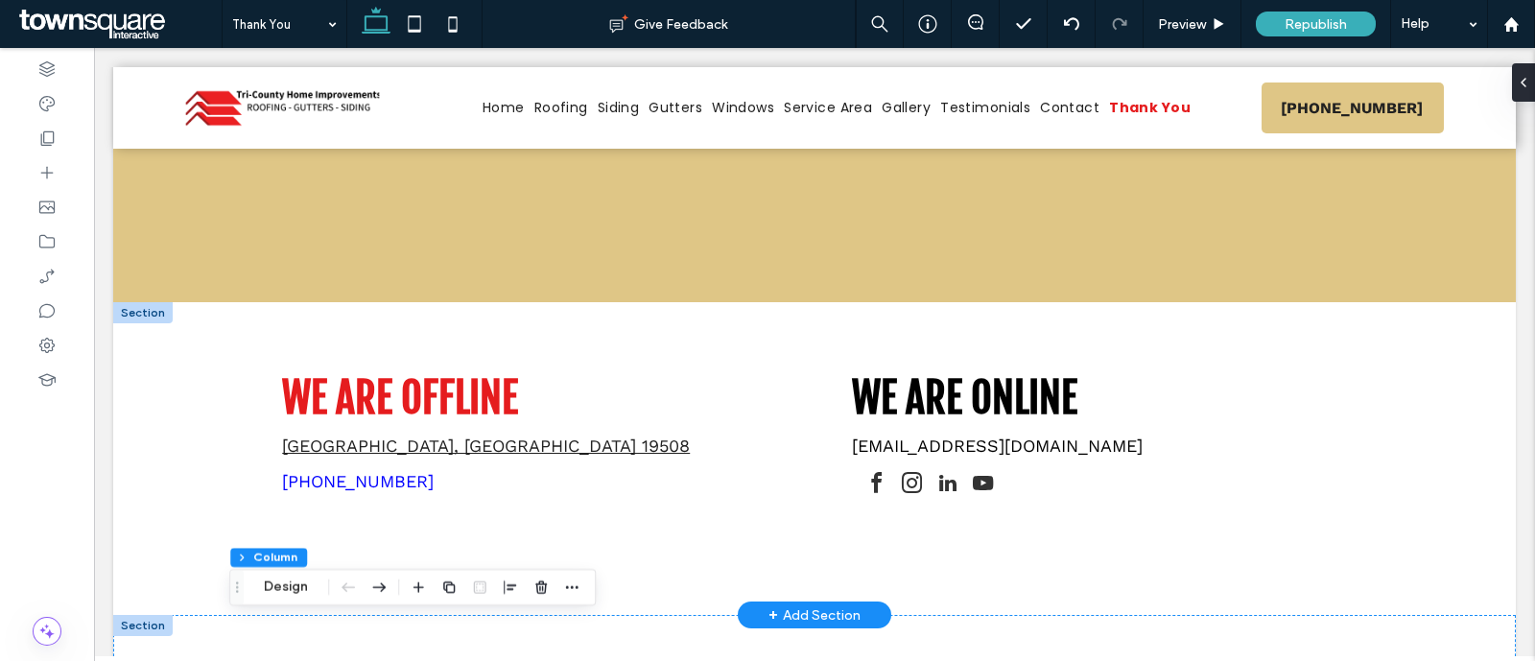
click at [160, 316] on div at bounding box center [142, 312] width 59 height 21
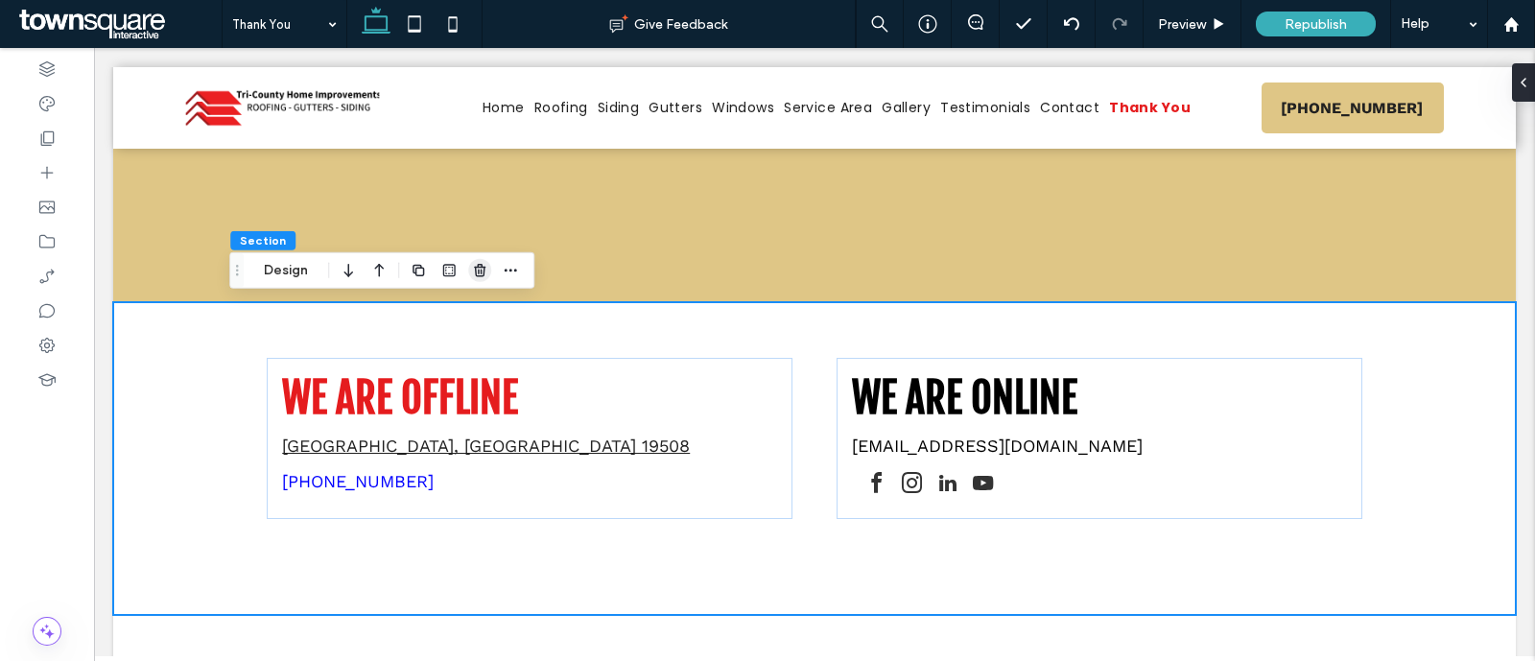
click at [485, 271] on icon "button" at bounding box center [479, 270] width 15 height 15
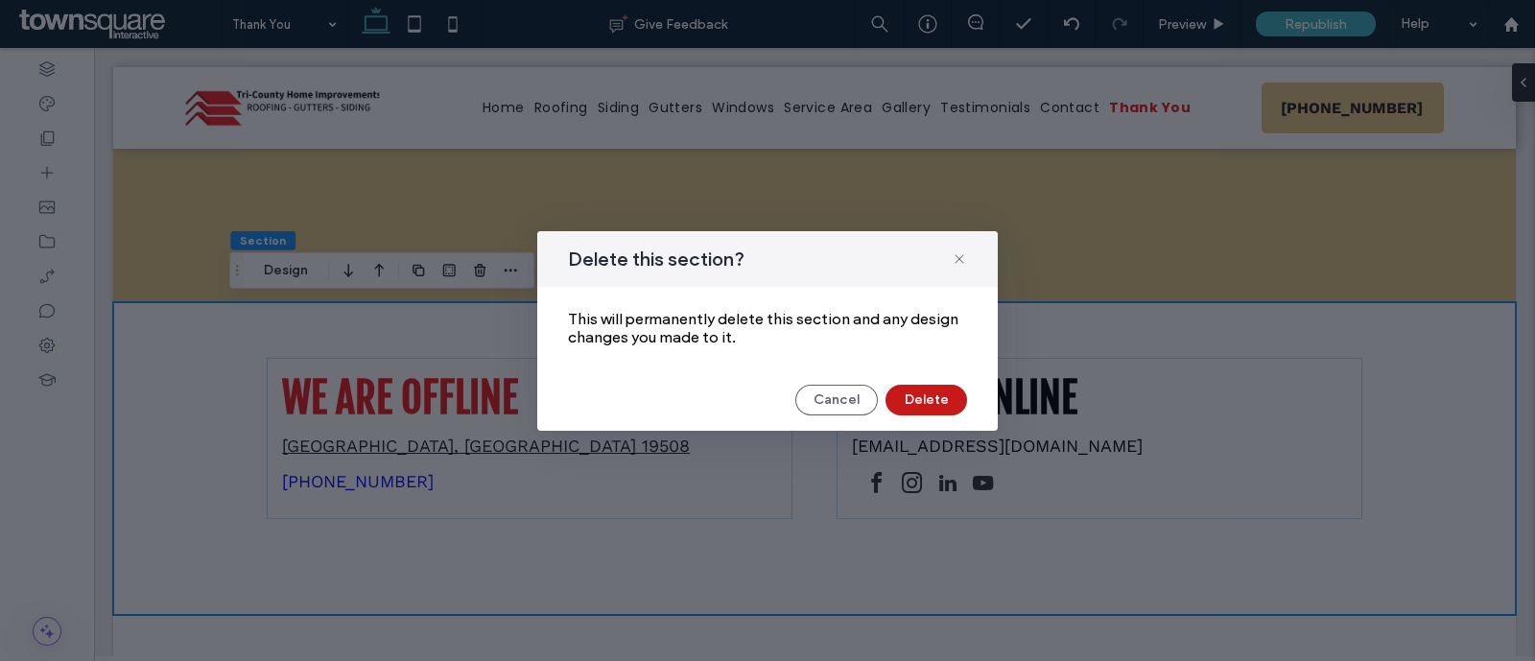
click at [945, 396] on button "Delete" at bounding box center [927, 400] width 82 height 31
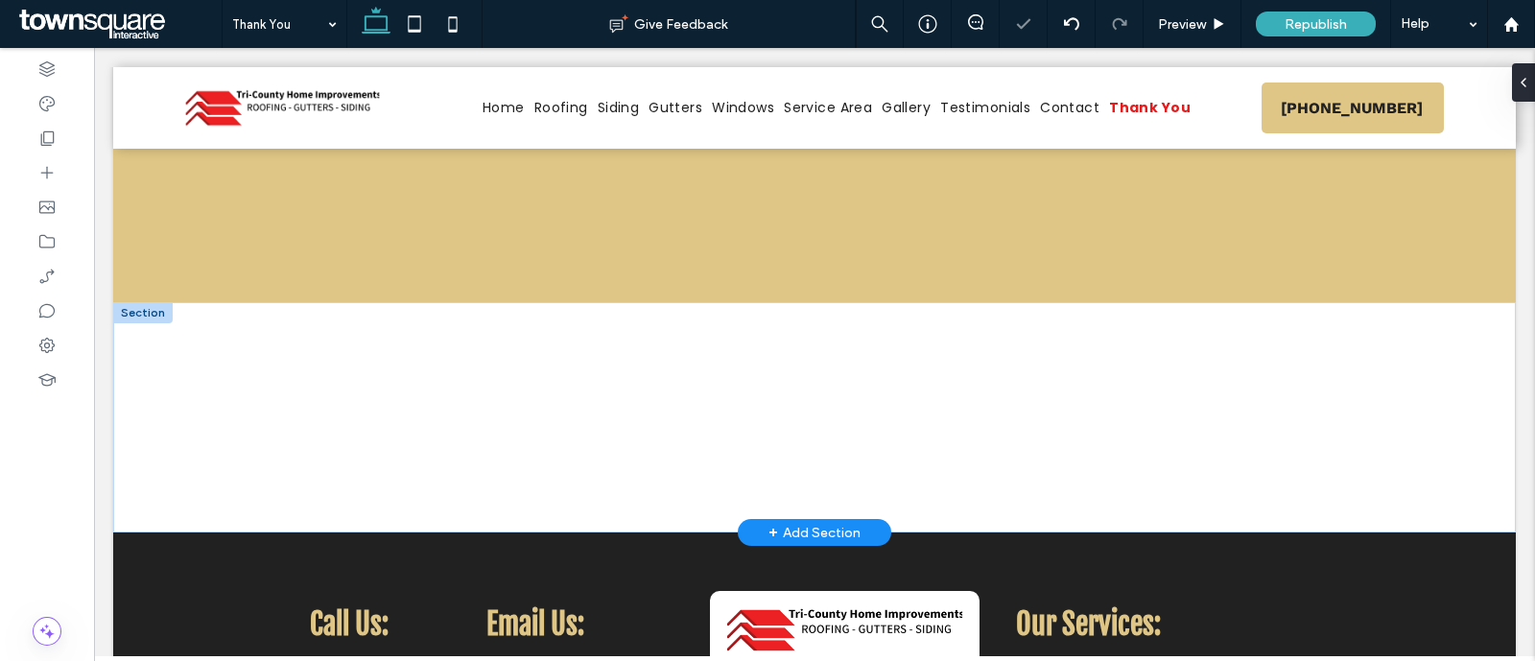
click at [153, 309] on div at bounding box center [142, 312] width 59 height 21
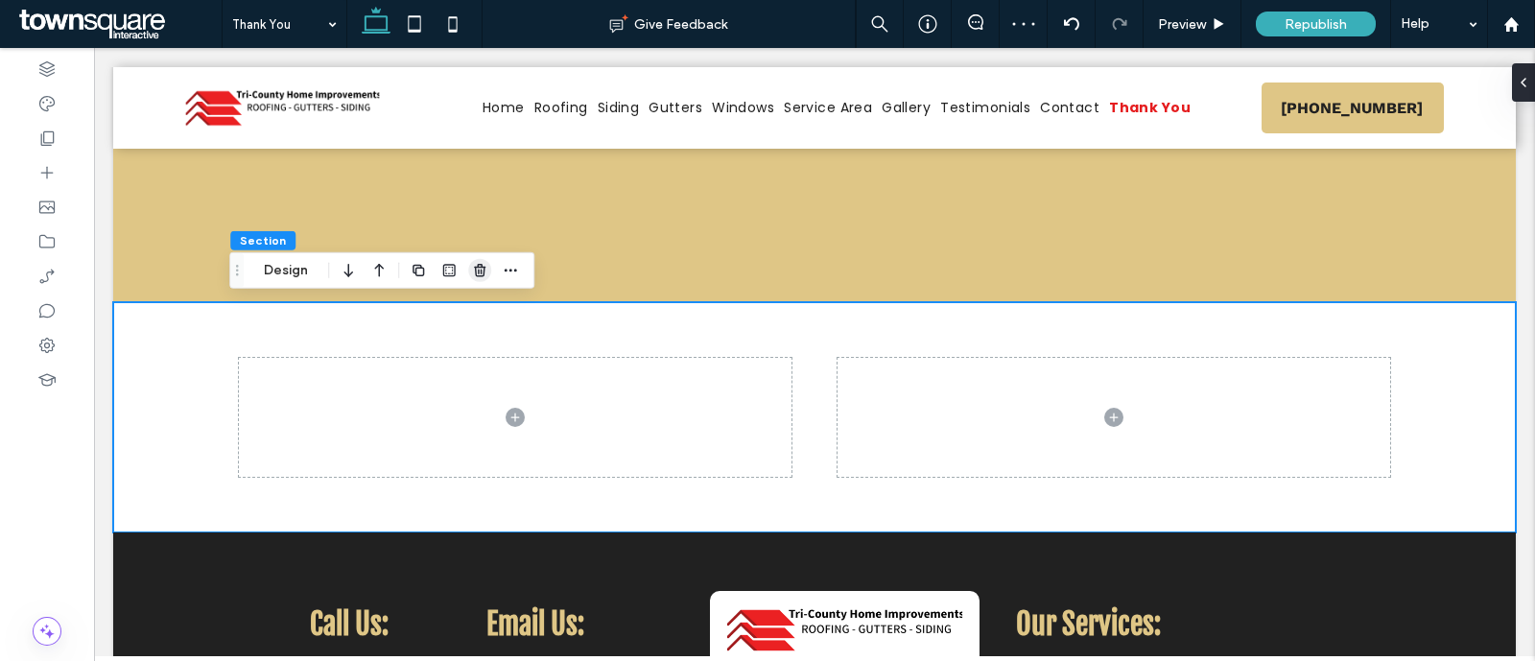
click at [469, 261] on span "button" at bounding box center [479, 270] width 23 height 23
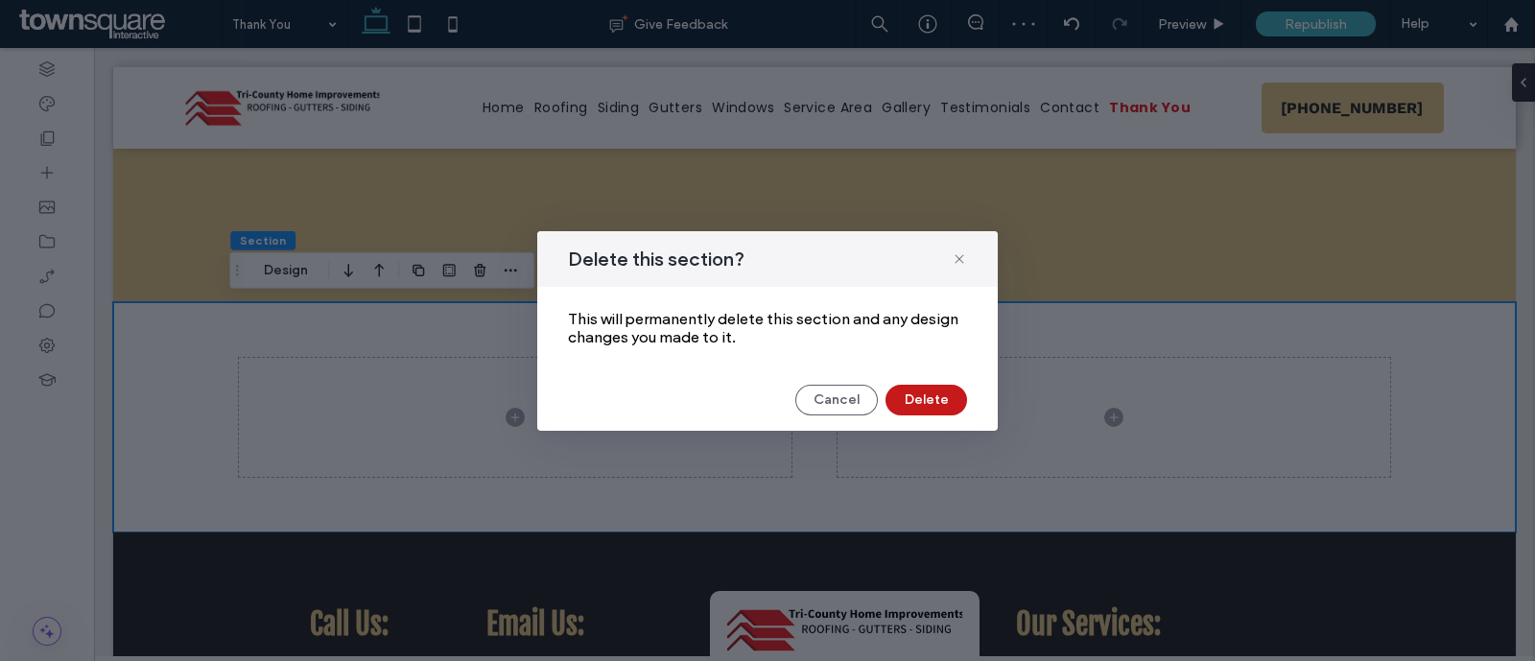
click at [951, 397] on button "Delete" at bounding box center [927, 400] width 82 height 31
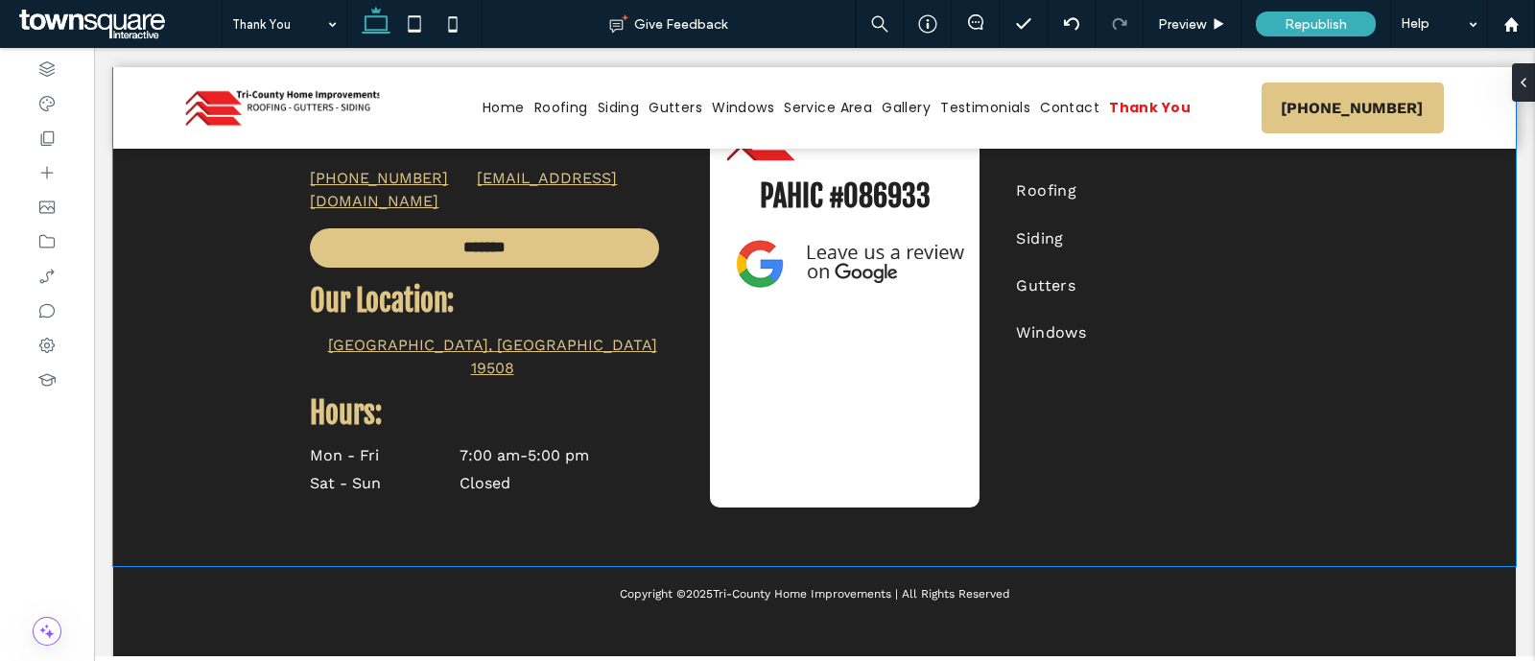
scroll to position [500, 0]
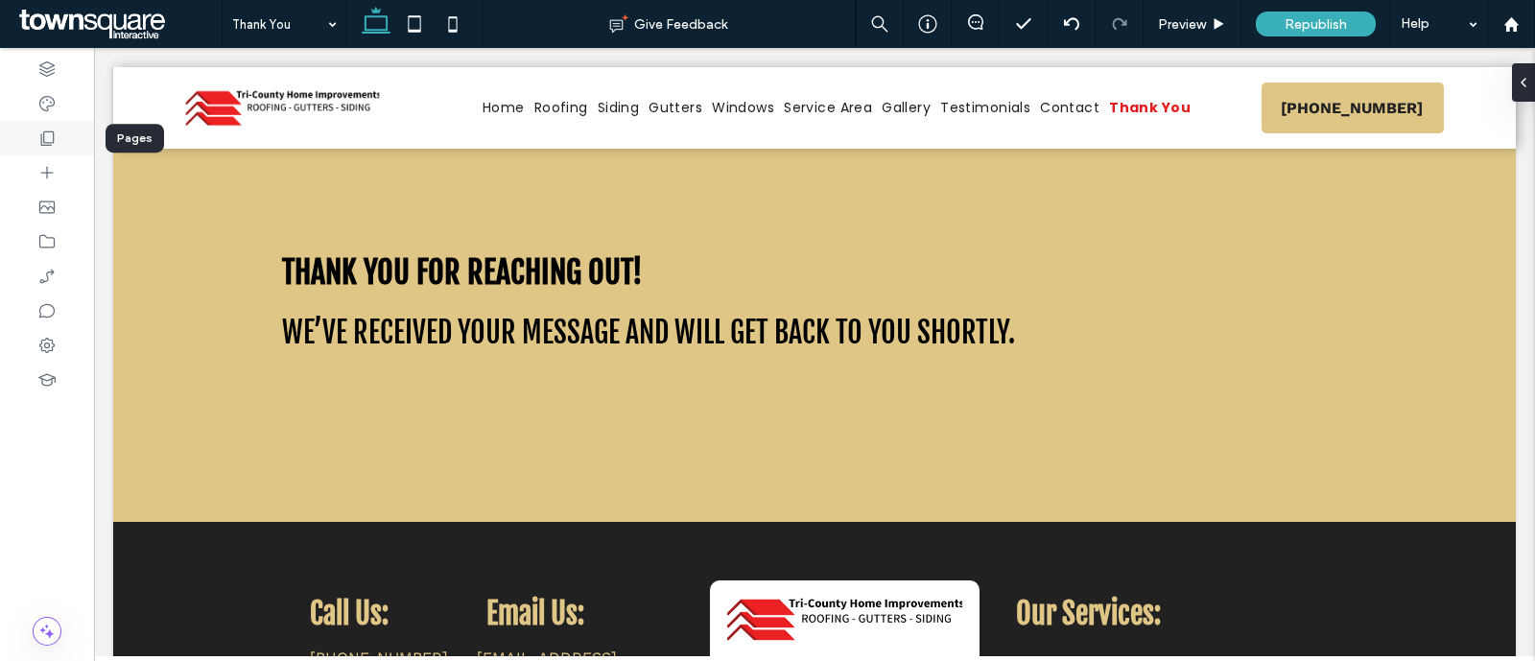
click at [45, 139] on icon at bounding box center [46, 138] width 19 height 19
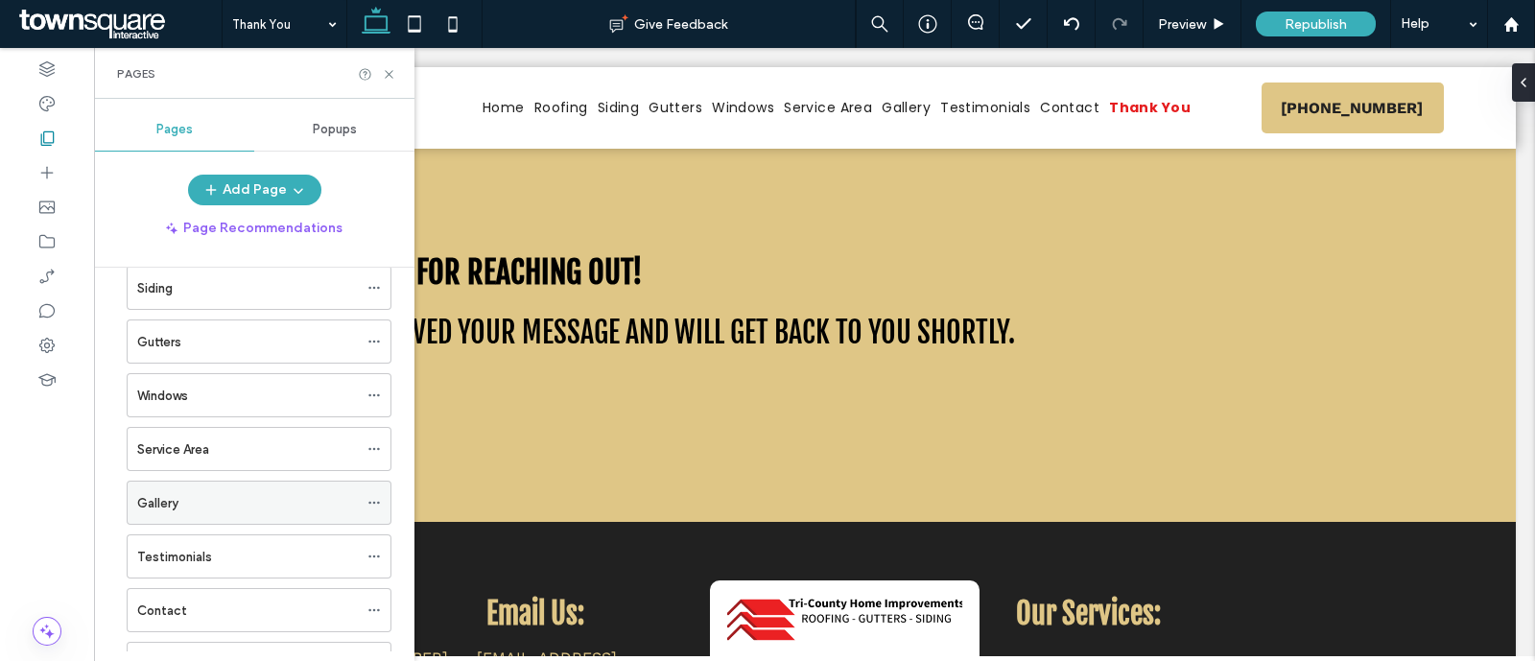
scroll to position [273, 0]
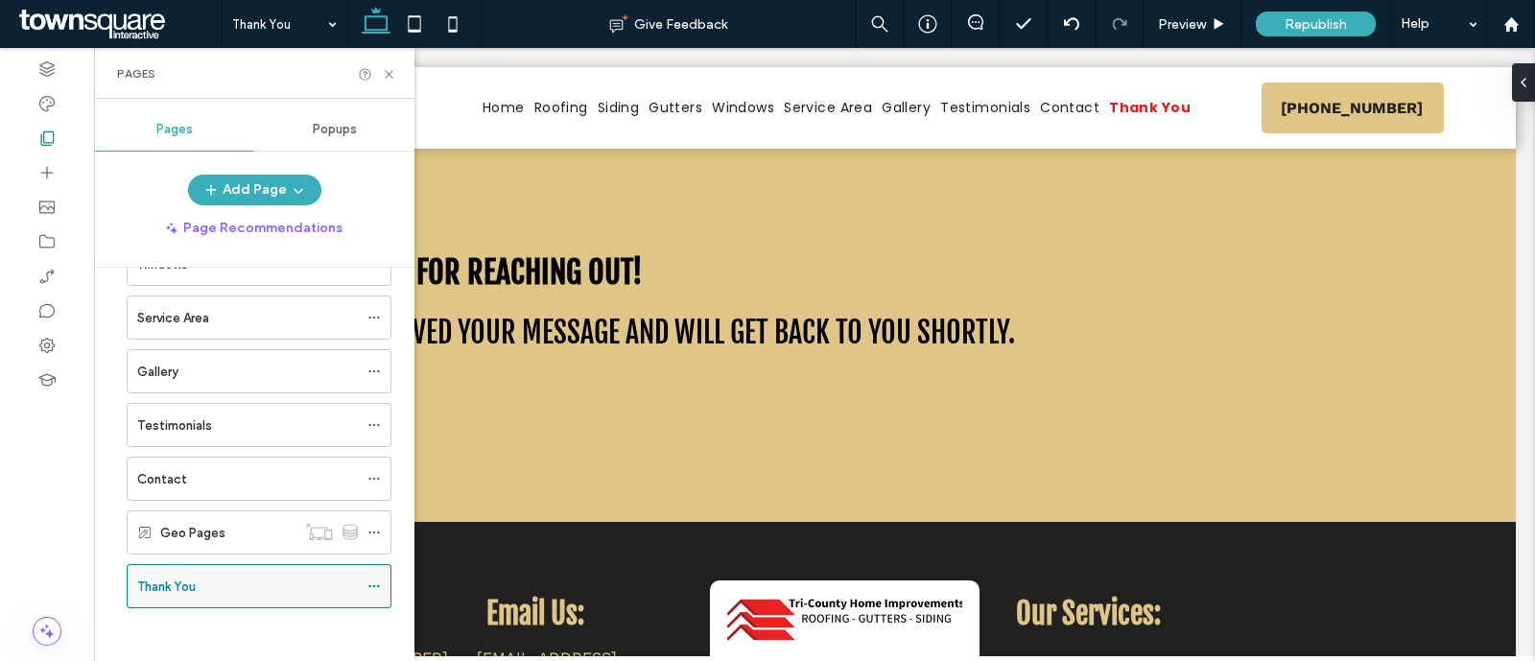
click at [377, 580] on icon at bounding box center [373, 586] width 13 height 13
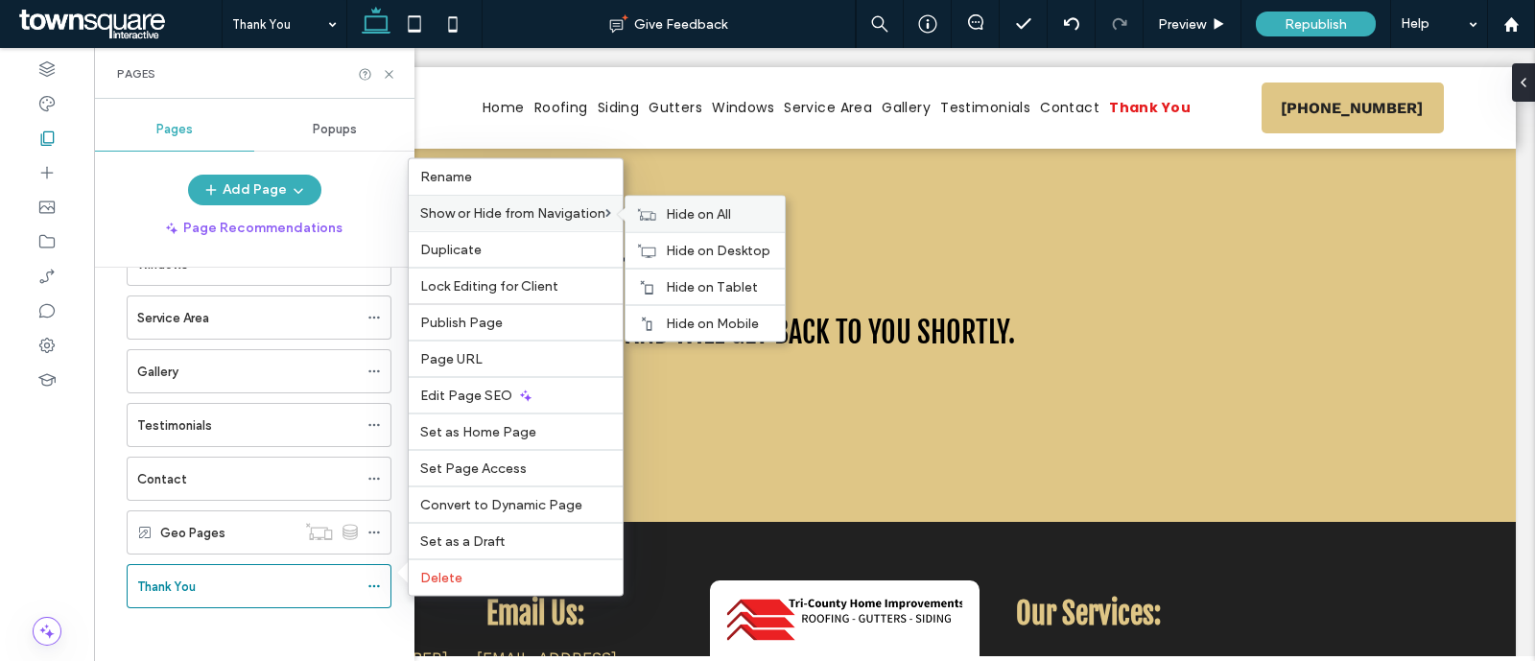
click at [677, 216] on span "Hide on All" at bounding box center [698, 214] width 65 height 16
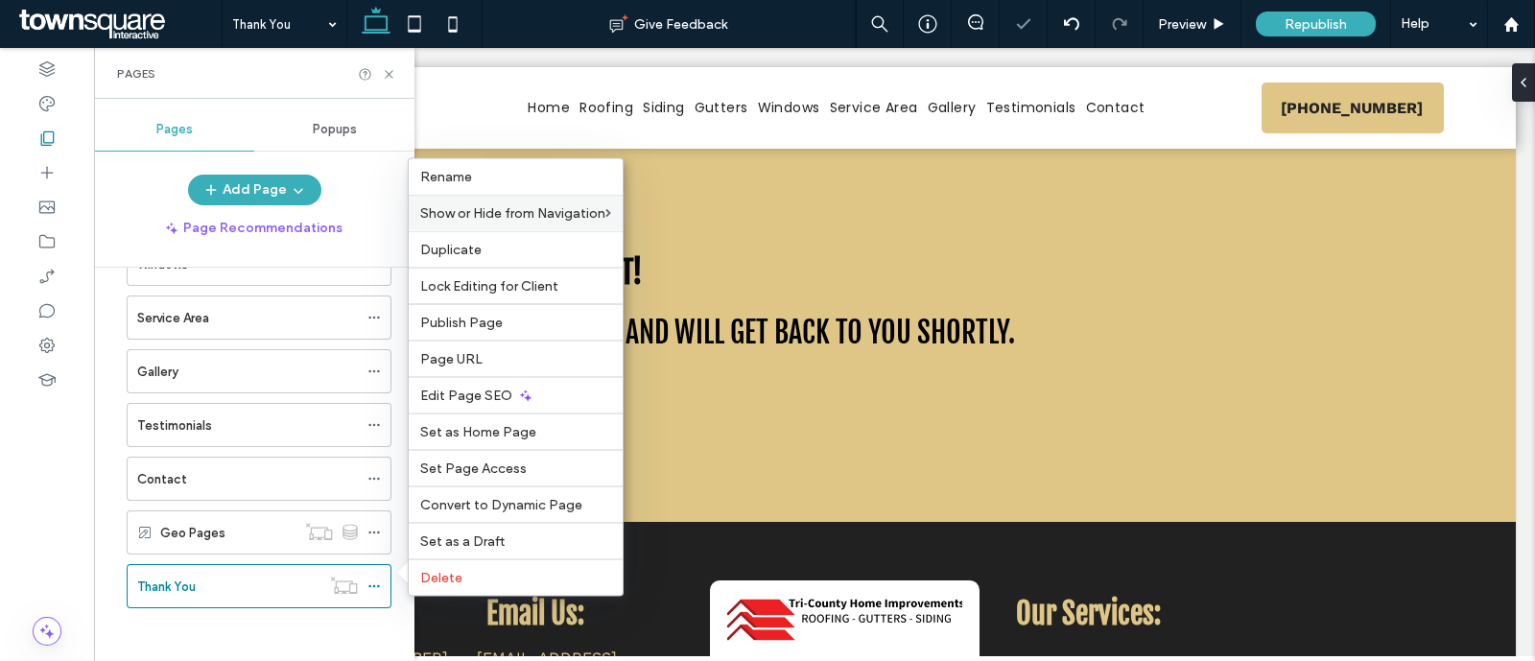
click at [355, 175] on div "Add Page" at bounding box center [254, 190] width 320 height 31
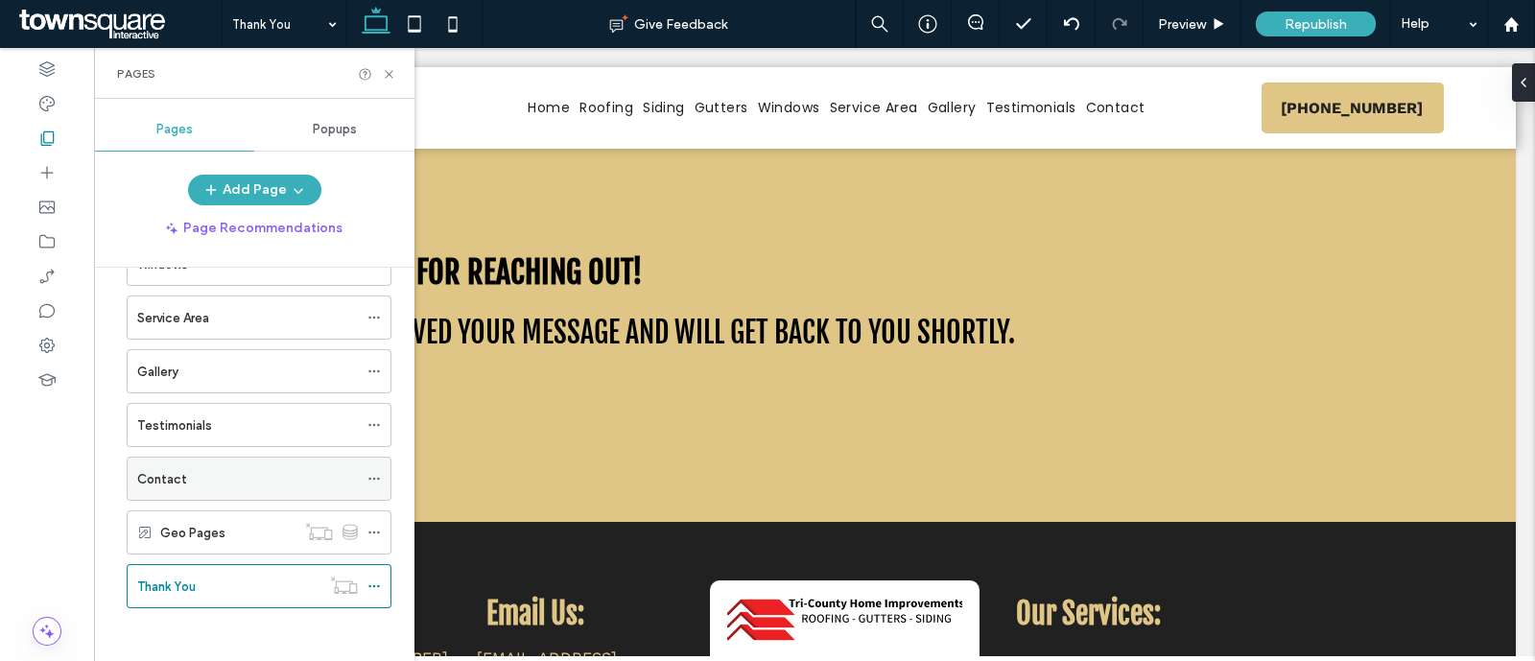
click at [221, 469] on div "Contact" at bounding box center [247, 479] width 221 height 20
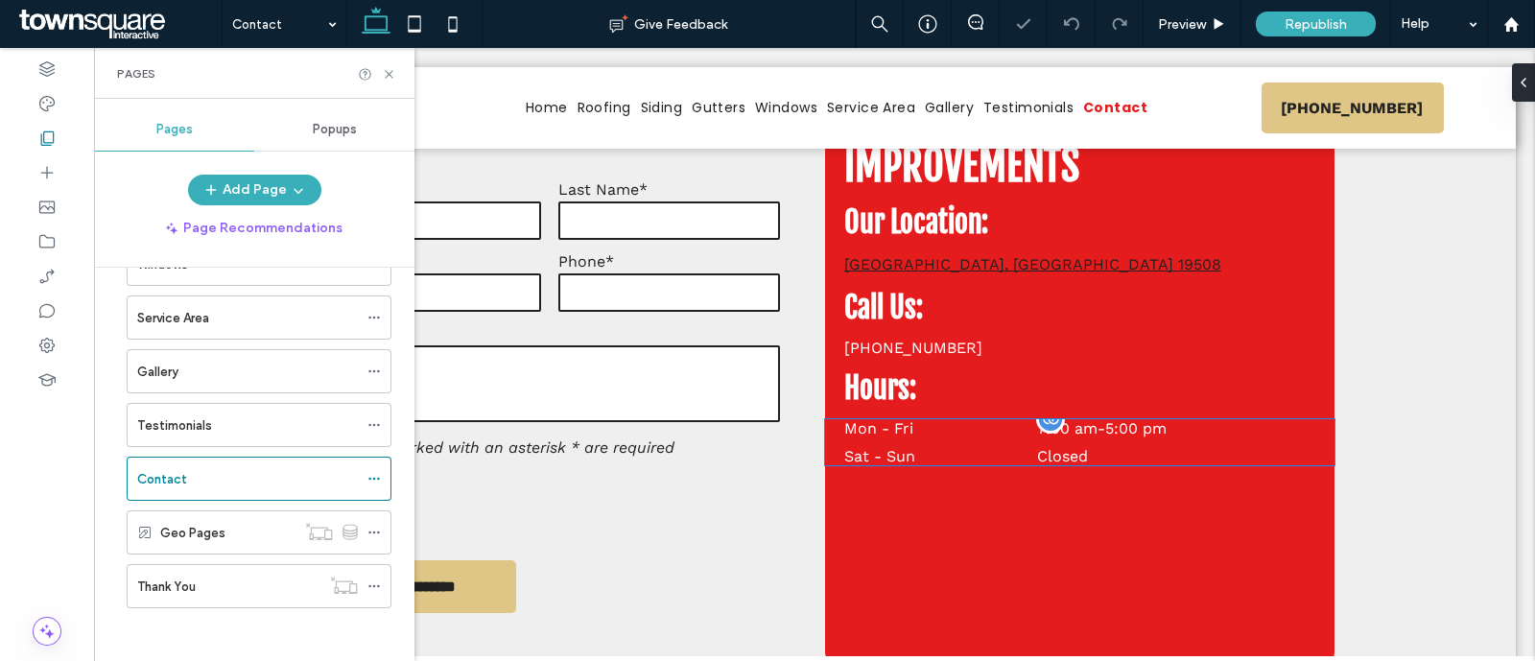
scroll to position [959, 0]
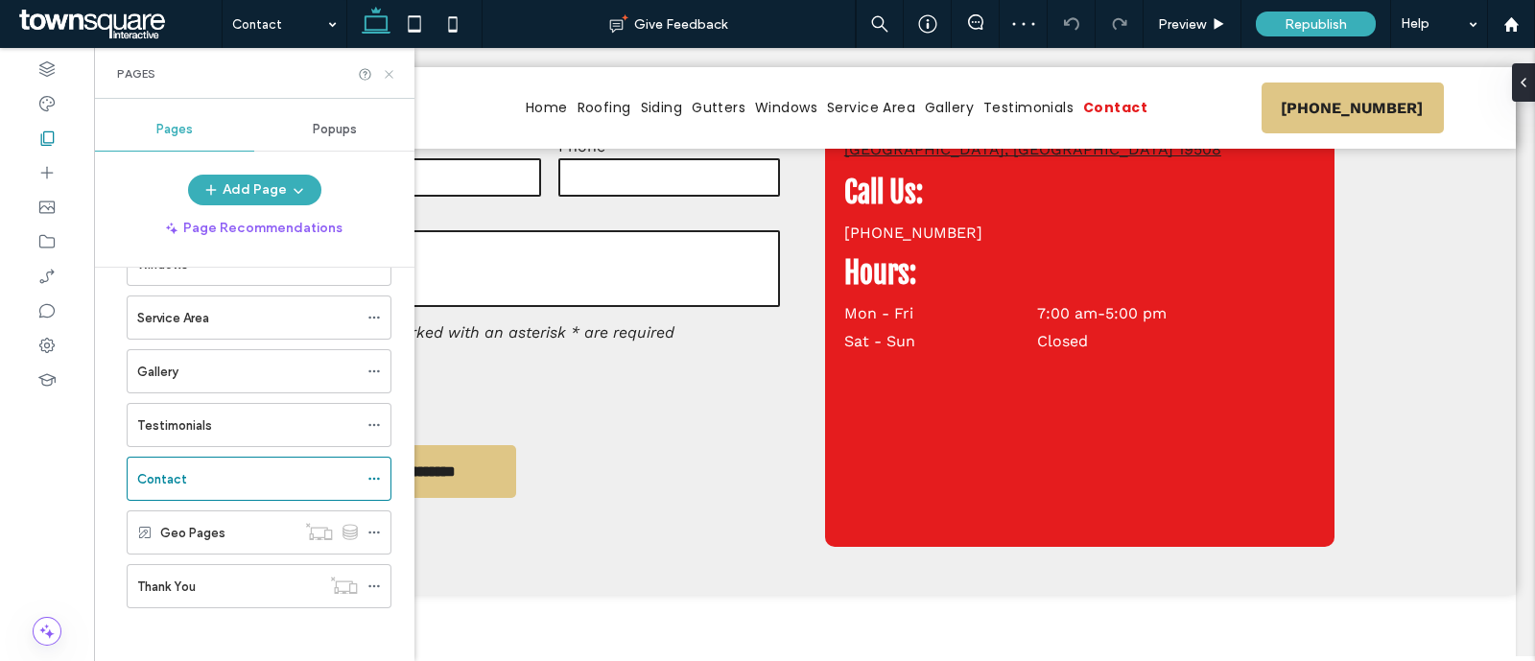
click at [392, 67] on icon at bounding box center [389, 74] width 14 height 14
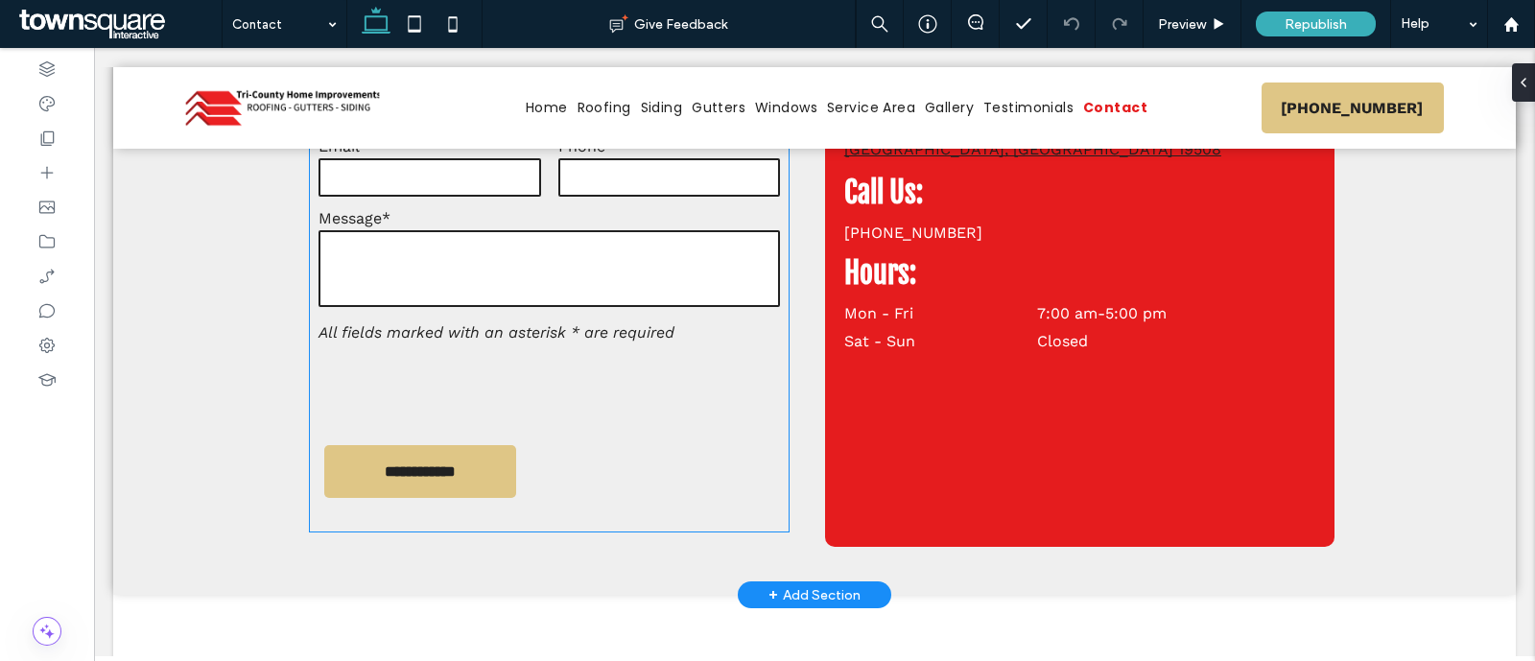
scroll to position [839, 0]
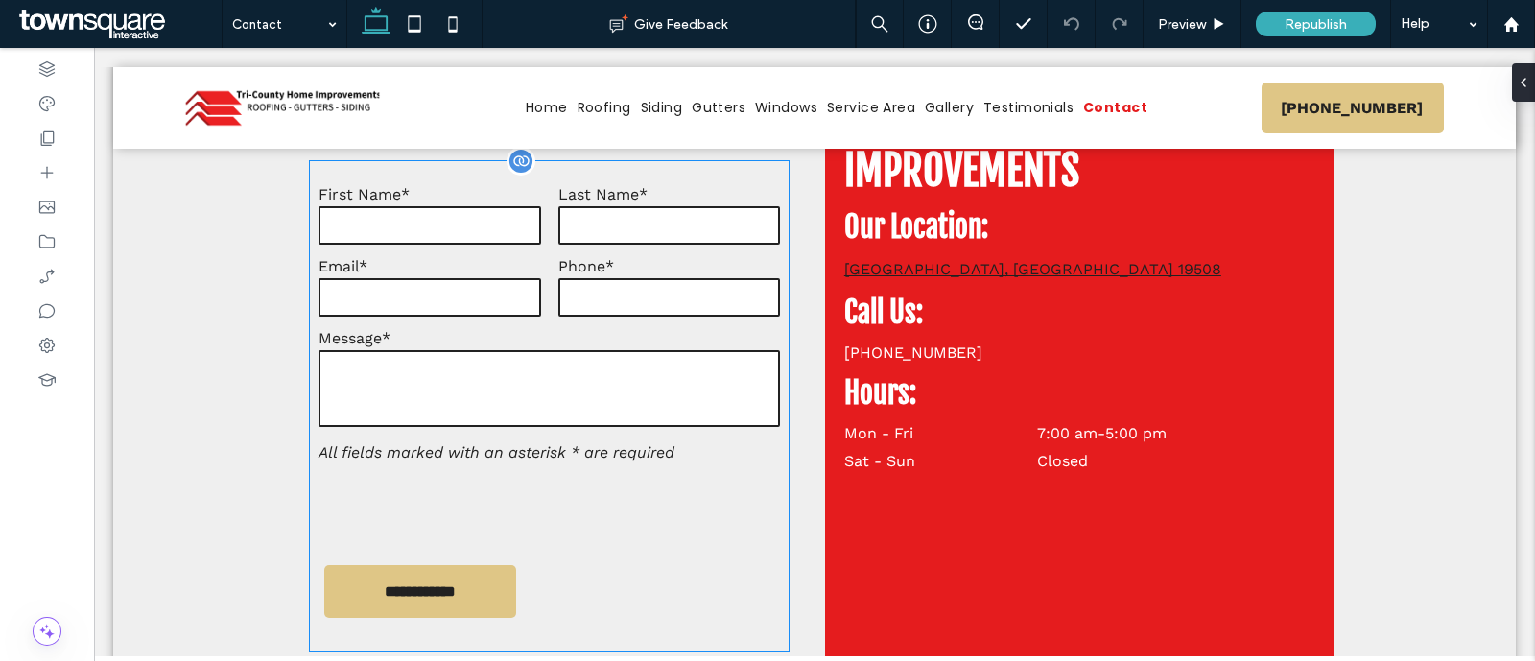
click at [725, 489] on form "**********" at bounding box center [549, 406] width 479 height 490
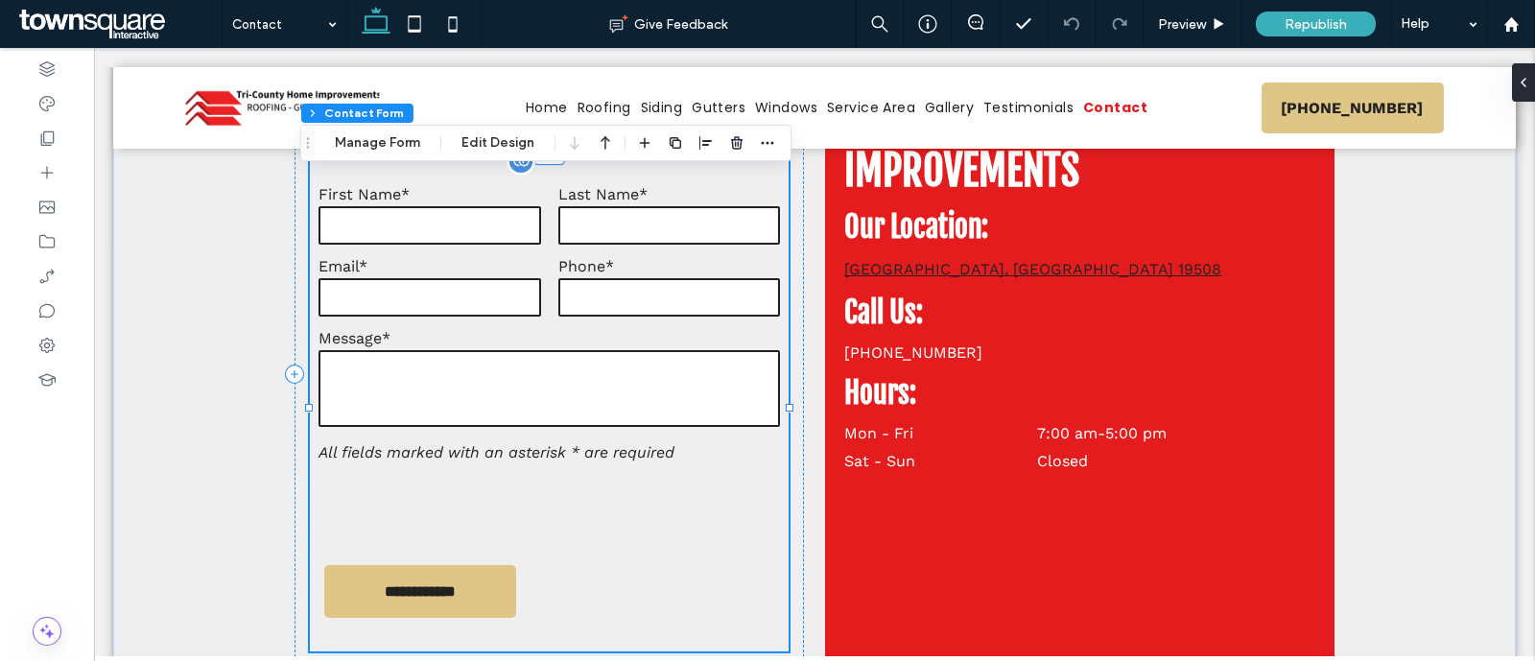
type input "*"
type input "***"
type input "*"
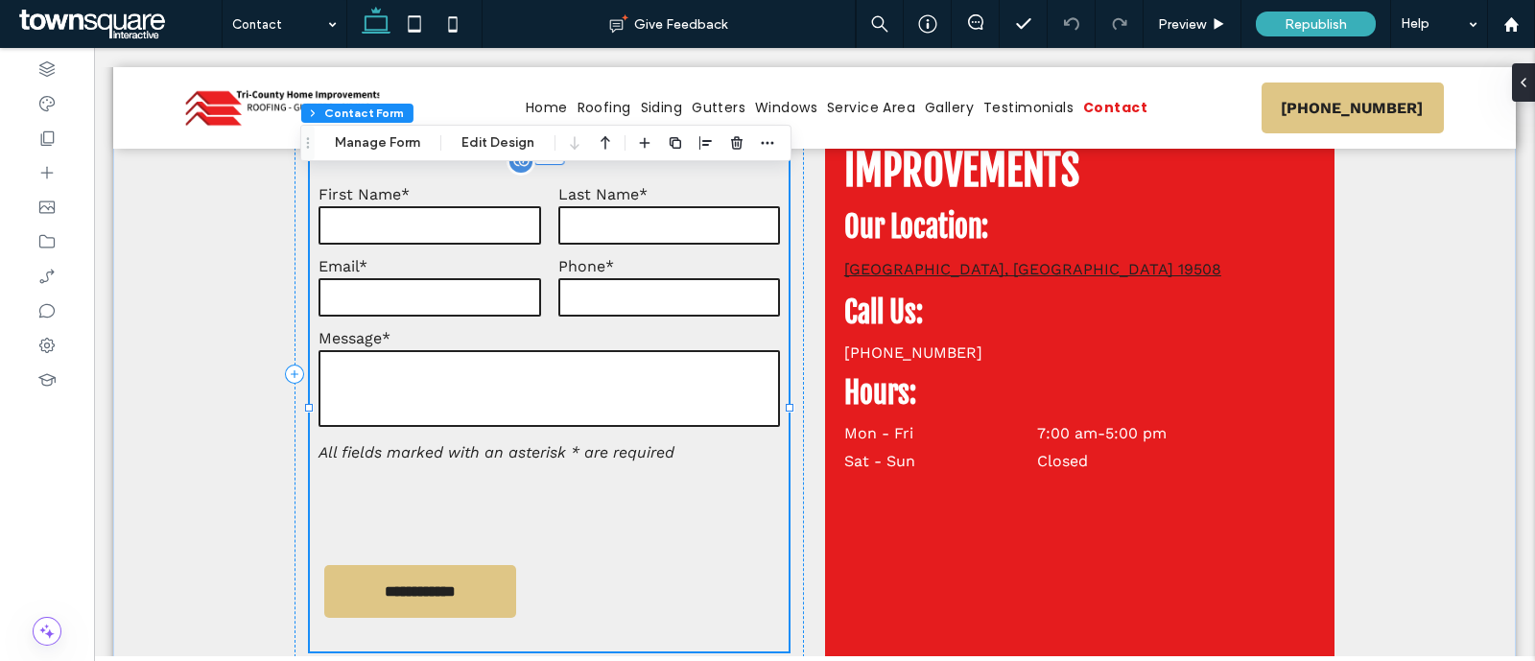
type input "***"
click at [359, 145] on button "Manage Form" at bounding box center [377, 142] width 110 height 23
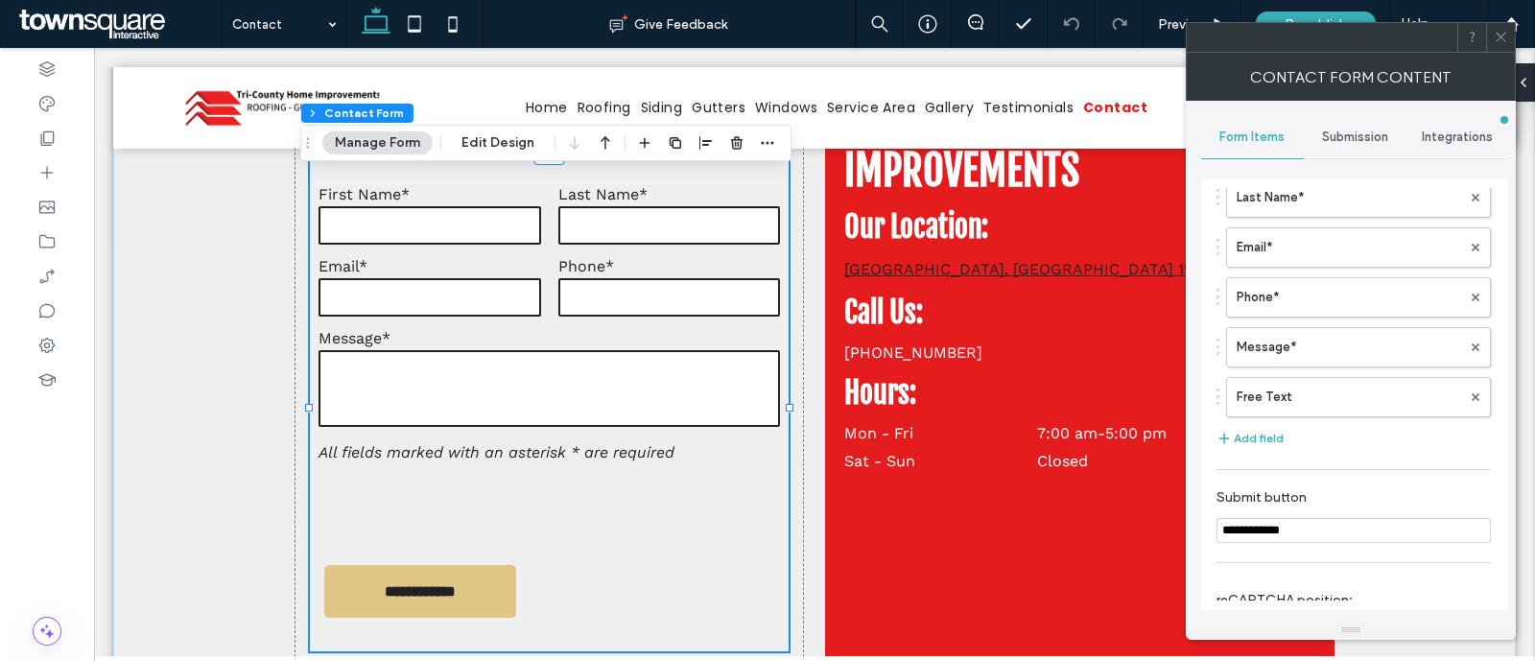
scroll to position [0, 0]
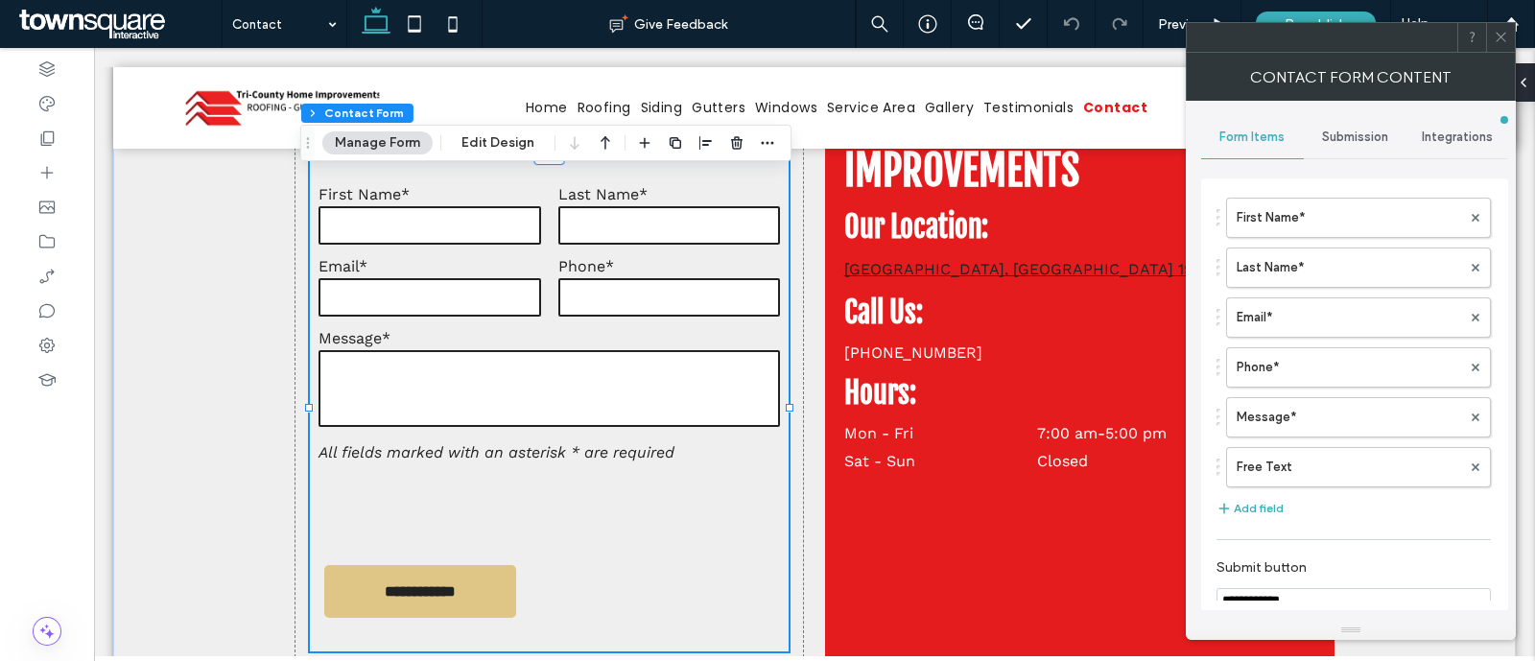
click at [1334, 118] on div "Submission" at bounding box center [1355, 137] width 103 height 42
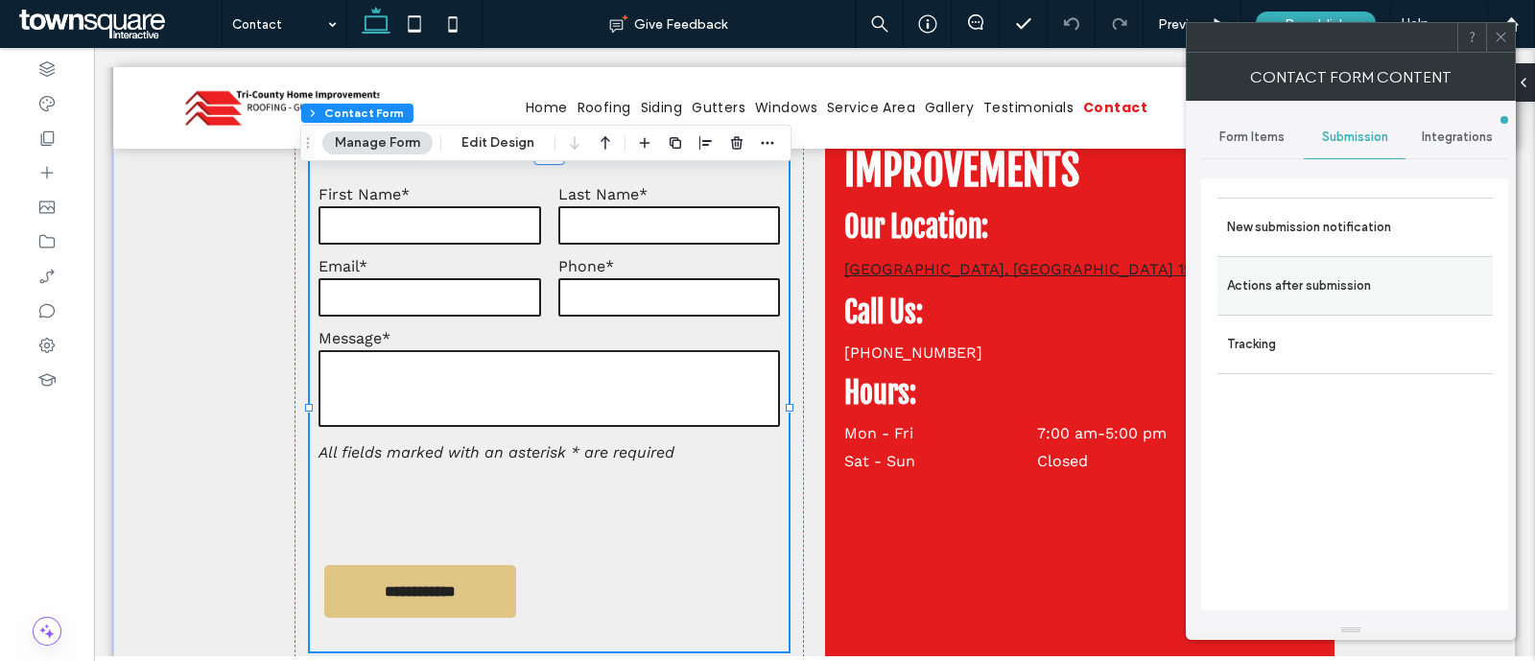
click at [1301, 274] on label "Actions after submission" at bounding box center [1355, 286] width 256 height 38
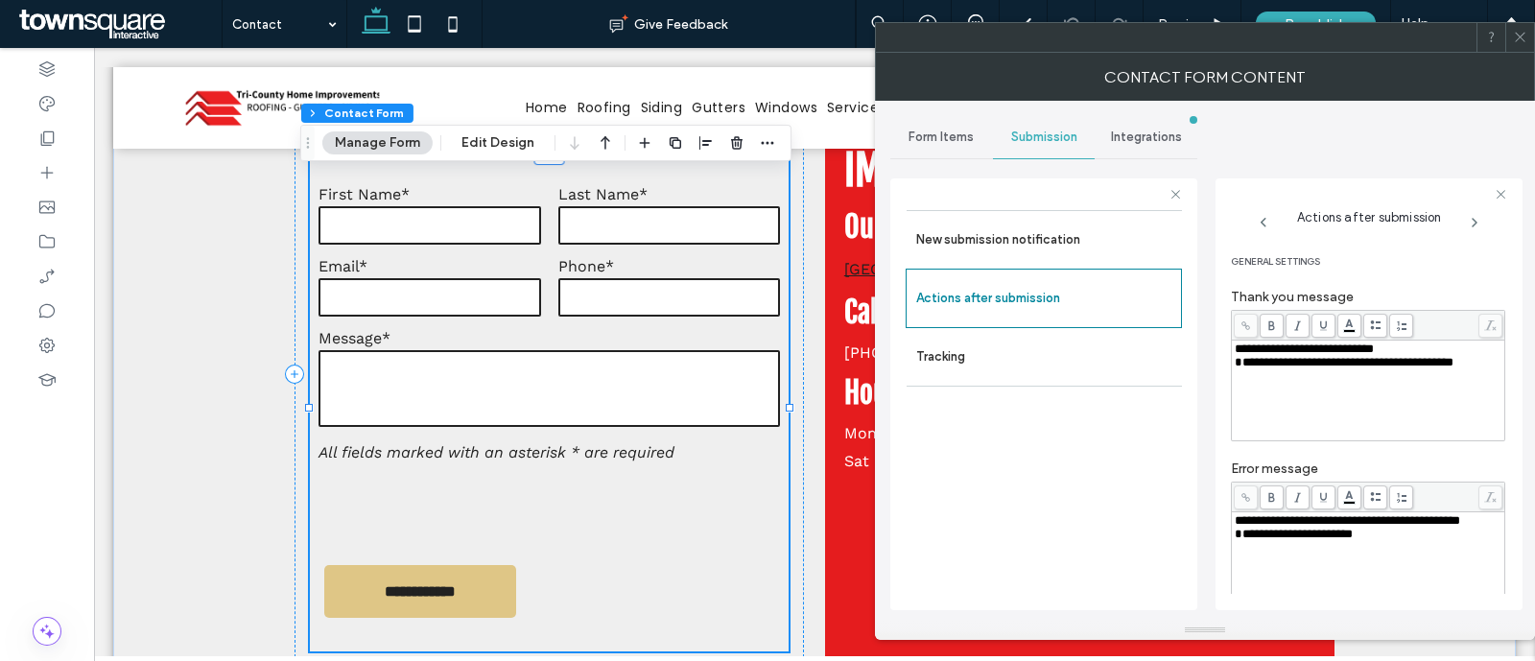
click at [1521, 40] on icon at bounding box center [1520, 37] width 14 height 14
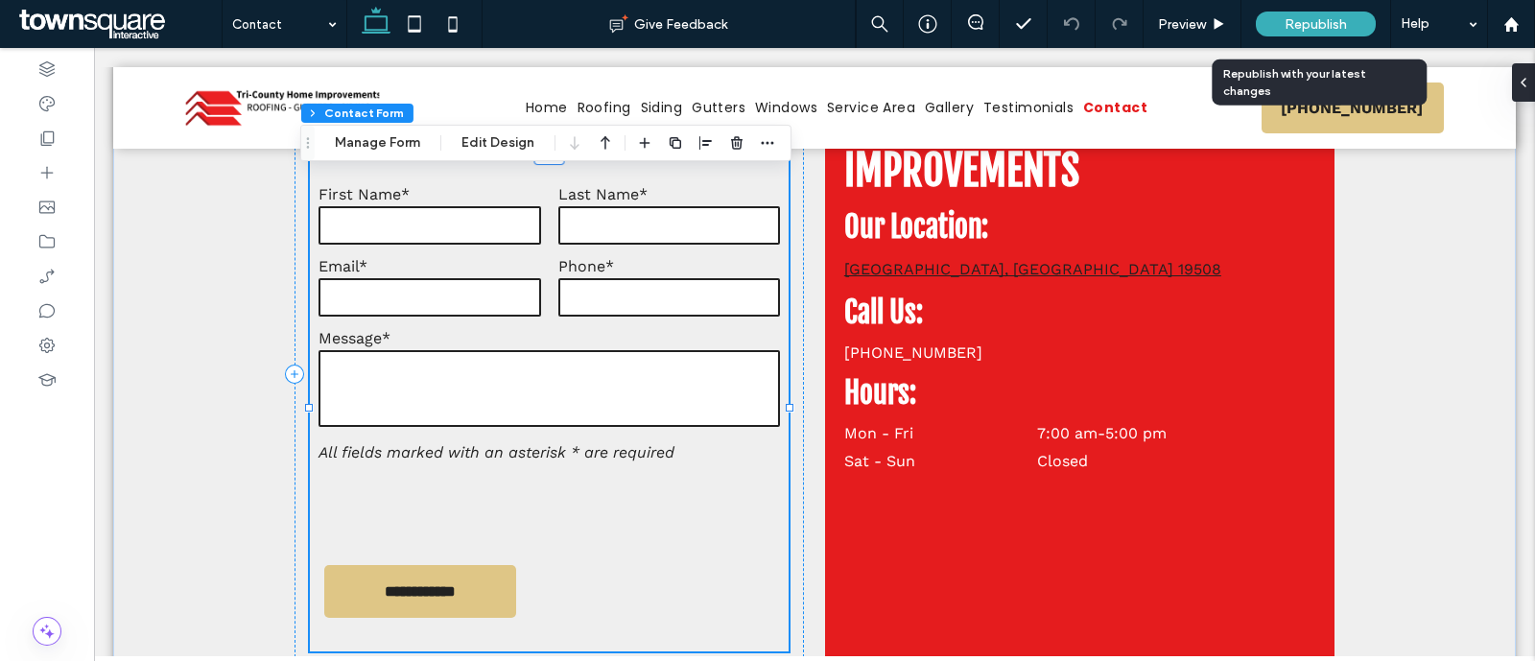
click at [1344, 12] on div "Republish" at bounding box center [1316, 24] width 120 height 25
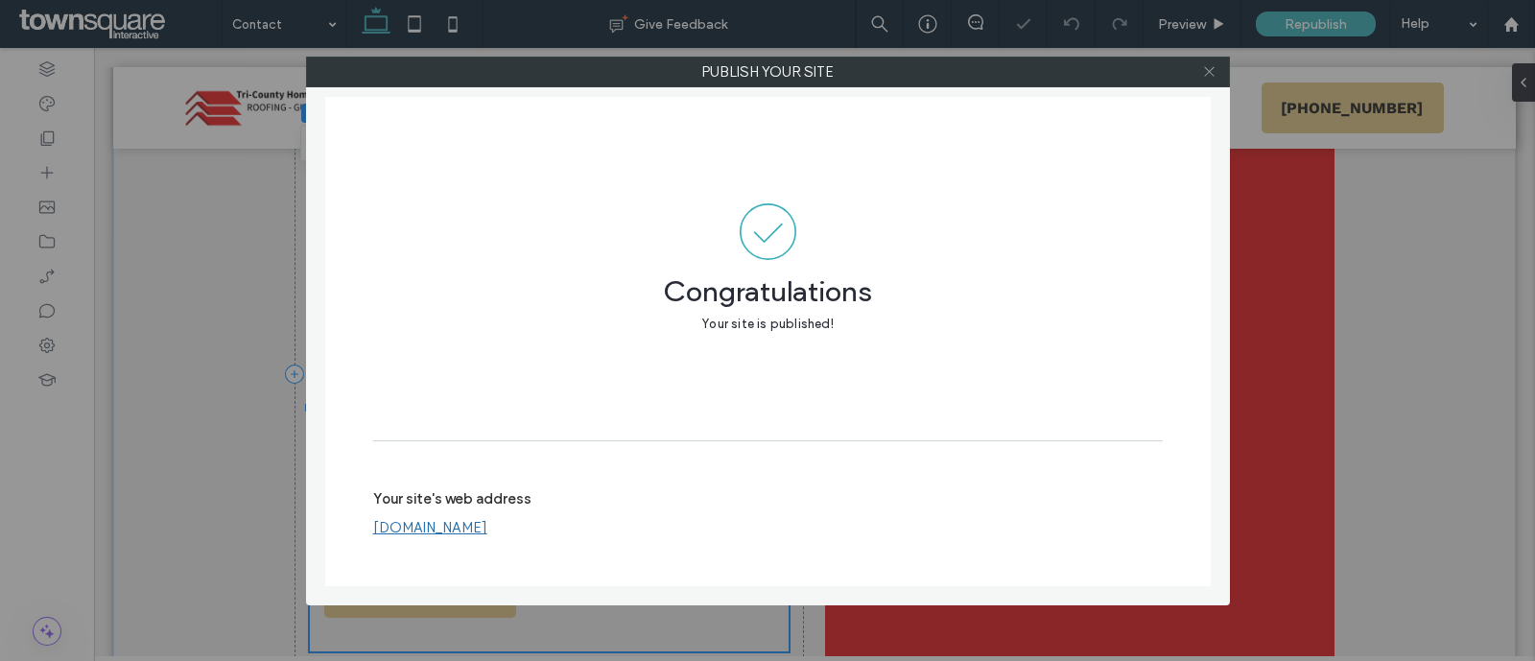
click at [1208, 71] on icon at bounding box center [1209, 71] width 14 height 14
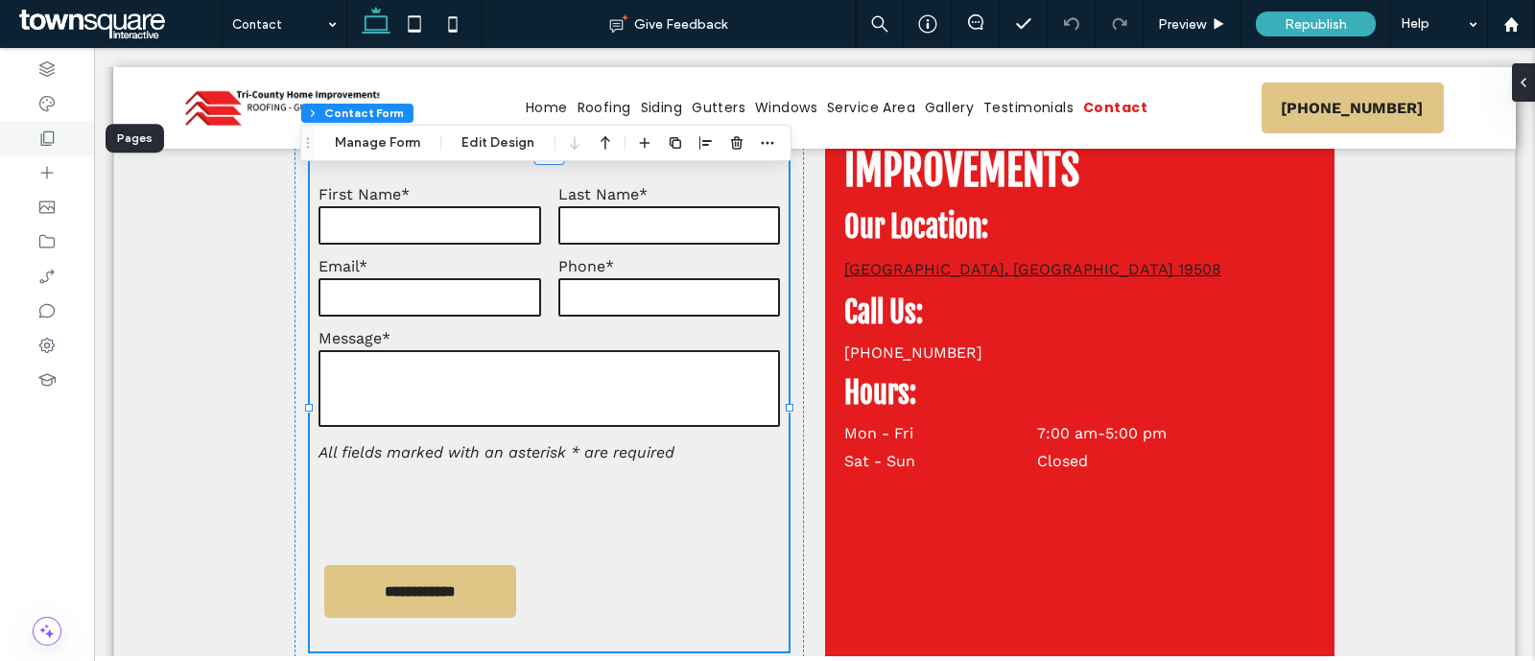
click at [35, 140] on div at bounding box center [47, 138] width 94 height 35
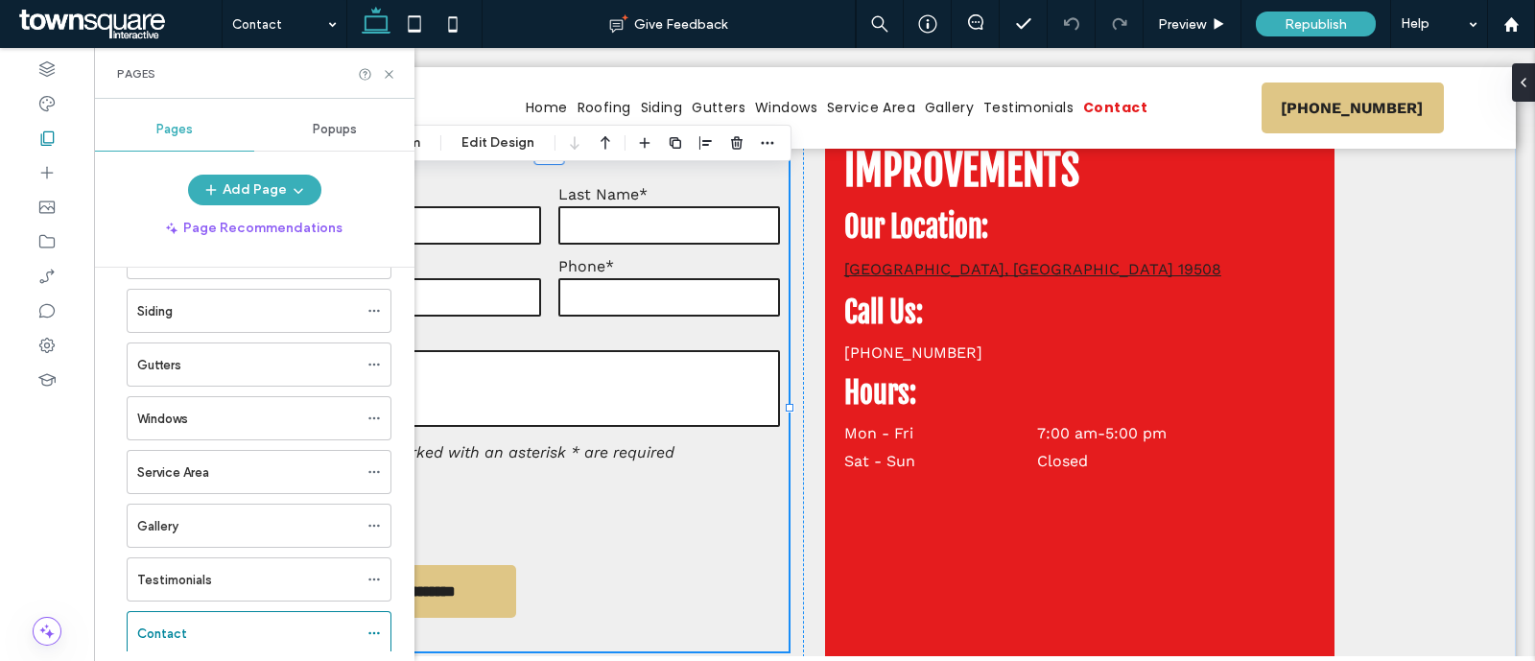
scroll to position [239, 0]
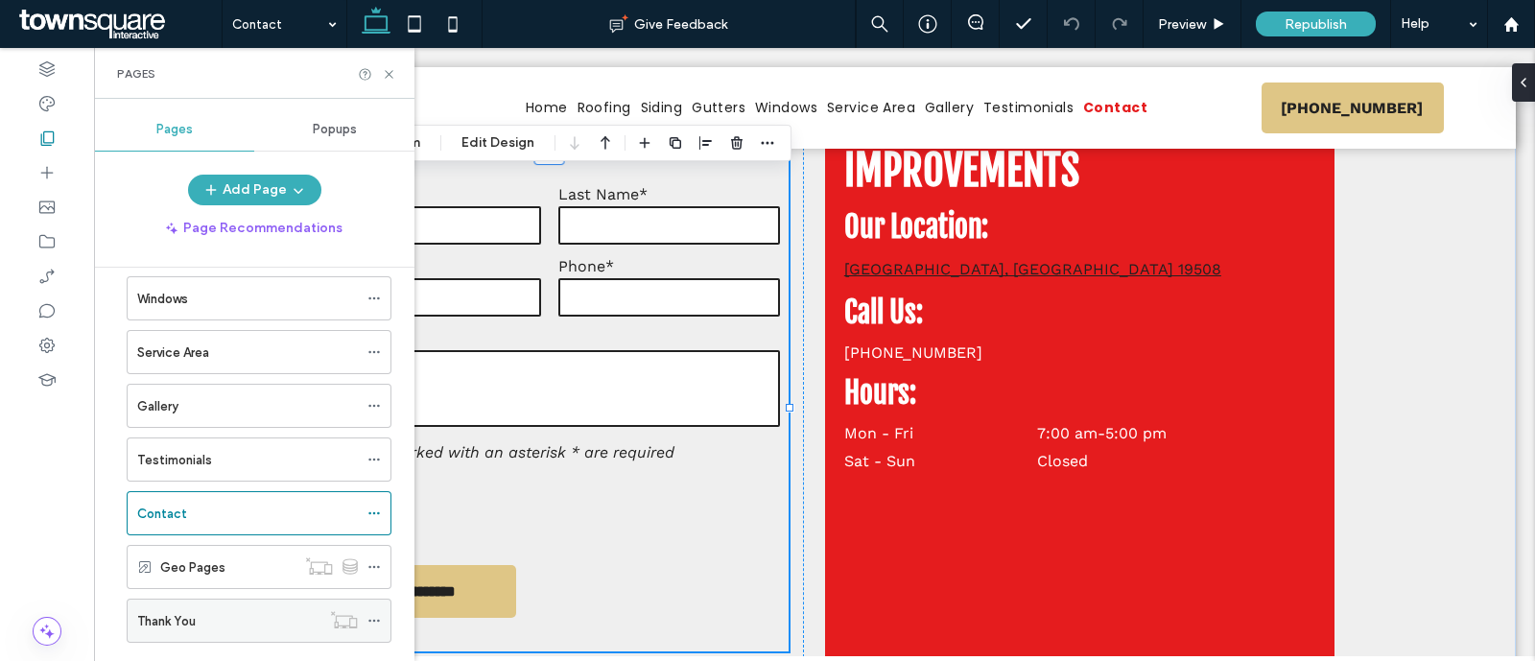
click at [199, 625] on div "Thank You" at bounding box center [228, 621] width 183 height 20
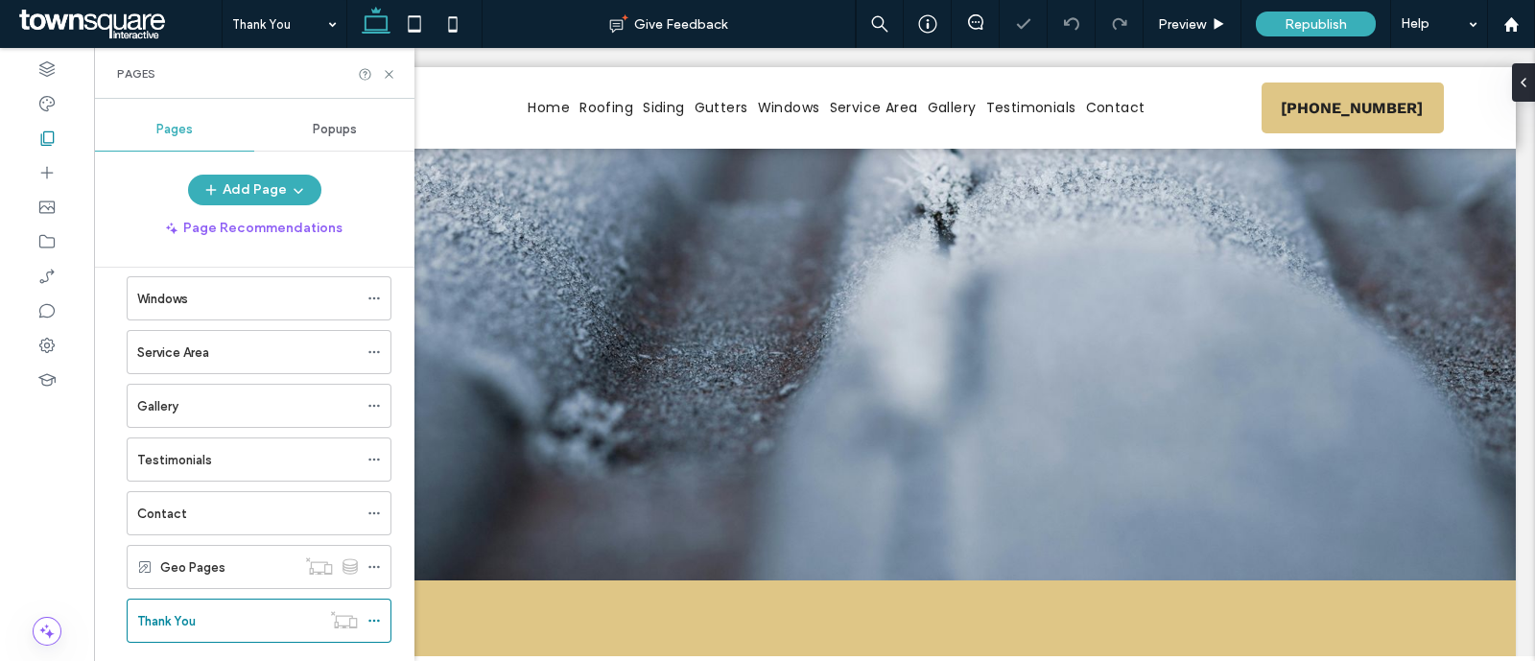
scroll to position [273, 0]
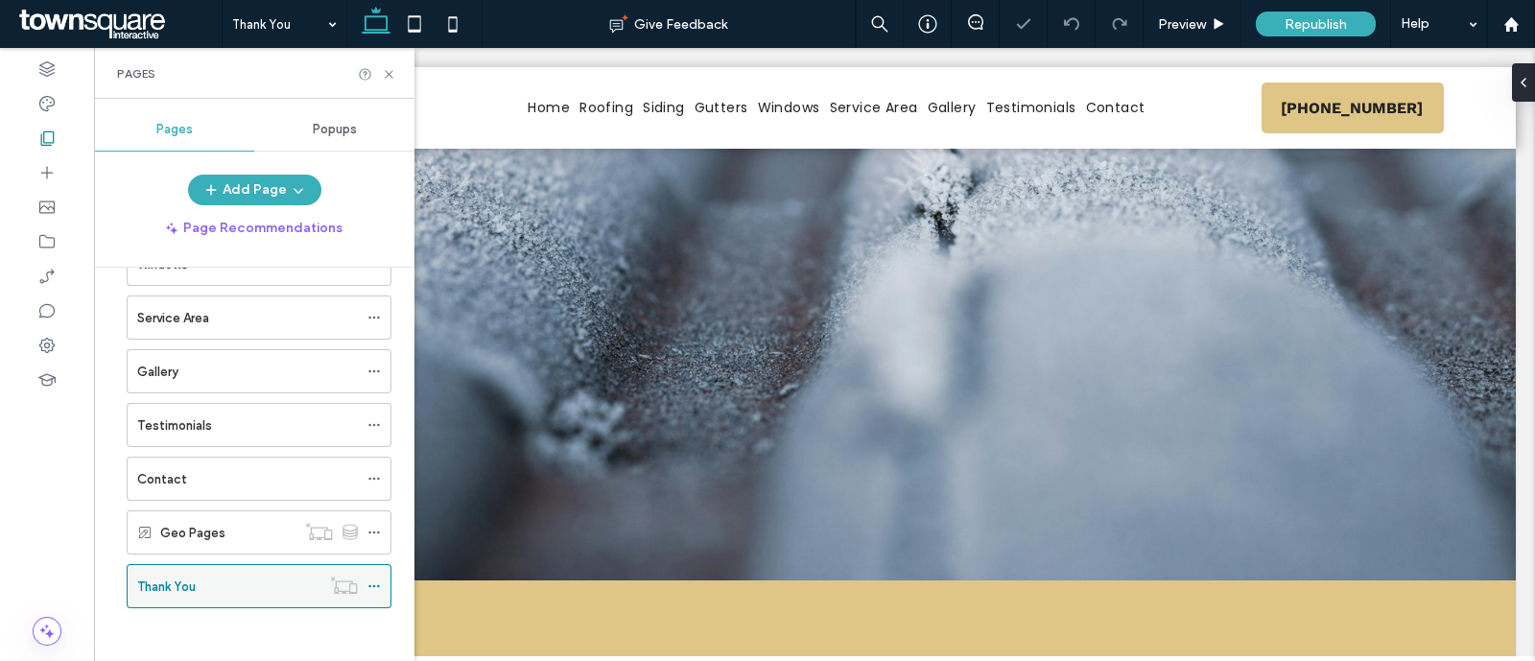
click at [372, 580] on icon at bounding box center [373, 586] width 13 height 13
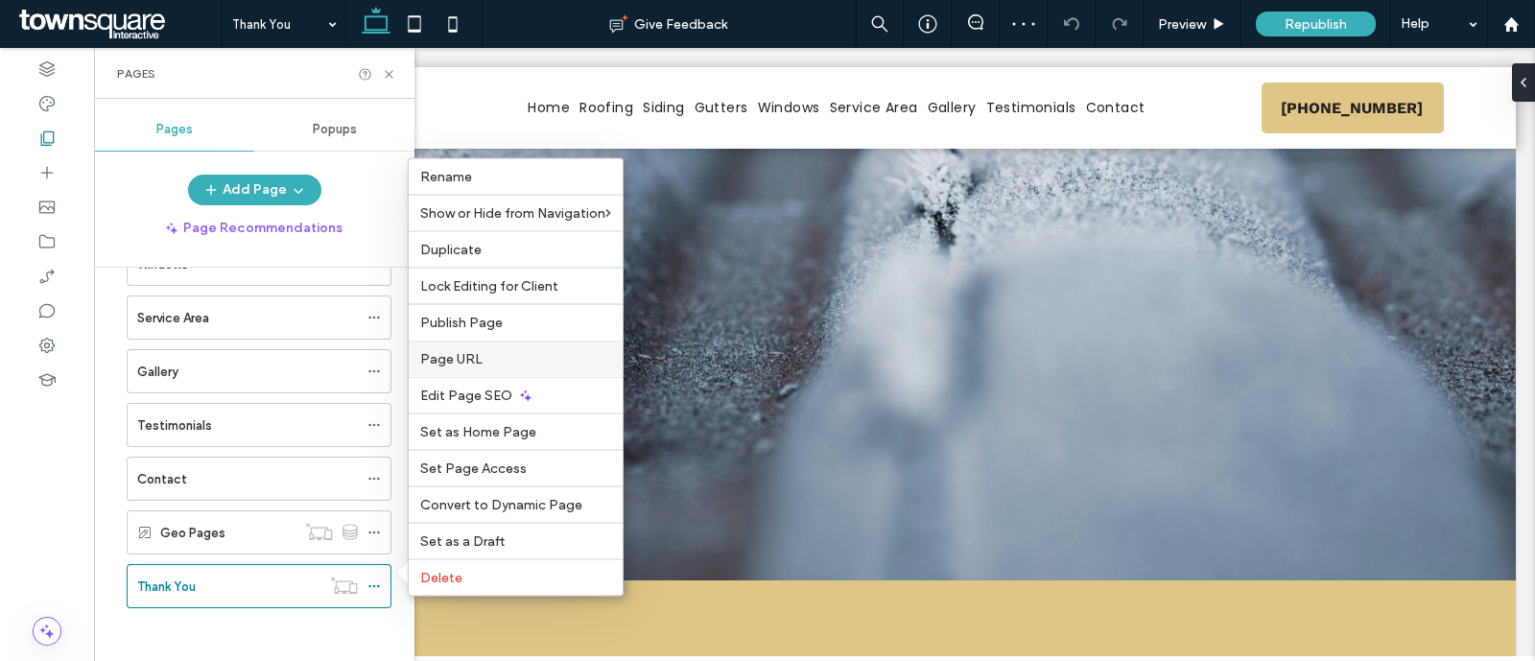
click at [504, 354] on label "Page URL" at bounding box center [515, 359] width 191 height 16
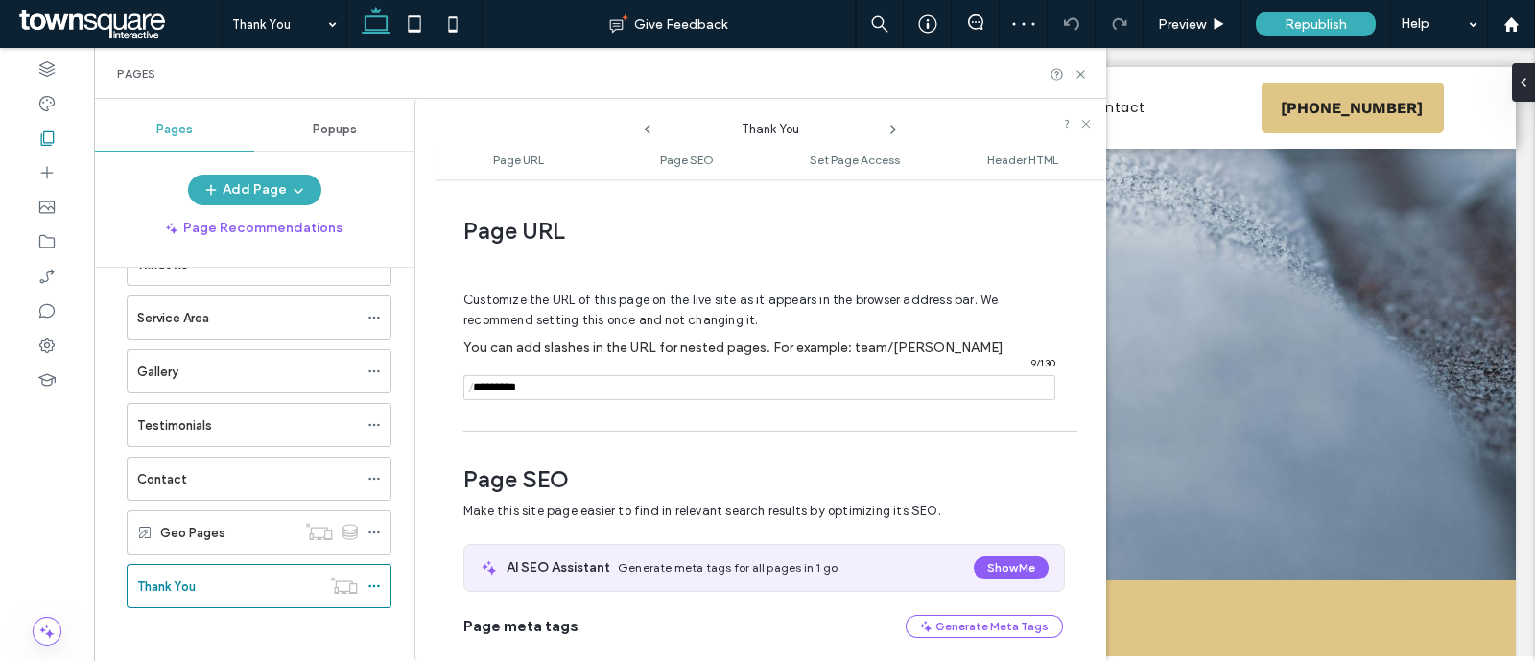
scroll to position [10, 0]
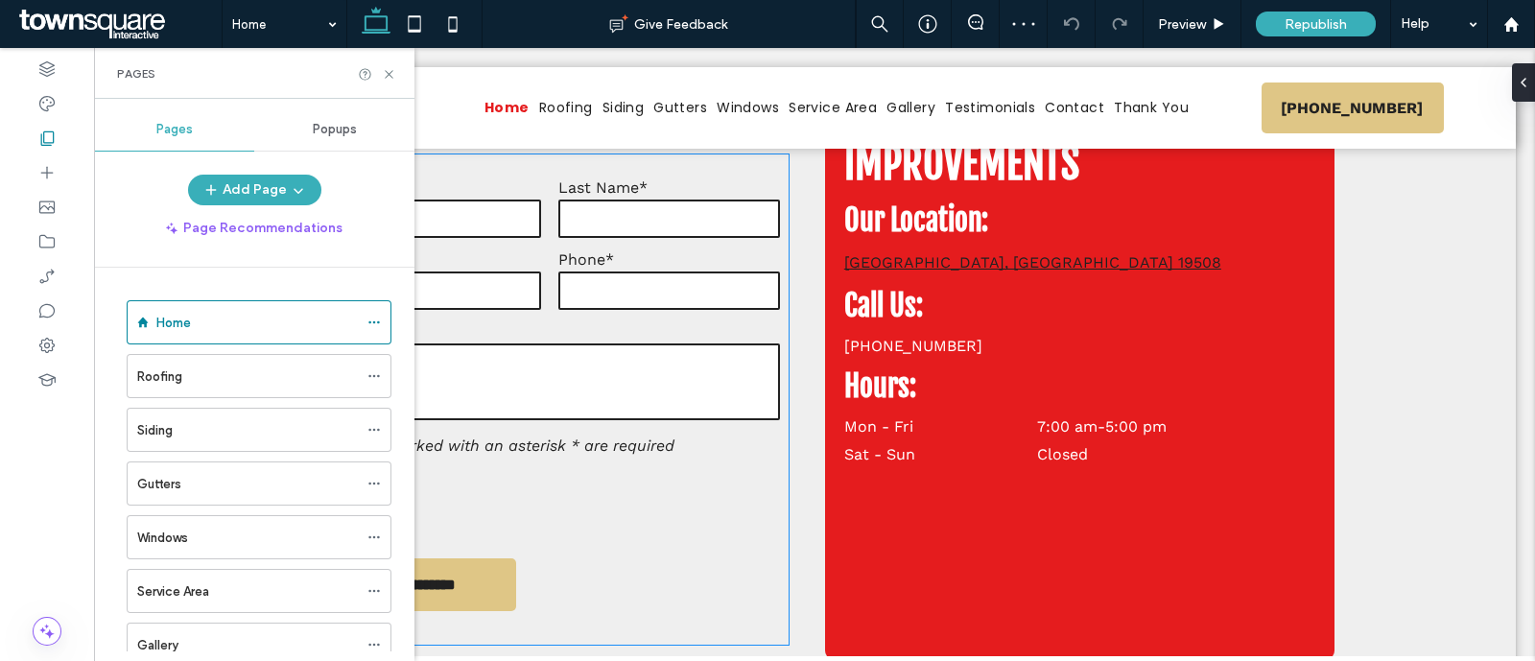
scroll to position [2879, 0]
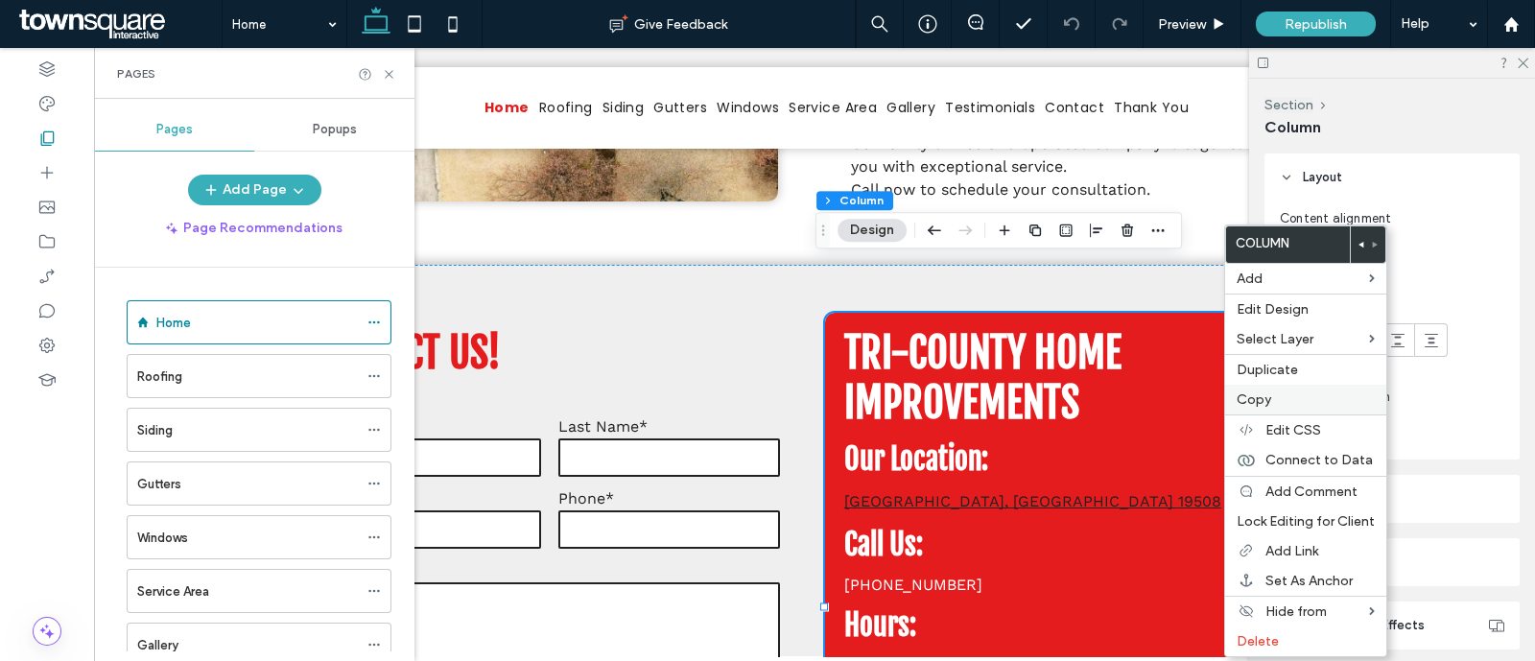
click at [1308, 399] on label "Copy" at bounding box center [1306, 399] width 138 height 16
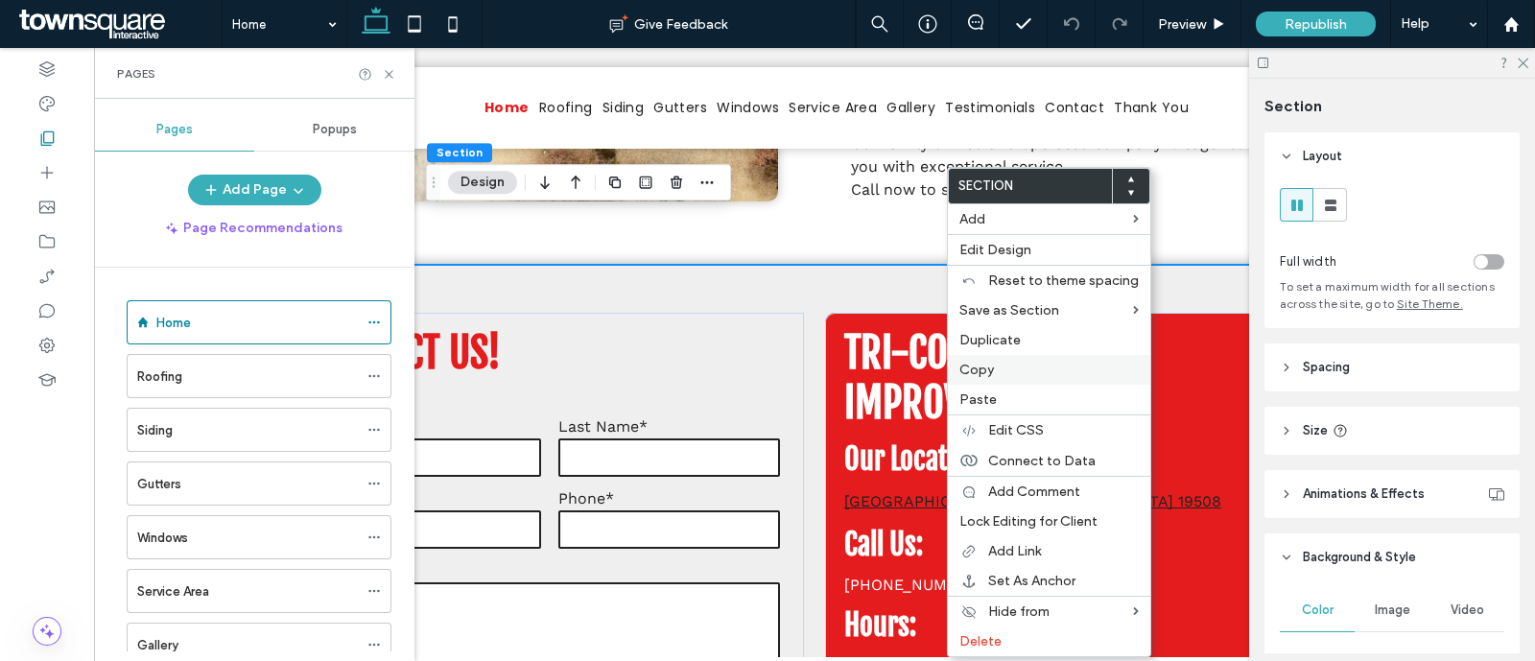
click at [1016, 362] on label "Copy" at bounding box center [1049, 370] width 179 height 16
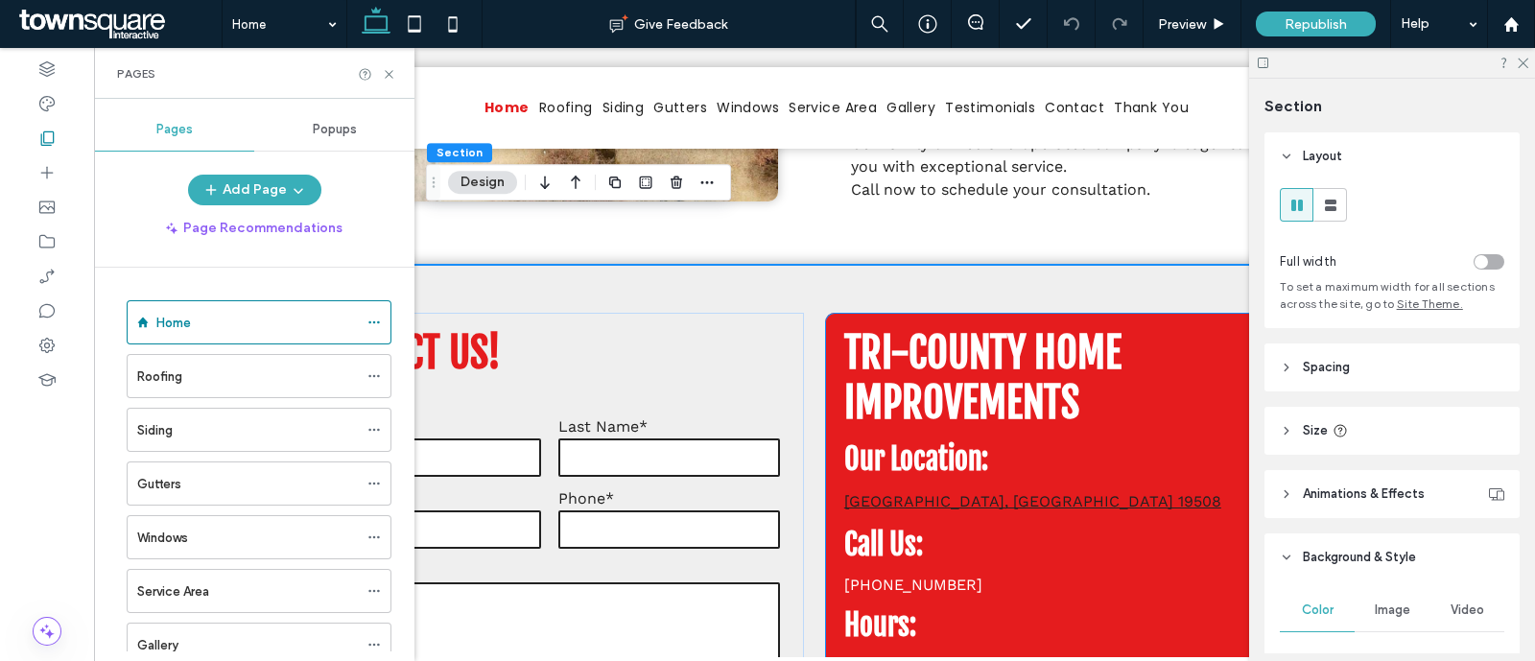
click at [1199, 313] on div "Tri-County Home Improvements Birdsboro, PA 19508 Our Location: Call Us: Hours: …" at bounding box center [1080, 606] width 510 height 586
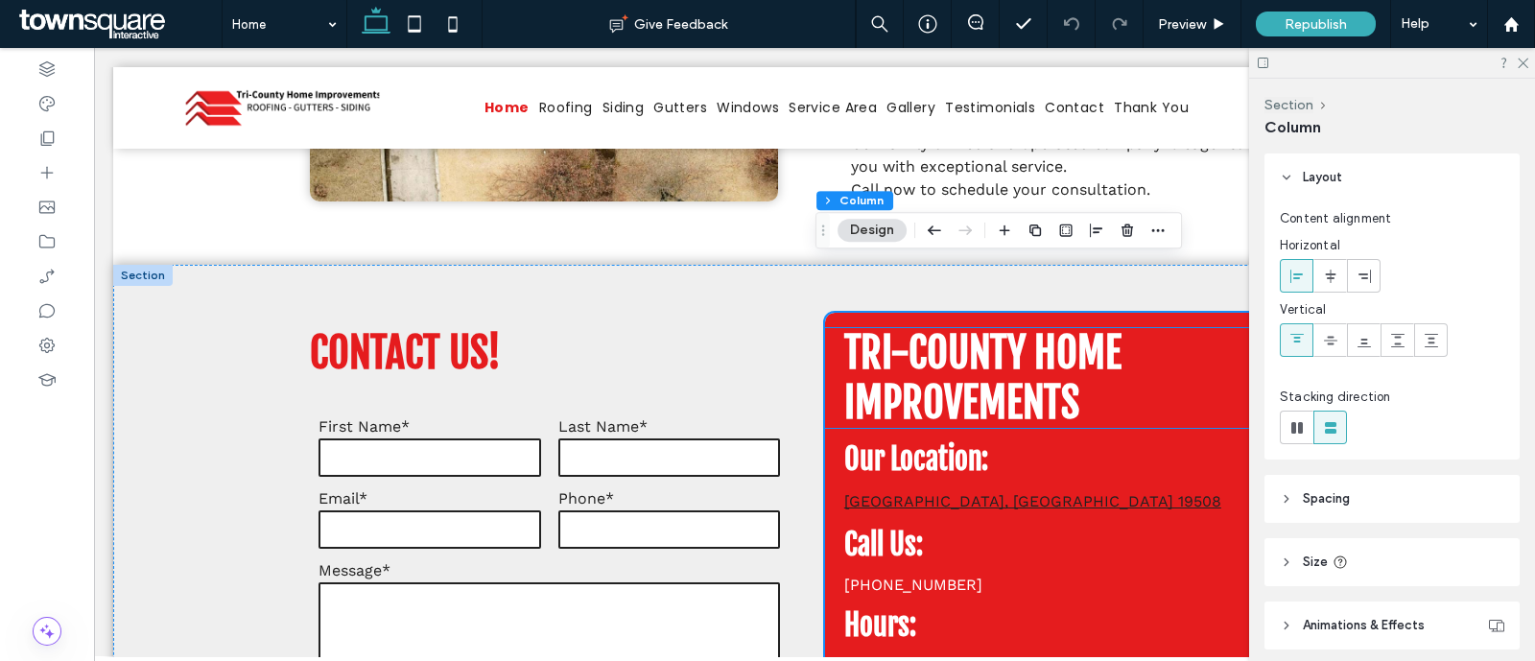
scroll to position [2759, 0]
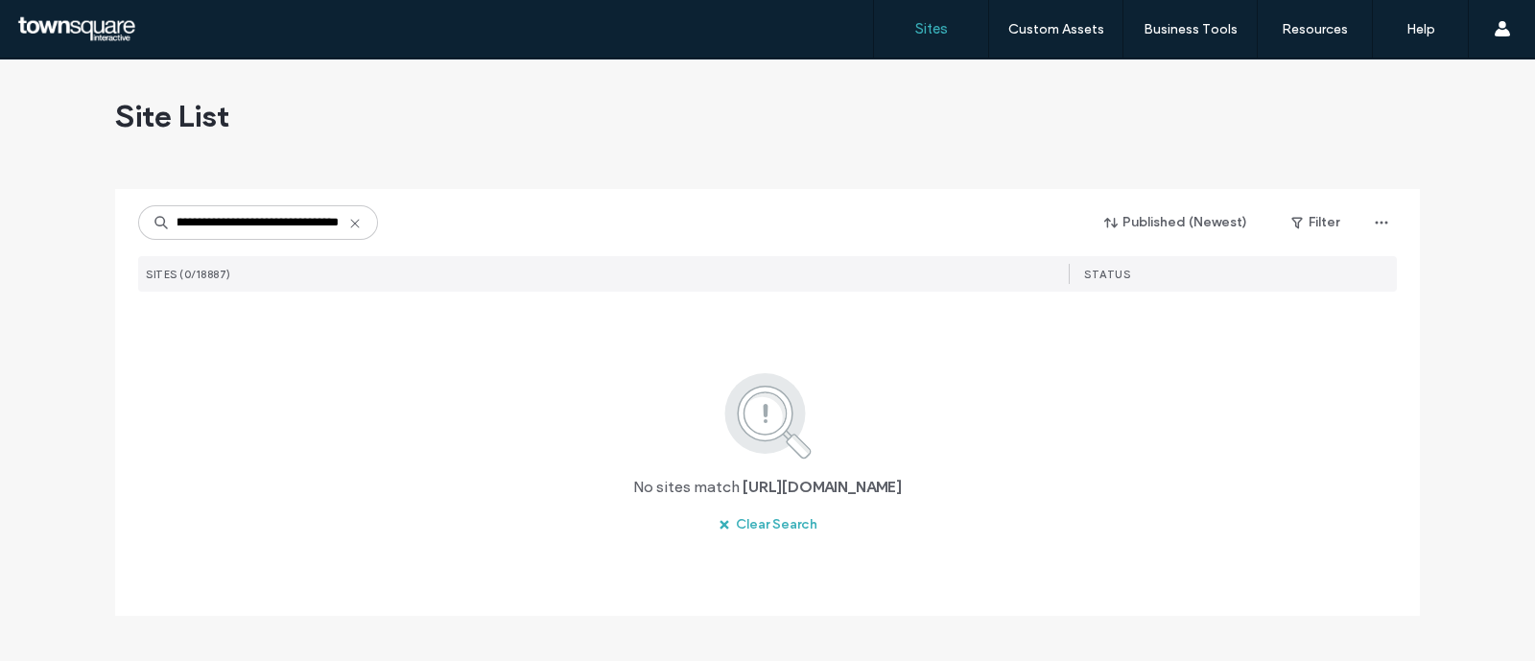
type input "**********"
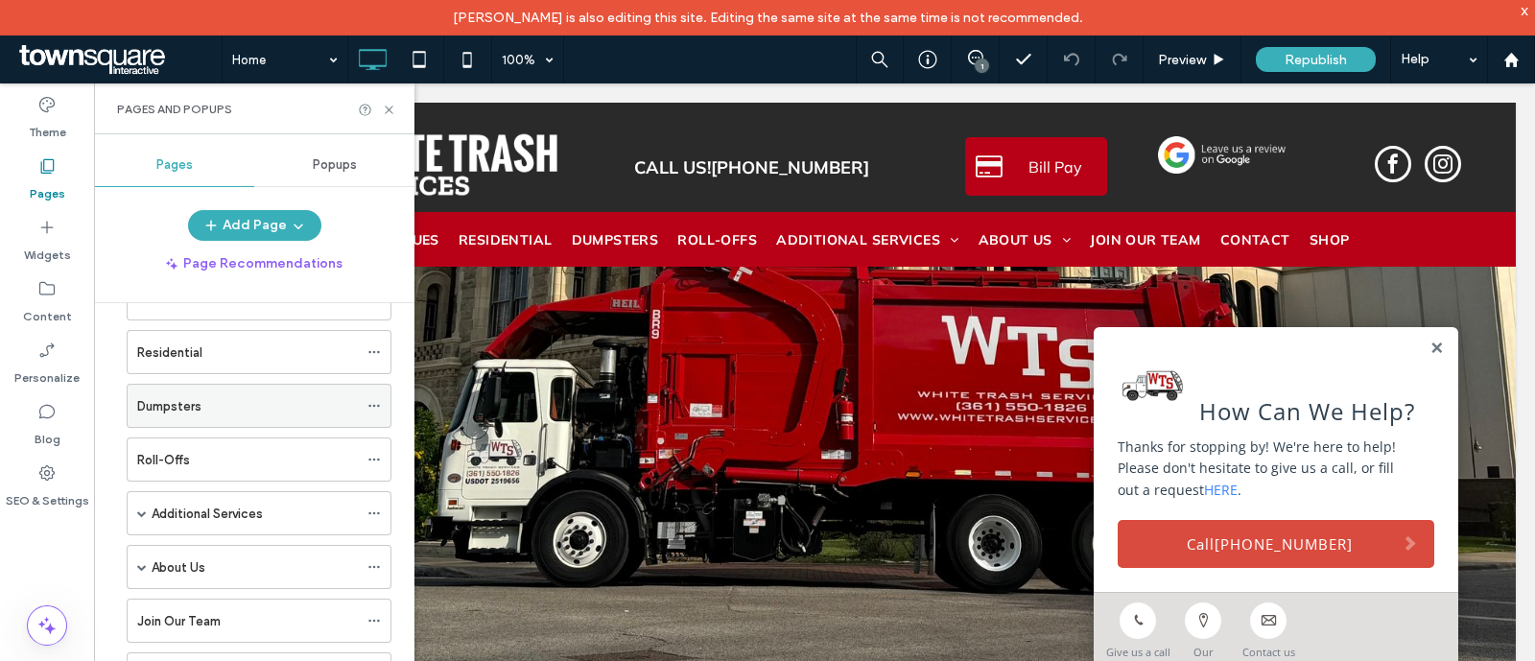
scroll to position [220, 0]
click at [139, 458] on span at bounding box center [142, 461] width 10 height 10
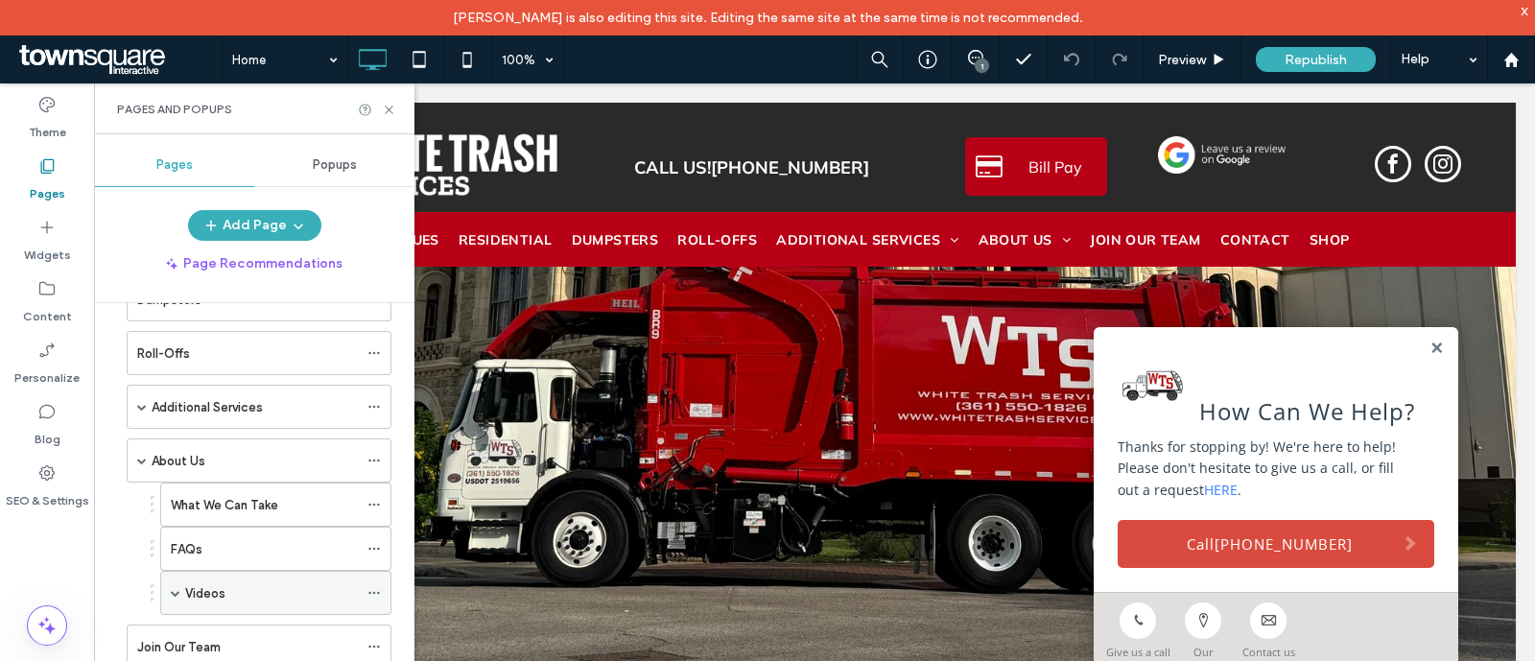
click at [217, 590] on label "Videos" at bounding box center [205, 594] width 40 height 34
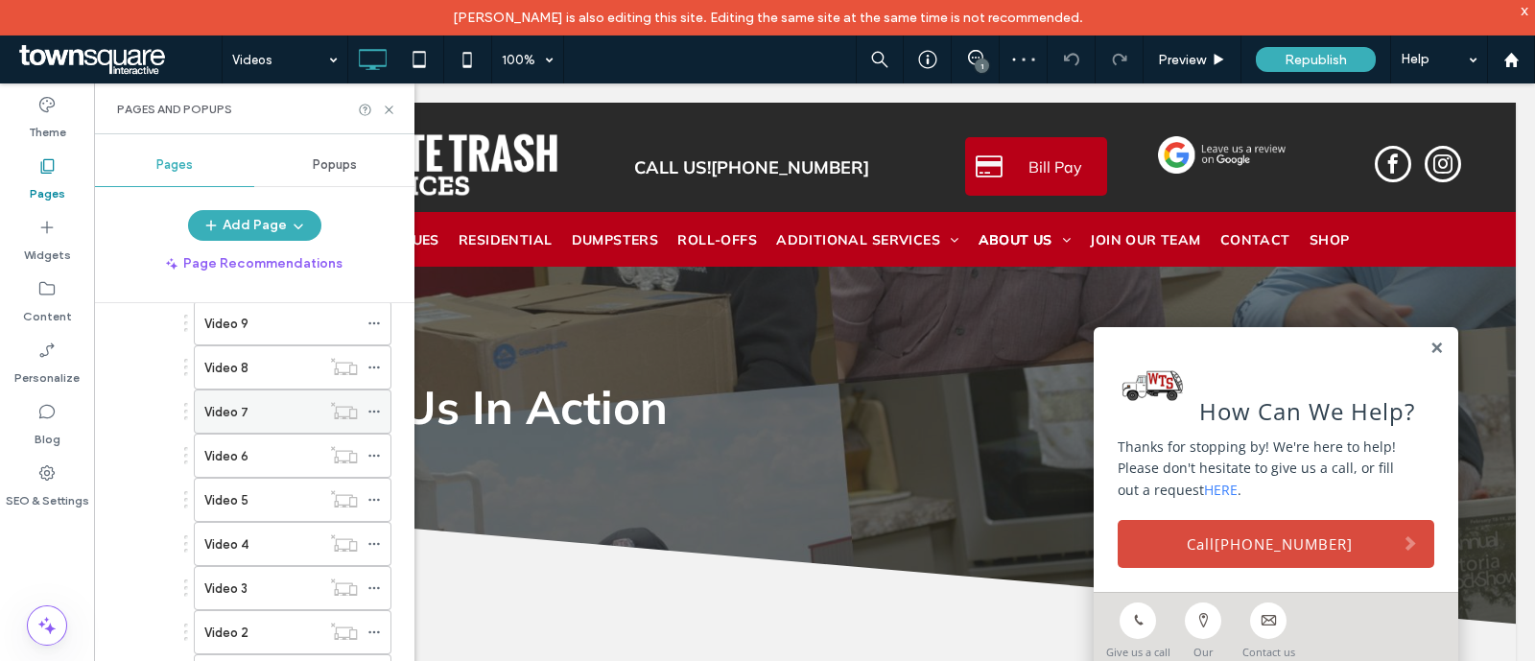
scroll to position [460, 0]
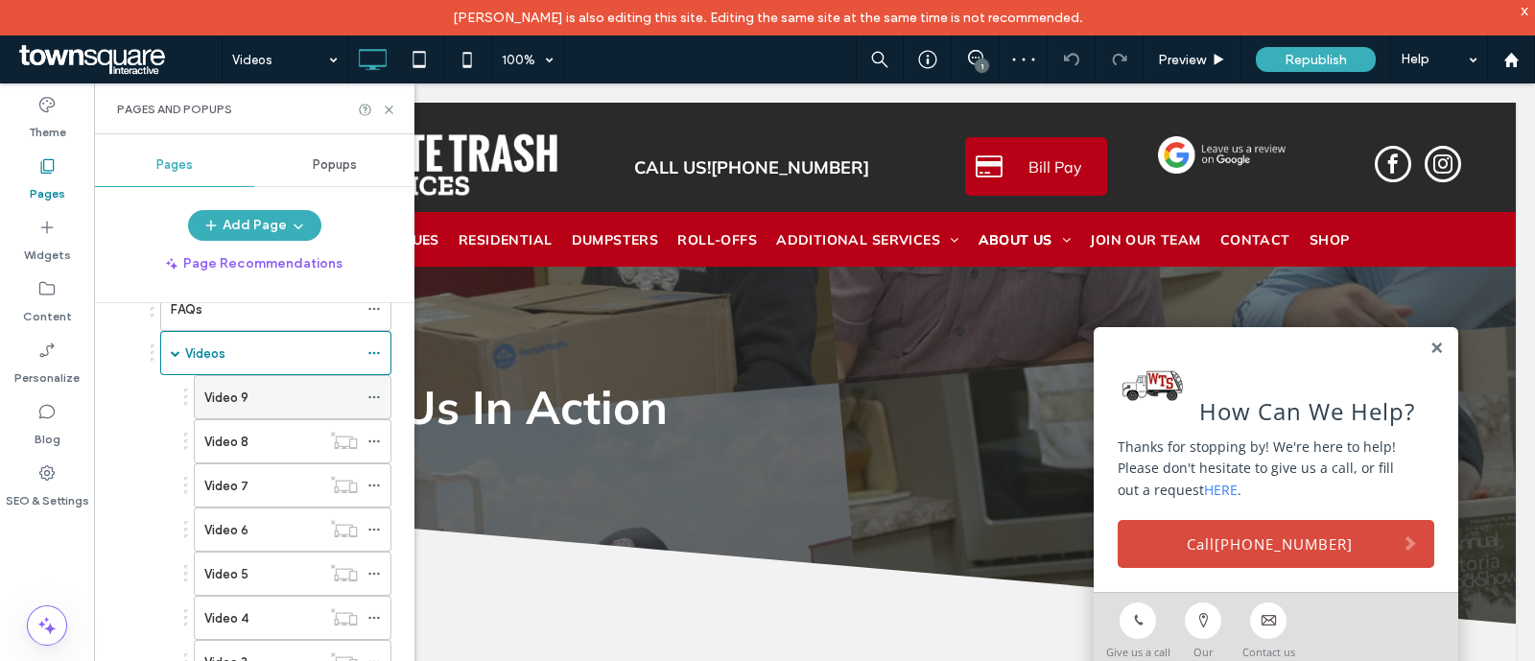
click at [253, 388] on div "Video 9" at bounding box center [281, 398] width 154 height 20
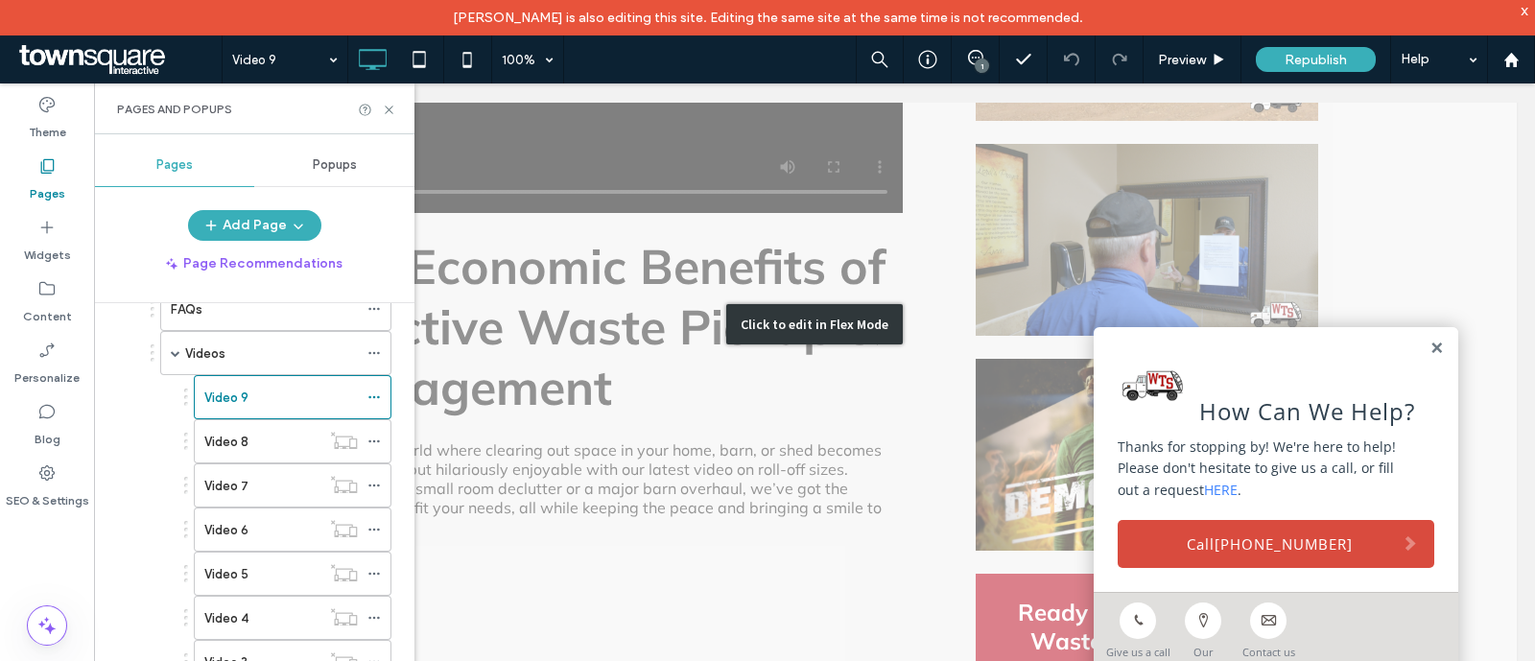
scroll to position [360, 0]
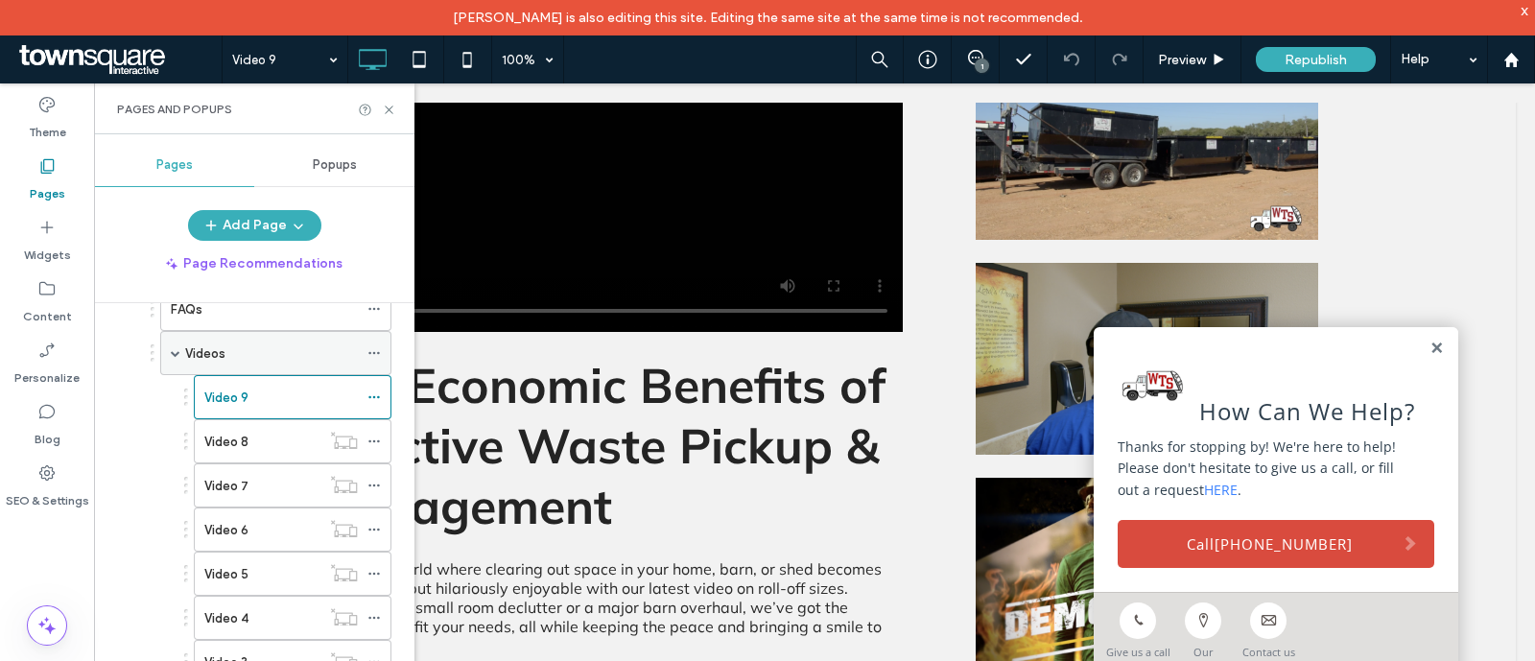
click at [249, 353] on div "Videos" at bounding box center [271, 354] width 173 height 20
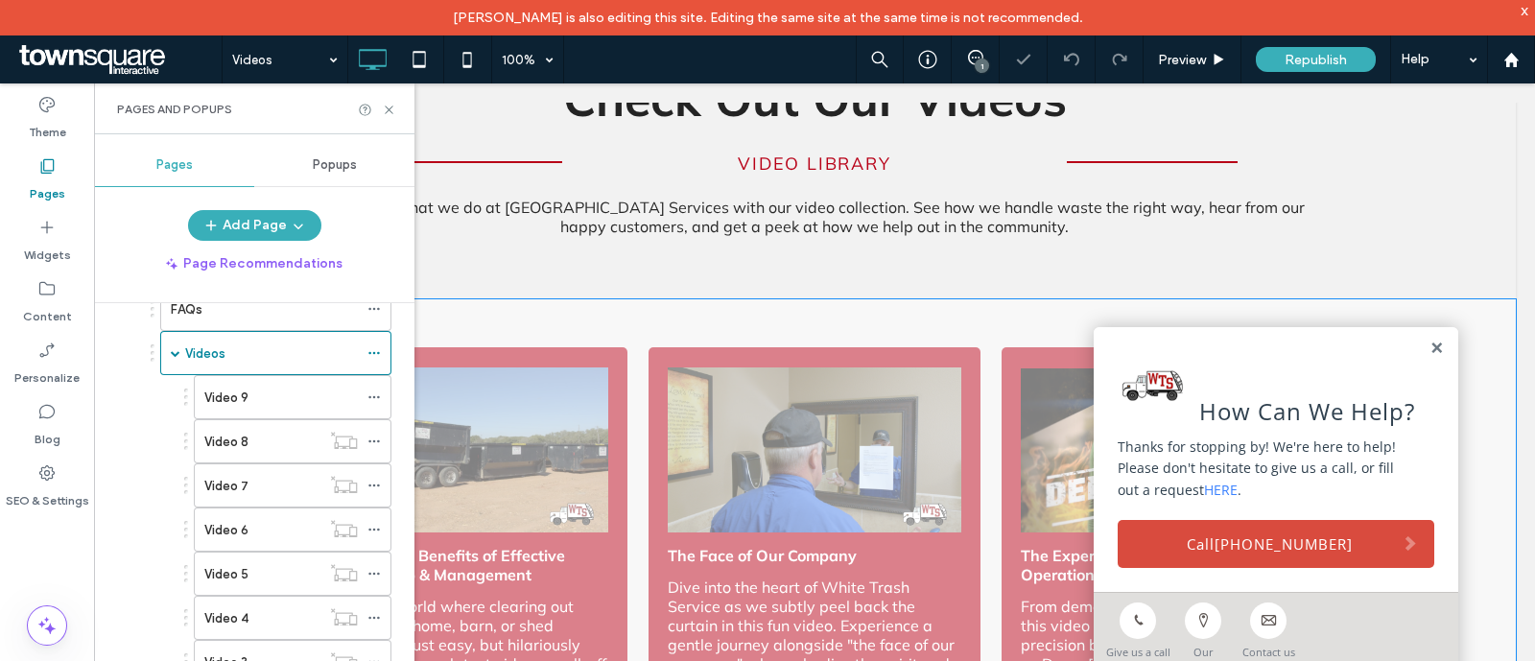
scroll to position [839, 0]
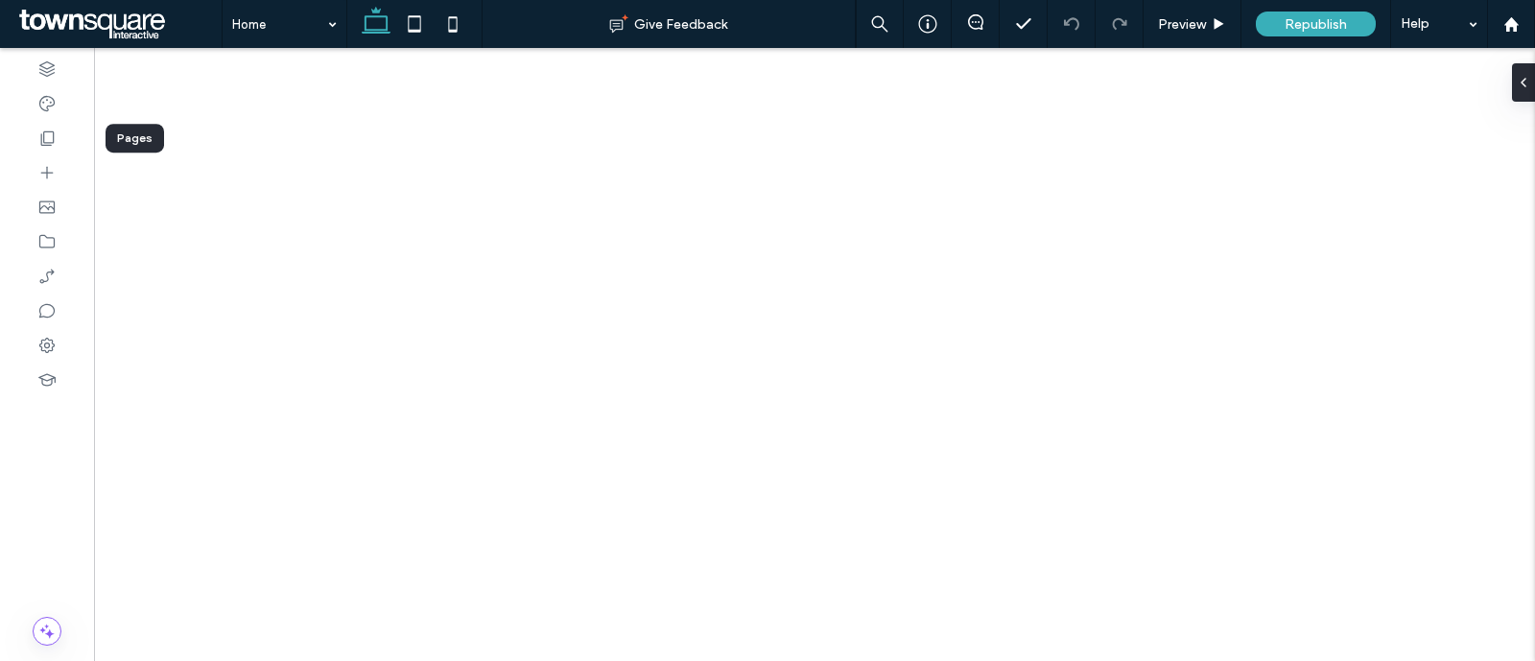
click at [55, 143] on icon at bounding box center [46, 138] width 19 height 19
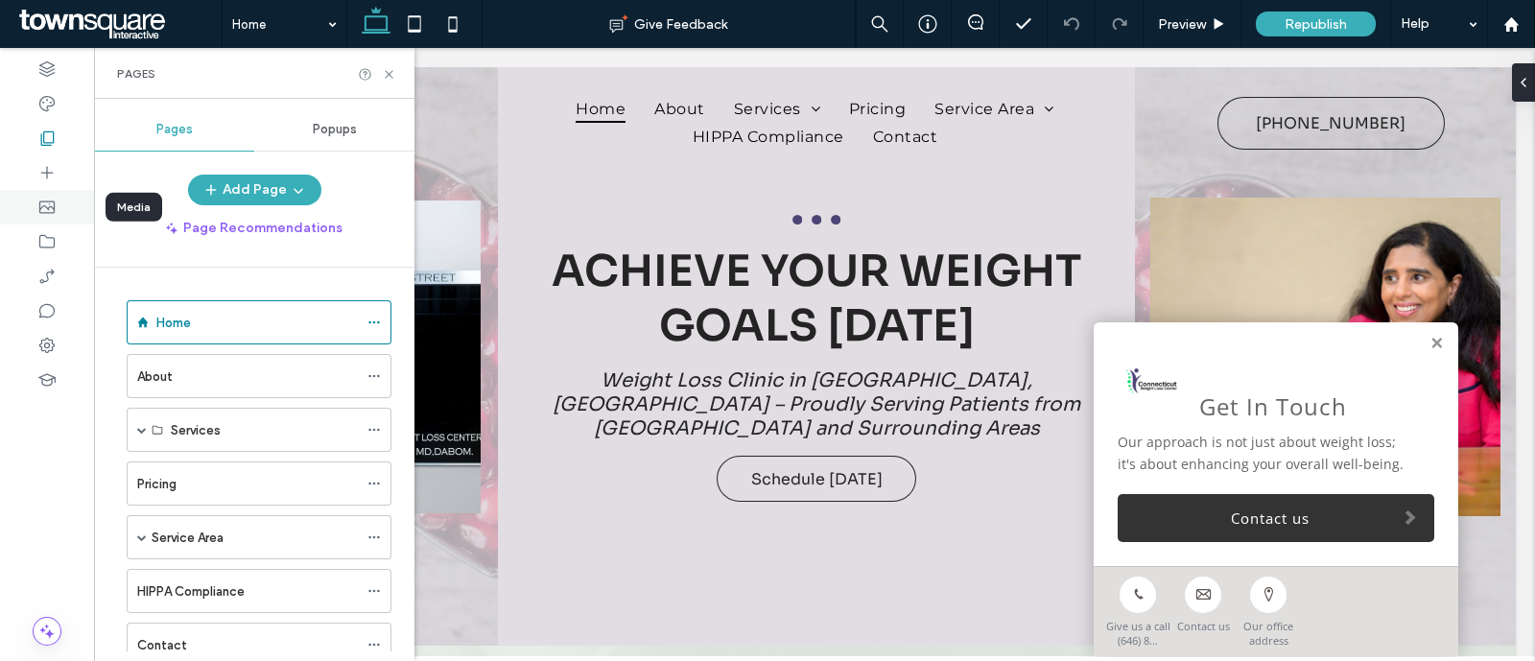
click at [54, 213] on icon at bounding box center [46, 207] width 19 height 19
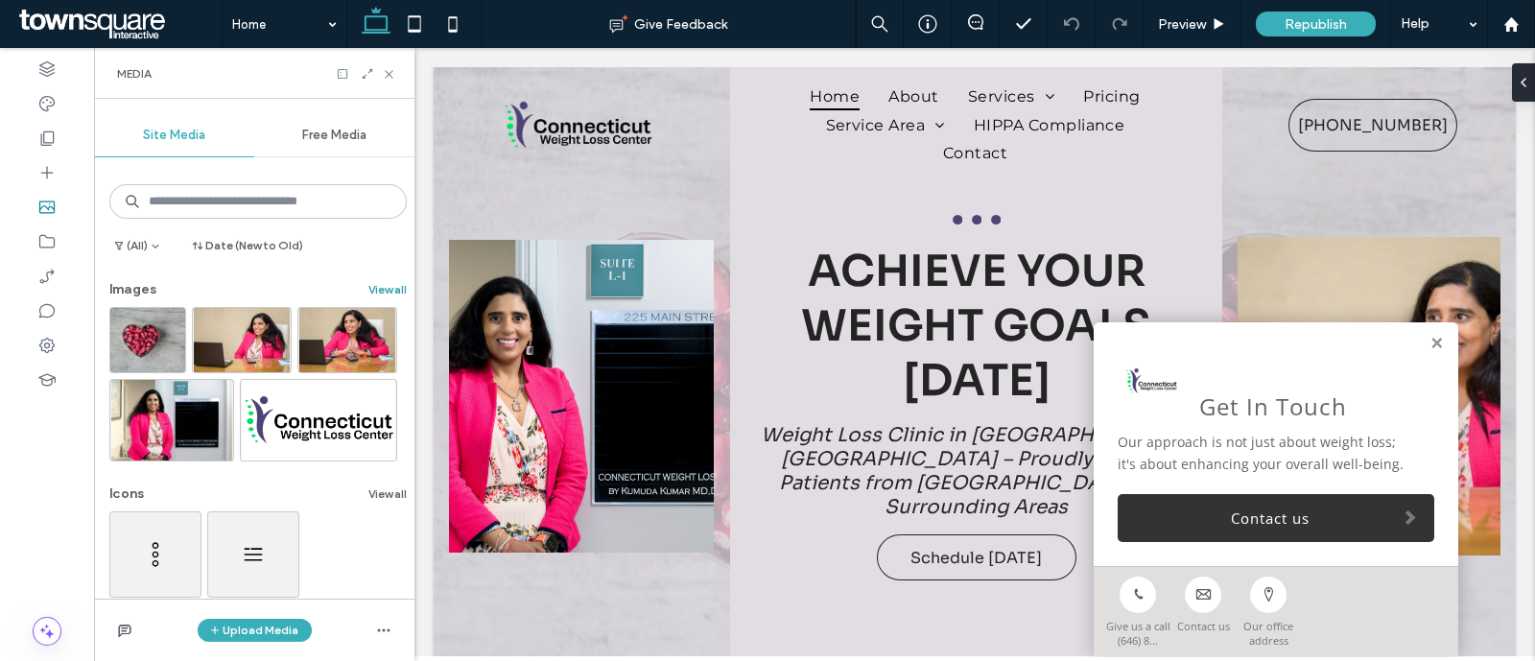
click at [374, 295] on button "View all" at bounding box center [387, 289] width 38 height 23
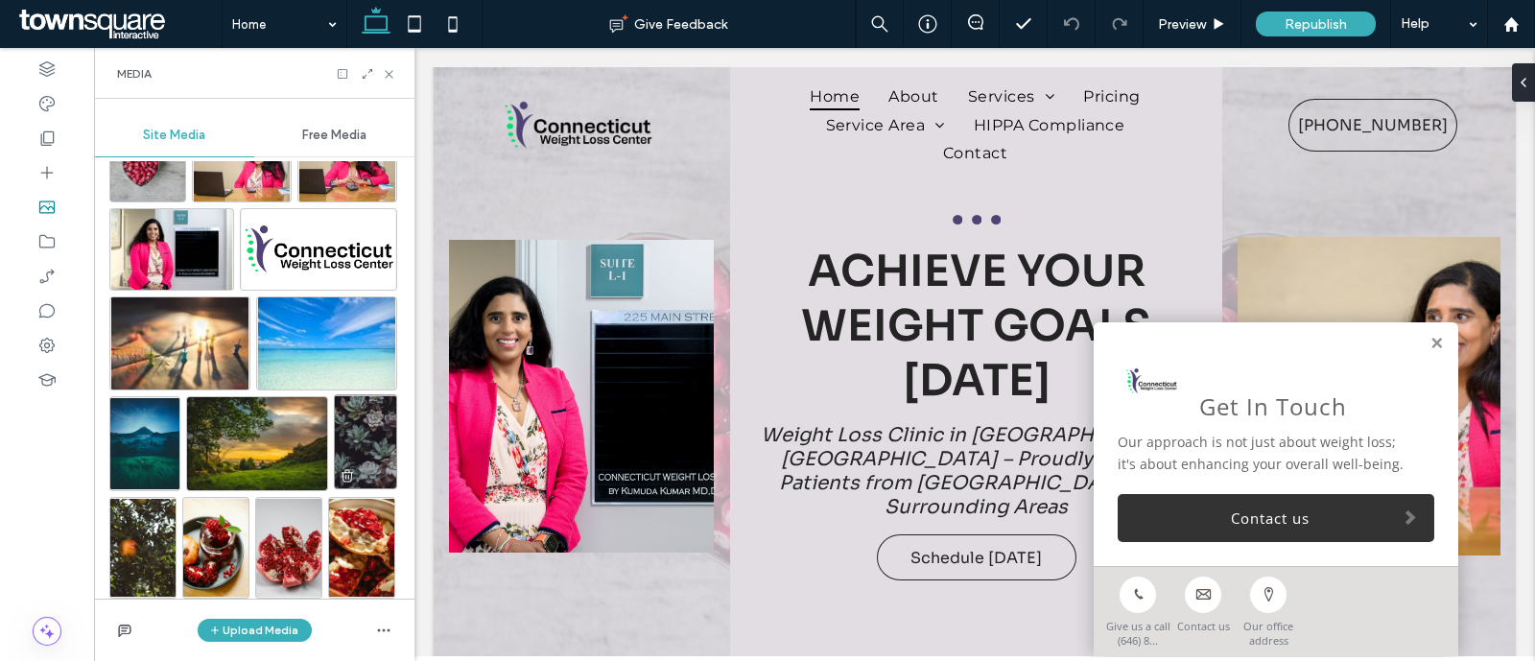
scroll to position [239, 0]
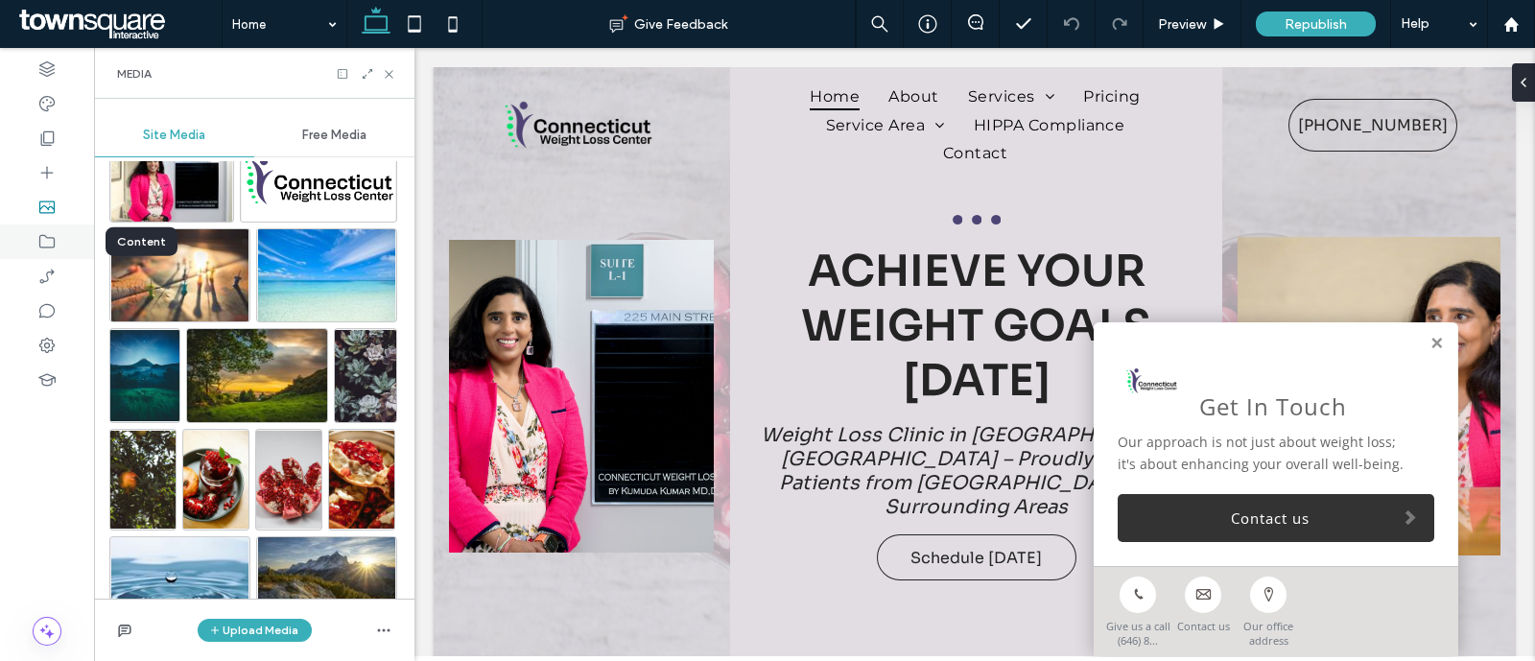
click at [45, 243] on icon at bounding box center [46, 241] width 19 height 19
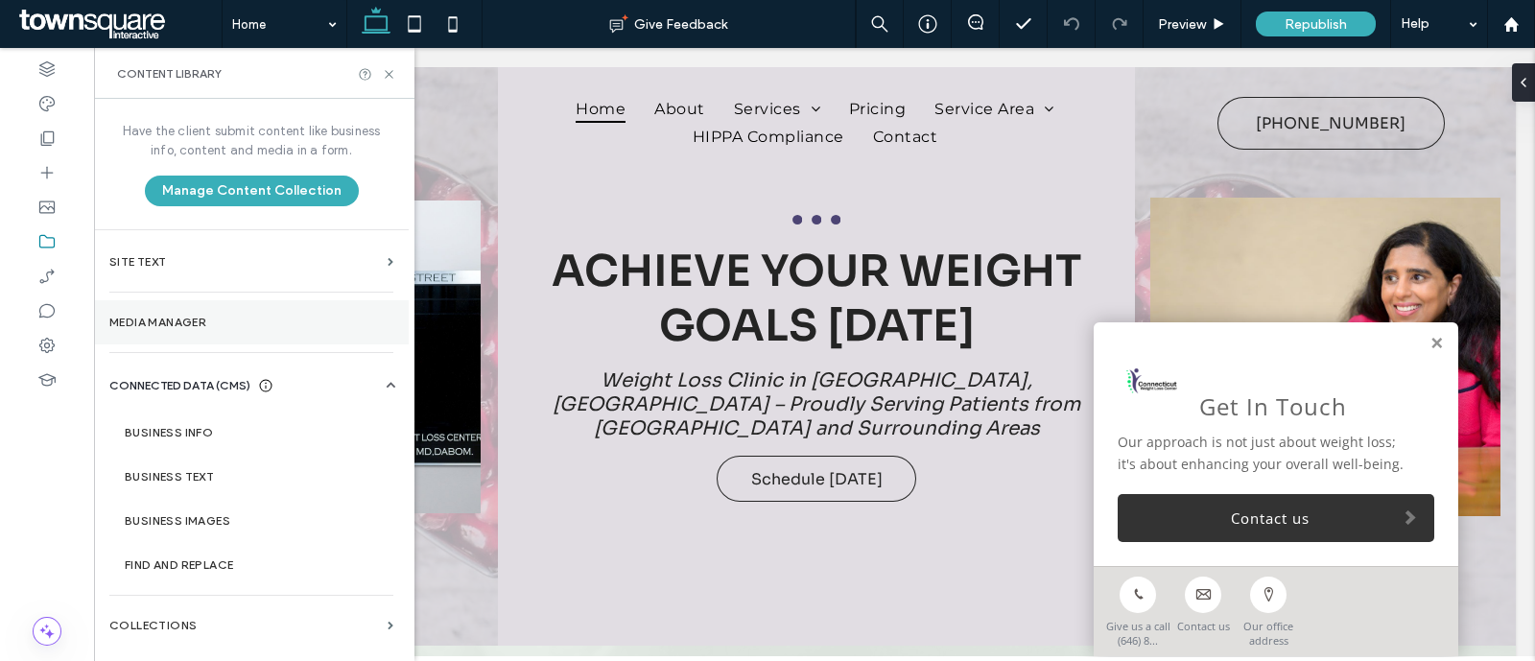
click at [212, 323] on label "Media Manager" at bounding box center [251, 322] width 284 height 13
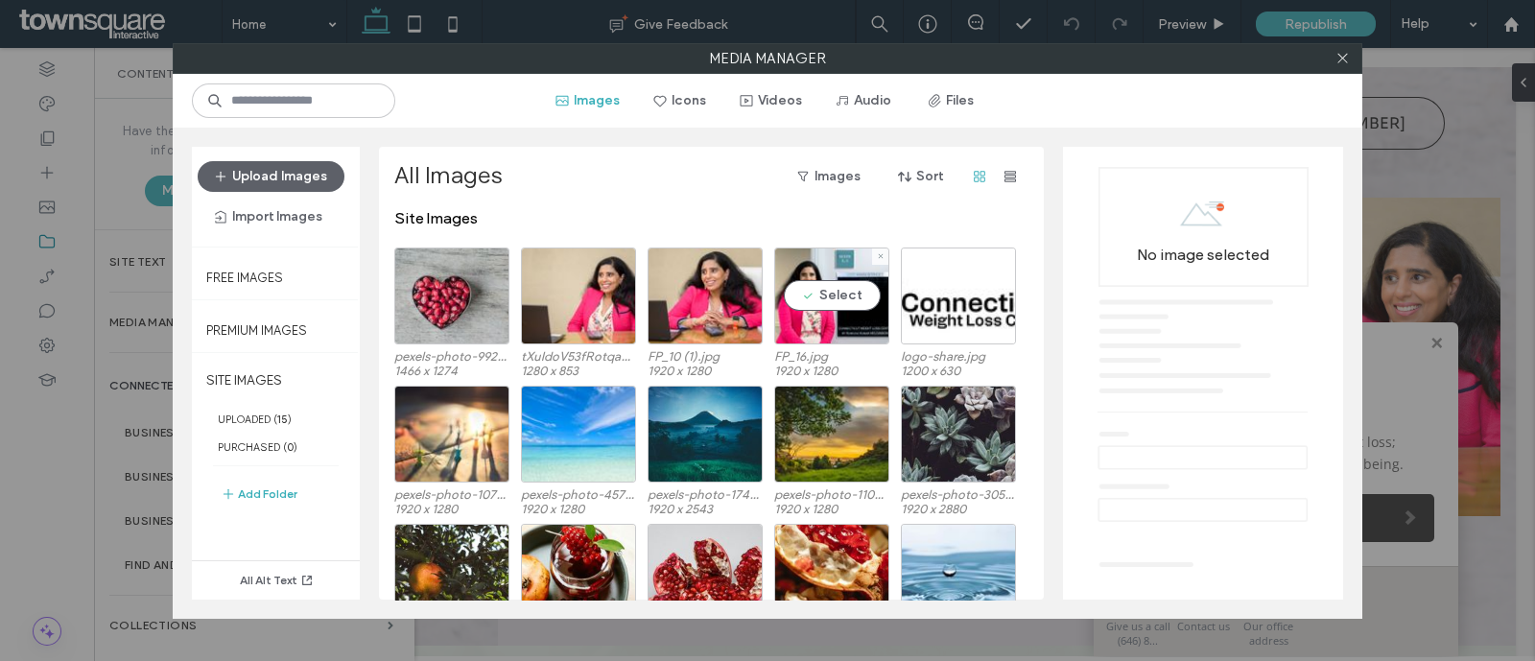
click at [816, 354] on label "FP_16.jpg" at bounding box center [831, 356] width 115 height 14
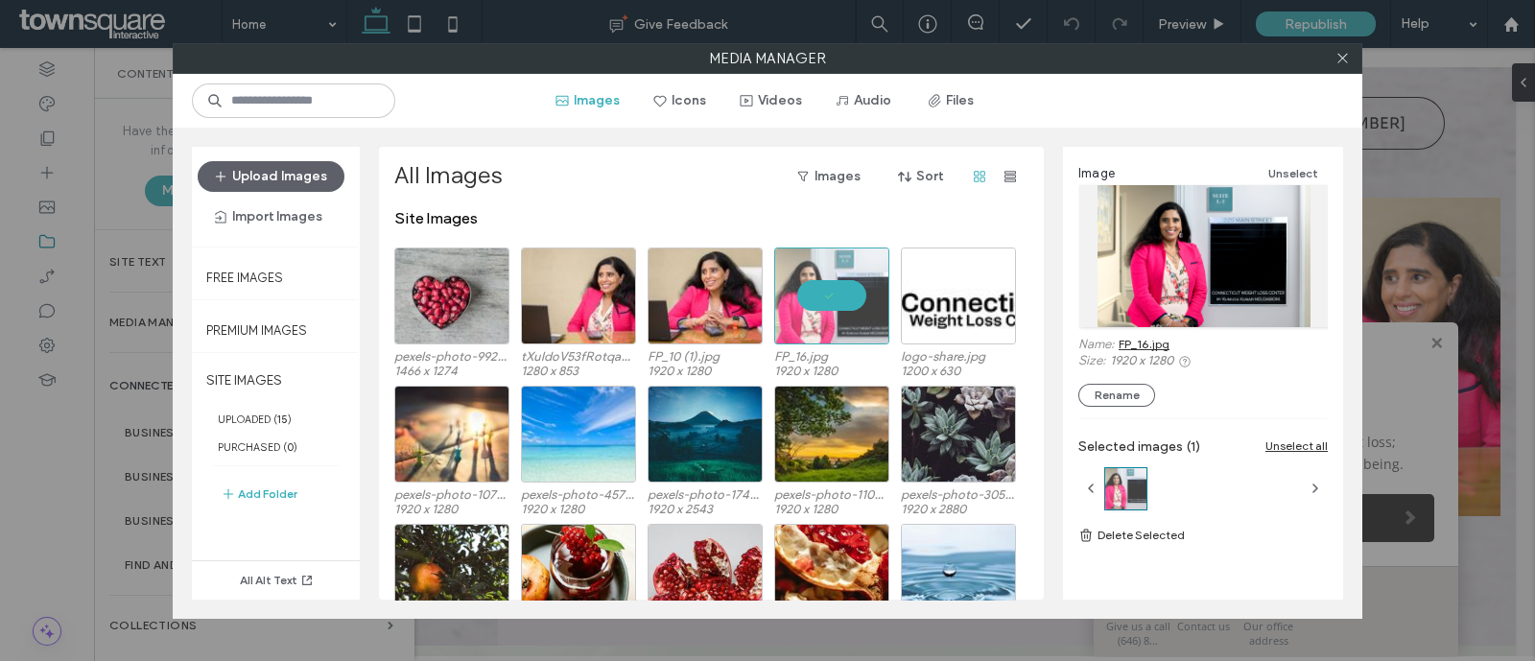
click at [1150, 342] on link "FP_16.jpg" at bounding box center [1144, 344] width 51 height 14
click at [709, 327] on div "Select" at bounding box center [705, 296] width 115 height 97
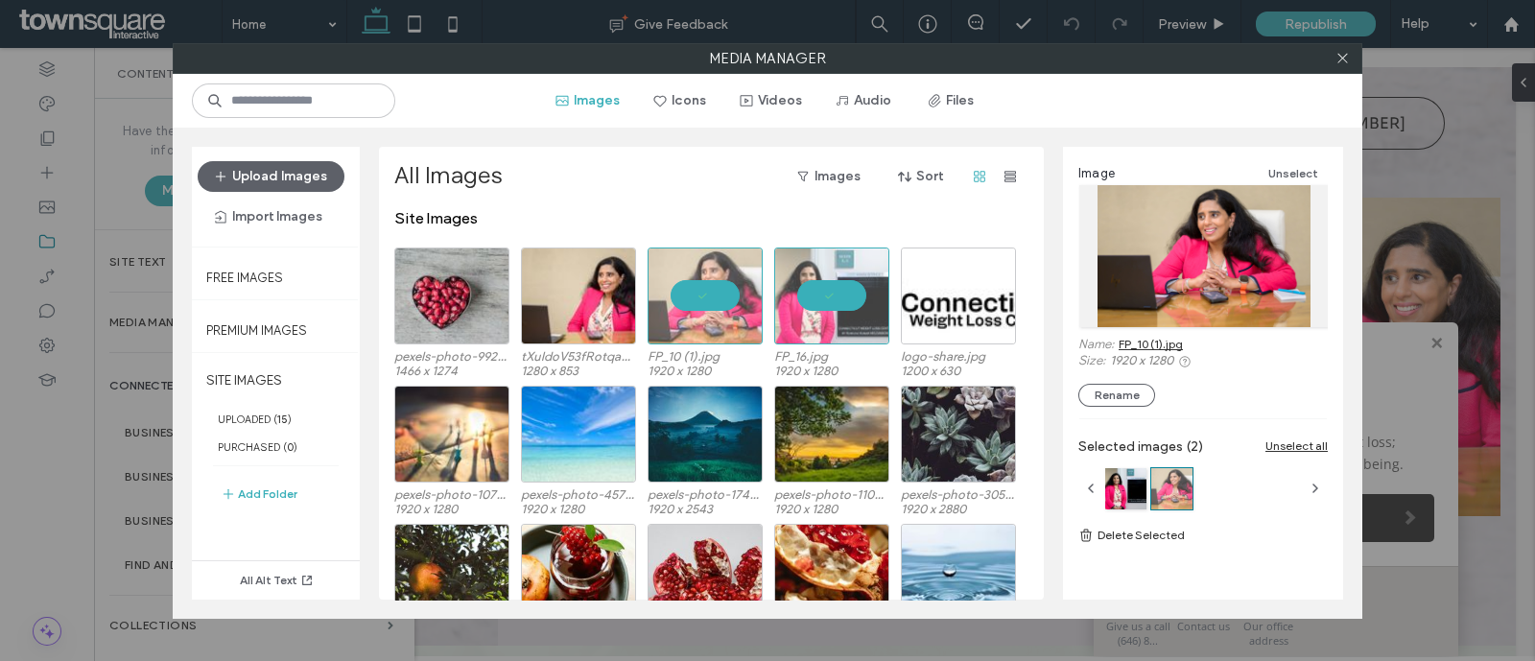
click at [1132, 346] on link "FP_10 (1).jpg" at bounding box center [1151, 344] width 64 height 14
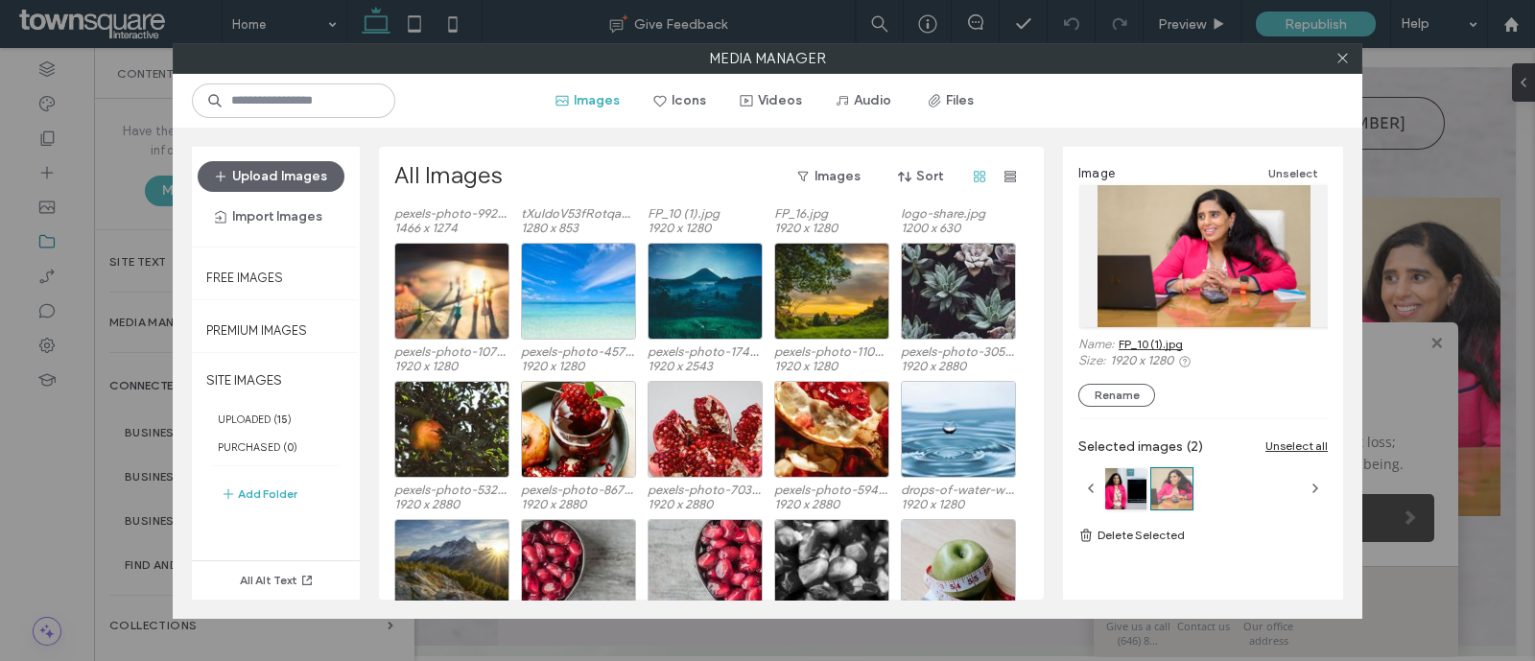
scroll to position [0, 0]
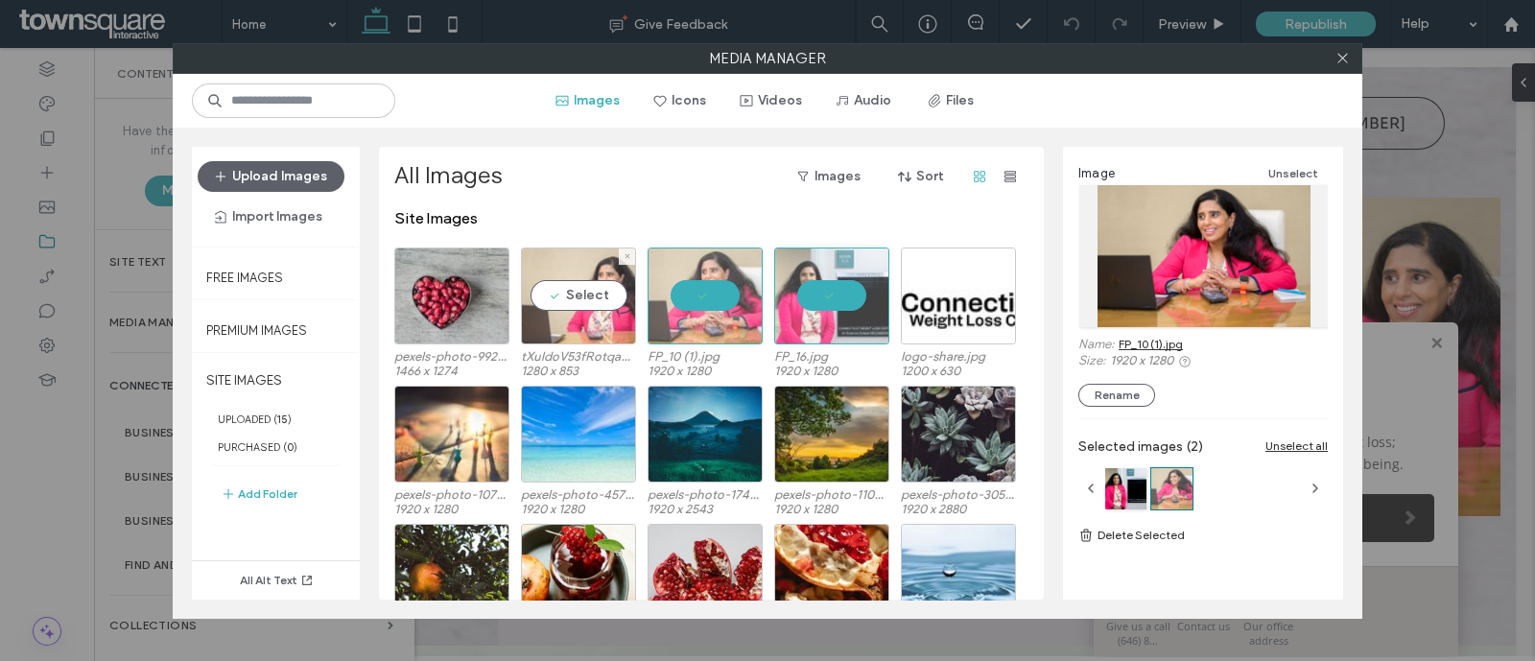
click at [546, 331] on div "Select" at bounding box center [578, 296] width 115 height 97
